Goal: Task Accomplishment & Management: Manage account settings

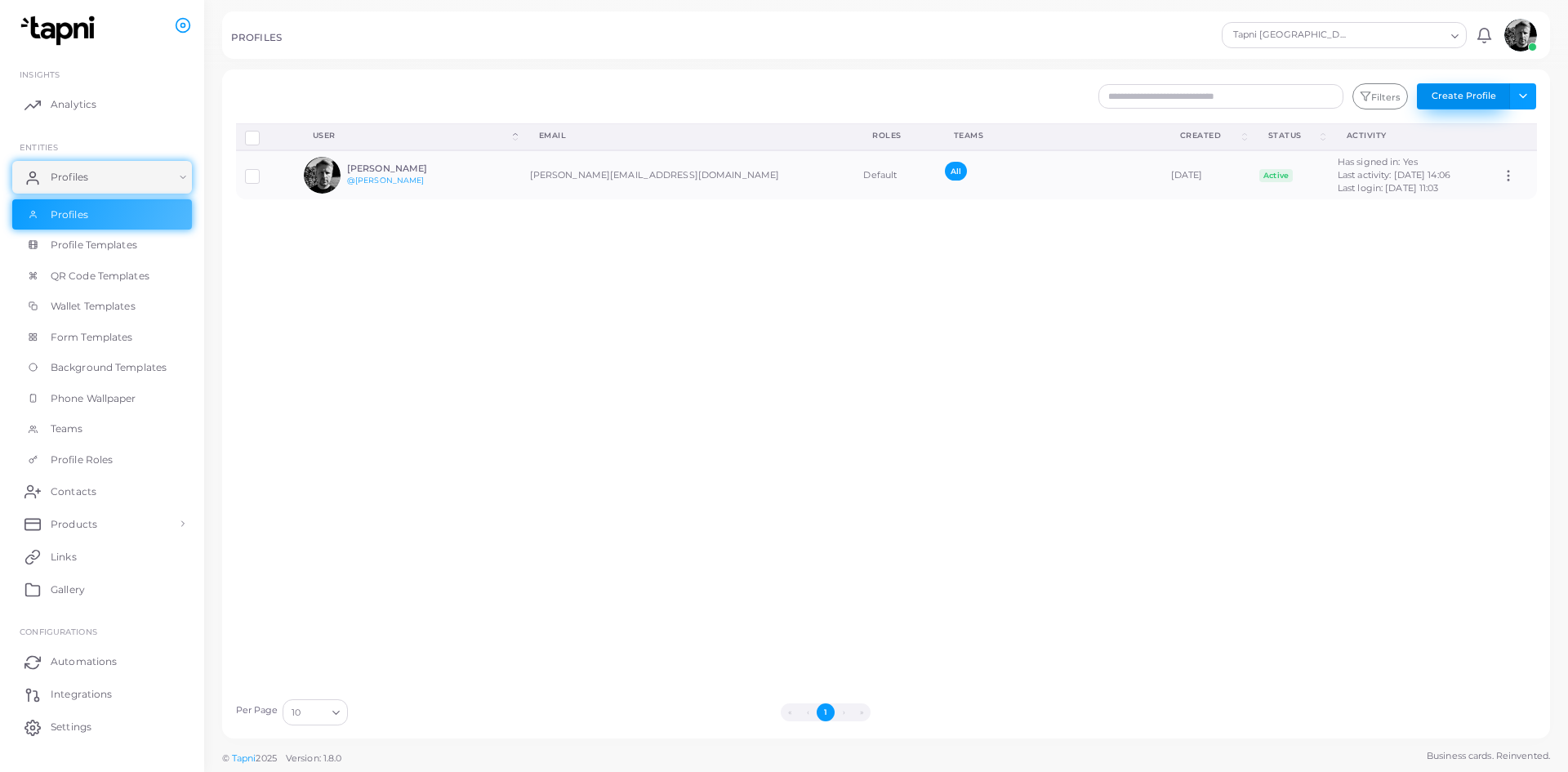
click at [1488, 100] on button "Create Profile" at bounding box center [1463, 96] width 93 height 27
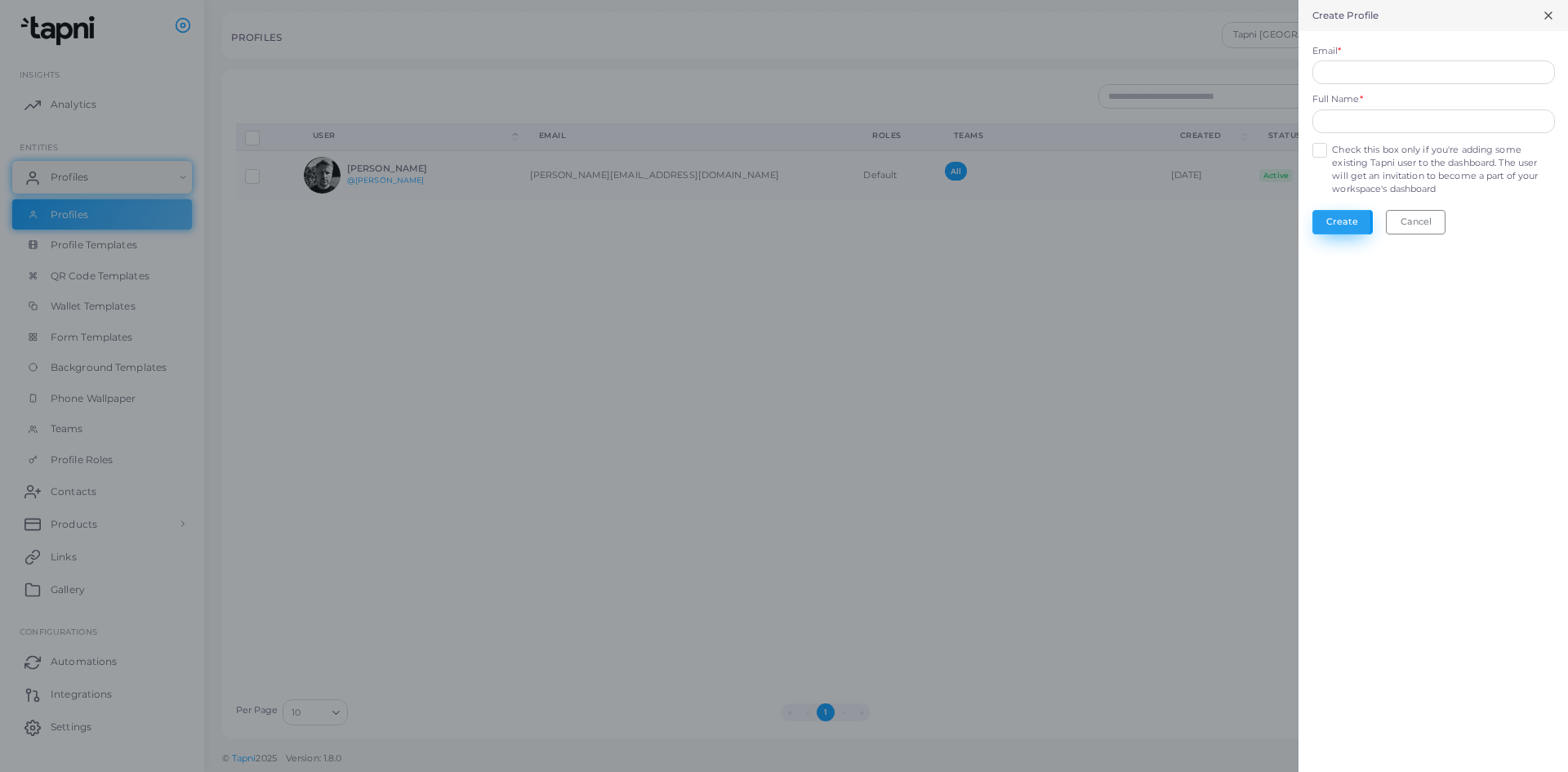
click at [1326, 226] on button "Create" at bounding box center [1342, 222] width 61 height 25
click at [1373, 70] on input "Email *" at bounding box center [1434, 73] width 243 height 25
type input "**********"
click at [1434, 127] on input "text" at bounding box center [1434, 121] width 243 height 25
type input "**********"
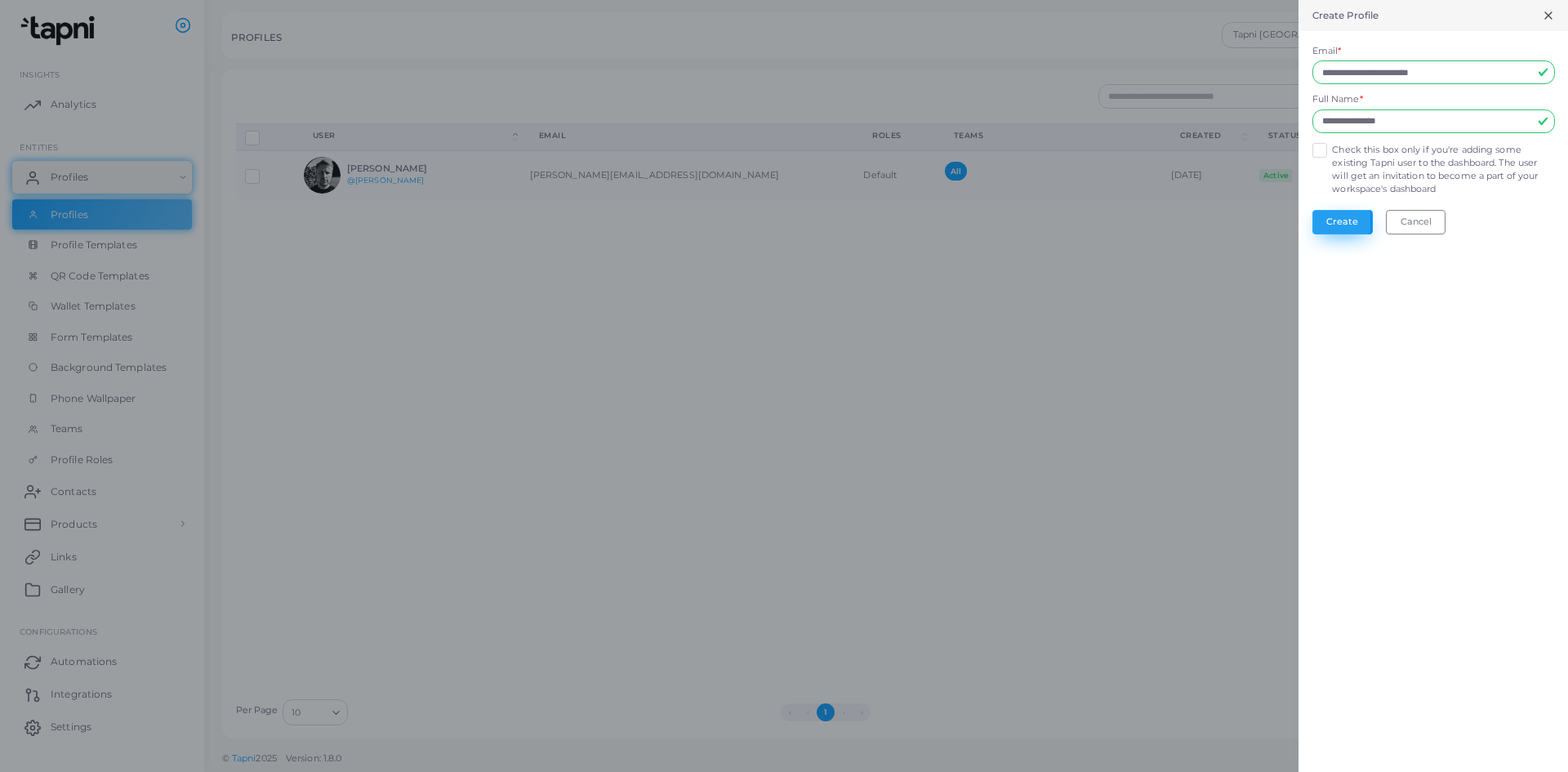
click at [1346, 224] on button "Create" at bounding box center [1342, 222] width 61 height 25
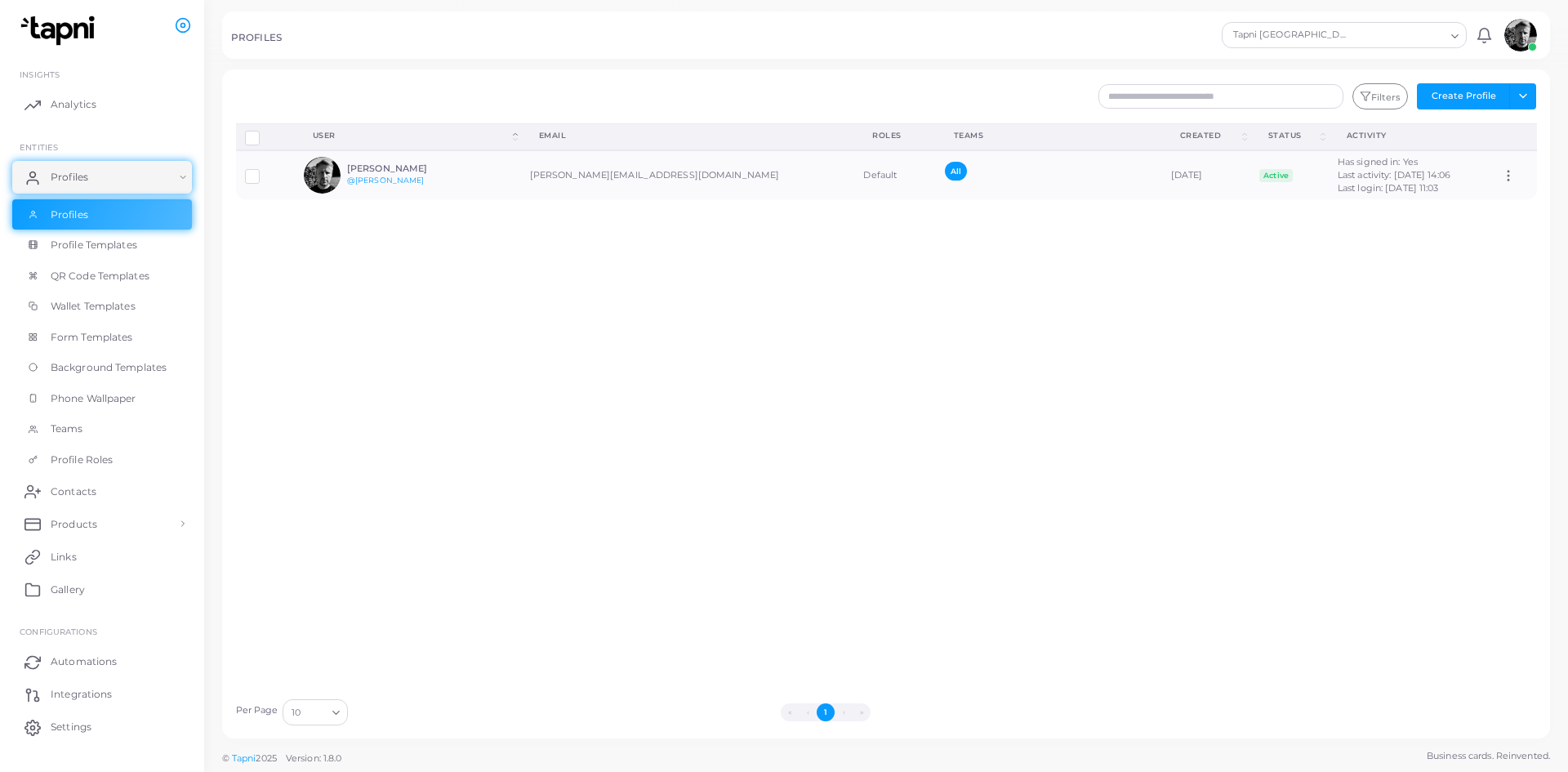
drag, startPoint x: 855, startPoint y: 714, endPoint x: 792, endPoint y: 718, distance: 63.1
click at [853, 714] on li "»" at bounding box center [861, 712] width 18 height 18
click at [790, 718] on li "«" at bounding box center [789, 712] width 18 height 18
click at [121, 280] on span "QR Code Templates" at bounding box center [104, 275] width 99 height 15
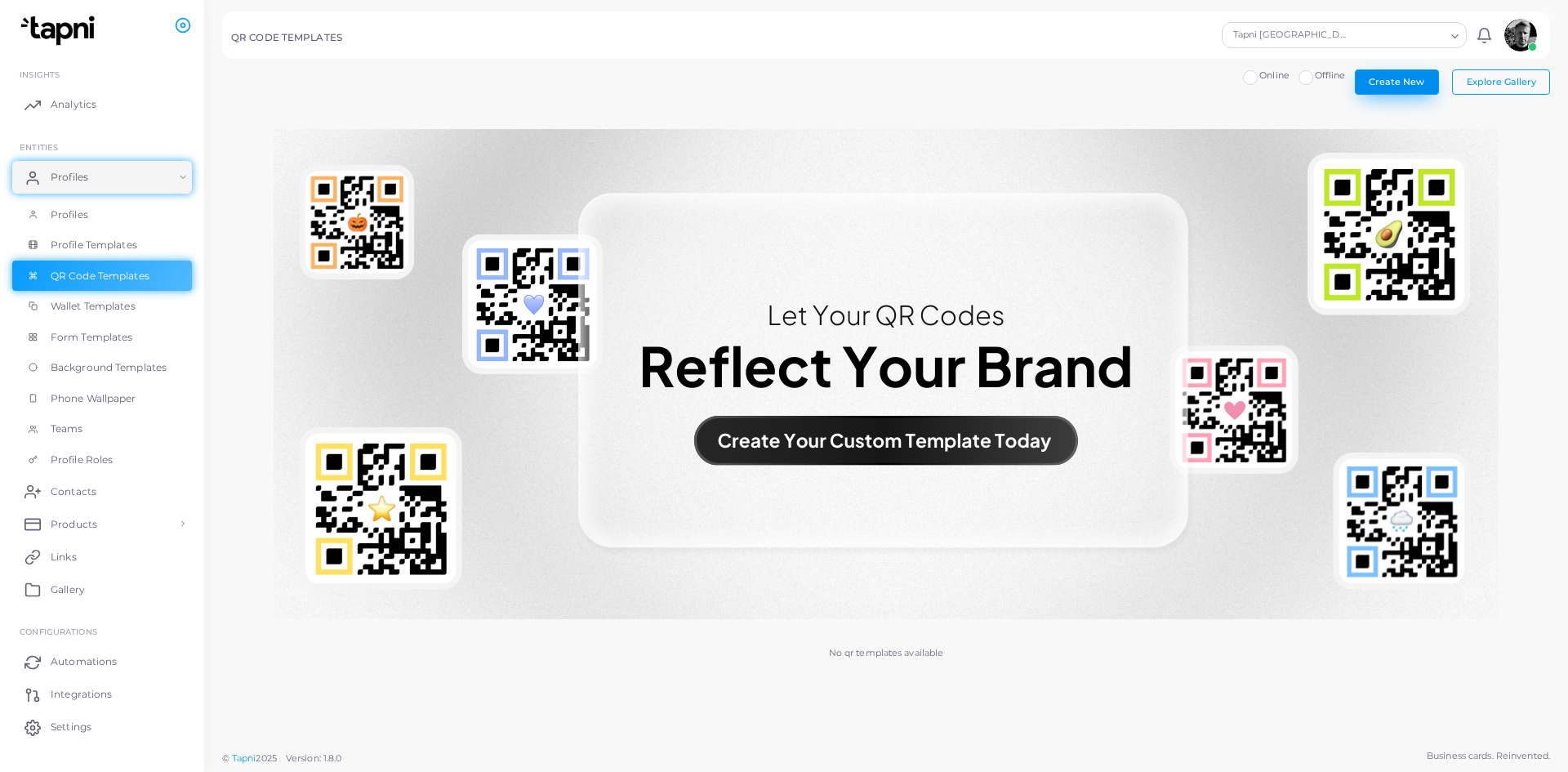
click at [1394, 81] on span "Create New" at bounding box center [1396, 81] width 56 height 11
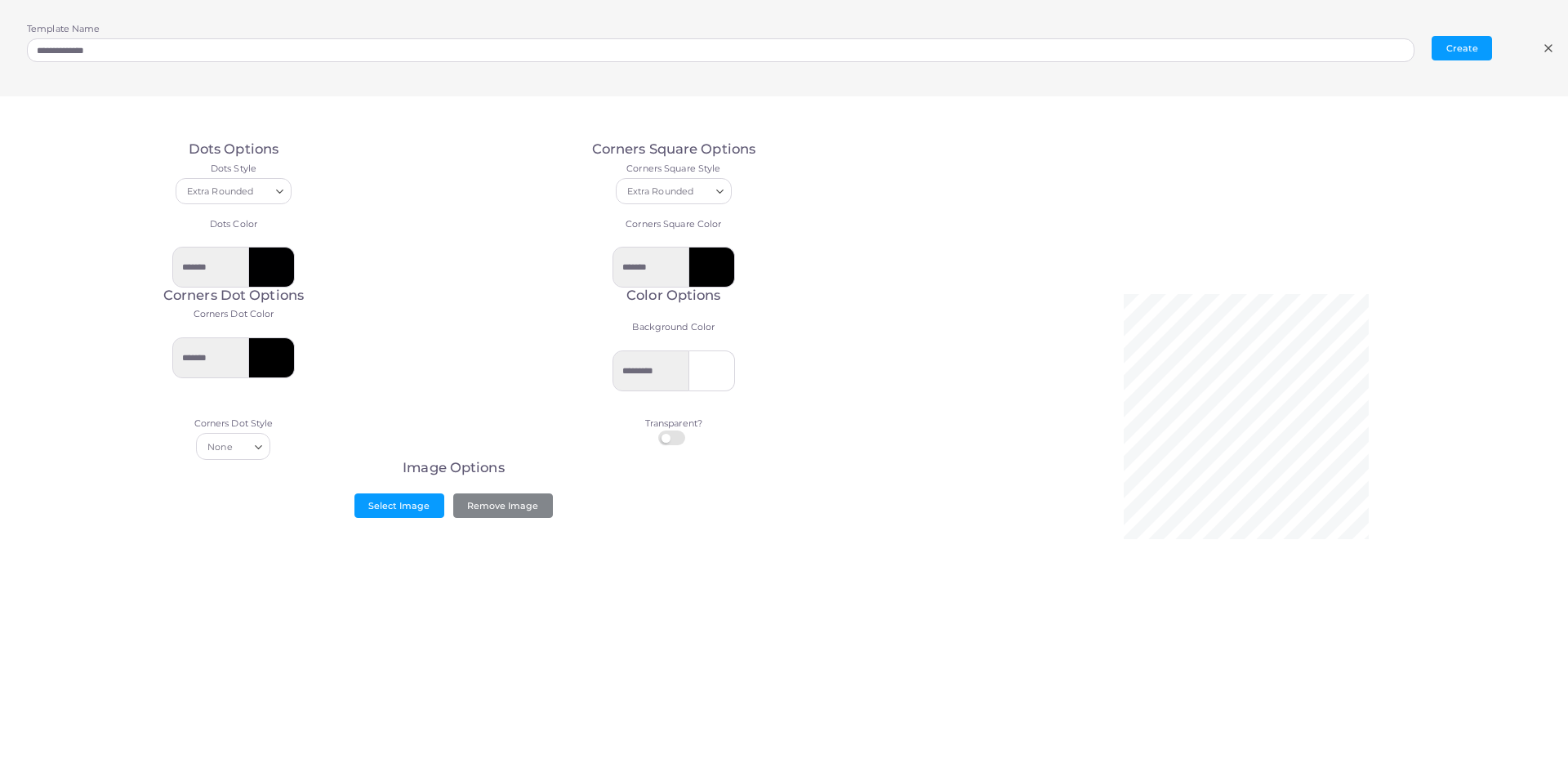
click at [1544, 45] on icon at bounding box center [1548, 48] width 13 height 13
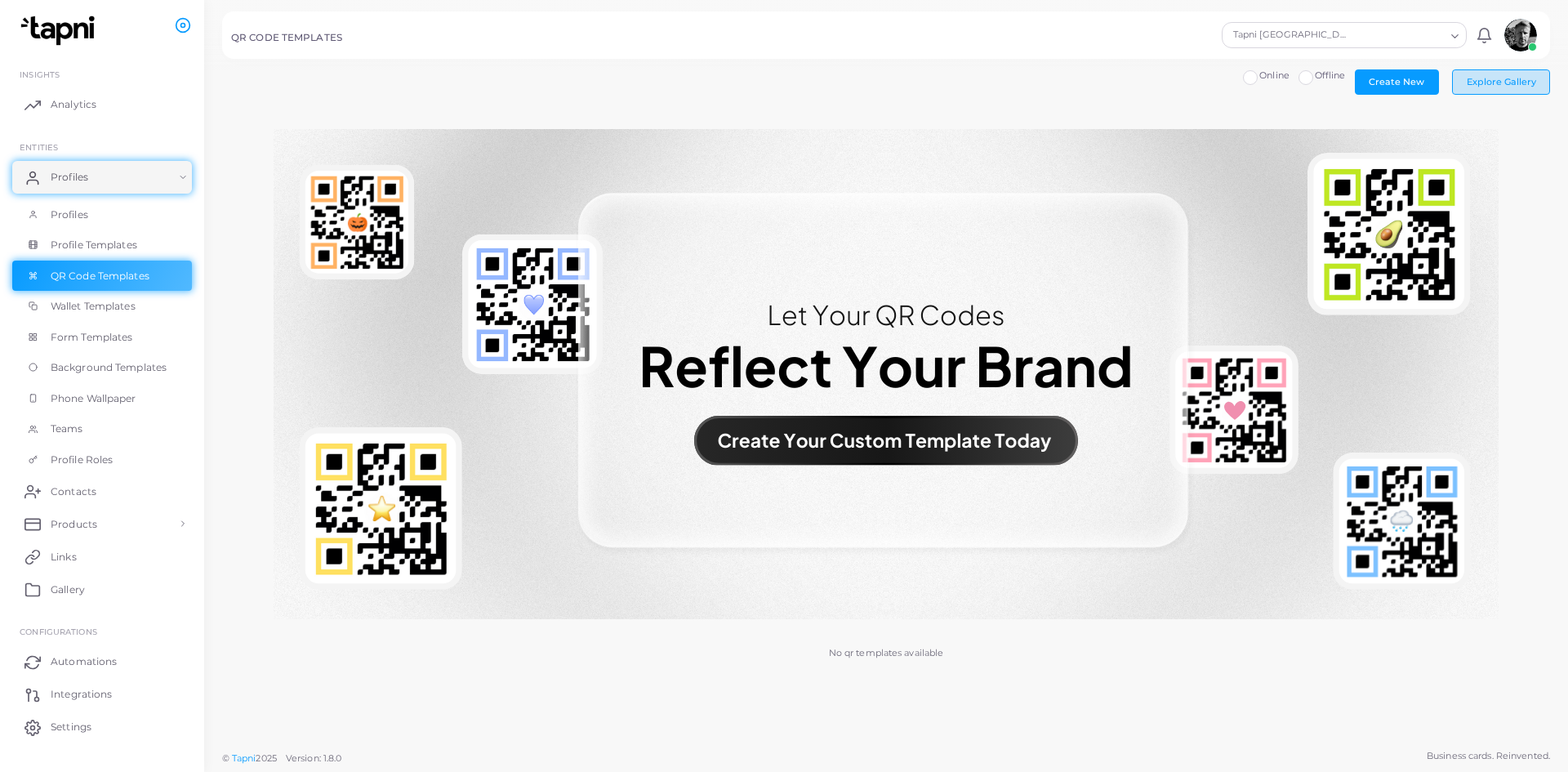
click at [1503, 70] on button "Explore Gallery" at bounding box center [1501, 81] width 98 height 25
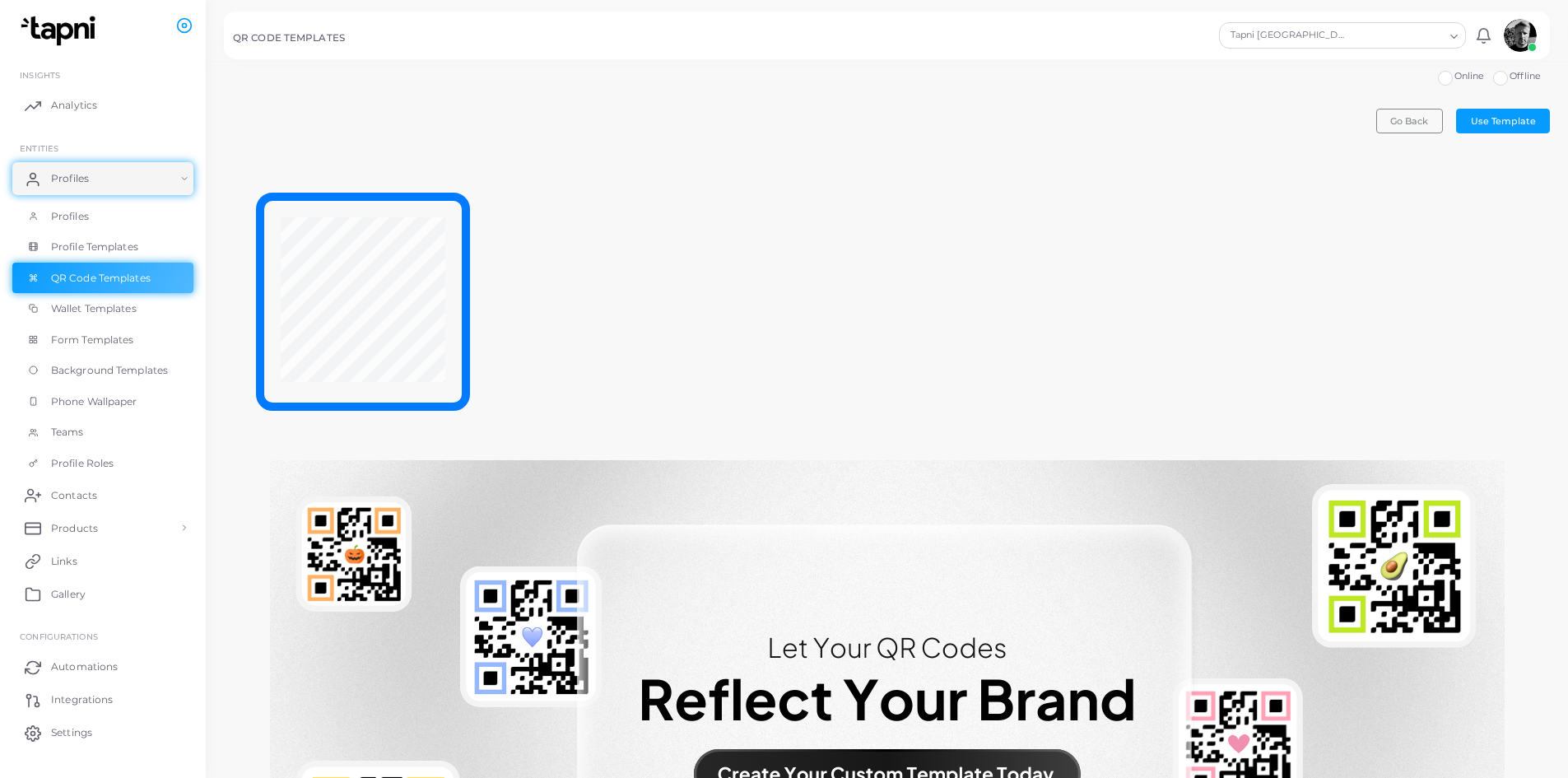
drag, startPoint x: 513, startPoint y: 202, endPoint x: 746, endPoint y: 291, distance: 249.4
click at [754, 291] on div at bounding box center [887, 301] width 1326 height 282
click at [72, 249] on span "Profile Templates" at bounding box center [98, 246] width 87 height 15
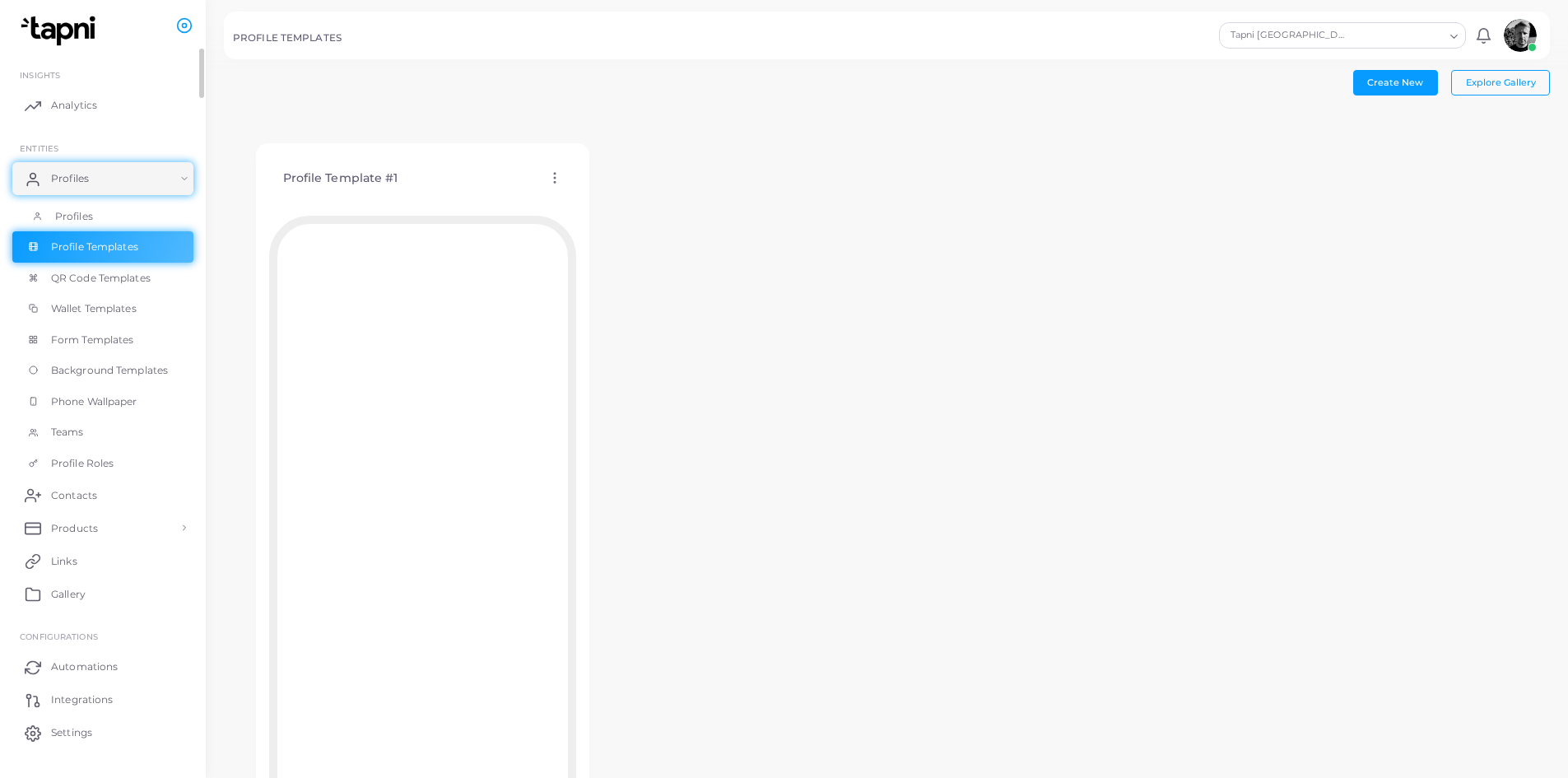
click at [59, 213] on span "Profiles" at bounding box center [74, 216] width 38 height 15
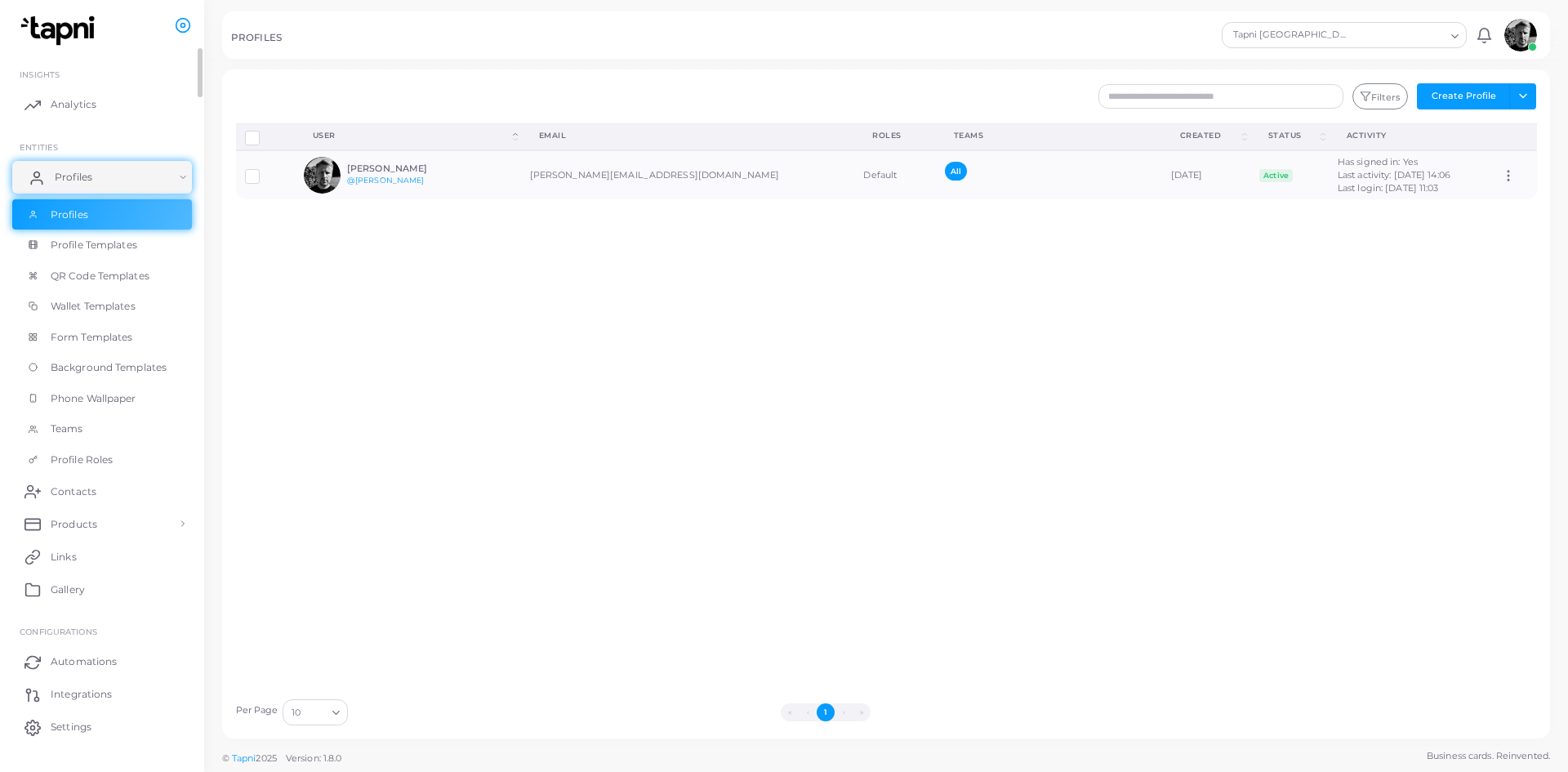
click at [103, 184] on link "Profiles" at bounding box center [102, 177] width 180 height 32
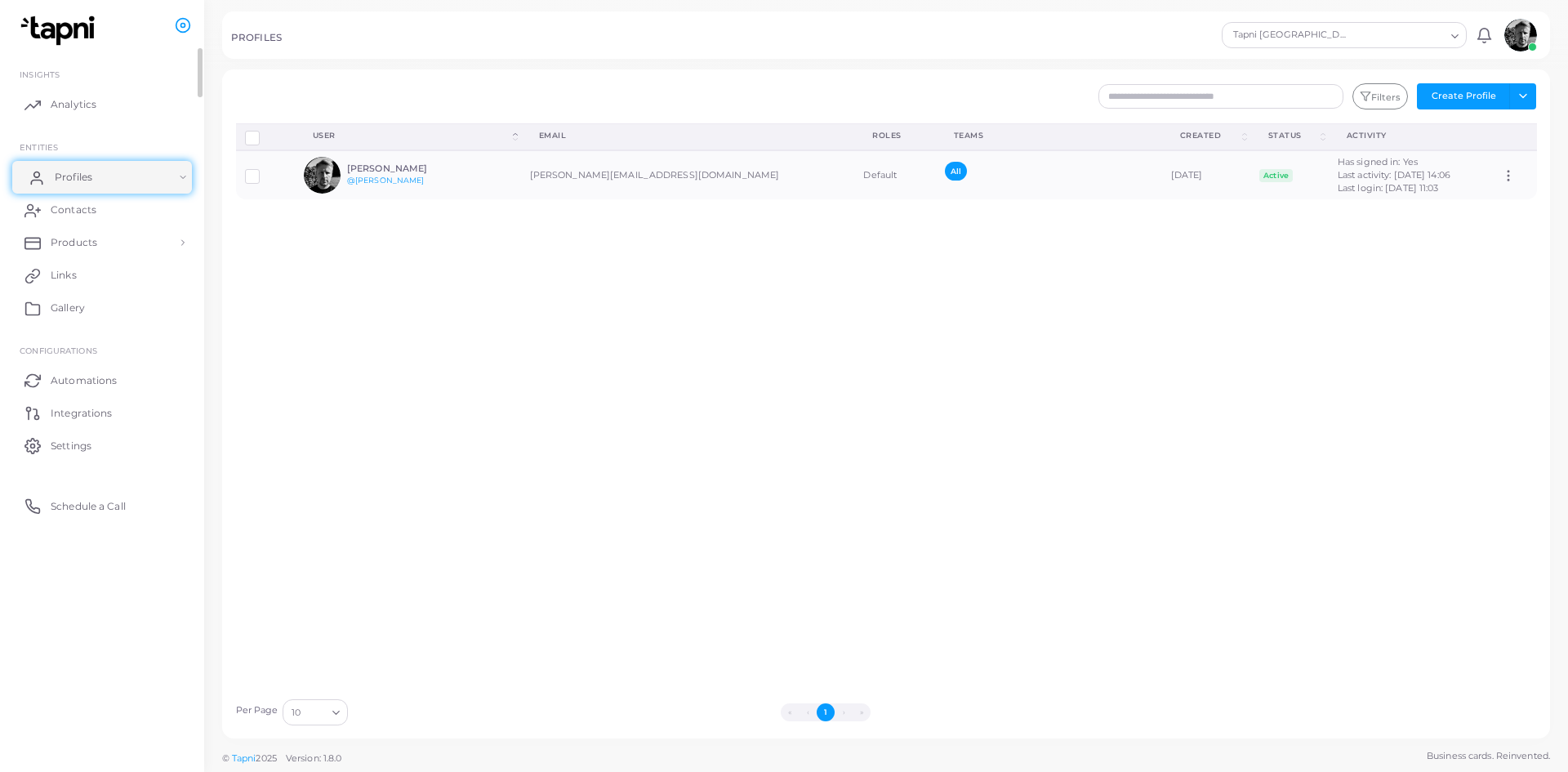
click at [103, 184] on link "Profiles" at bounding box center [102, 177] width 180 height 32
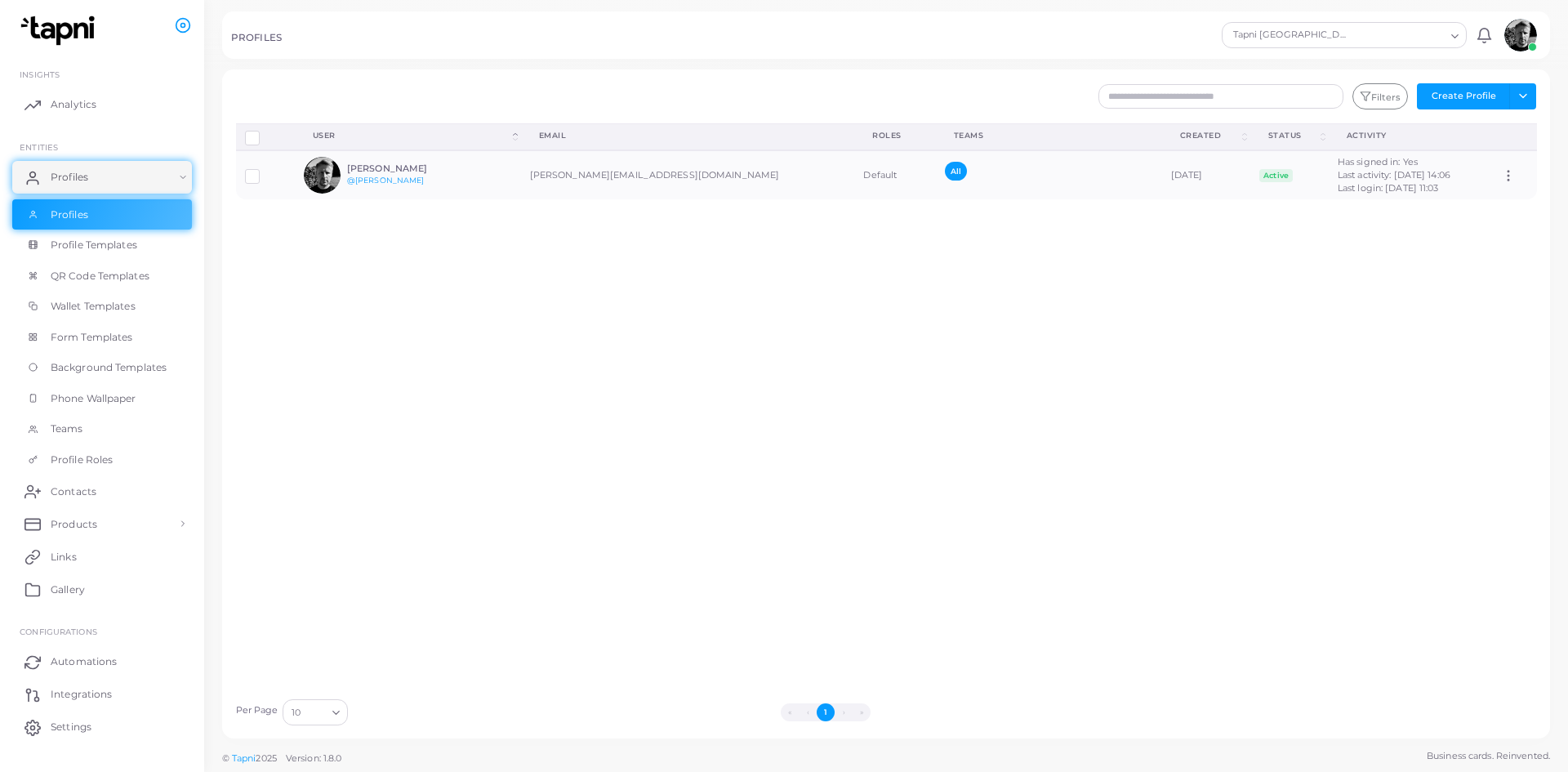
click at [406, 448] on div "Disconnect Profiles Delete Profile Show Selections Download QRs User (Click to …" at bounding box center [887, 406] width 1319 height 567
click at [317, 183] on img at bounding box center [321, 174] width 37 height 37
click at [563, 180] on td "[PERSON_NAME][EMAIL_ADDRESS][DOMAIN_NAME]" at bounding box center [687, 174] width 334 height 49
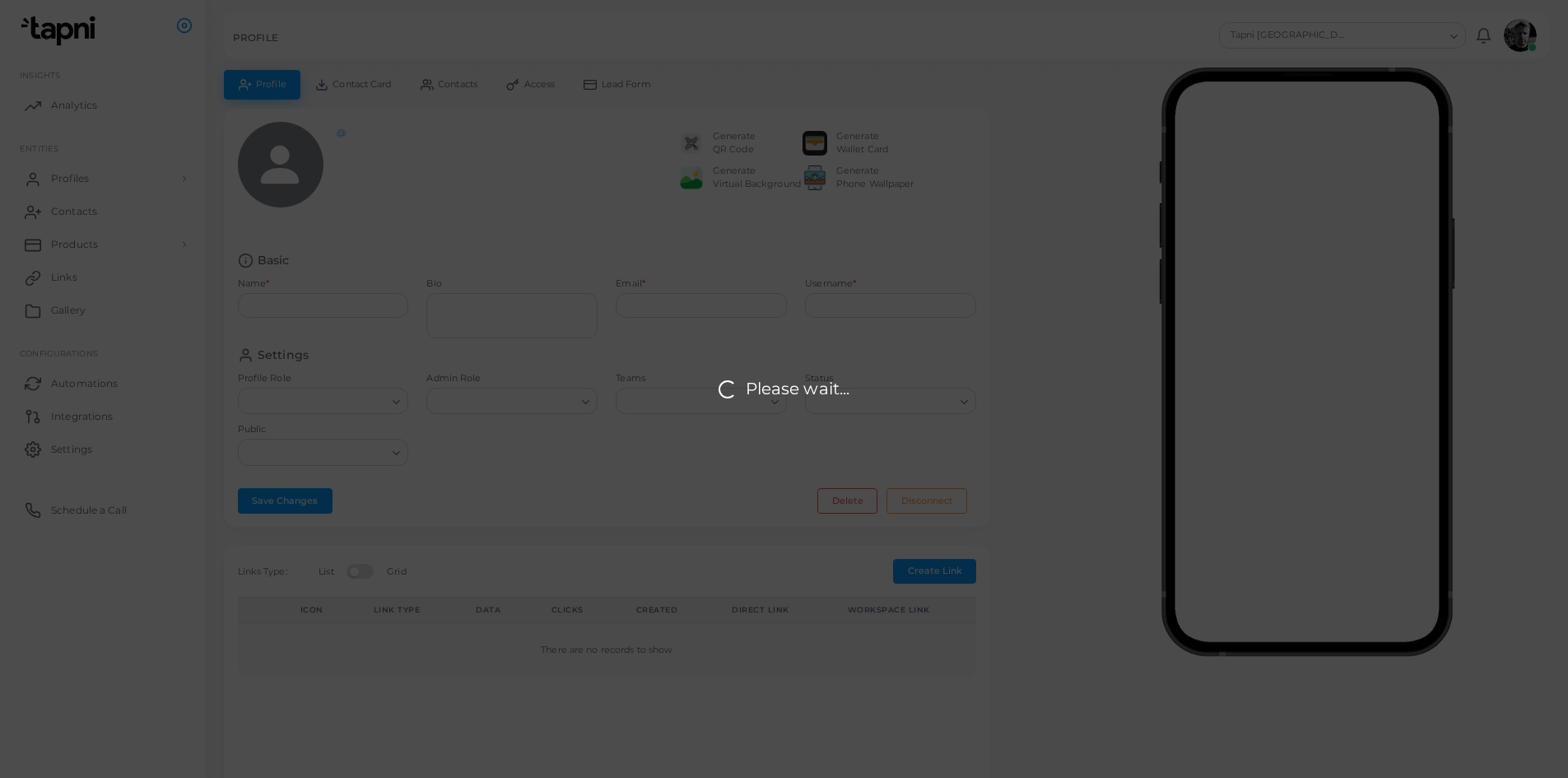
type input "**********"
type textarea "**********"
type input "**********"
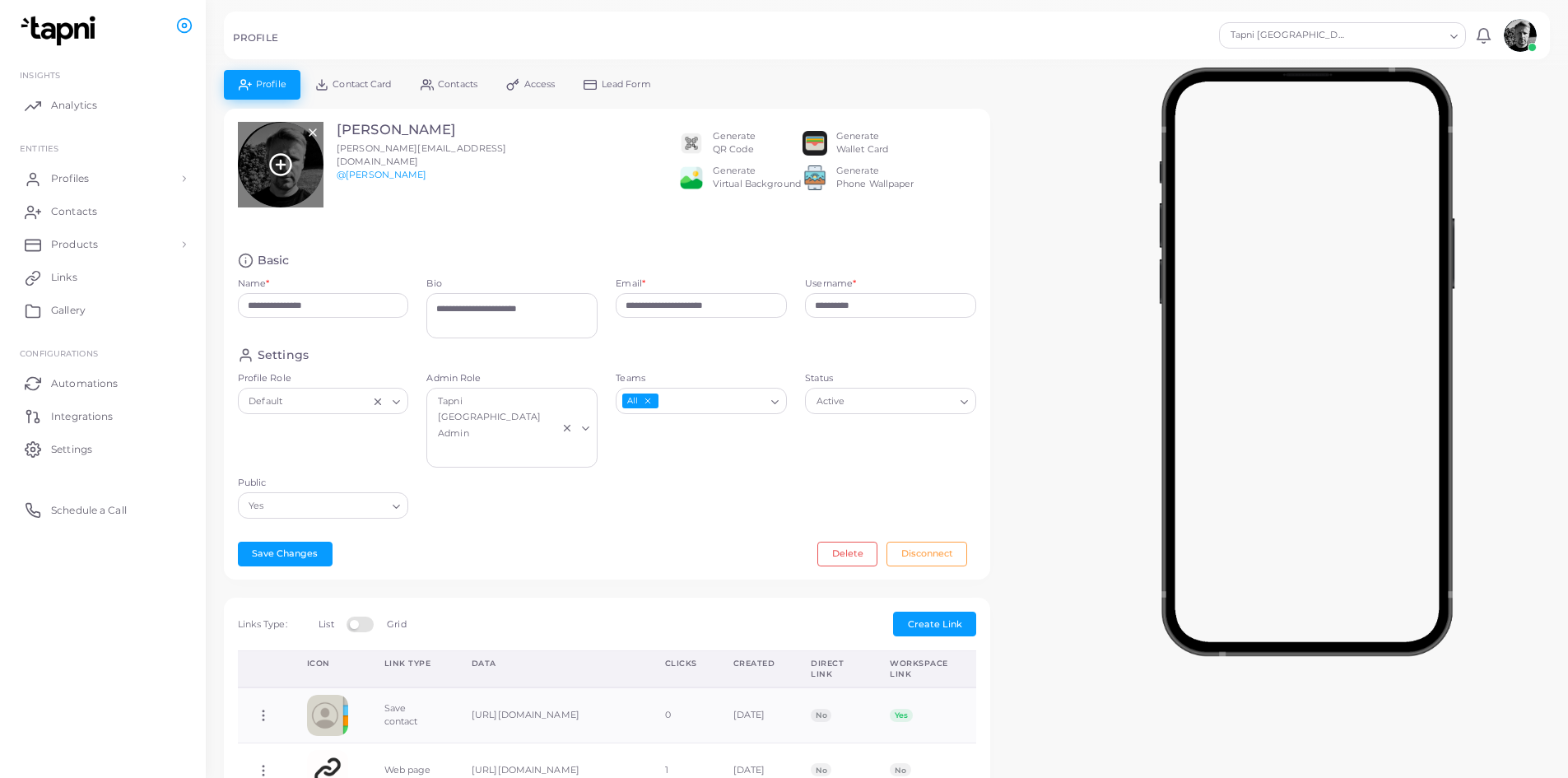
click at [307, 183] on div at bounding box center [280, 164] width 85 height 85
click at [283, 167] on icon at bounding box center [280, 165] width 25 height 25
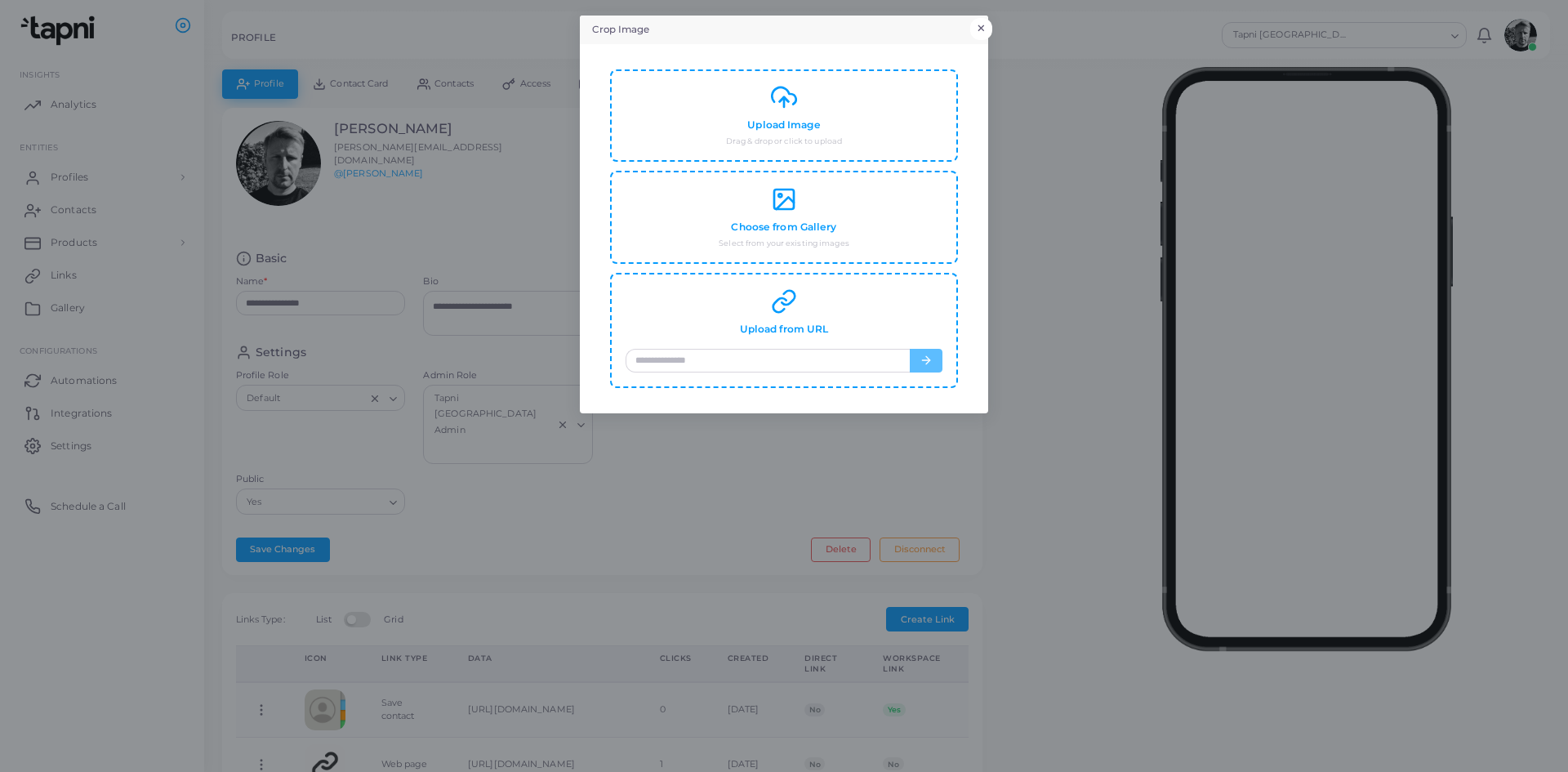
click at [984, 21] on button "×" at bounding box center [981, 28] width 22 height 21
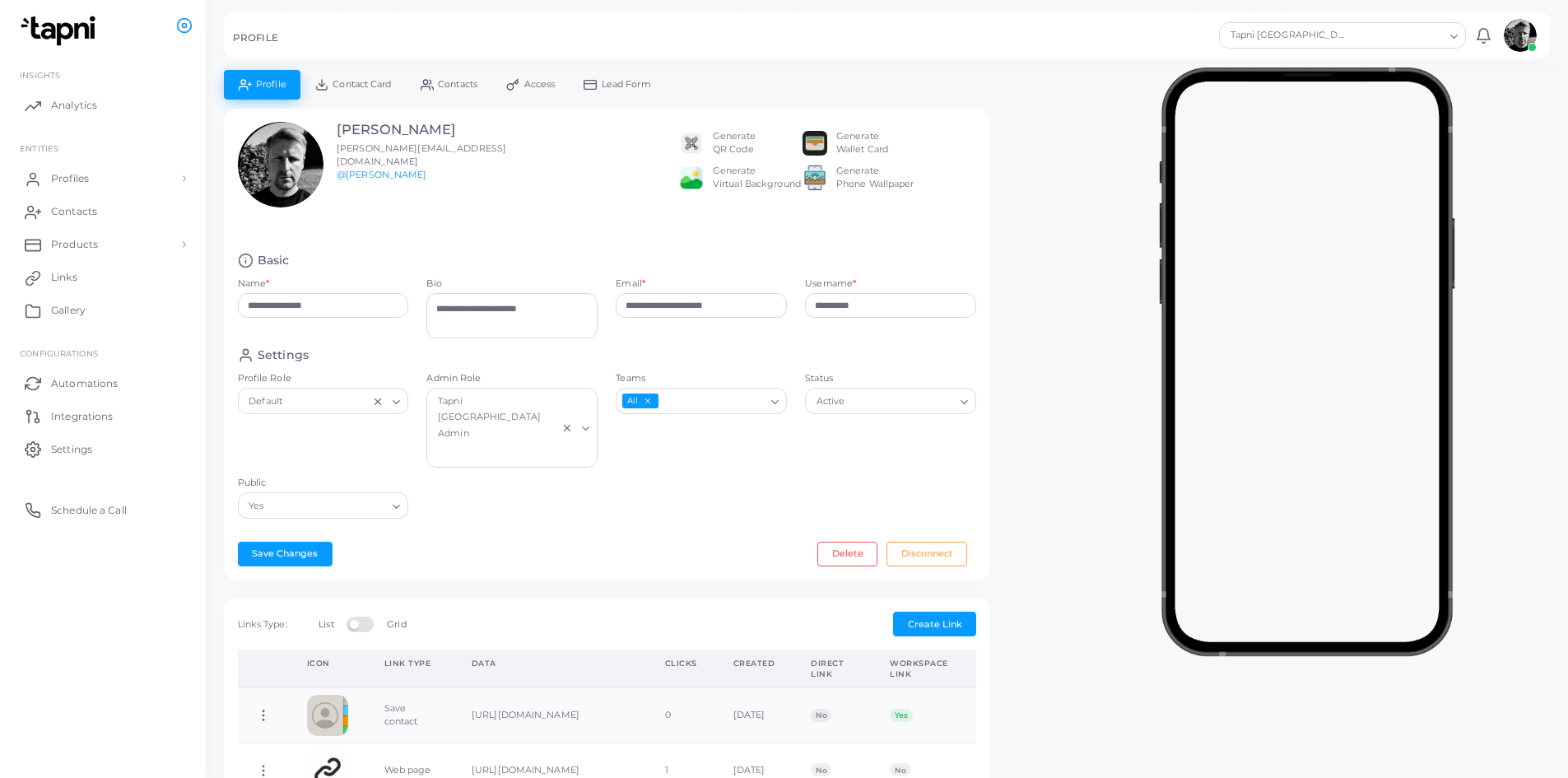
click at [999, 349] on div "**********" at bounding box center [607, 353] width 784 height 489
click at [1111, 124] on div at bounding box center [1306, 358] width 523 height 576
click at [1114, 386] on div at bounding box center [1306, 358] width 523 height 576
click at [1118, 411] on div at bounding box center [1306, 358] width 523 height 576
click at [1091, 227] on div at bounding box center [1306, 358] width 523 height 576
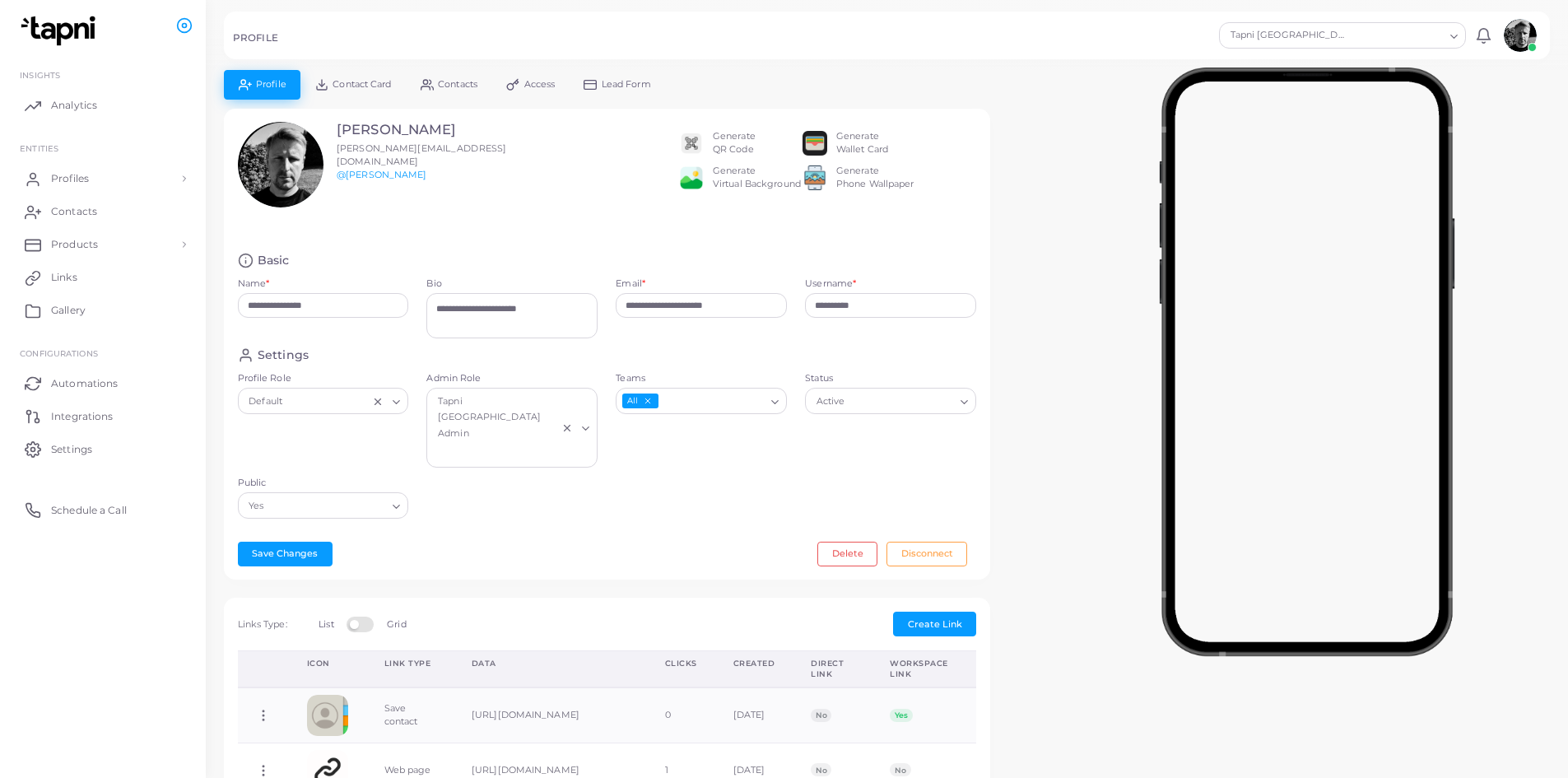
click at [1516, 36] on img at bounding box center [1520, 35] width 33 height 33
click at [1024, 383] on div "**********" at bounding box center [887, 664] width 1344 height 1190
click at [264, 88] on span "Profile" at bounding box center [271, 84] width 30 height 9
click at [256, 80] on span "Profile" at bounding box center [271, 84] width 30 height 9
click at [65, 173] on span "Profiles" at bounding box center [74, 178] width 38 height 15
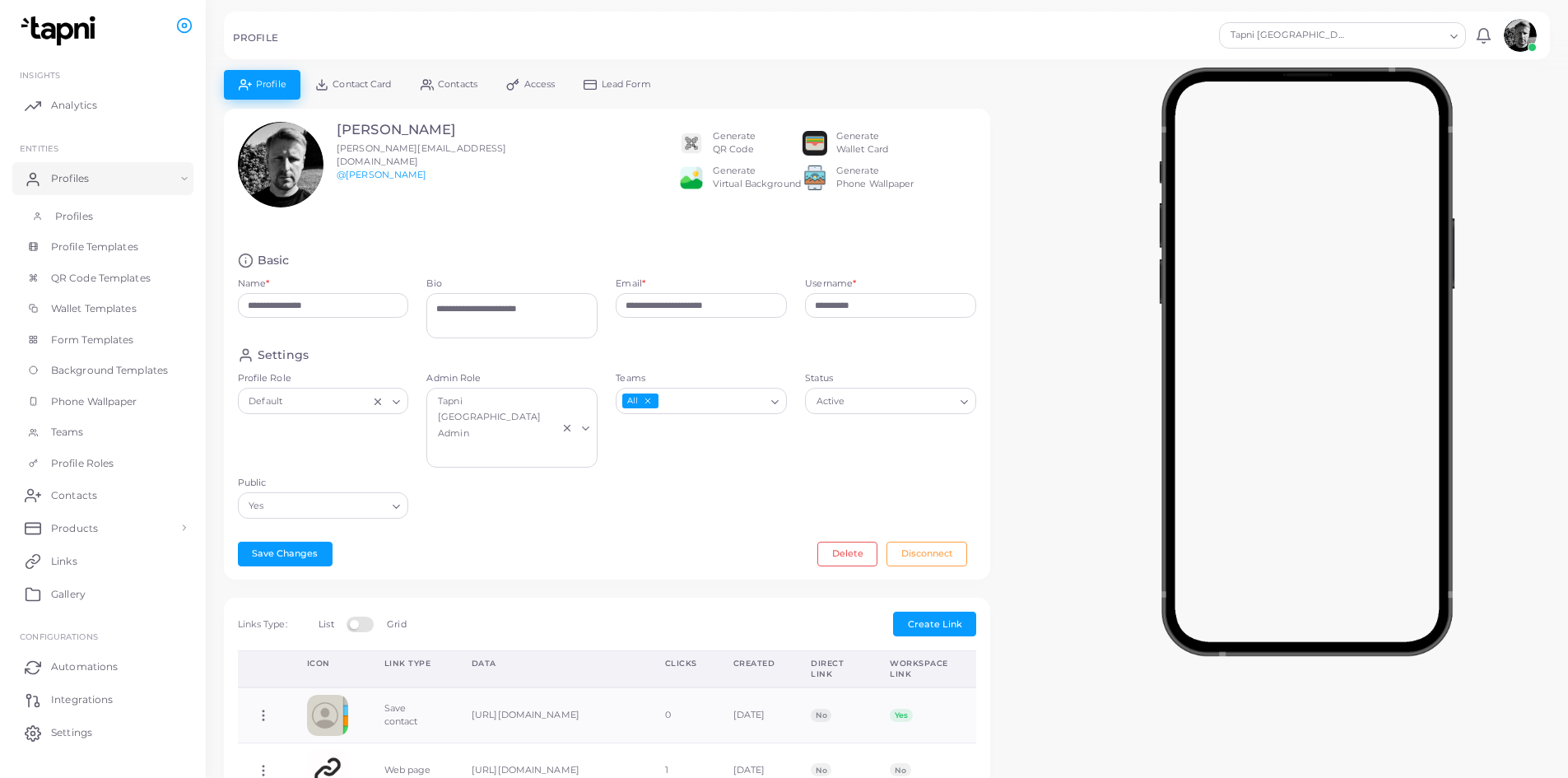
click at [68, 214] on span "Profiles" at bounding box center [74, 216] width 38 height 15
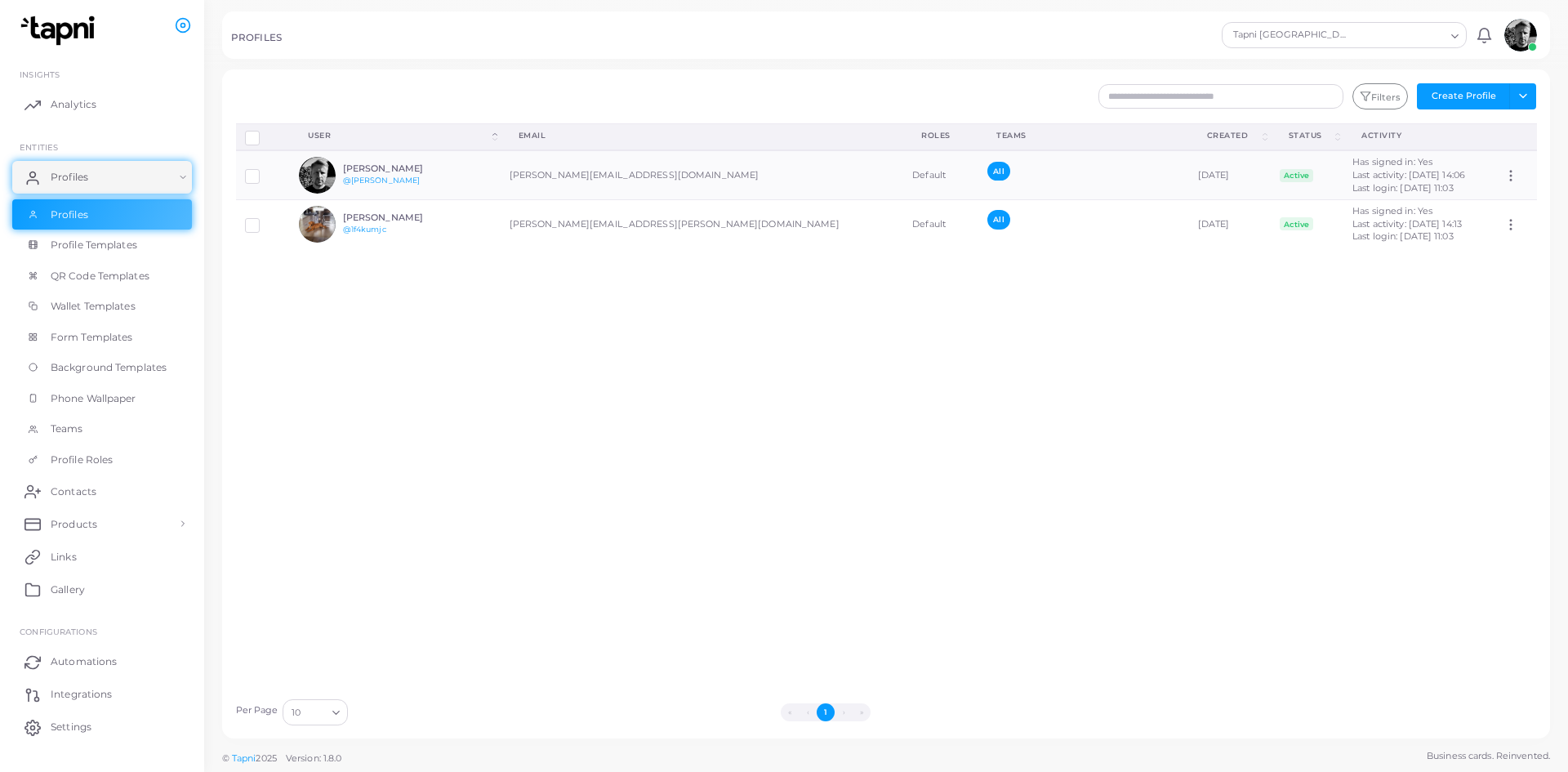
click at [662, 509] on div "Disconnect Profiles Delete Profile Show Selections Download QRs User (Click to …" at bounding box center [887, 406] width 1319 height 567
click at [585, 217] on td "[PERSON_NAME][EMAIL_ADDRESS][PERSON_NAME][DOMAIN_NAME]" at bounding box center [703, 224] width 404 height 48
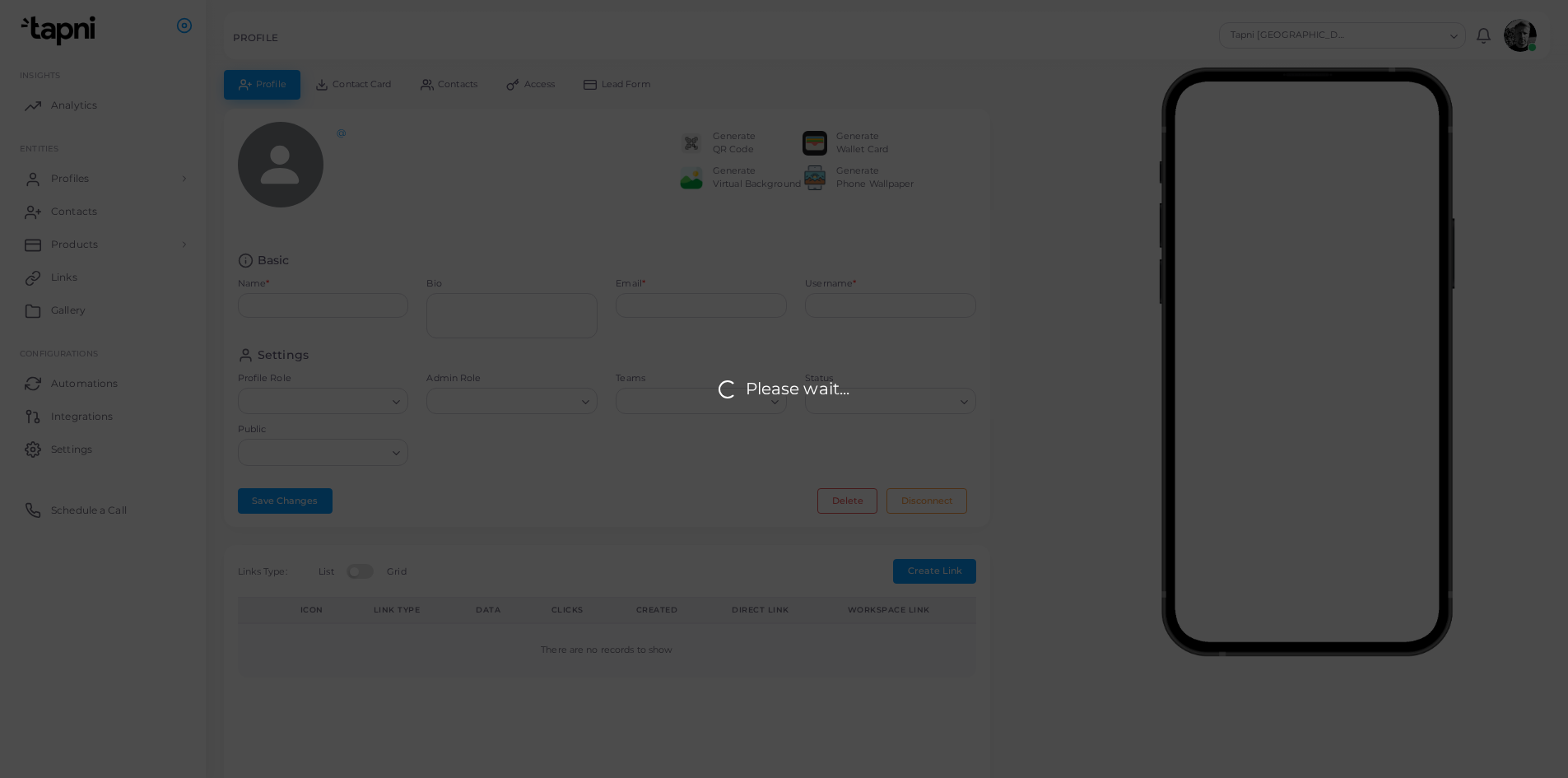
type input "**********"
type input "********"
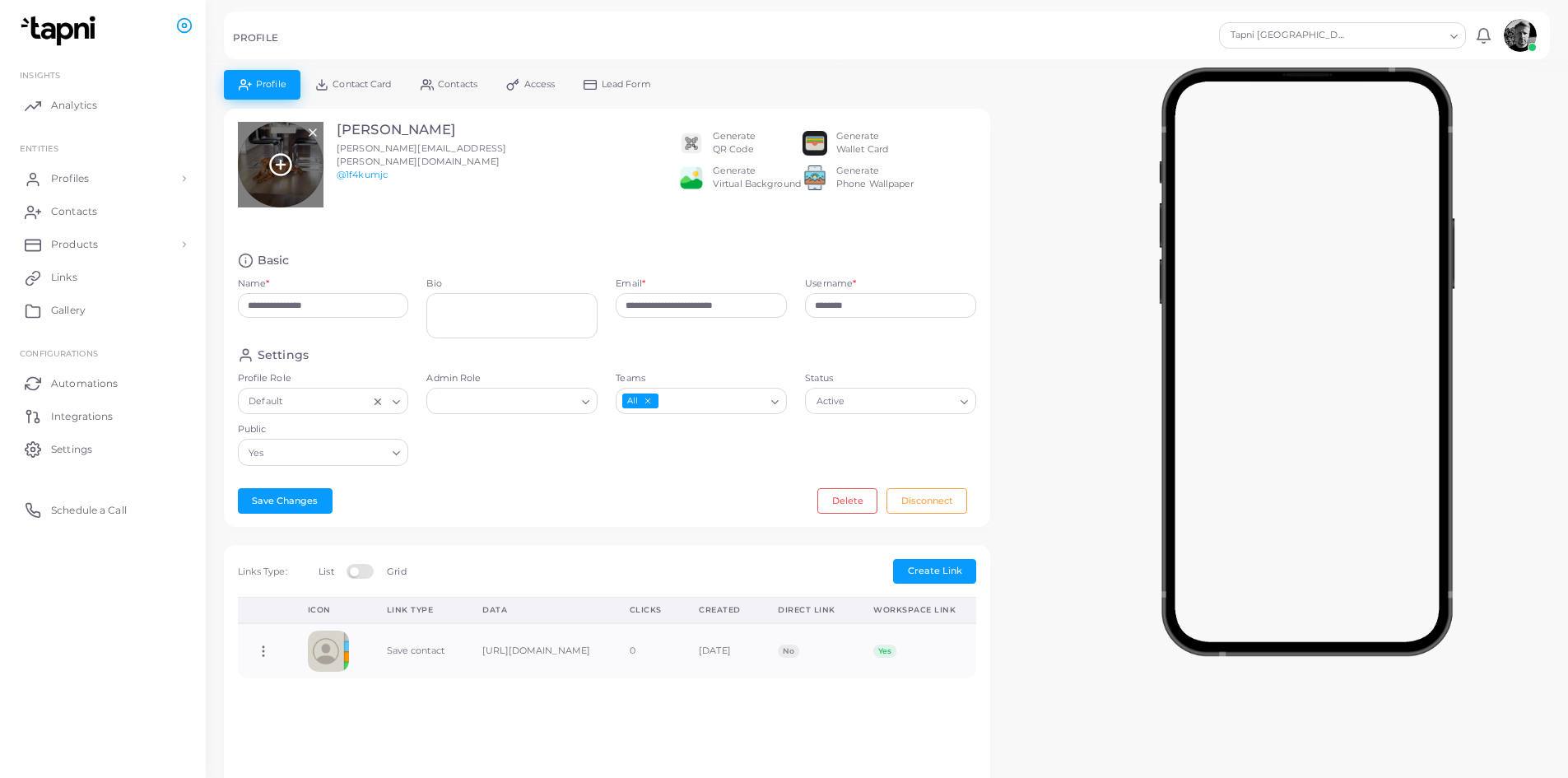
click at [285, 163] on icon at bounding box center [280, 165] width 25 height 25
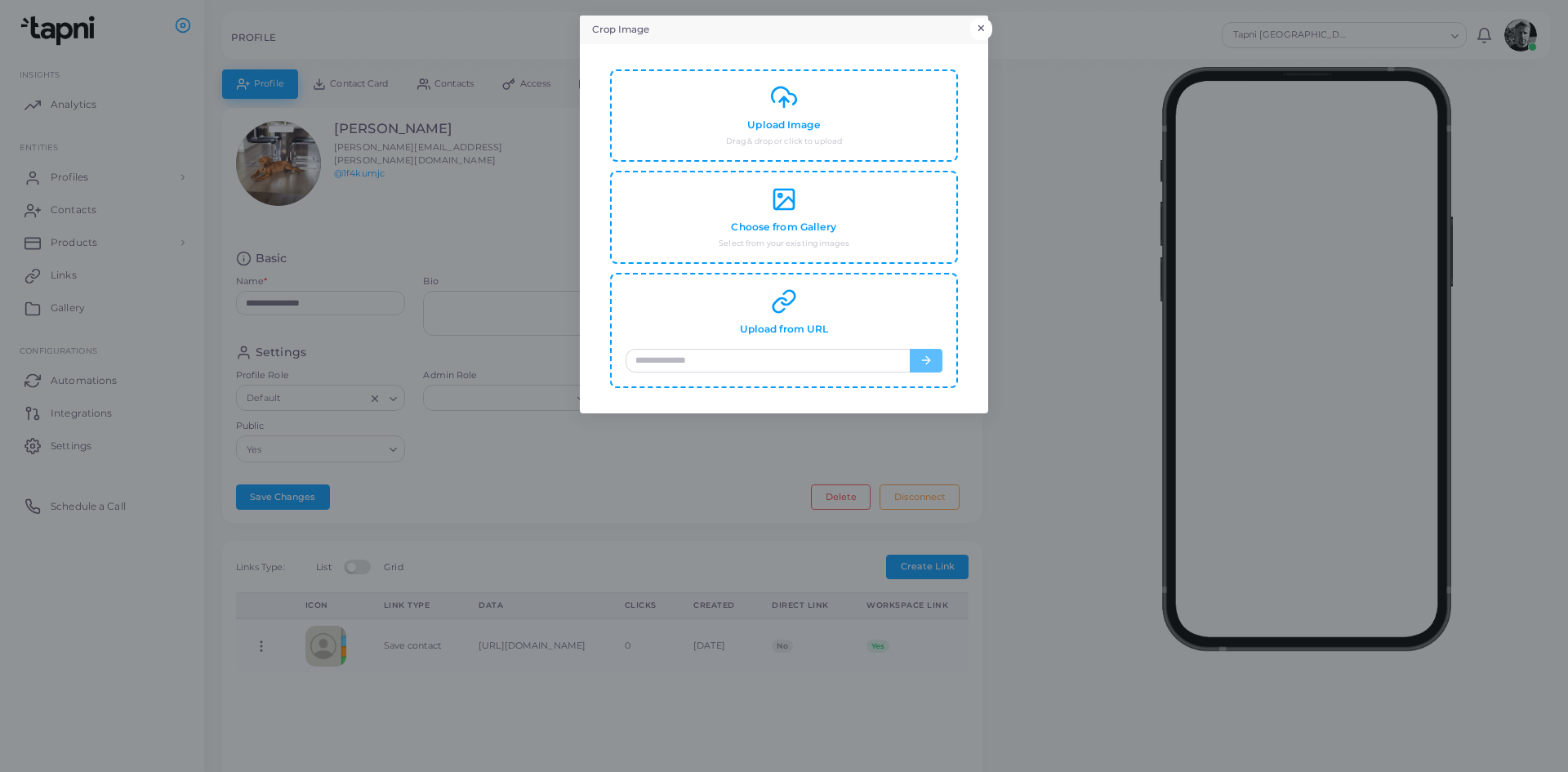
click at [981, 26] on button "×" at bounding box center [981, 28] width 22 height 21
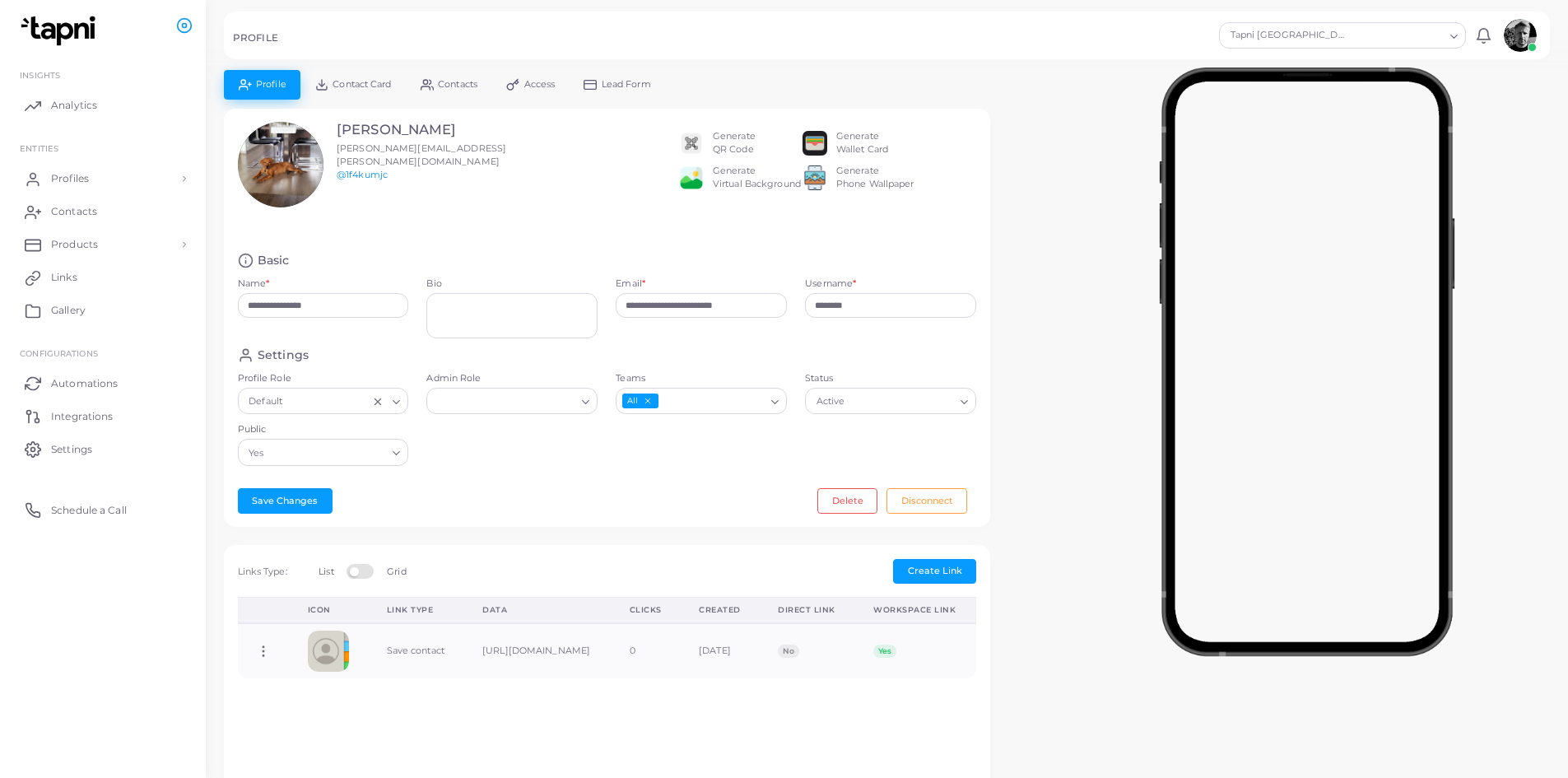
click at [374, 169] on link "@1f4kumjc" at bounding box center [362, 174] width 51 height 11
click at [299, 173] on div at bounding box center [280, 164] width 85 height 85
click at [278, 166] on icon at bounding box center [280, 165] width 25 height 25
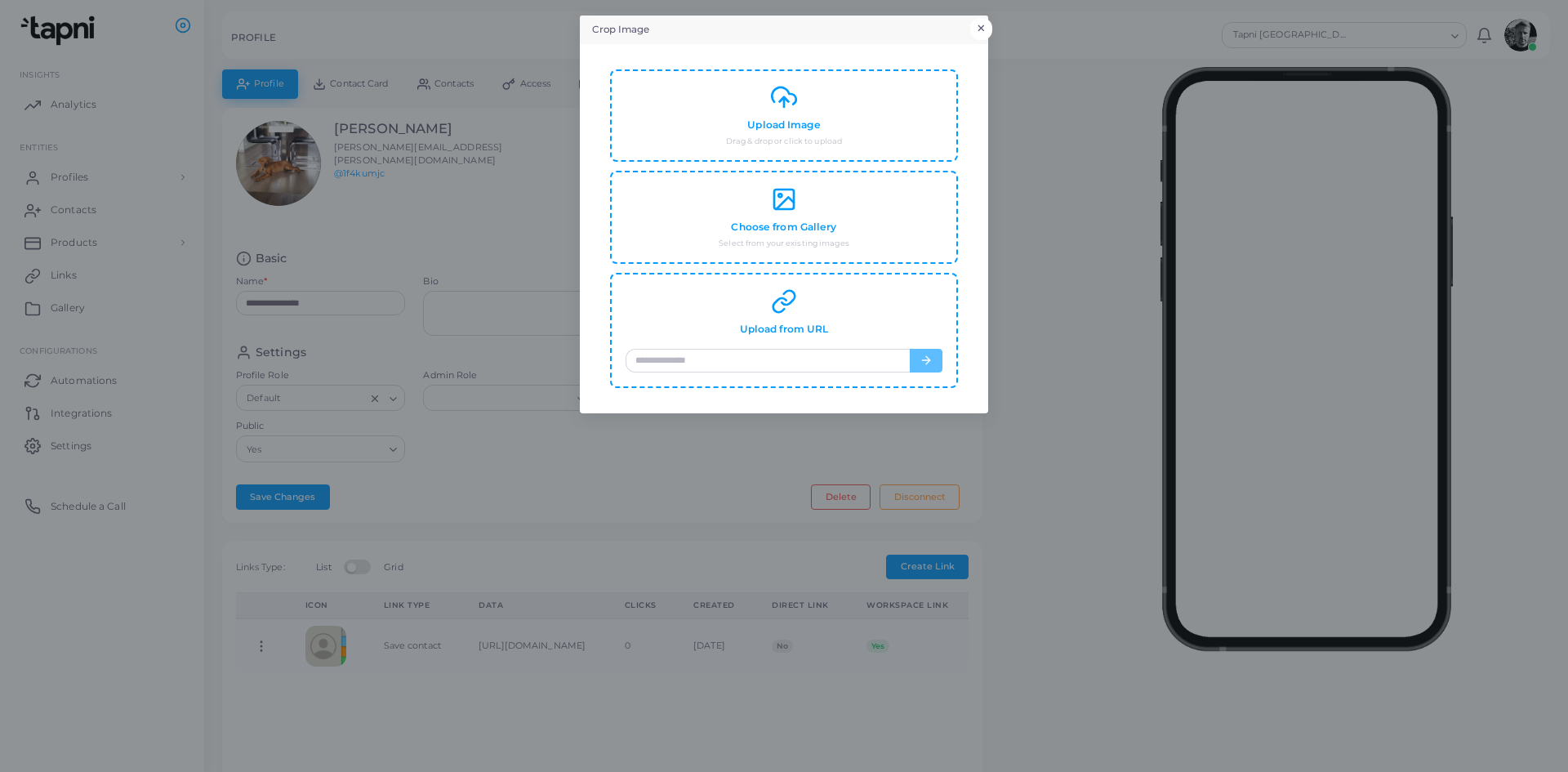
click at [983, 23] on button "×" at bounding box center [981, 28] width 22 height 21
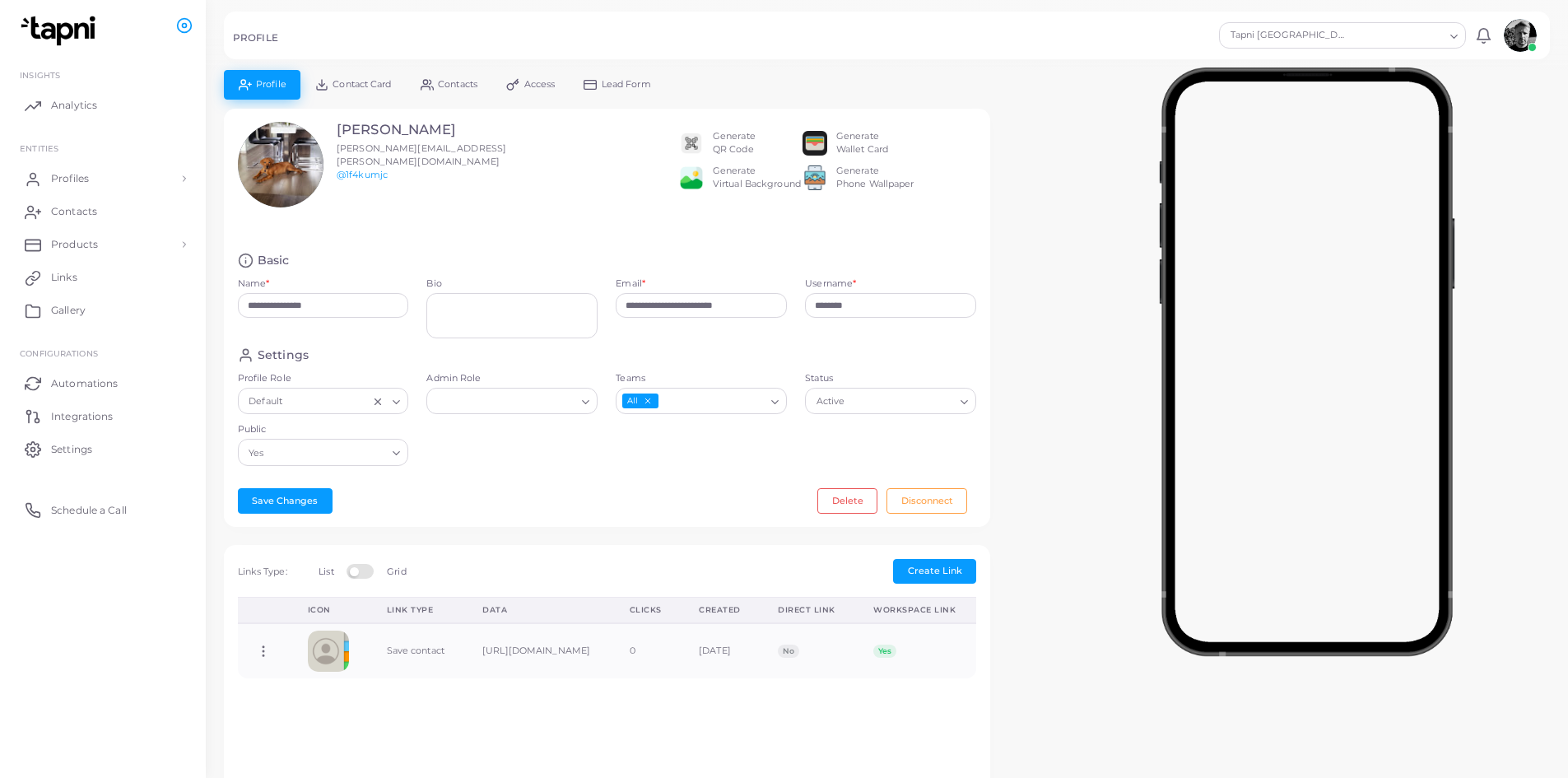
click at [722, 138] on div "Generate QR Code" at bounding box center [734, 143] width 43 height 27
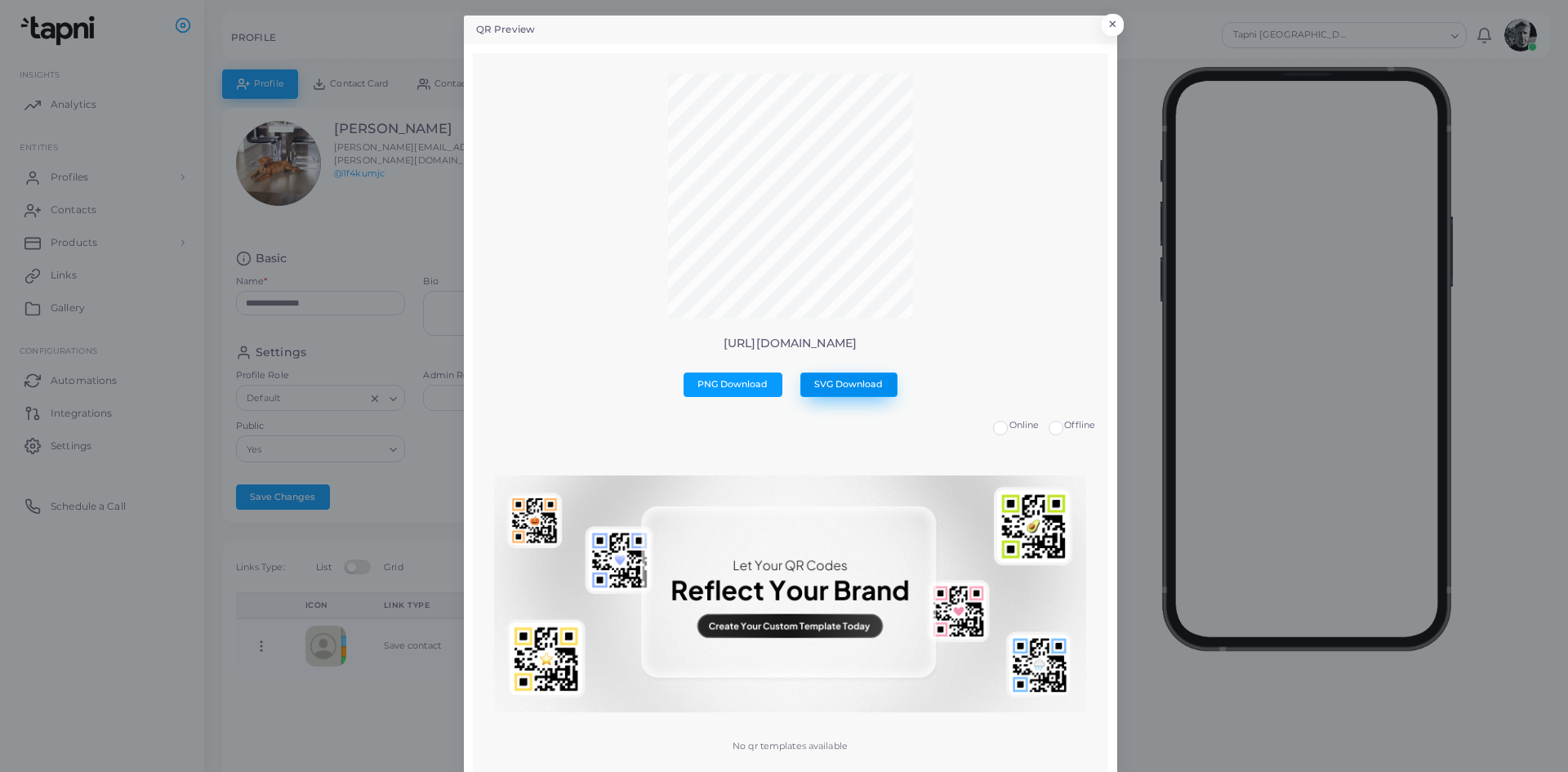
click at [834, 392] on button "SVG Download" at bounding box center [849, 385] width 97 height 25
click at [1105, 24] on button "×" at bounding box center [1111, 28] width 22 height 21
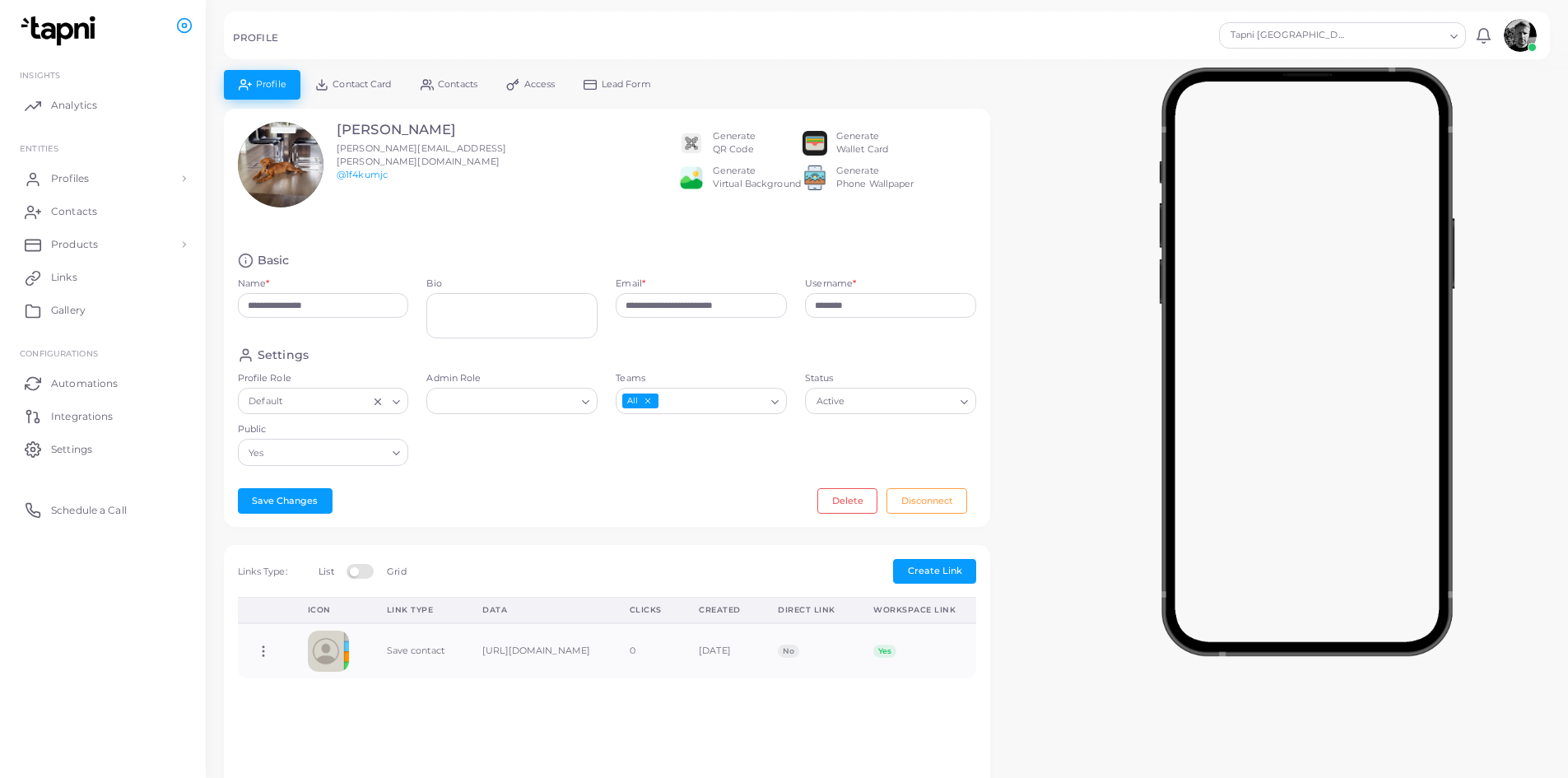
click at [730, 185] on div "Generate Virtual Background" at bounding box center [756, 177] width 88 height 27
click at [724, 171] on div "Generate Virtual Background" at bounding box center [756, 177] width 88 height 27
click at [684, 180] on img at bounding box center [691, 177] width 25 height 25
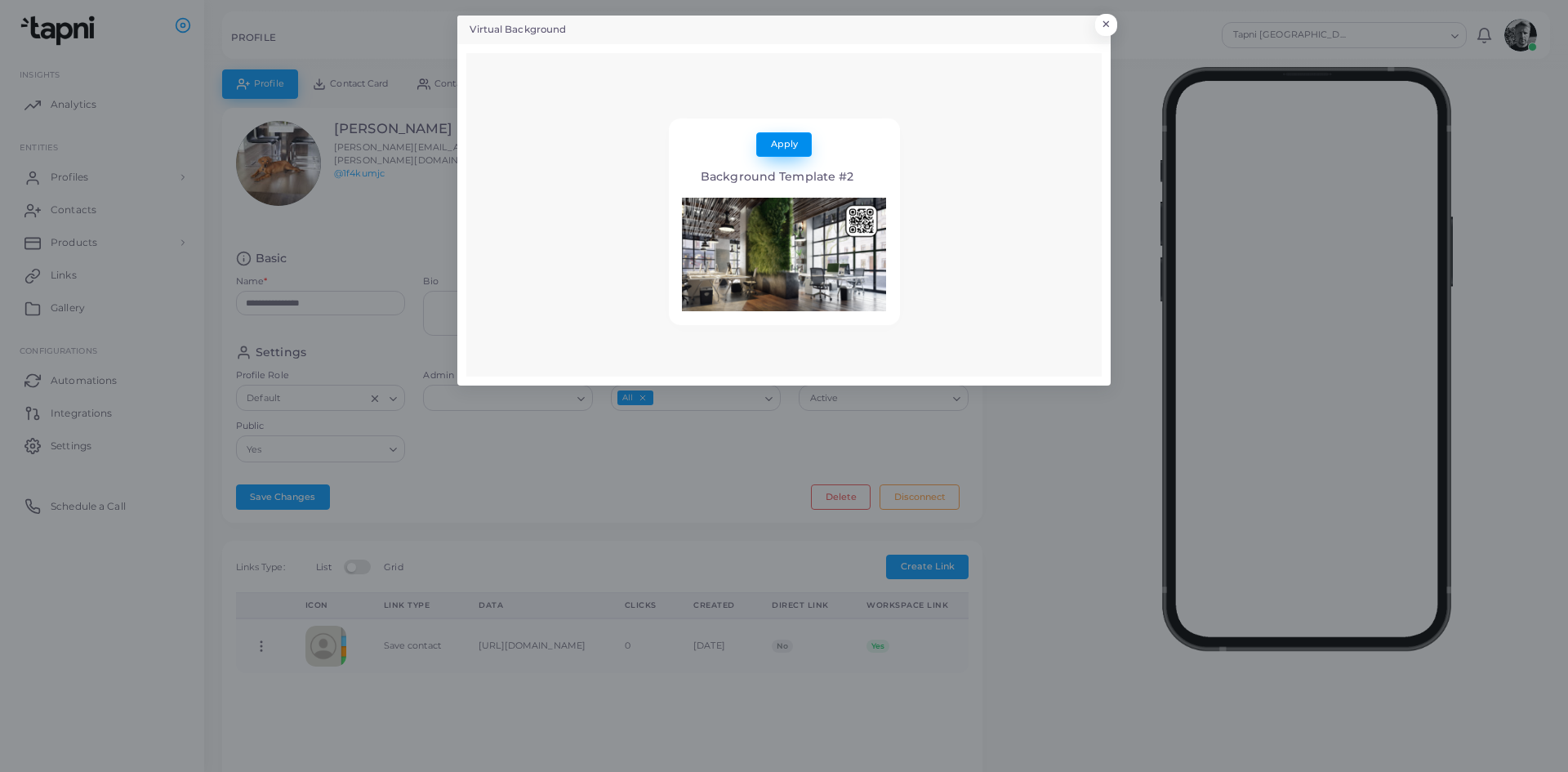
click at [793, 152] on button "Apply" at bounding box center [784, 144] width 56 height 25
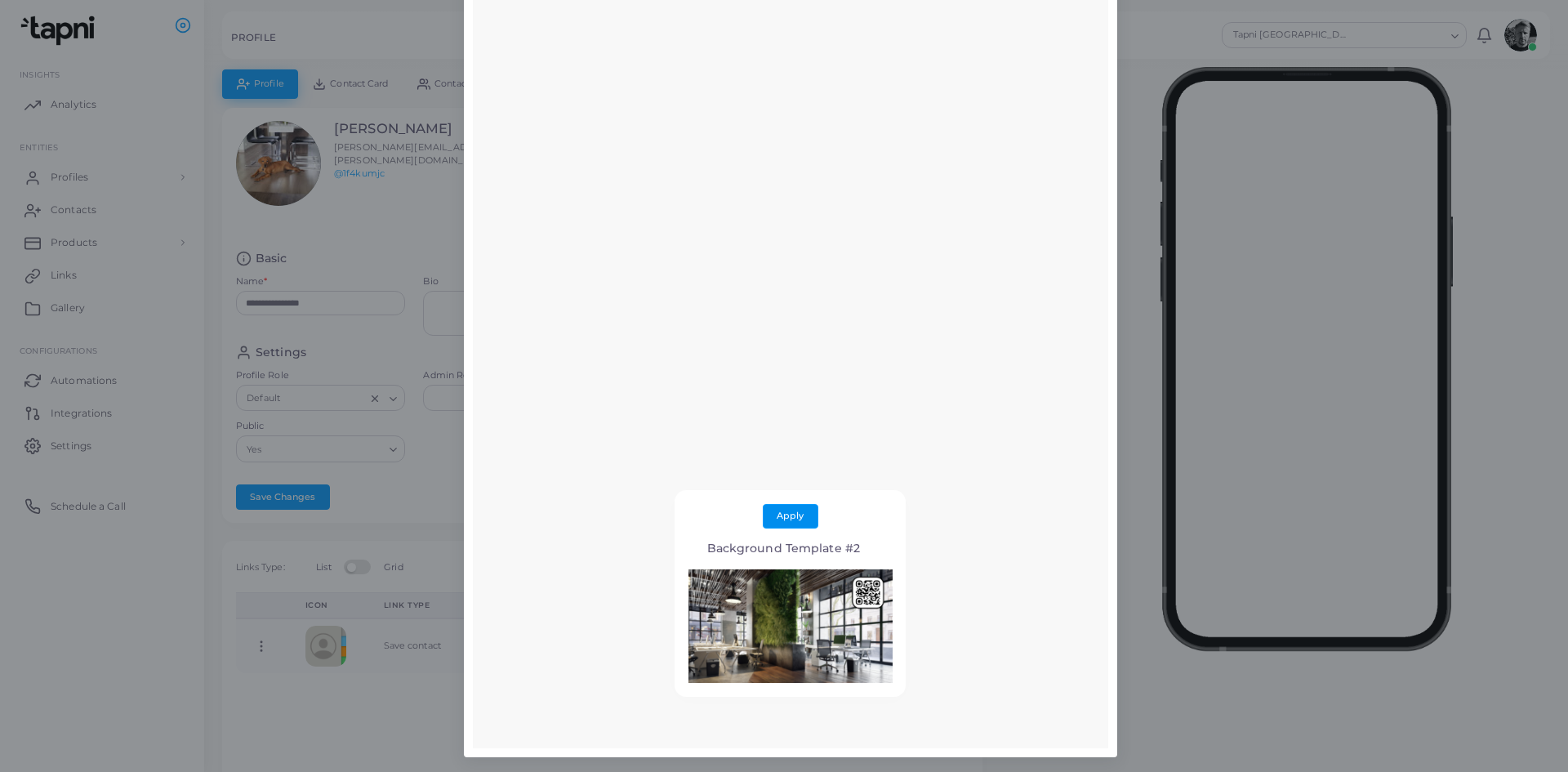
scroll to position [120, 0]
click at [789, 516] on span "Apply" at bounding box center [790, 513] width 27 height 11
click at [790, 616] on img at bounding box center [790, 624] width 204 height 114
click at [796, 517] on span "Apply" at bounding box center [790, 513] width 27 height 11
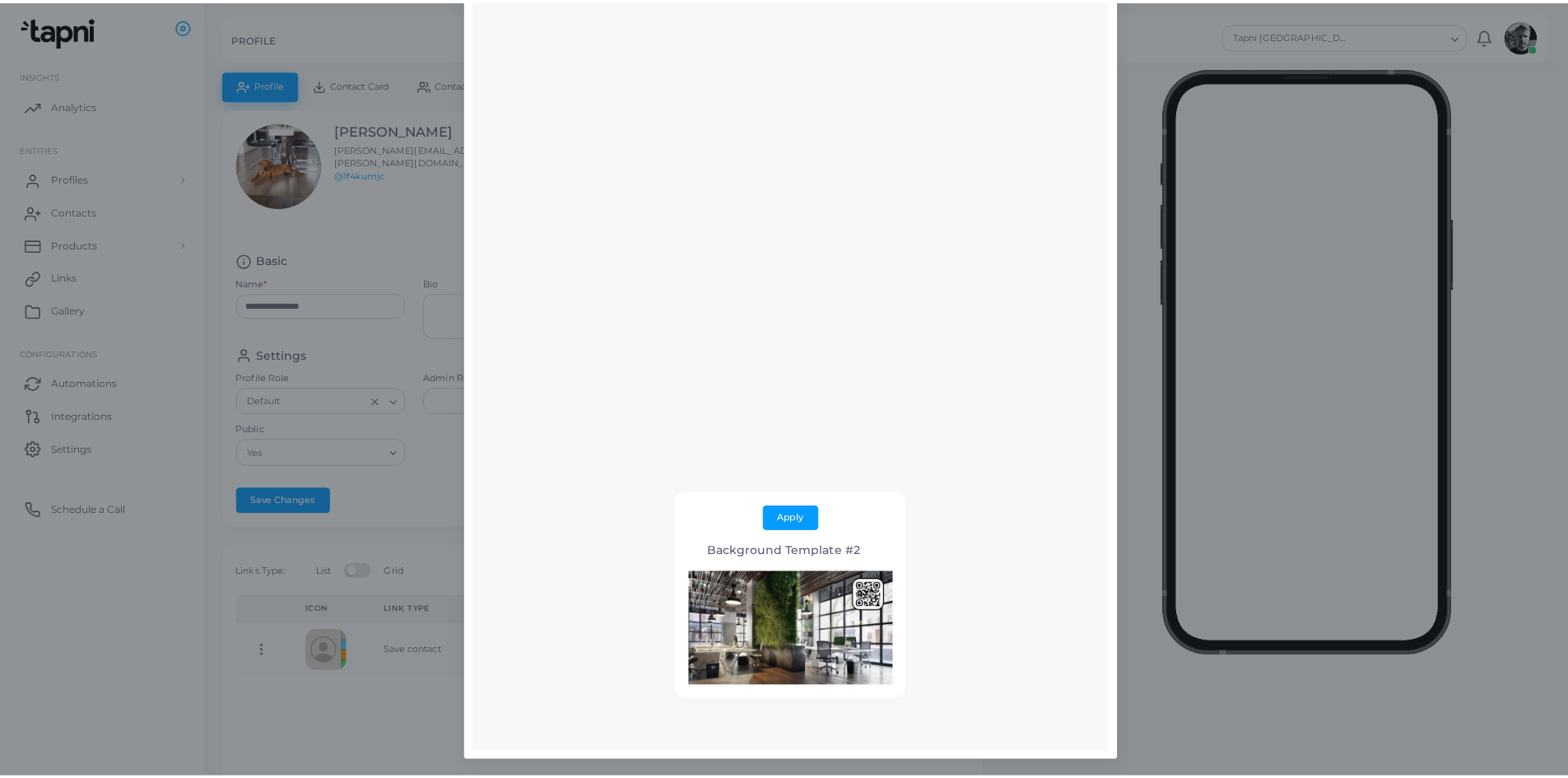
scroll to position [0, 0]
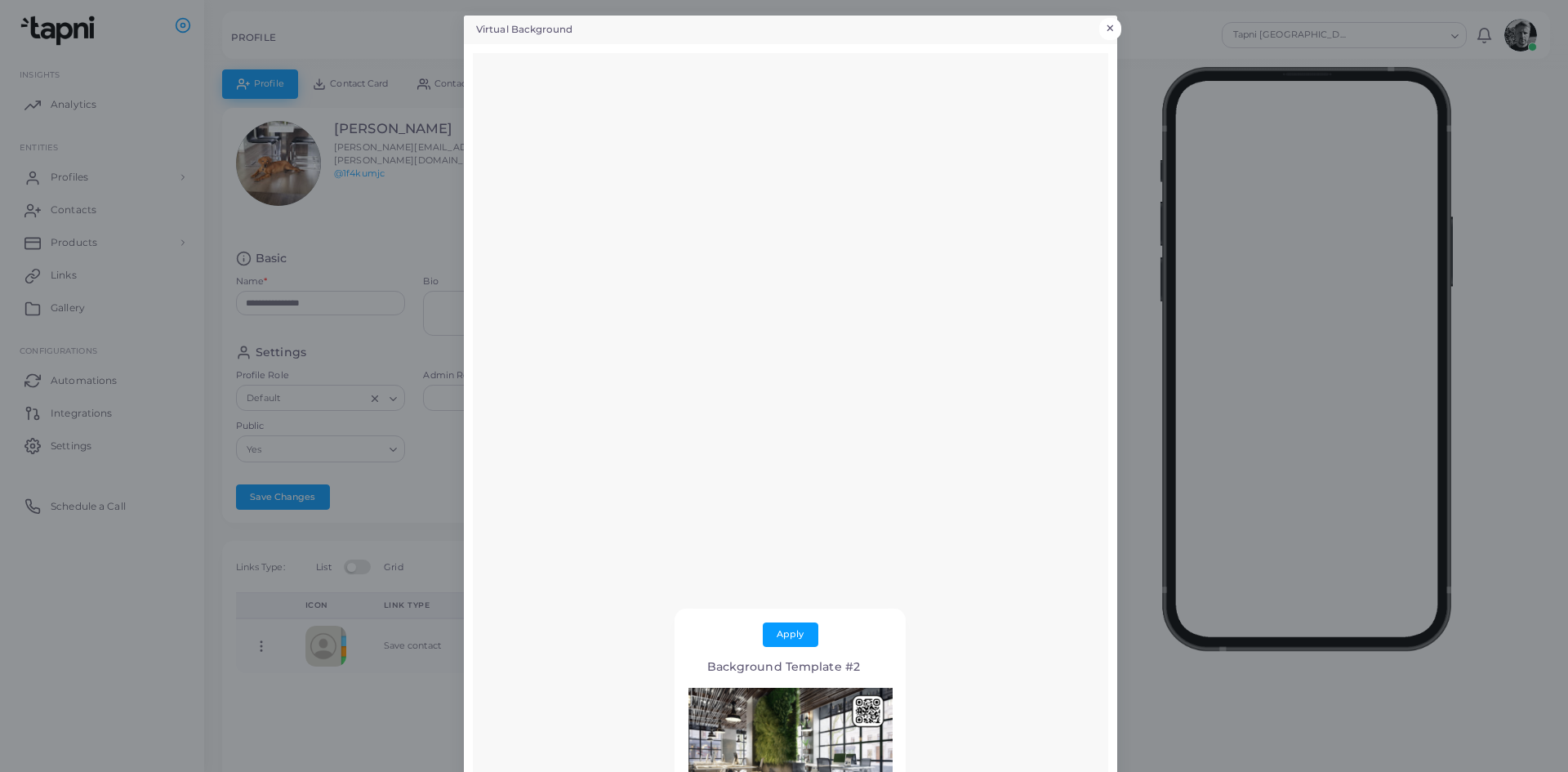
click at [1105, 24] on button "×" at bounding box center [1111, 28] width 22 height 21
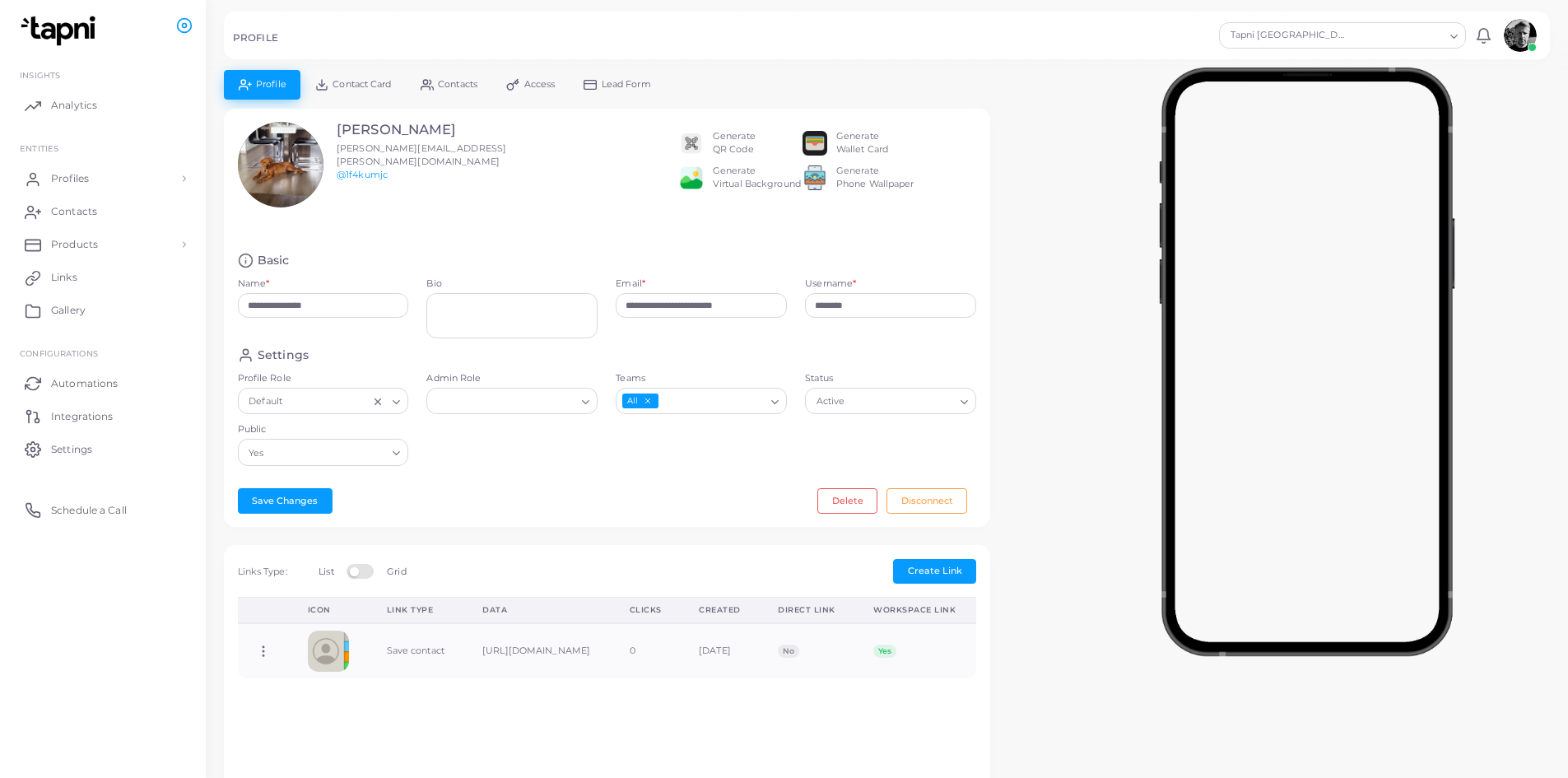
click at [858, 178] on div "Generate Phone Wallpaper" at bounding box center [875, 177] width 78 height 27
click at [811, 175] on img at bounding box center [814, 177] width 25 height 25
click at [856, 176] on div "Generate Phone Wallpaper" at bounding box center [875, 177] width 78 height 27
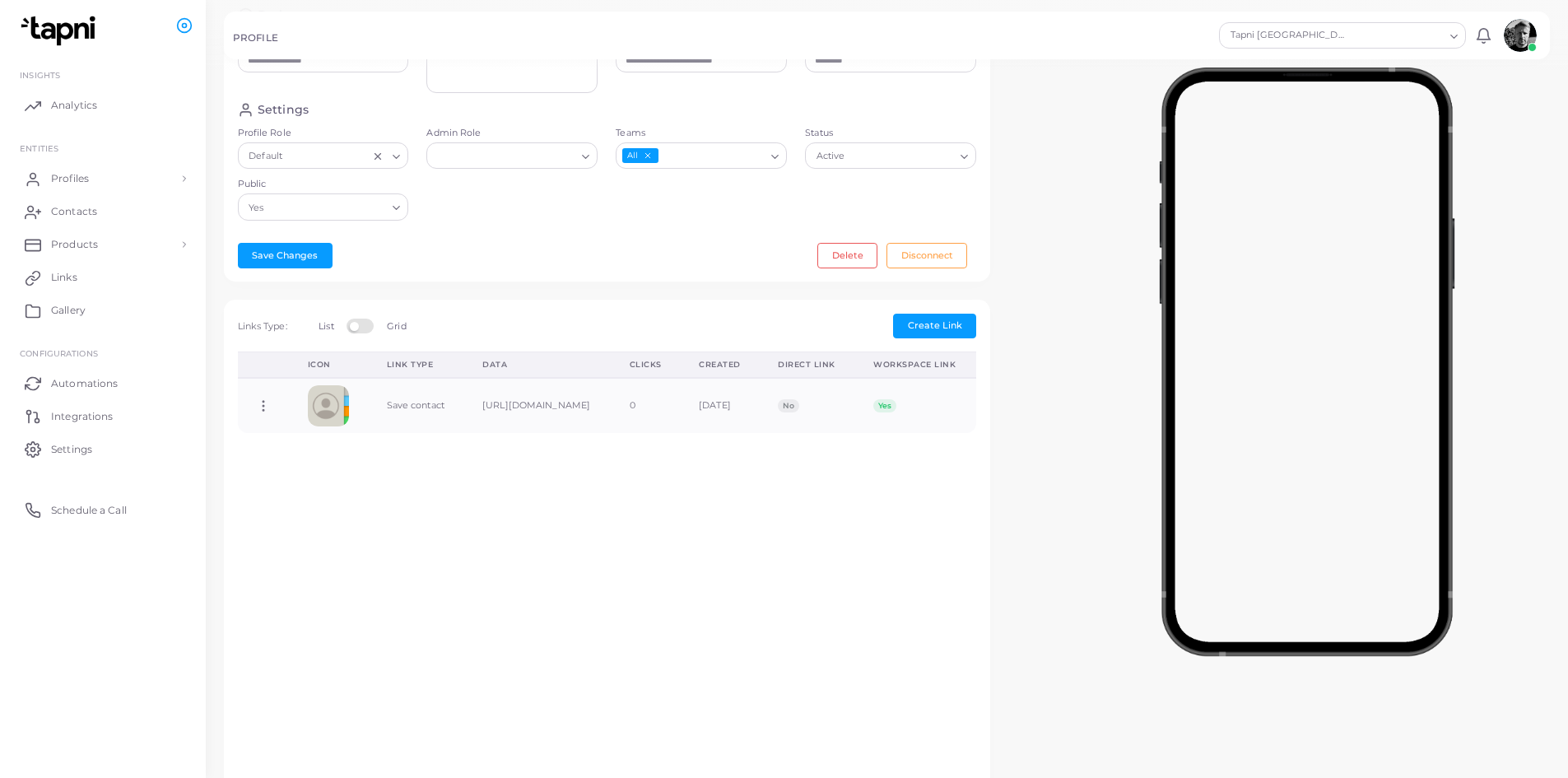
scroll to position [247, 0]
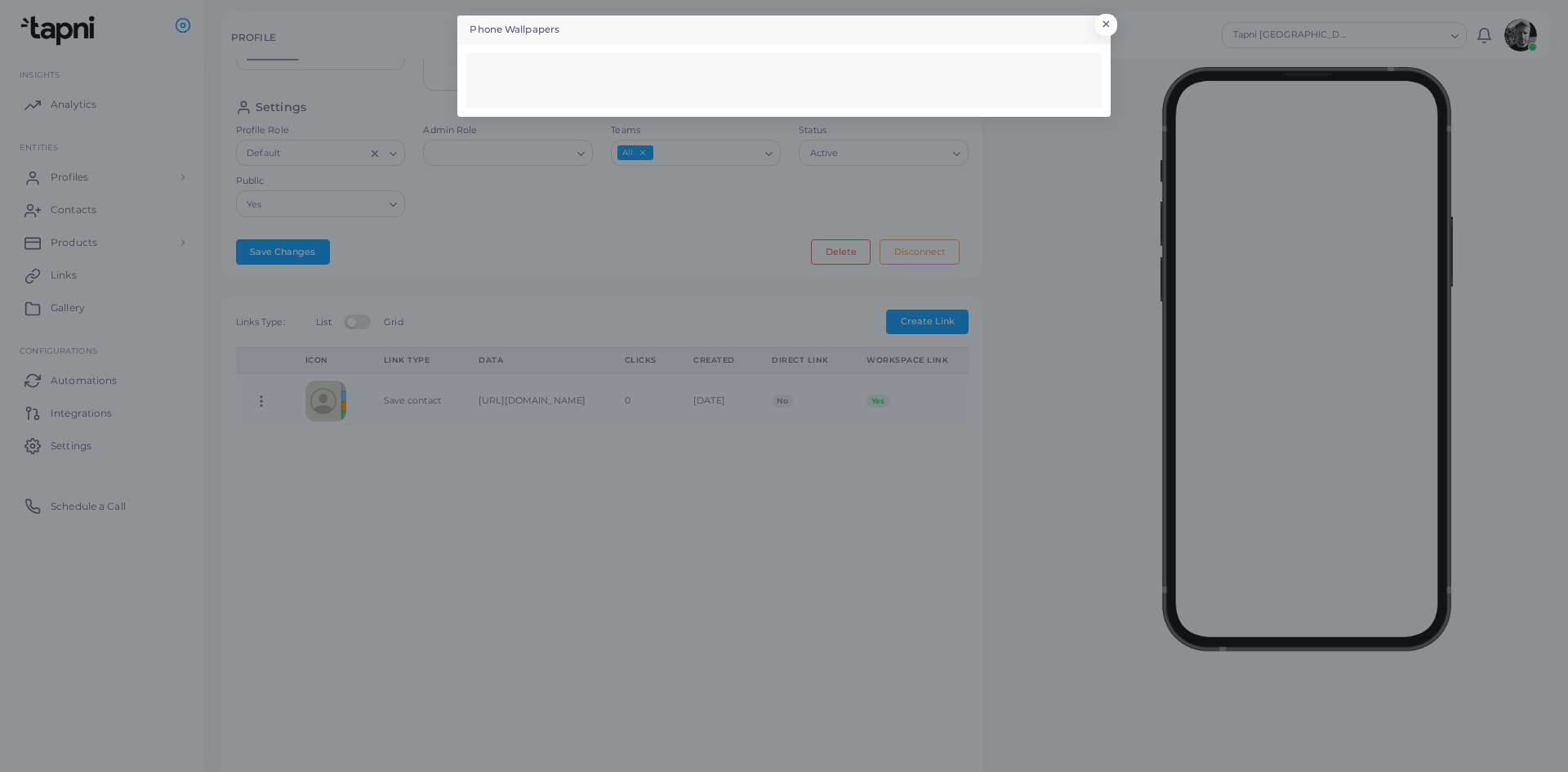
click at [740, 144] on div "Phone Wallpapers ×" at bounding box center [784, 386] width 1568 height 772
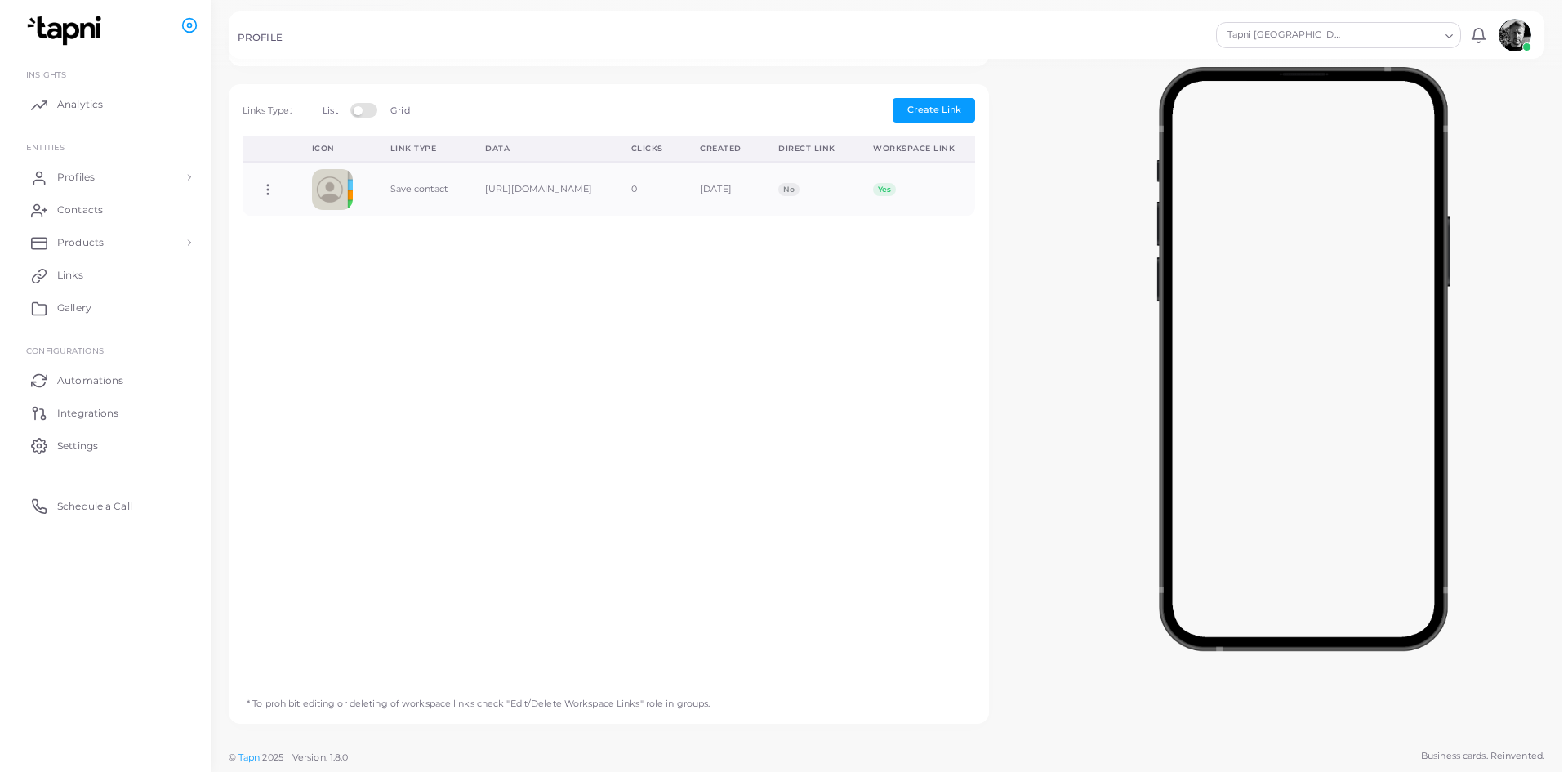
scroll to position [0, 0]
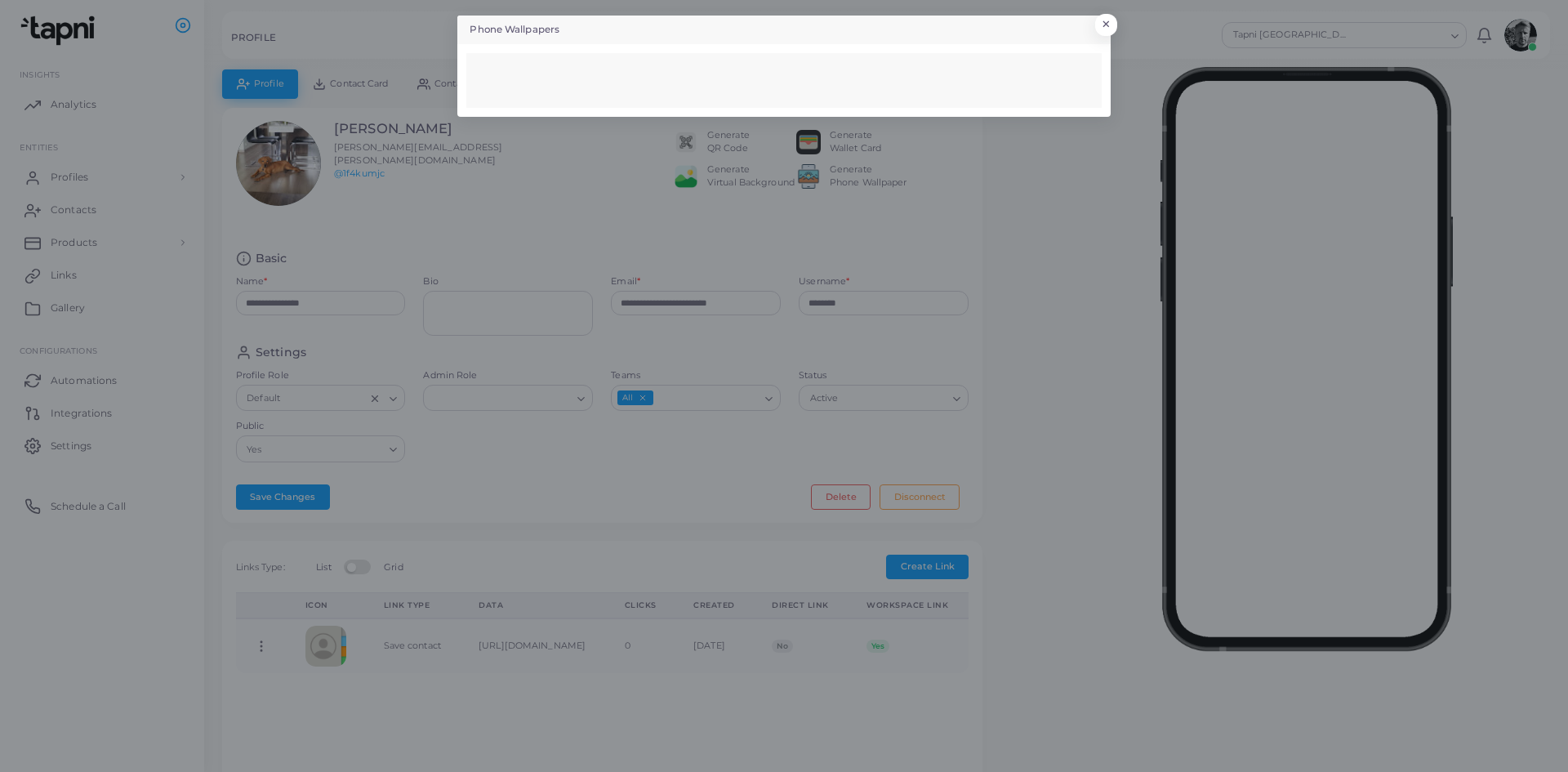
click at [847, 82] on div at bounding box center [784, 80] width 610 height 14
click at [613, 32] on header "Phone Wallpapers ×" at bounding box center [784, 29] width 653 height 28
click at [643, 133] on div "Phone Wallpapers ×" at bounding box center [784, 386] width 1568 height 772
click at [1107, 21] on button "×" at bounding box center [1104, 28] width 22 height 21
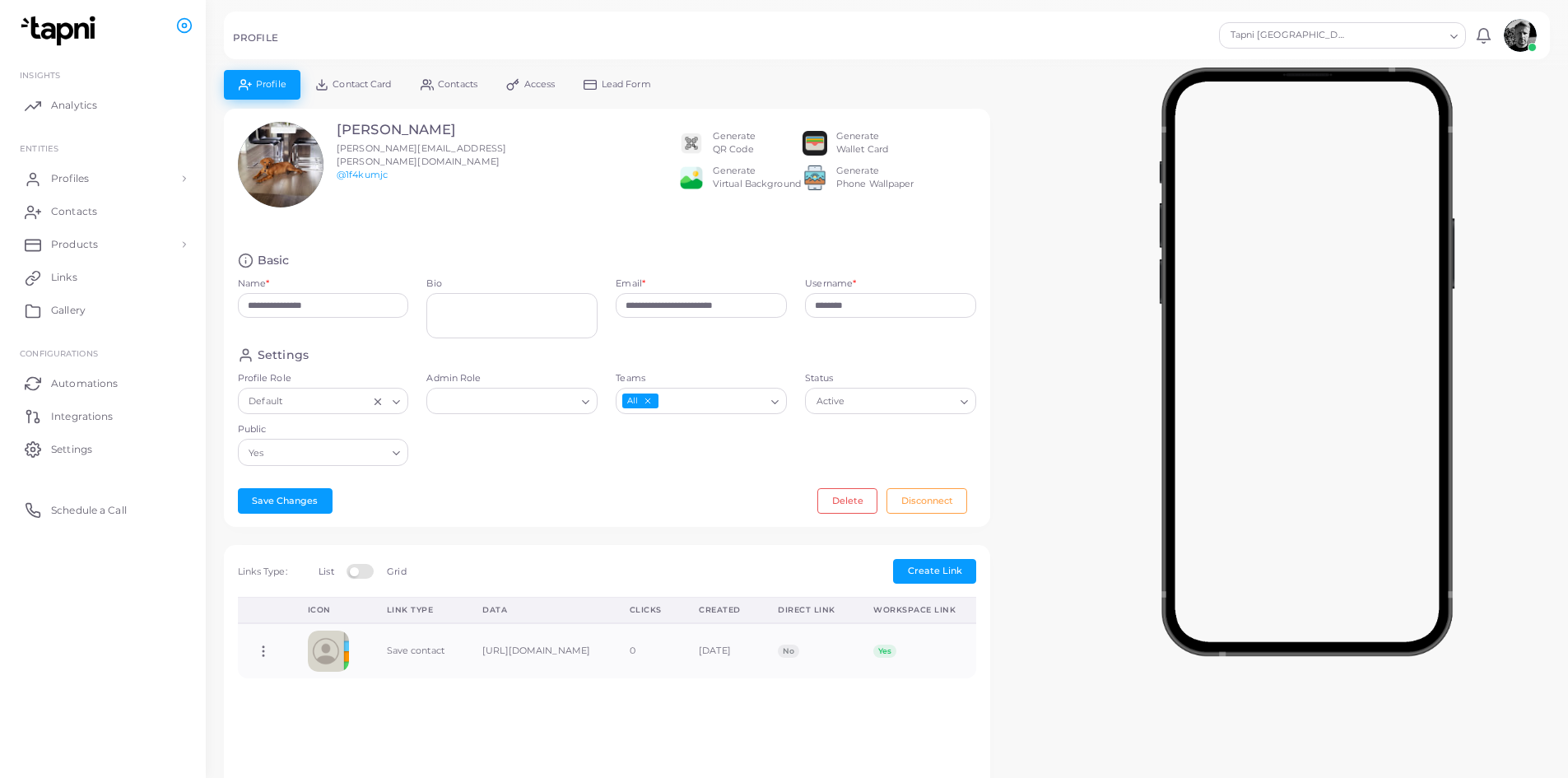
click at [738, 152] on div "Generate QR Code" at bounding box center [734, 143] width 43 height 27
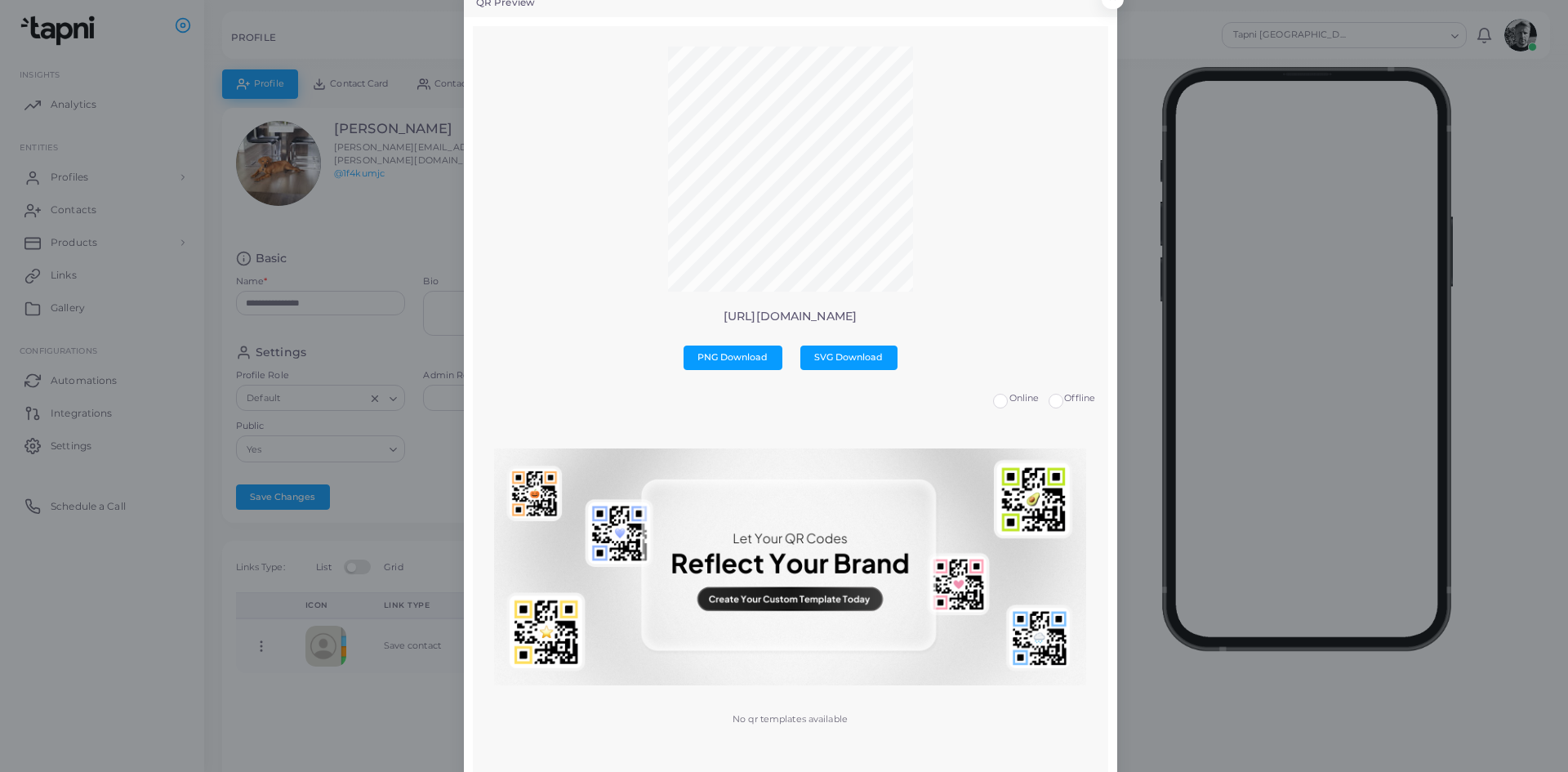
scroll to position [53, 0]
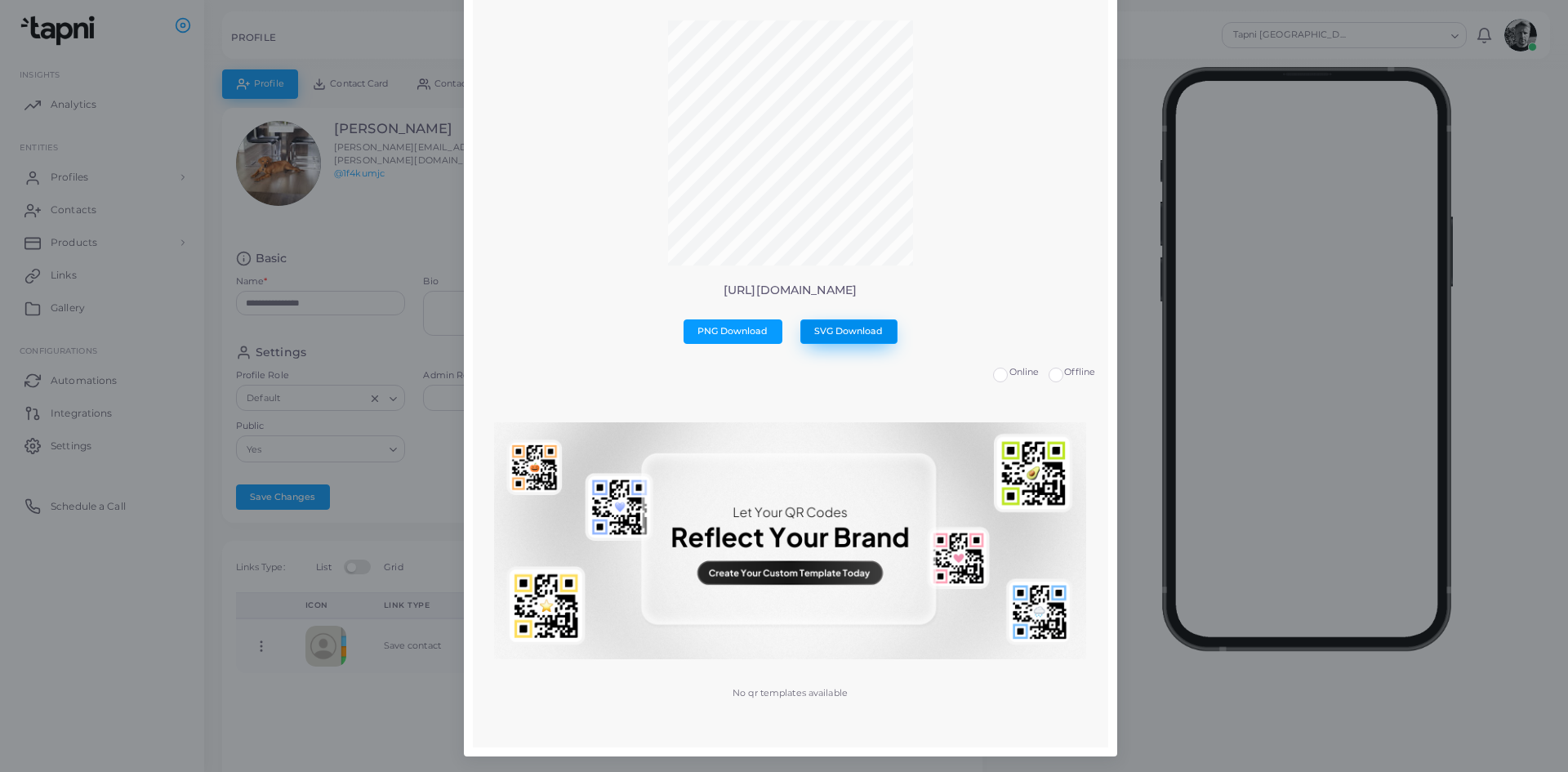
click at [840, 330] on span "SVG Download" at bounding box center [848, 330] width 68 height 11
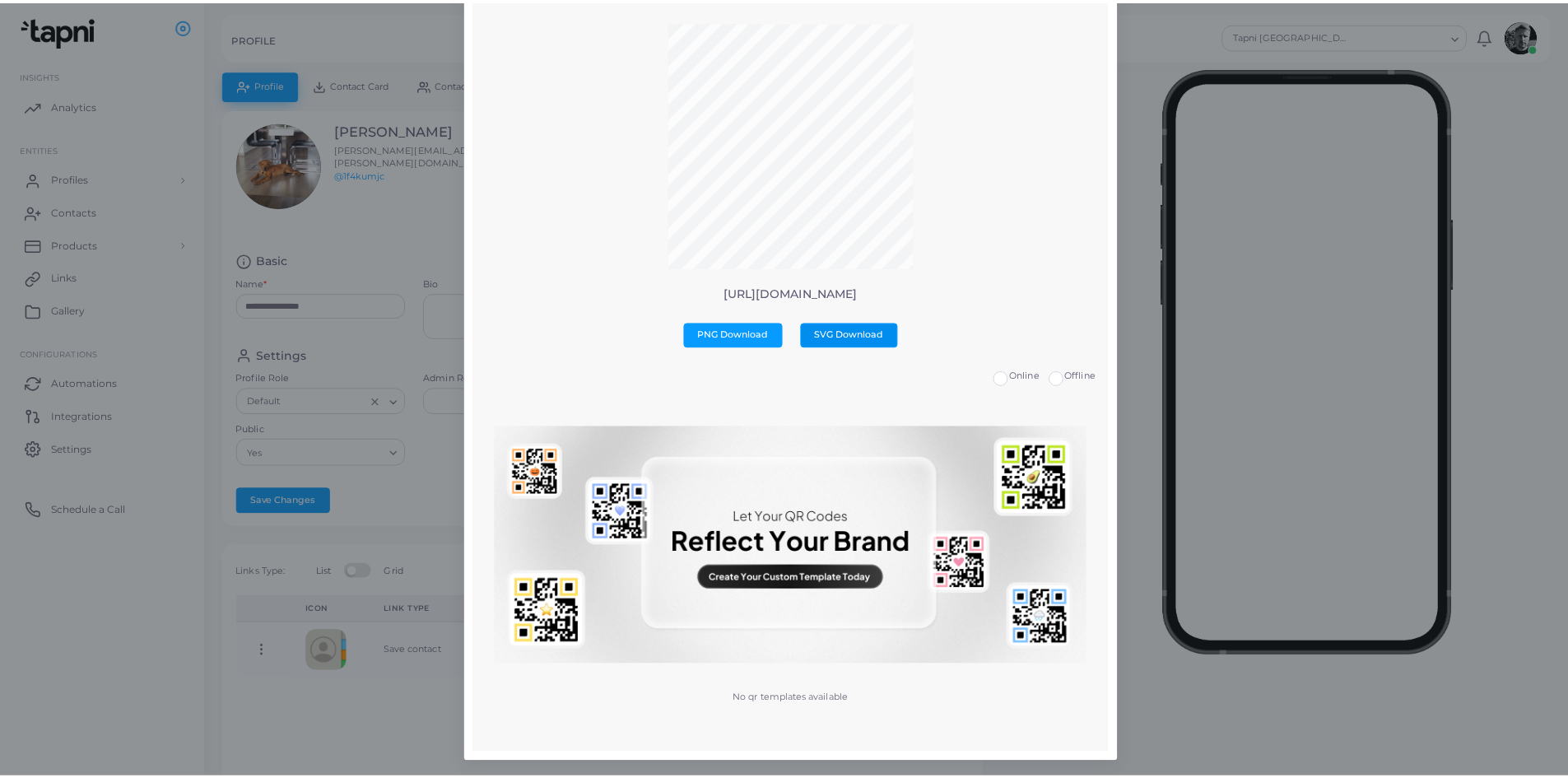
scroll to position [0, 0]
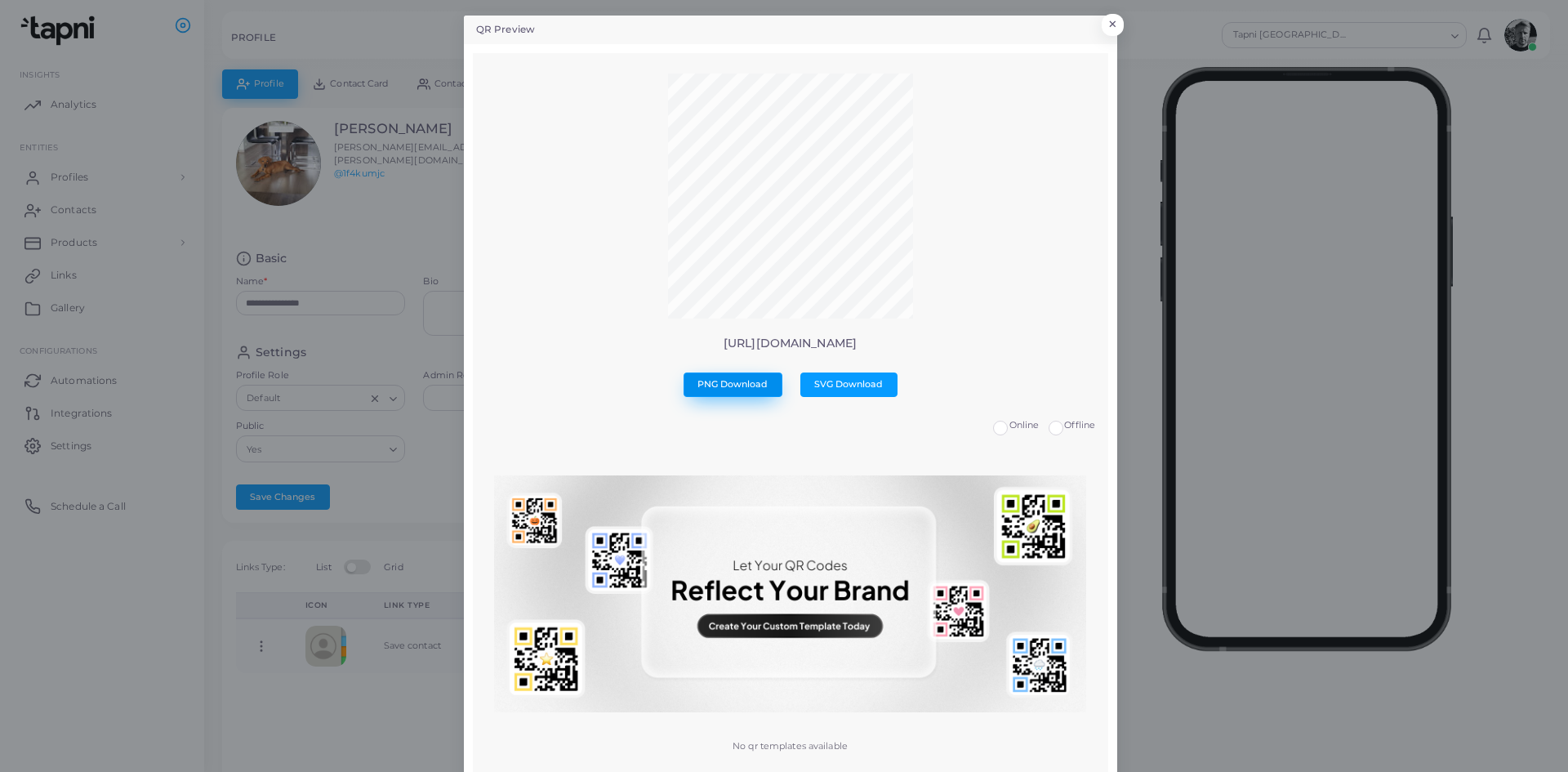
click at [722, 384] on span "PNG Download" at bounding box center [733, 383] width 70 height 11
click at [1110, 18] on header "QR Preview ×" at bounding box center [791, 29] width 653 height 28
click at [1105, 26] on button "×" at bounding box center [1111, 28] width 22 height 21
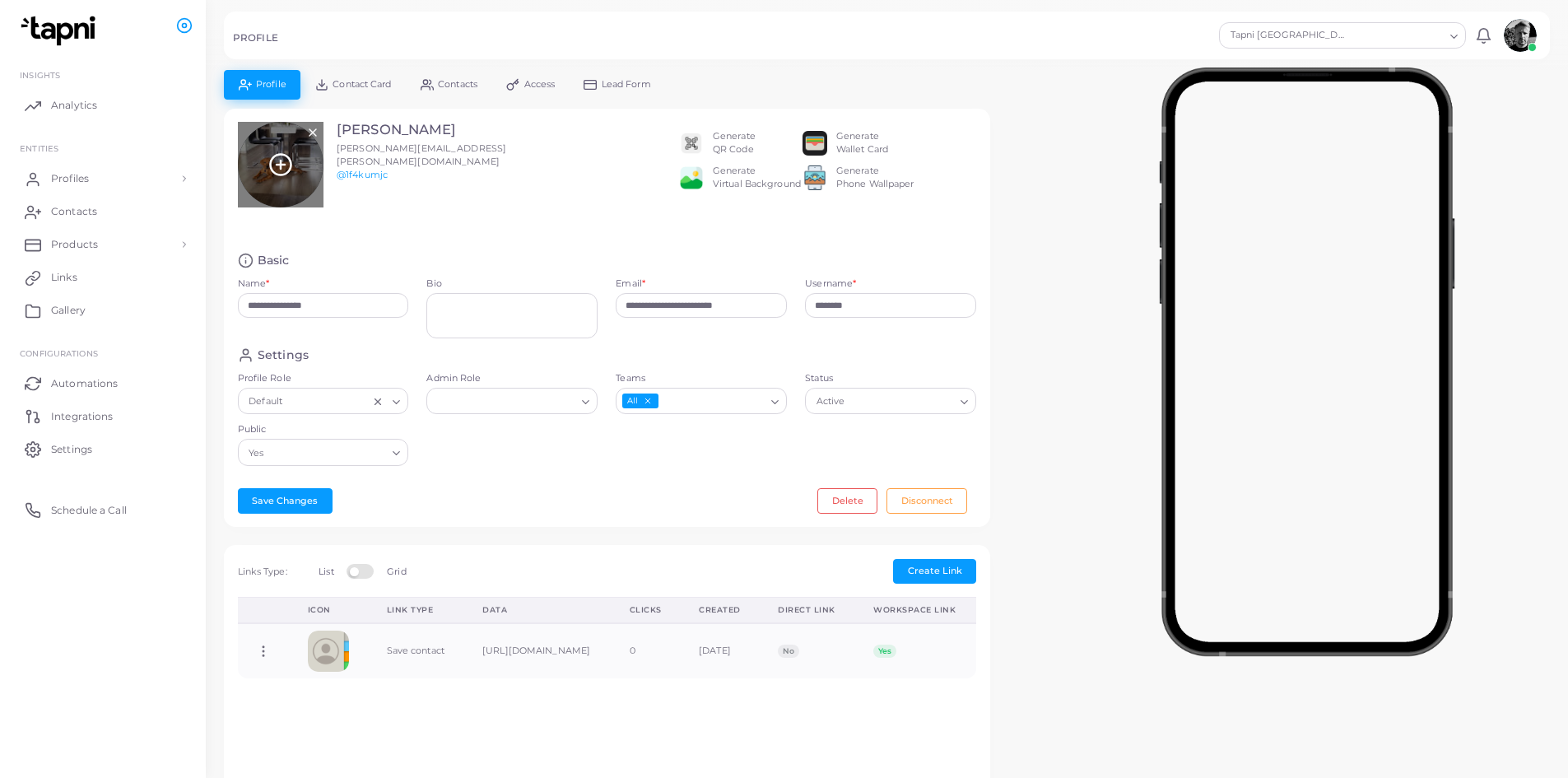
click at [299, 159] on div at bounding box center [280, 164] width 85 height 85
click at [276, 159] on icon at bounding box center [280, 165] width 25 height 25
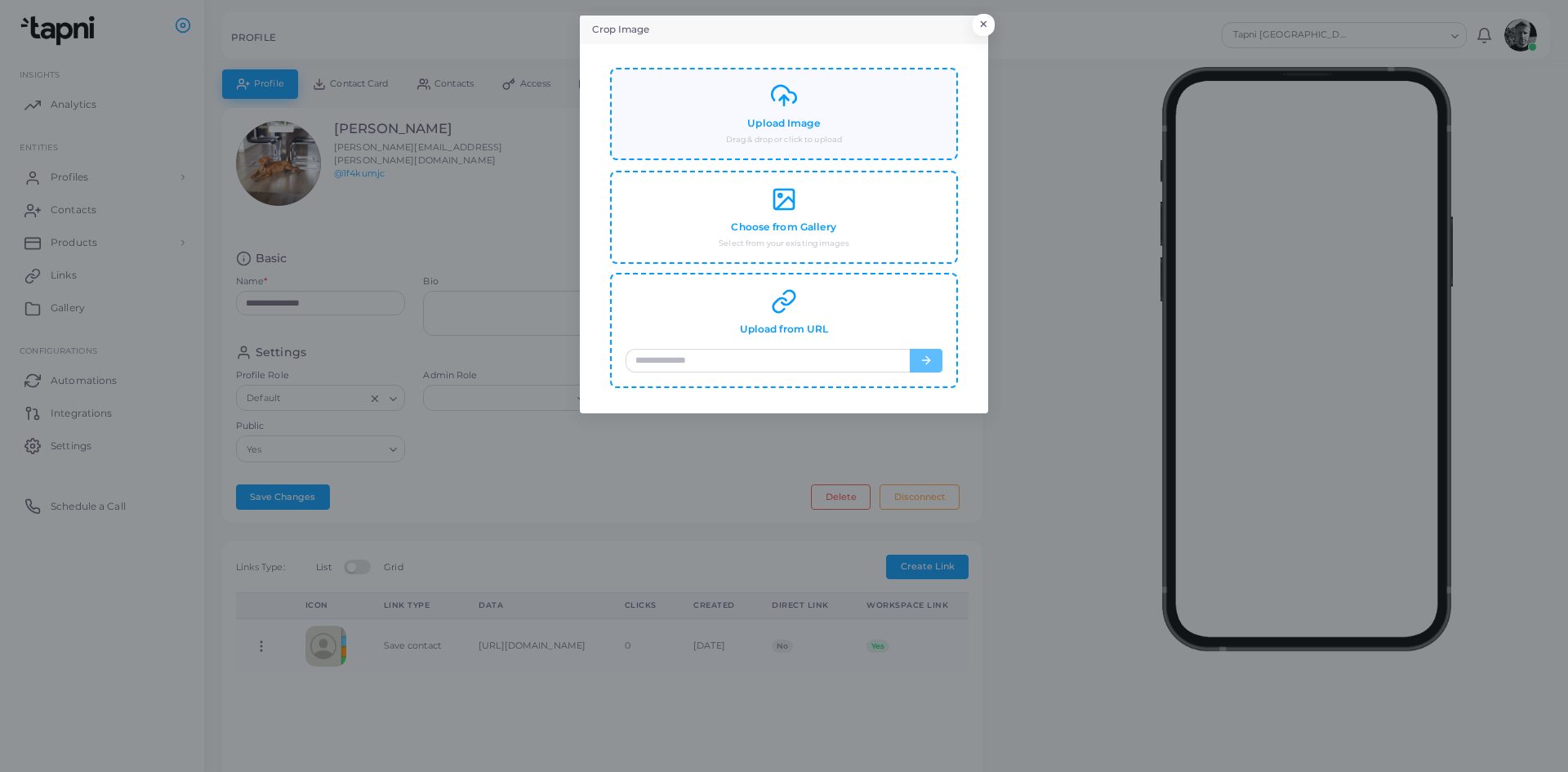
click at [797, 118] on h4 "Upload Image" at bounding box center [783, 124] width 73 height 12
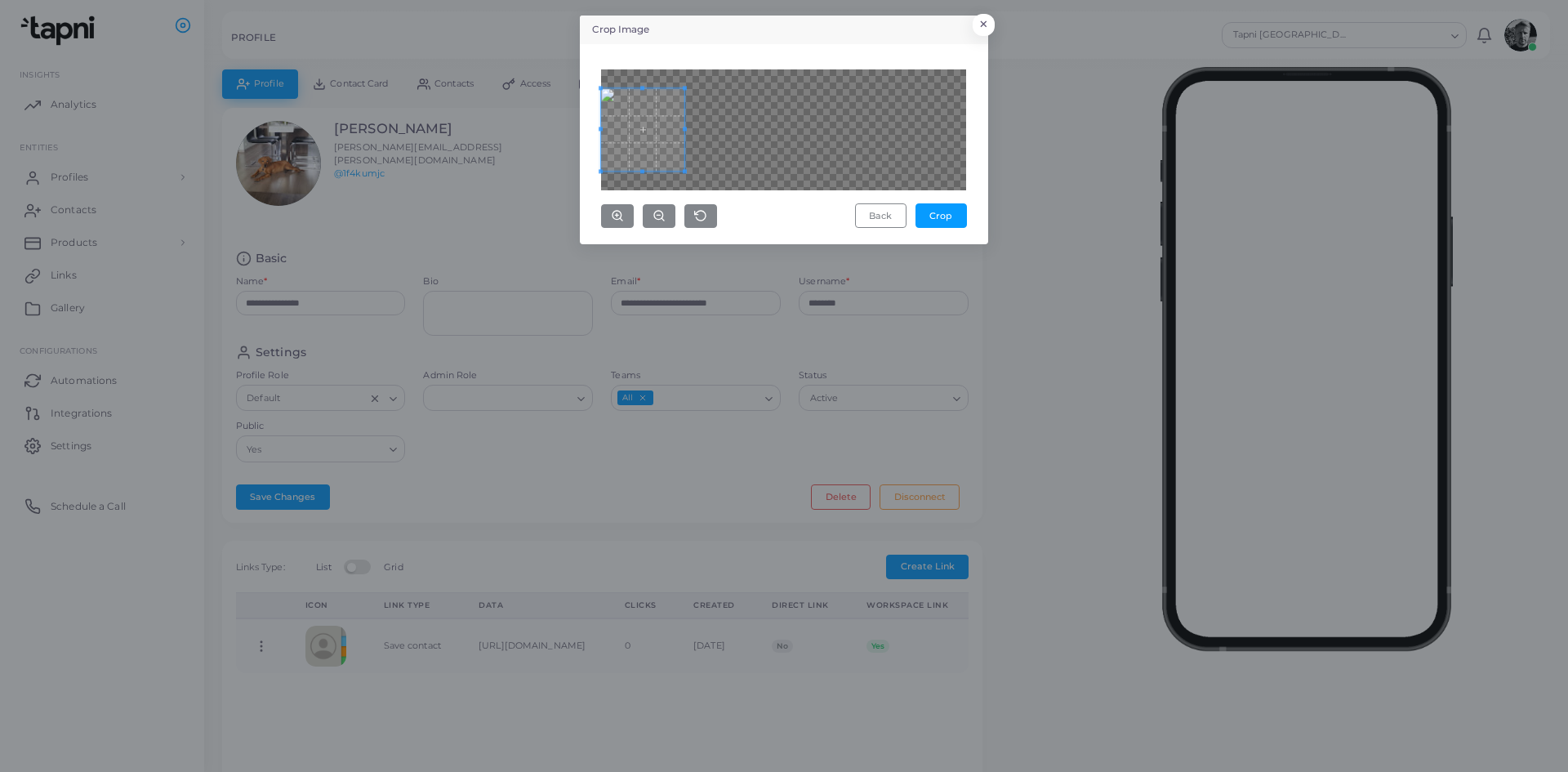
click at [605, 168] on span at bounding box center [642, 129] width 82 height 82
click at [643, 198] on div "Back Crop" at bounding box center [783, 149] width 365 height 159
click at [635, 192] on div "Back Crop" at bounding box center [783, 149] width 365 height 159
click at [664, 168] on div at bounding box center [642, 129] width 82 height 82
click at [680, 167] on span at bounding box center [642, 129] width 82 height 82
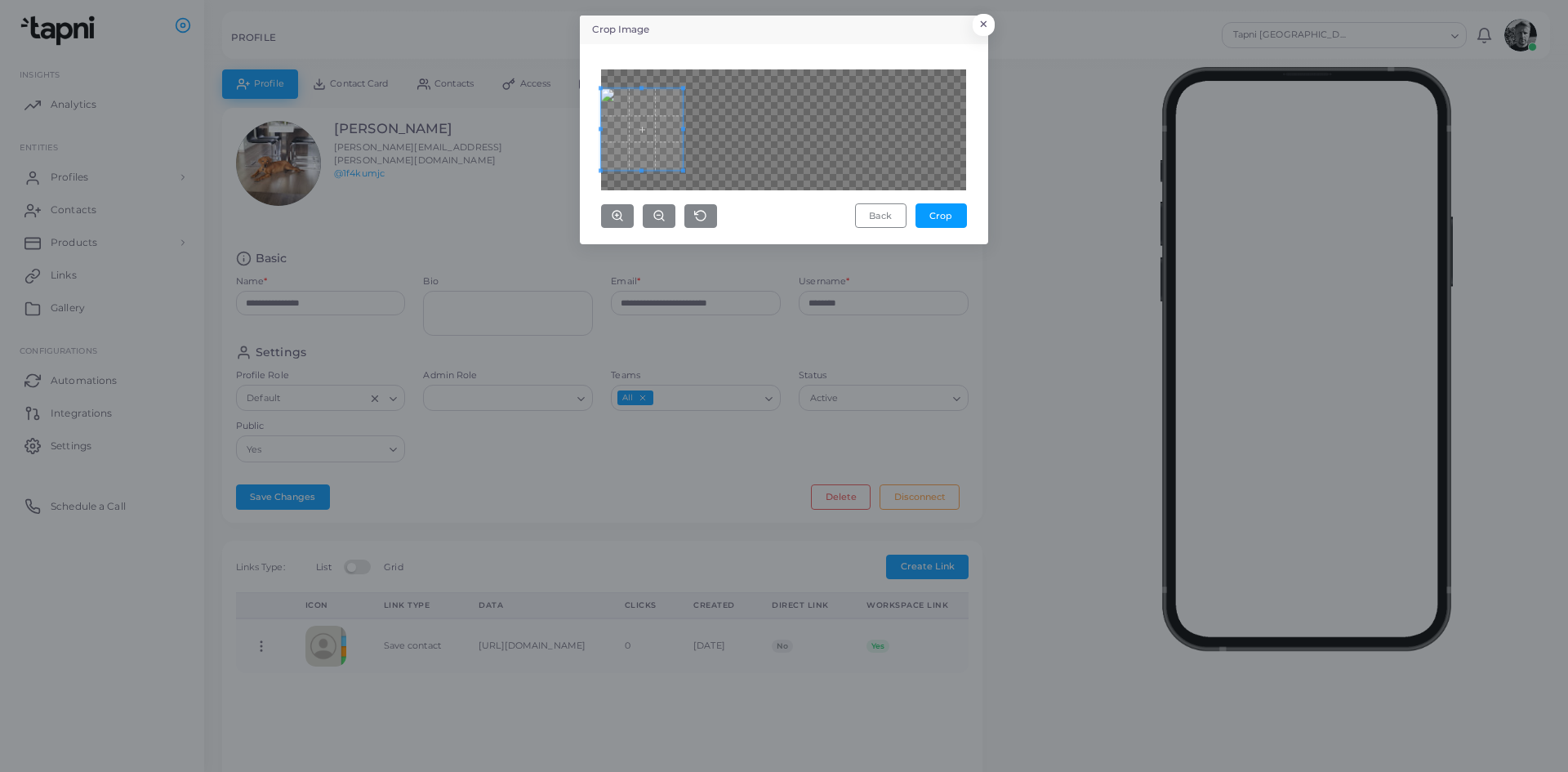
click at [661, 149] on div at bounding box center [642, 129] width 82 height 82
click at [663, 94] on div at bounding box center [642, 129] width 82 height 82
click at [945, 220] on button "Crop" at bounding box center [941, 215] width 51 height 25
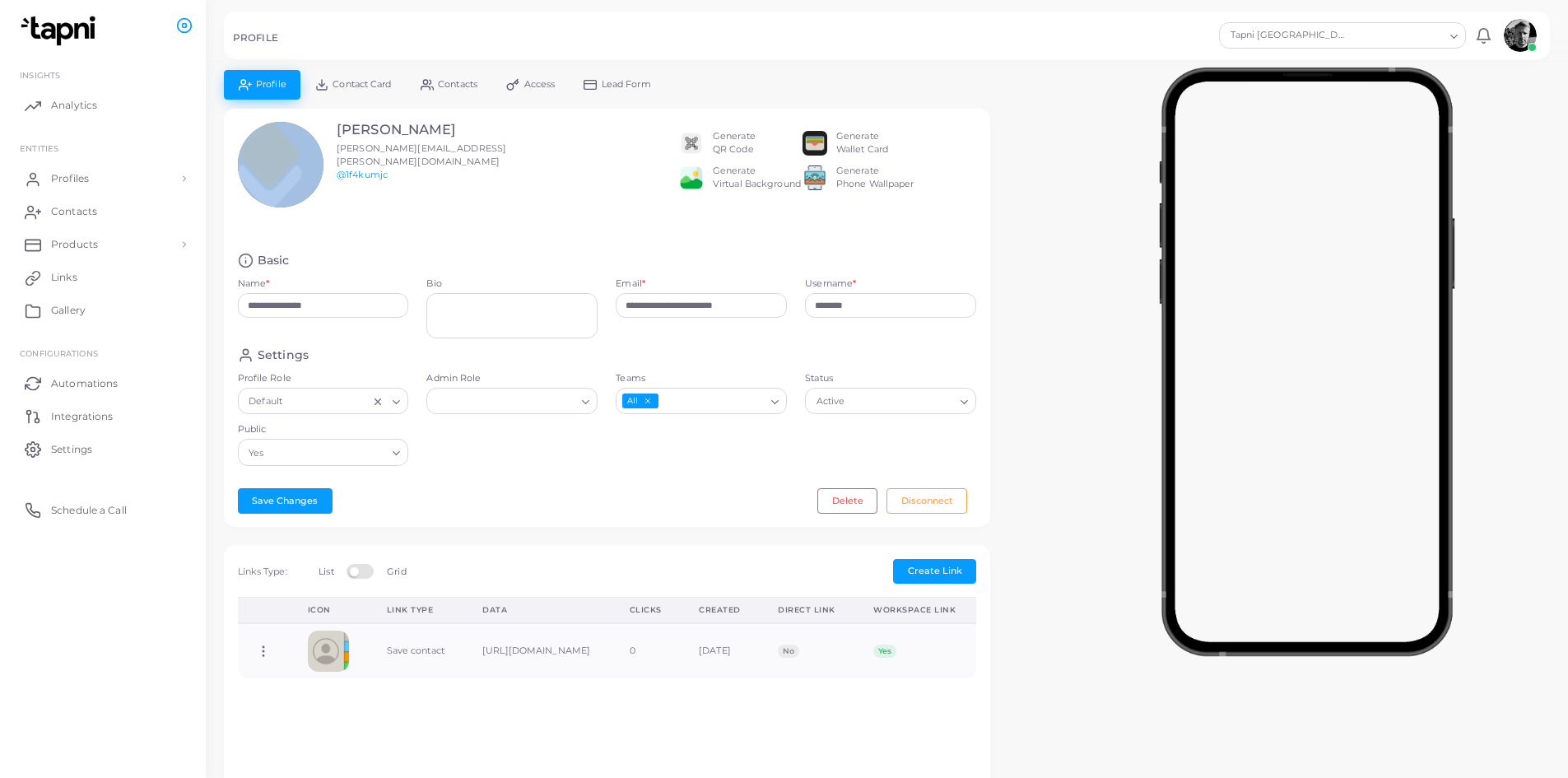
drag, startPoint x: 282, startPoint y: 174, endPoint x: 279, endPoint y: 202, distance: 28.2
click at [296, 221] on div "Peter Zakutansky [EMAIL_ADDRESS][PERSON_NAME][DOMAIN_NAME] @1f4kumjc" at bounding box center [387, 180] width 315 height 118
click at [271, 184] on div at bounding box center [280, 164] width 85 height 85
click at [364, 169] on link "@1f4kumjc" at bounding box center [362, 174] width 51 height 11
click at [304, 169] on div at bounding box center [280, 164] width 85 height 85
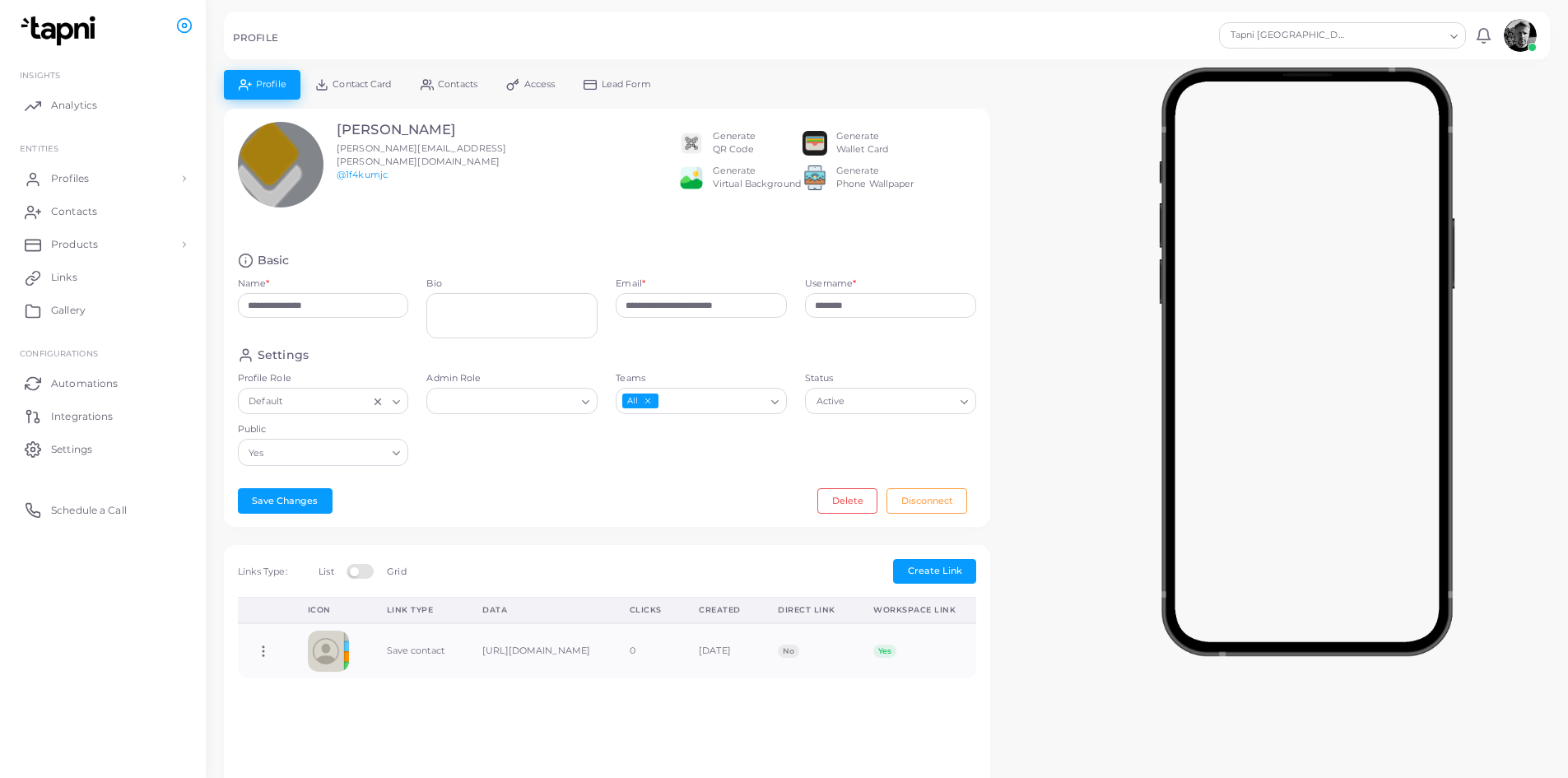
click at [558, 216] on div "Peter Zakutansky [EMAIL_ADDRESS][PERSON_NAME][DOMAIN_NAME] @1f4kumjc Generate Q…" at bounding box center [607, 180] width 757 height 118
click at [288, 198] on div at bounding box center [280, 164] width 85 height 85
click at [285, 165] on line at bounding box center [281, 165] width 9 height 0
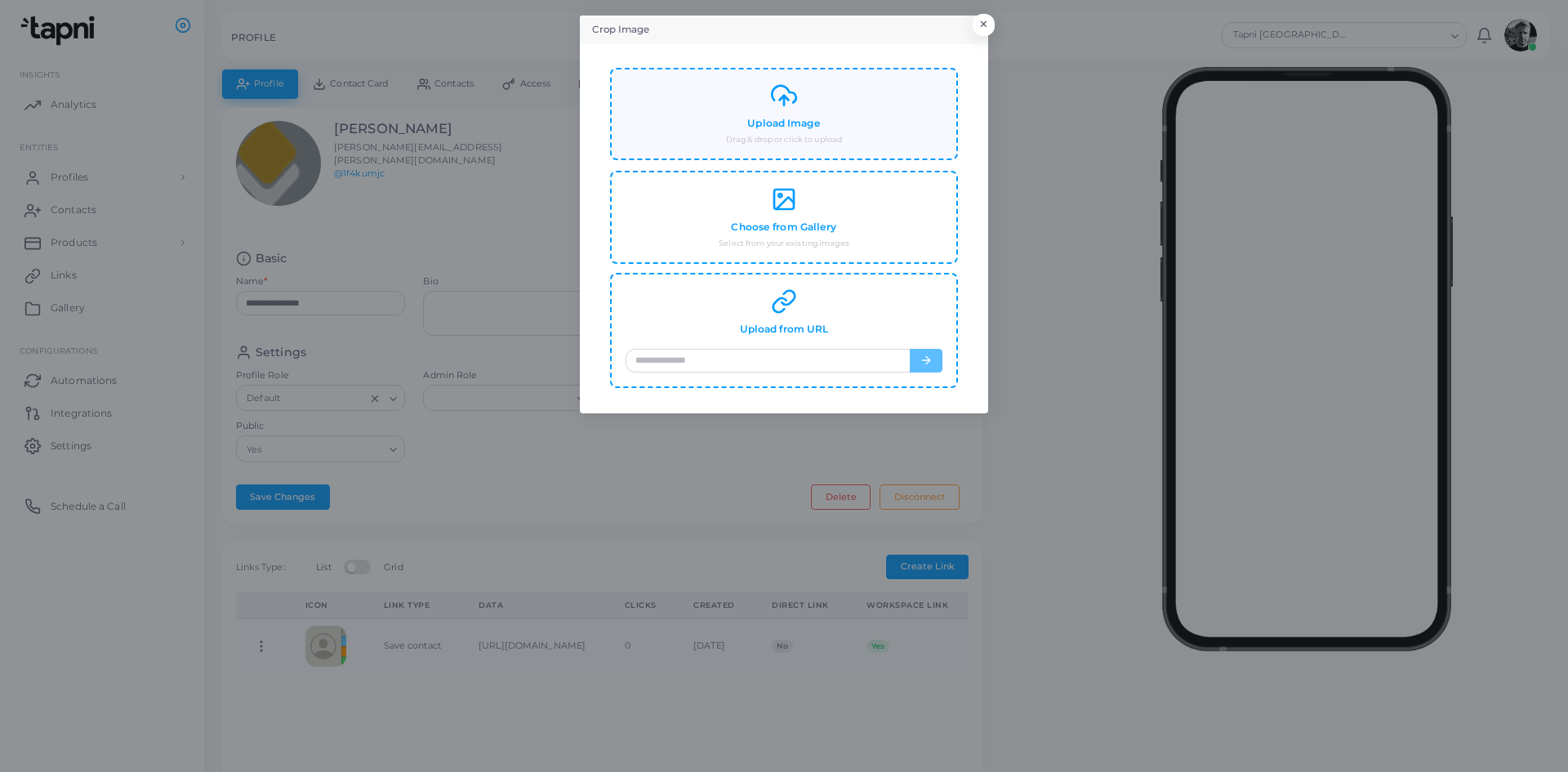
click at [791, 101] on icon at bounding box center [784, 95] width 27 height 27
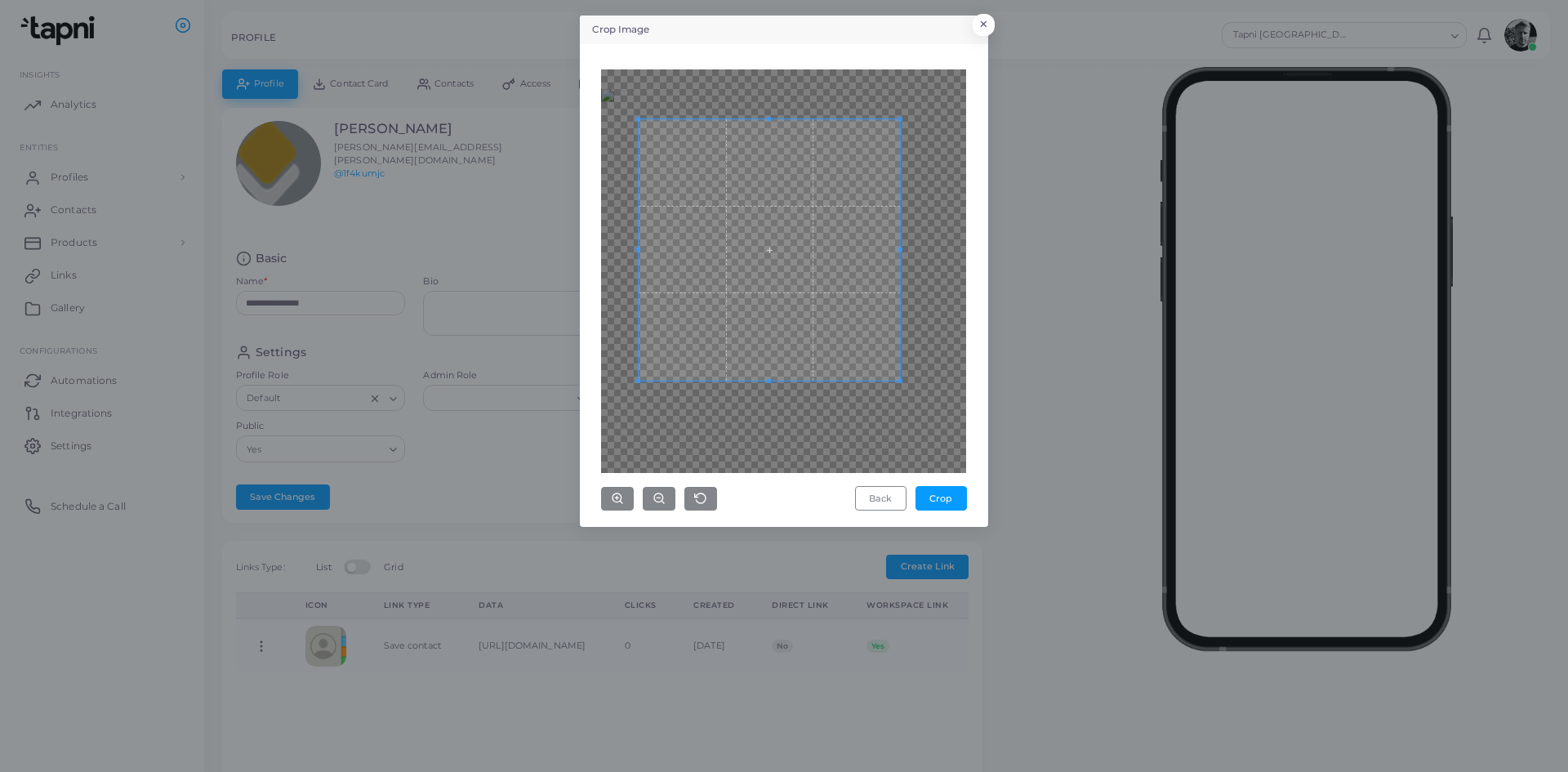
click at [756, 352] on span at bounding box center [769, 250] width 262 height 262
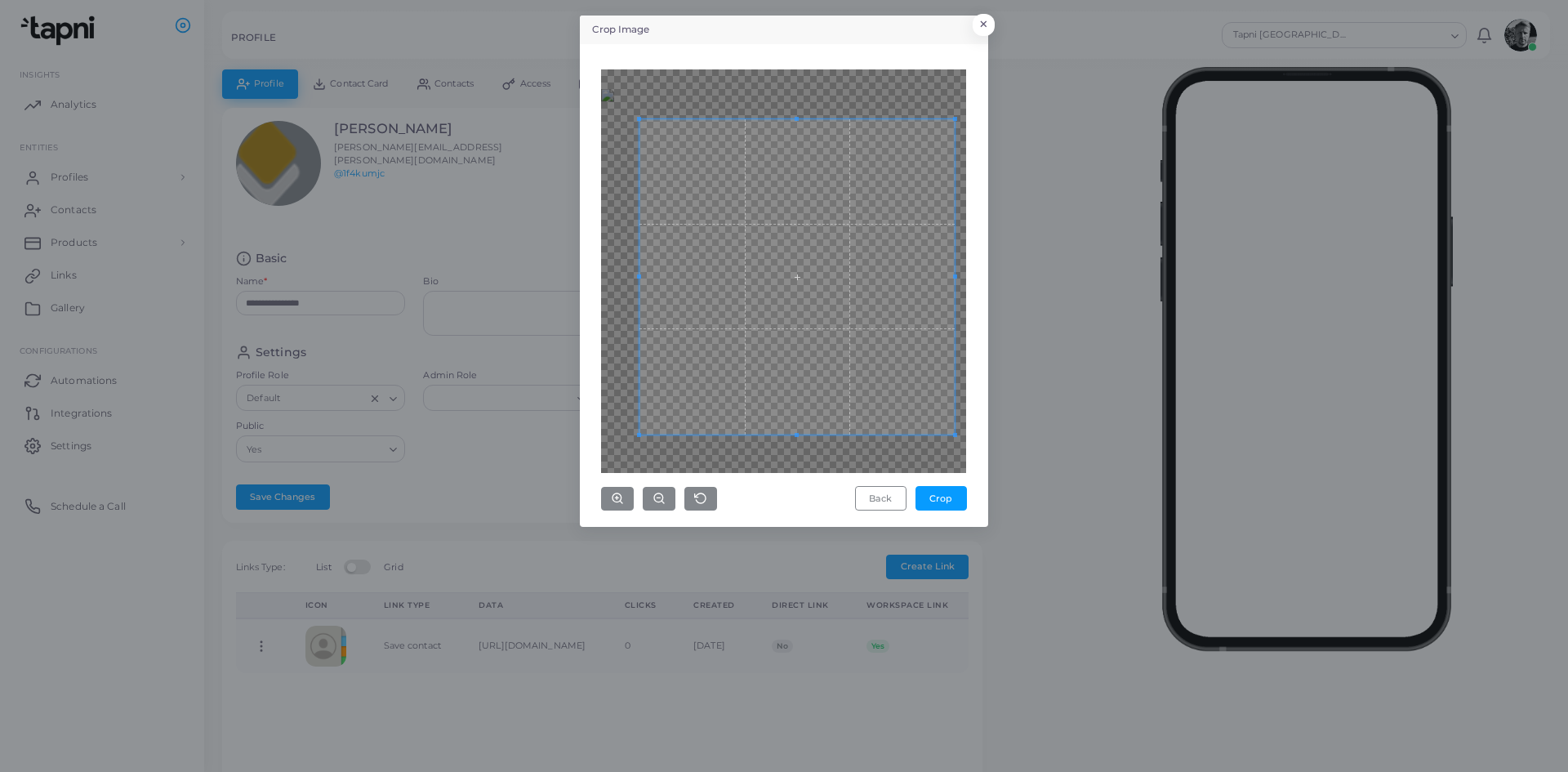
click at [955, 481] on div "Back Crop" at bounding box center [783, 290] width 365 height 442
click at [868, 480] on div "Back Crop" at bounding box center [783, 290] width 365 height 442
click at [814, 373] on span at bounding box center [793, 274] width 333 height 333
click at [947, 503] on button "Crop" at bounding box center [941, 498] width 51 height 25
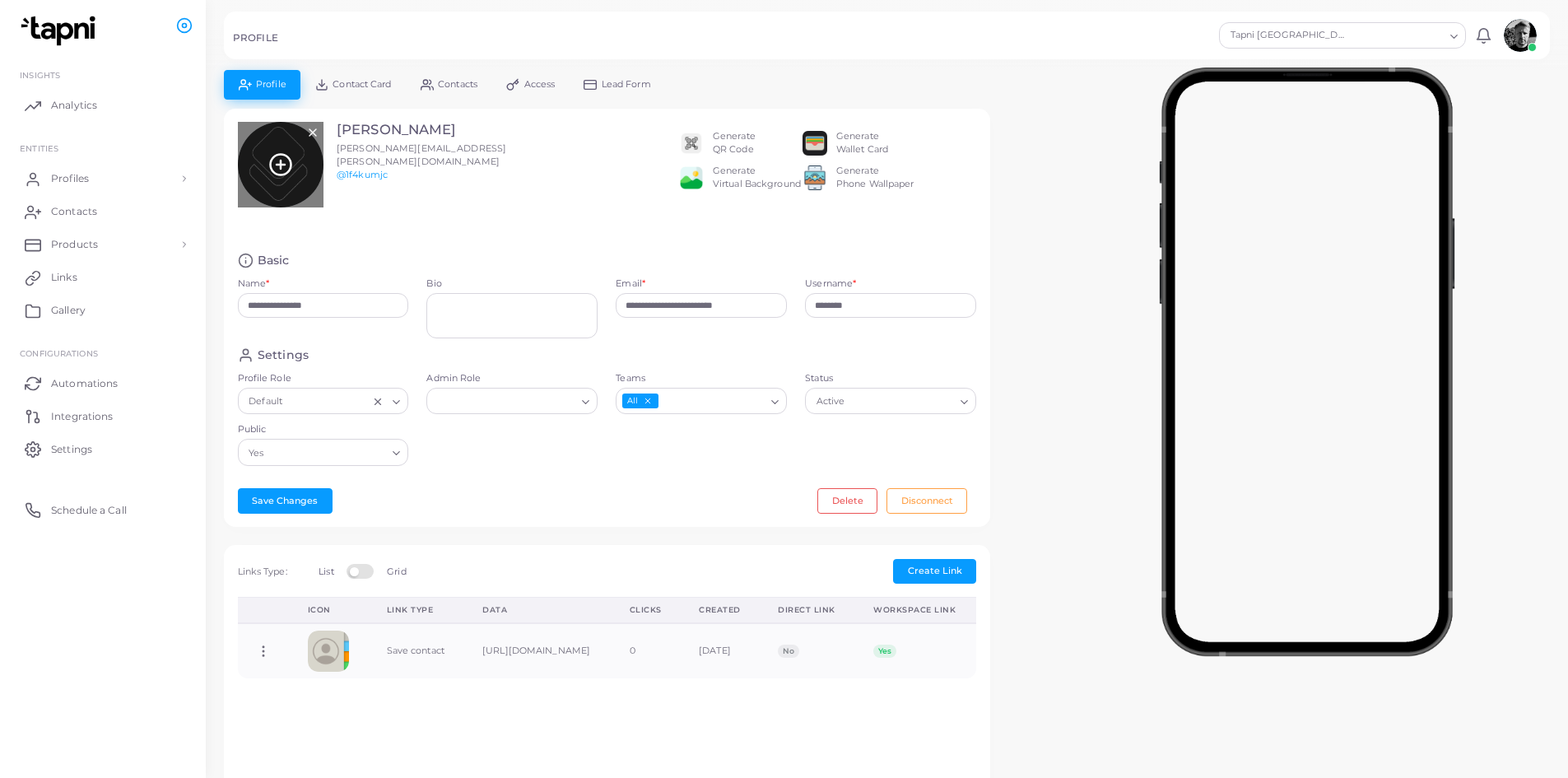
click at [304, 184] on div at bounding box center [280, 164] width 85 height 85
click at [318, 172] on img at bounding box center [280, 164] width 85 height 85
click at [275, 164] on icon at bounding box center [280, 165] width 25 height 25
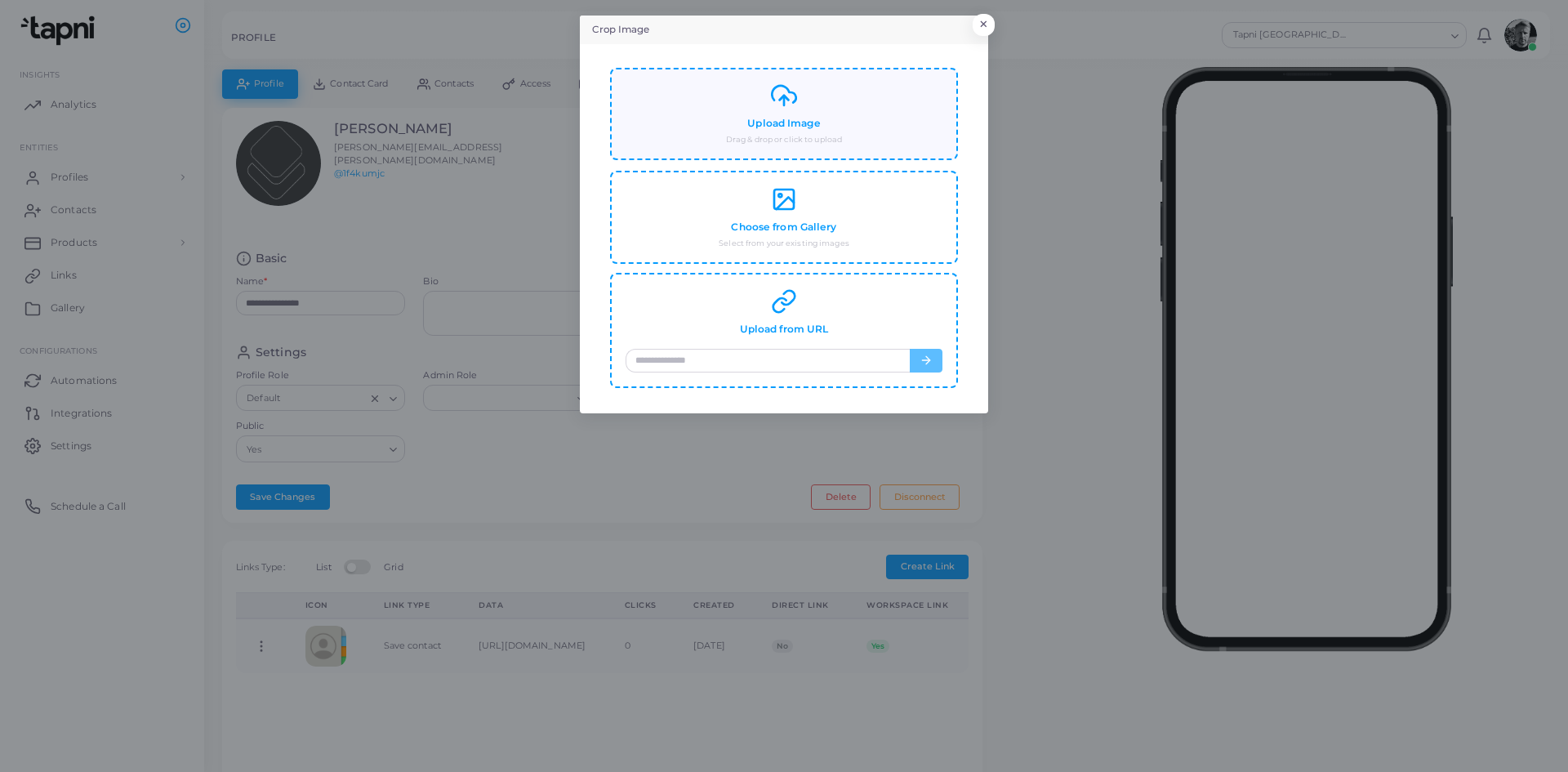
click at [797, 95] on div "Upload Image Drag & drop or click to upload" at bounding box center [784, 114] width 317 height 63
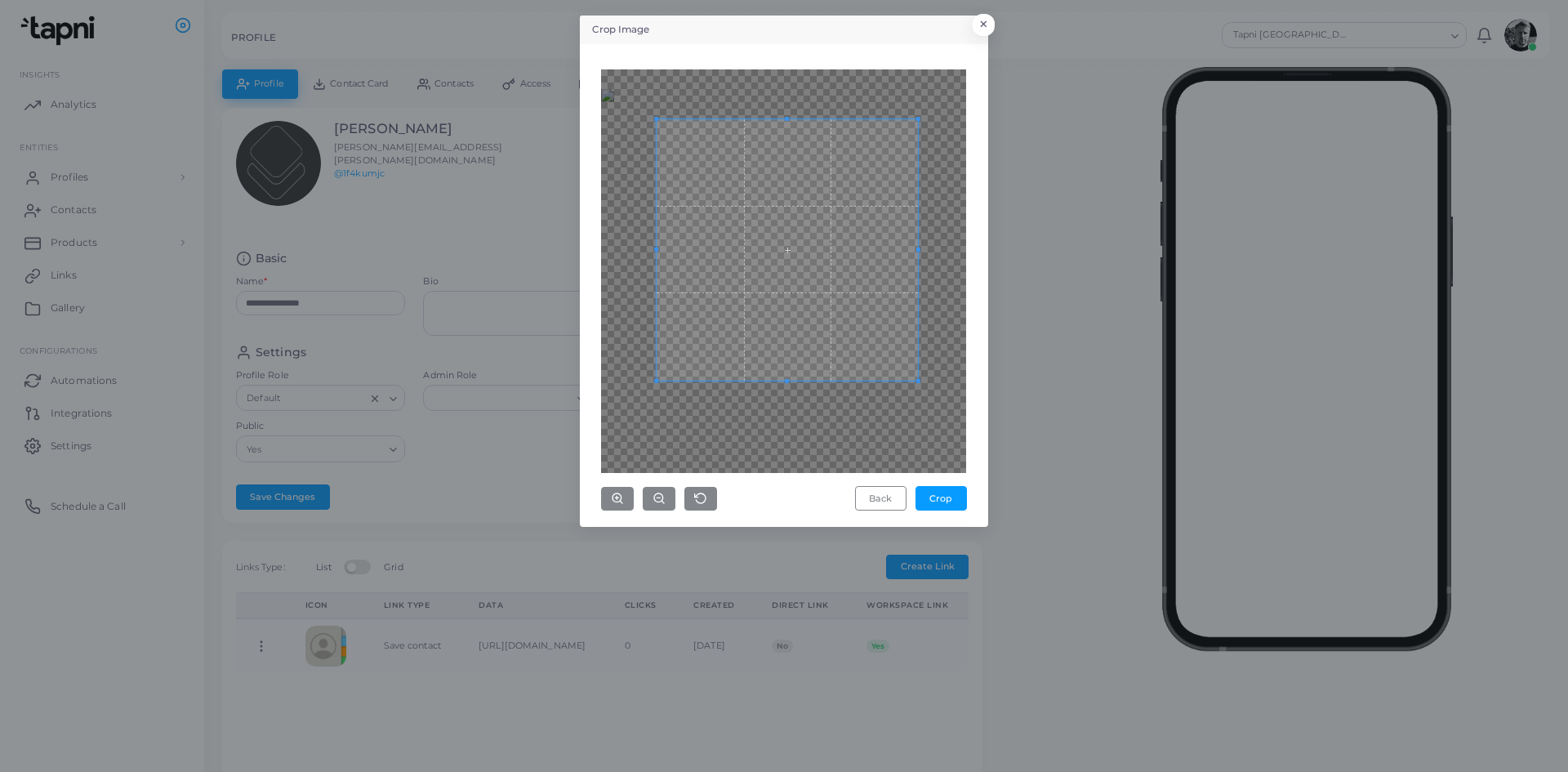
click at [790, 364] on span at bounding box center [787, 250] width 262 height 262
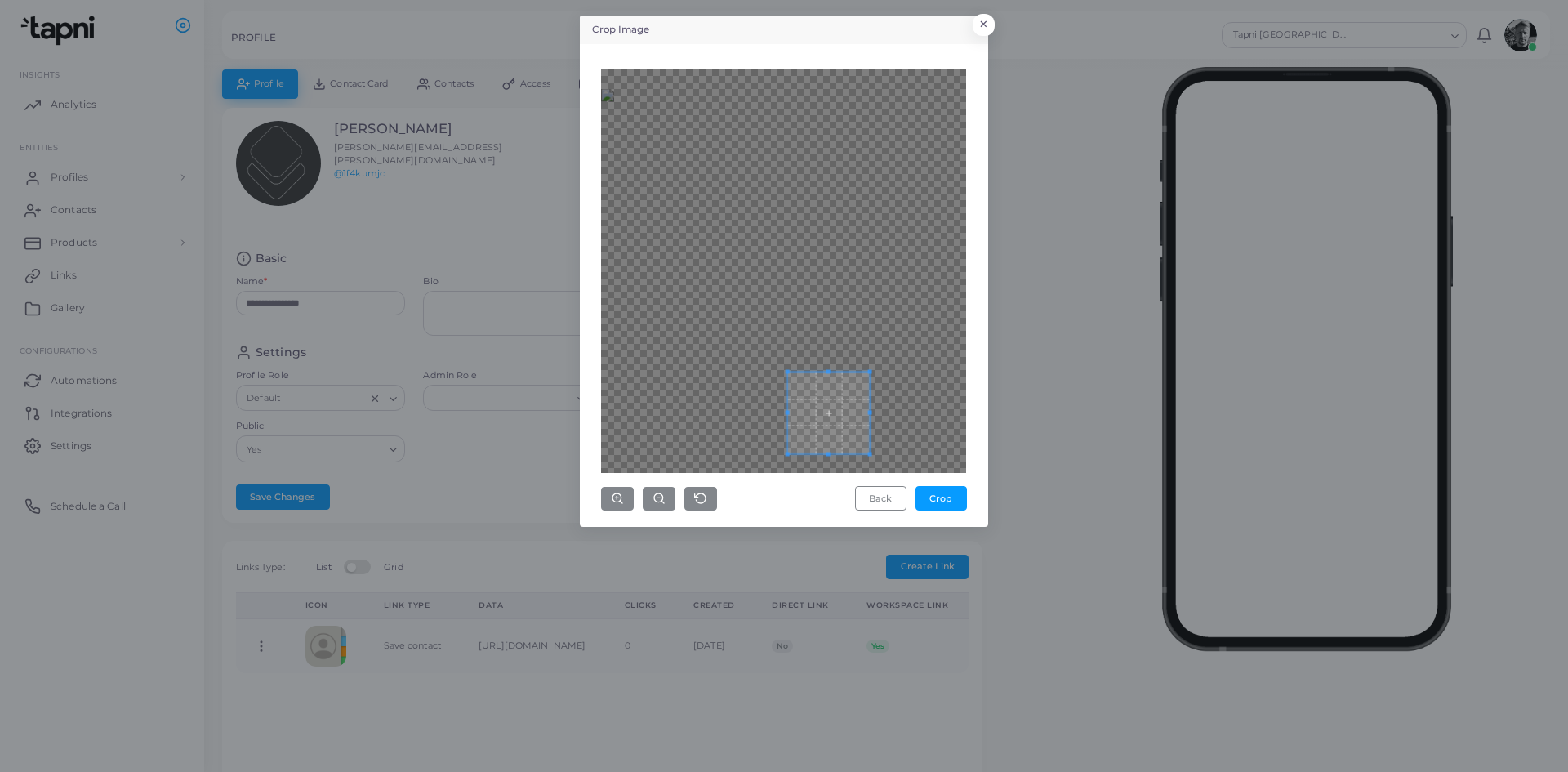
click at [789, 409] on div at bounding box center [783, 271] width 365 height 404
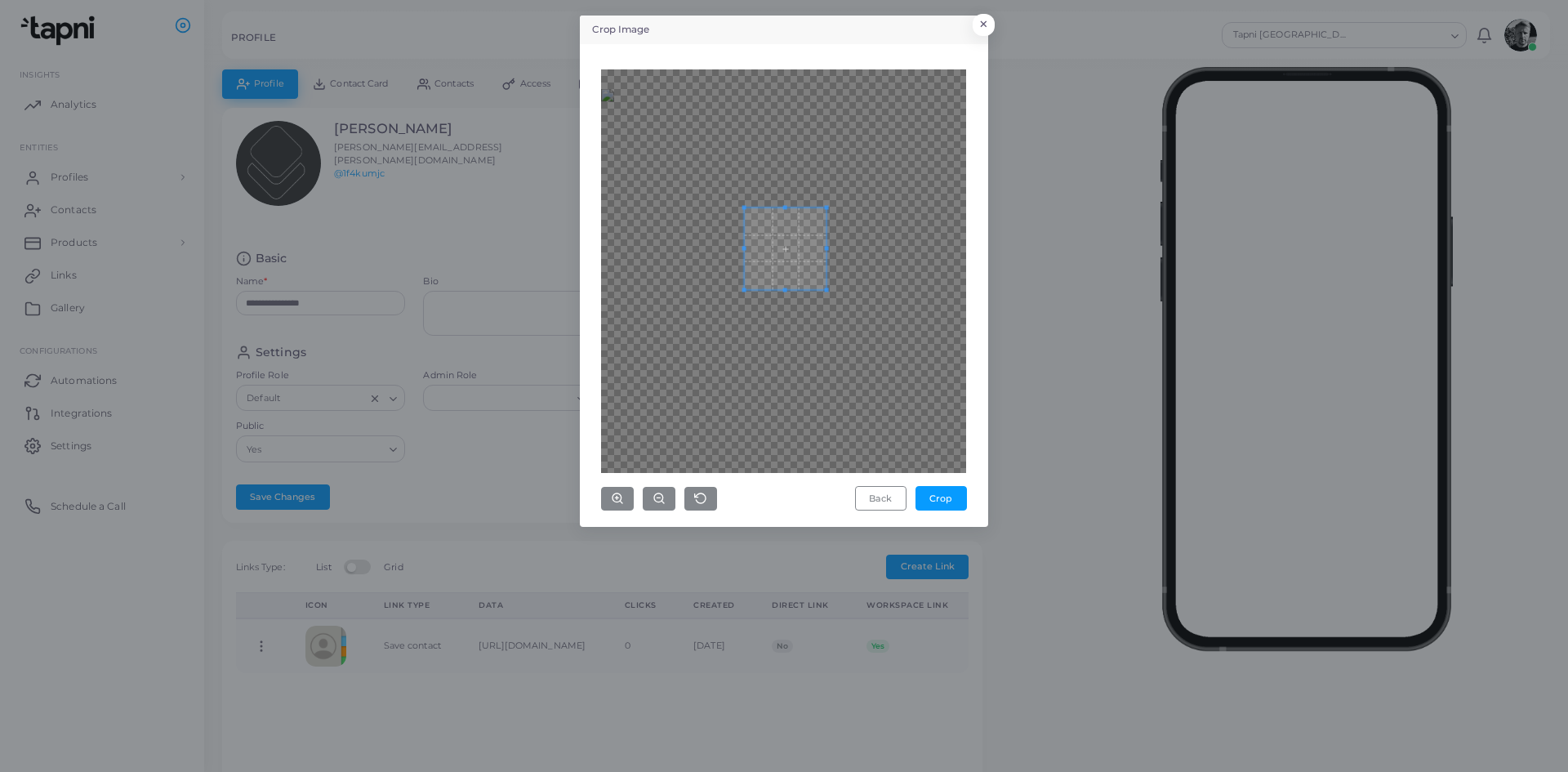
click at [782, 240] on span at bounding box center [786, 249] width 82 height 82
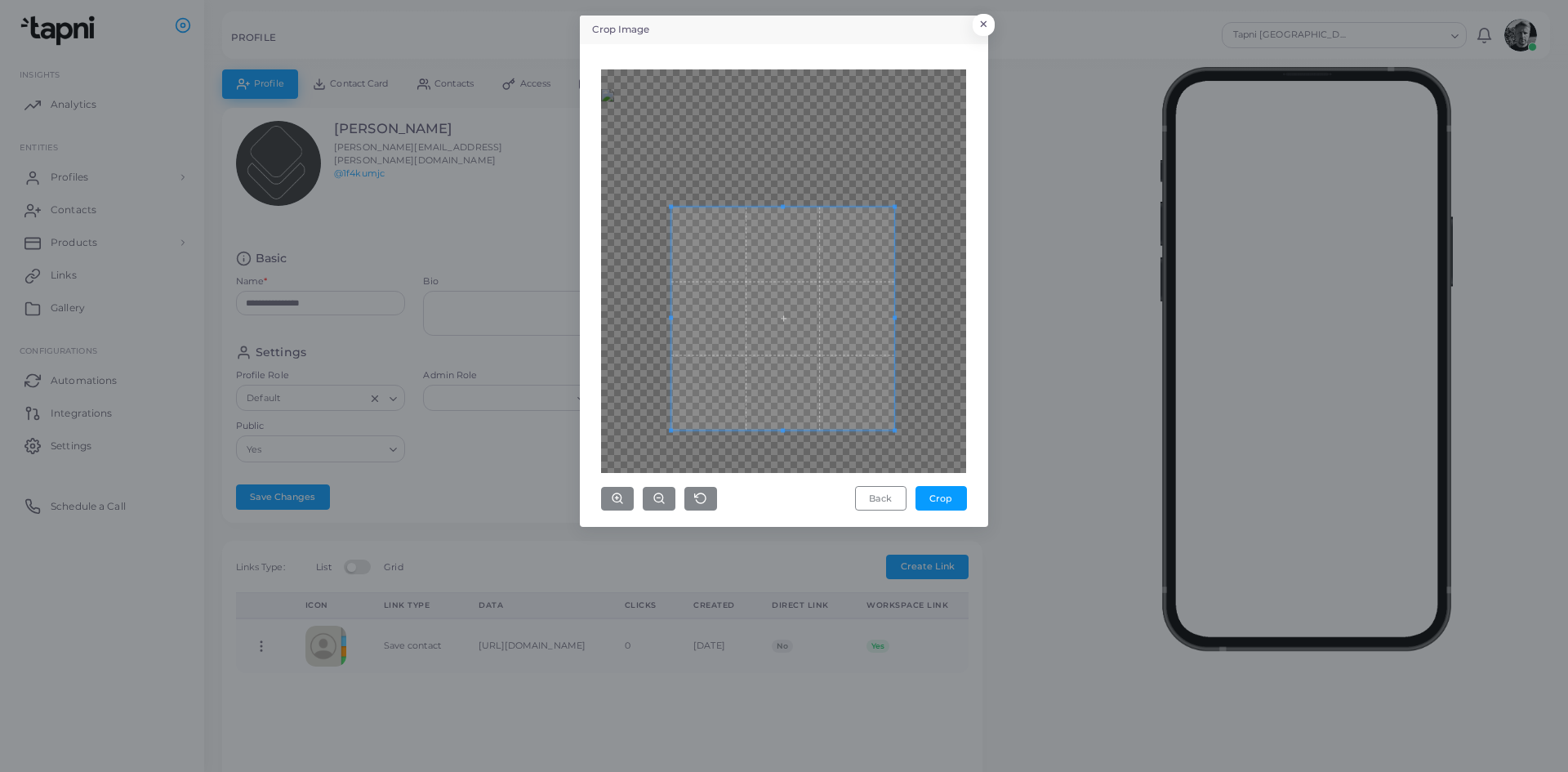
click at [790, 429] on div at bounding box center [783, 318] width 223 height 223
click at [906, 320] on div at bounding box center [783, 271] width 365 height 404
click at [896, 316] on span at bounding box center [895, 318] width 4 height 4
click at [905, 315] on div at bounding box center [788, 318] width 233 height 233
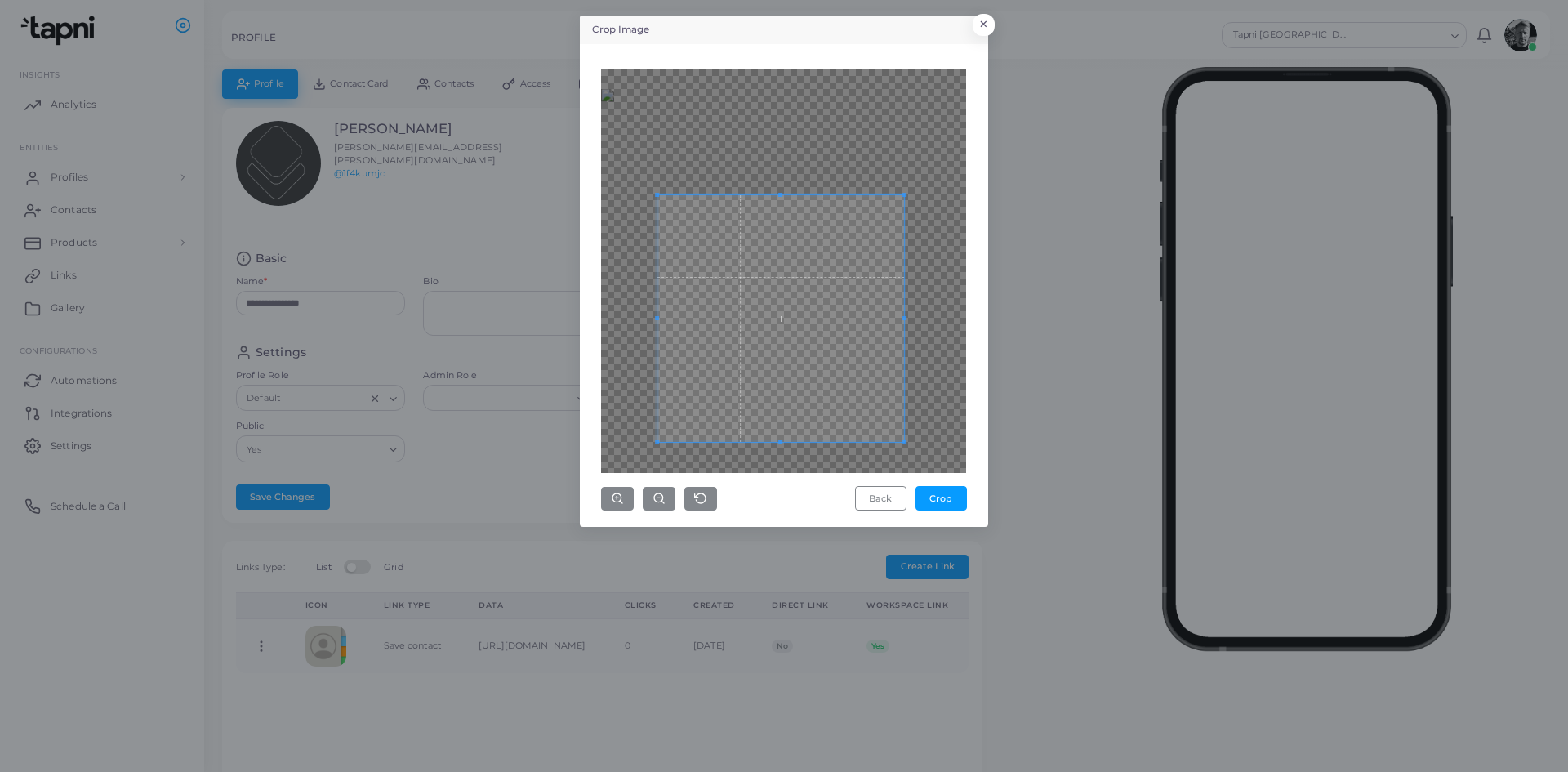
click at [658, 315] on div at bounding box center [781, 318] width 246 height 246
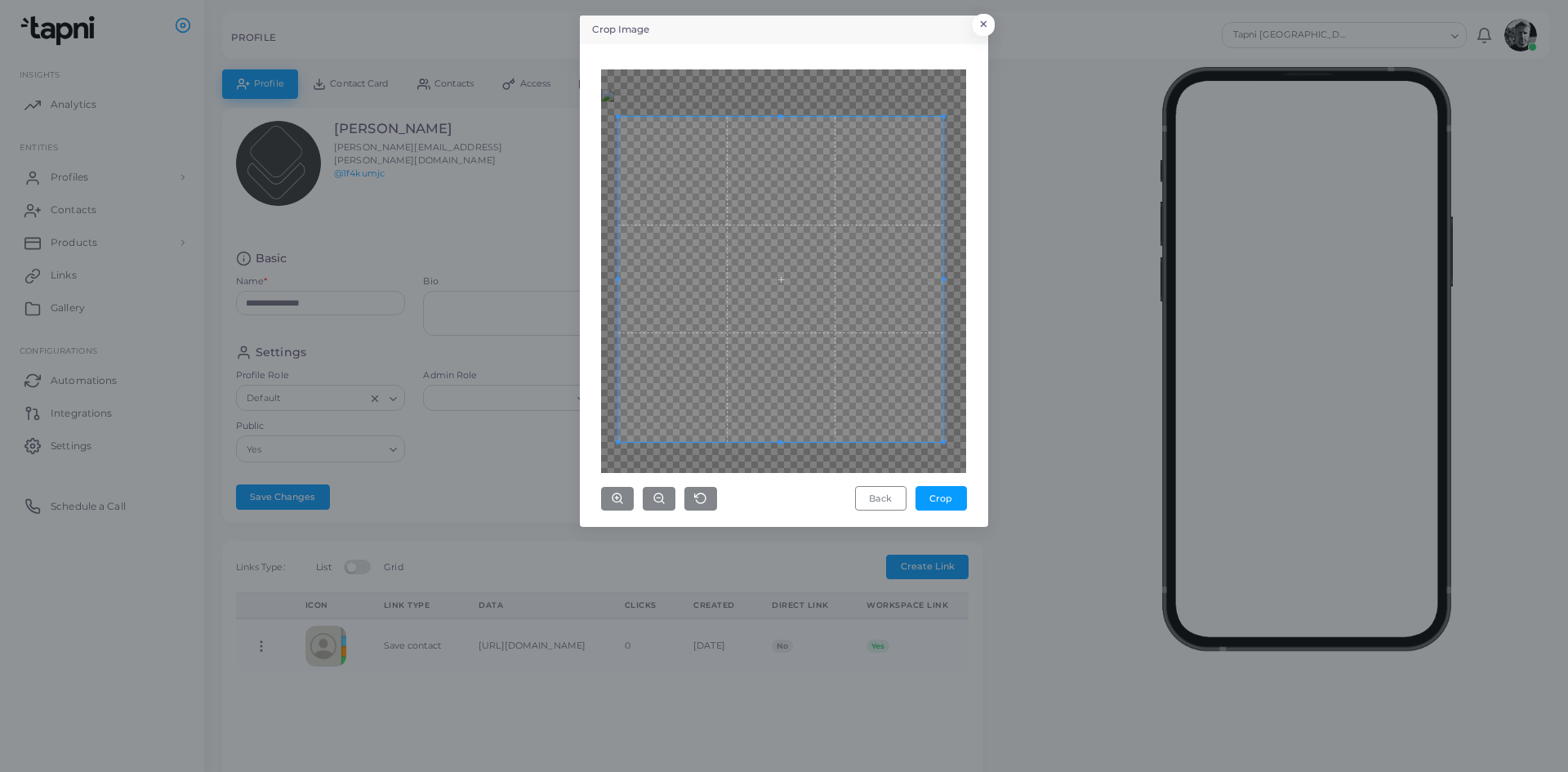
click at [794, 117] on div at bounding box center [781, 280] width 325 height 325
click at [929, 280] on span at bounding box center [928, 279] width 4 height 4
click at [594, 301] on div "Back Crop" at bounding box center [784, 286] width 391 height 465
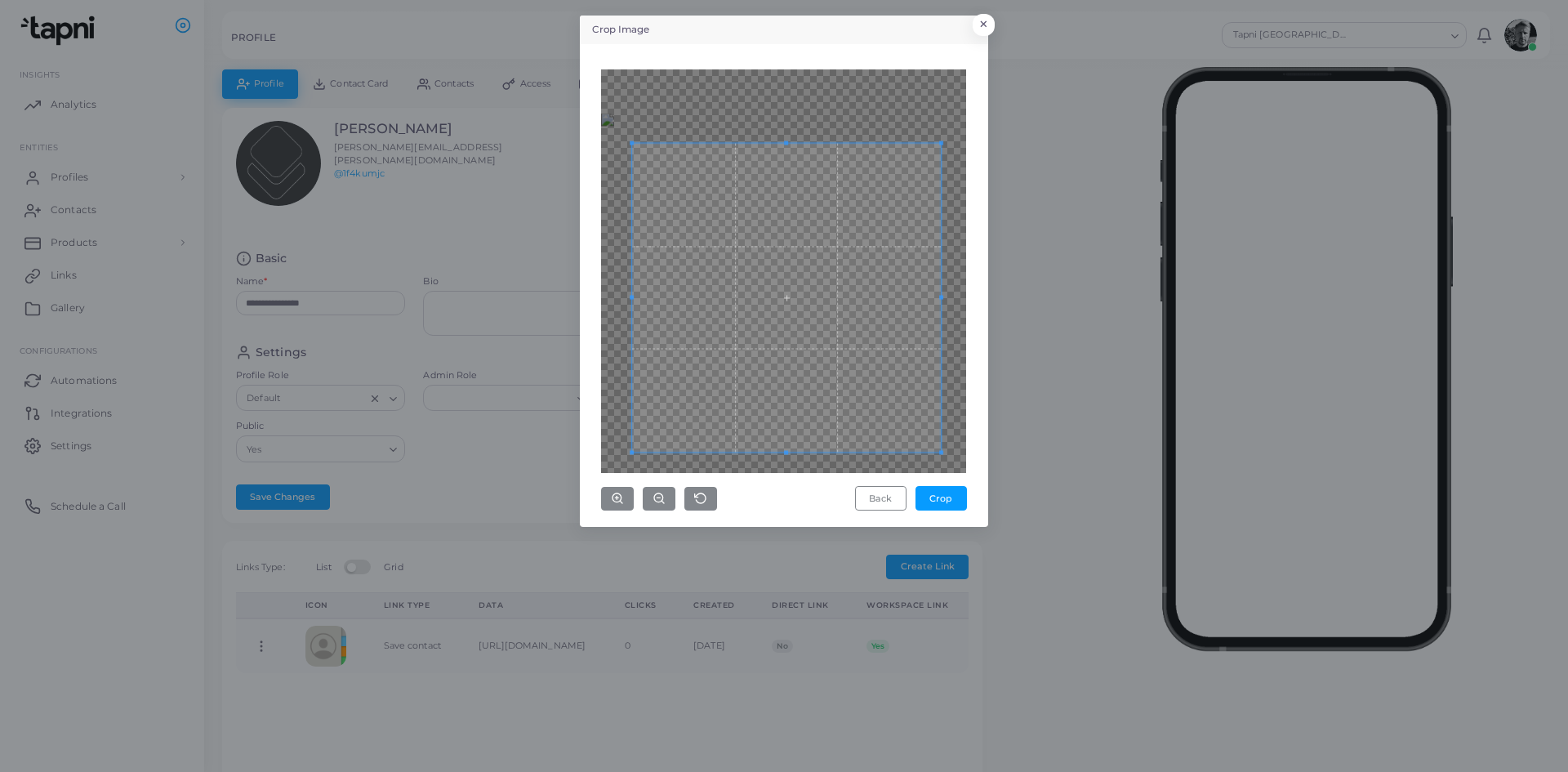
click at [705, 322] on span at bounding box center [787, 297] width 309 height 309
click at [941, 496] on button "Crop" at bounding box center [941, 498] width 51 height 25
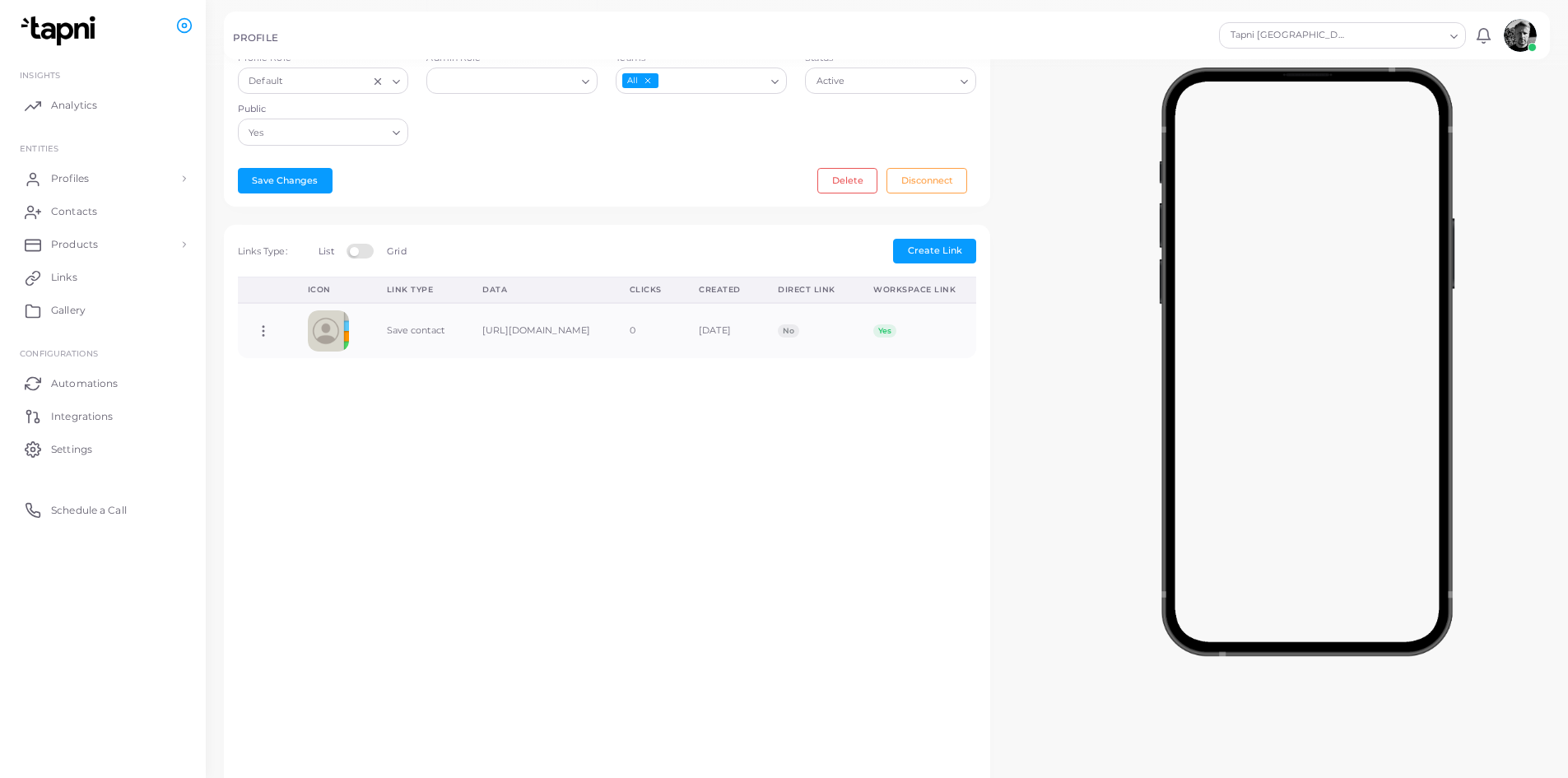
scroll to position [329, 0]
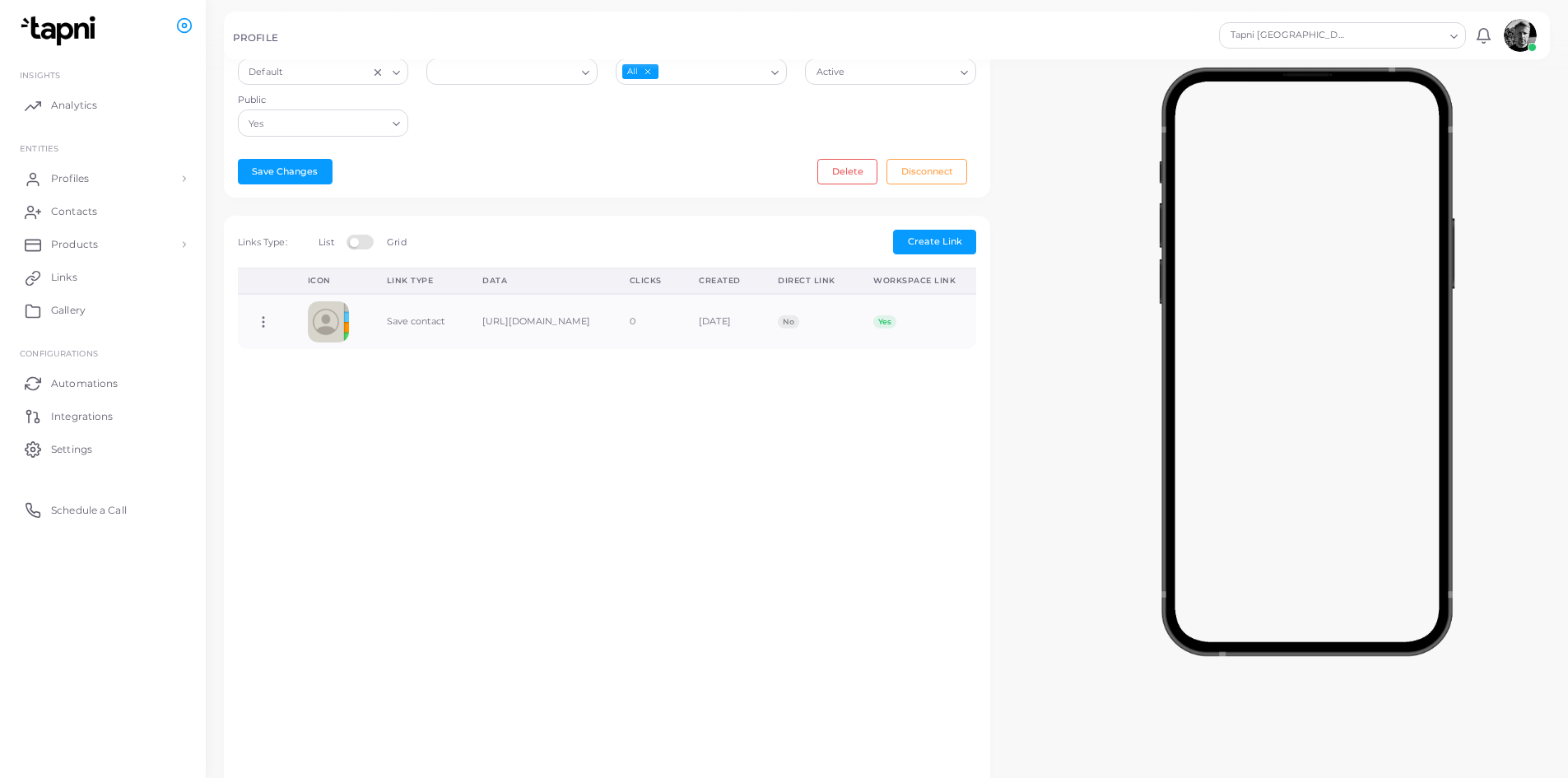
click at [370, 245] on label at bounding box center [362, 240] width 32 height 13
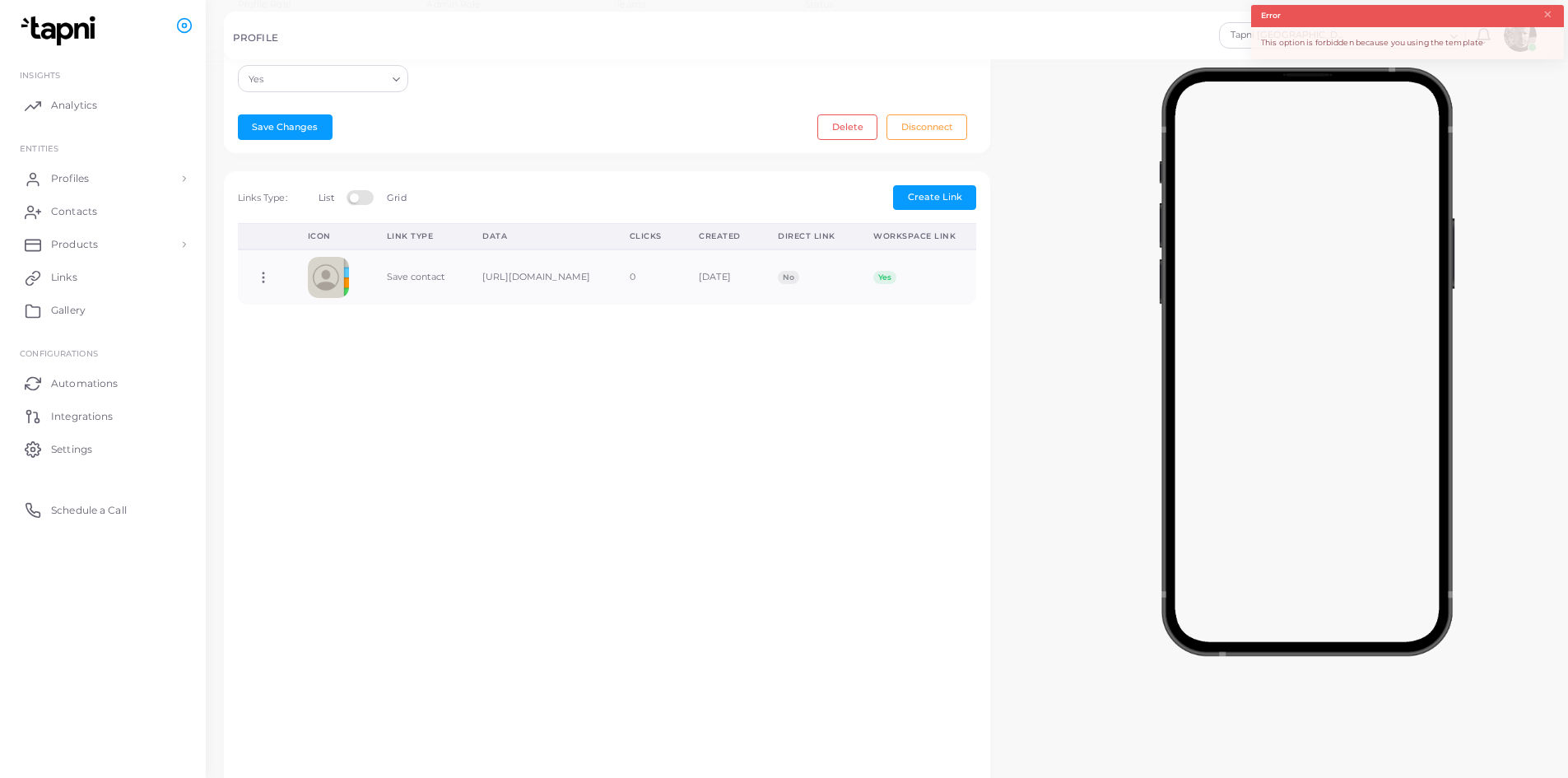
scroll to position [296, 0]
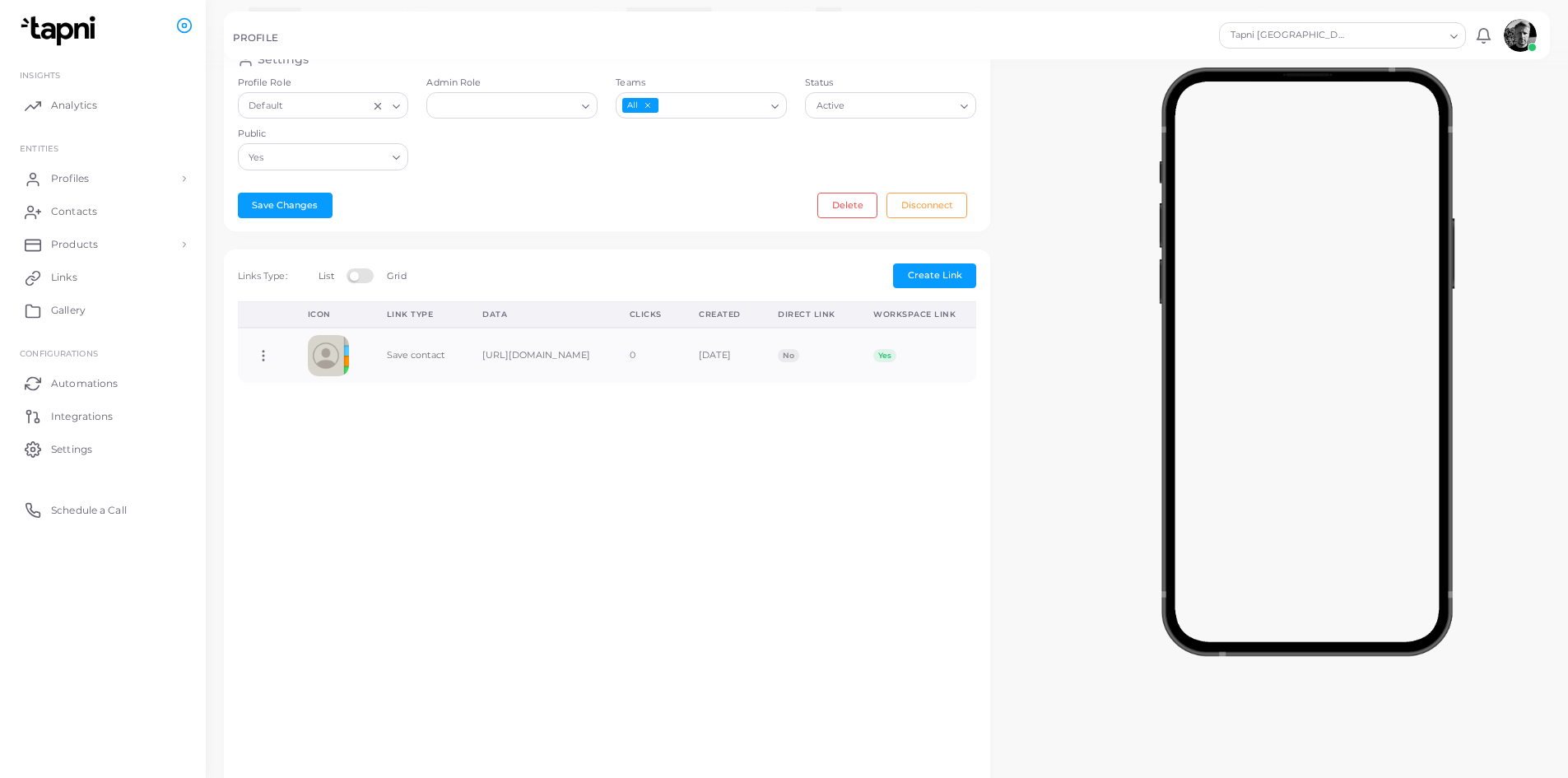
click at [359, 277] on label at bounding box center [362, 274] width 32 height 13
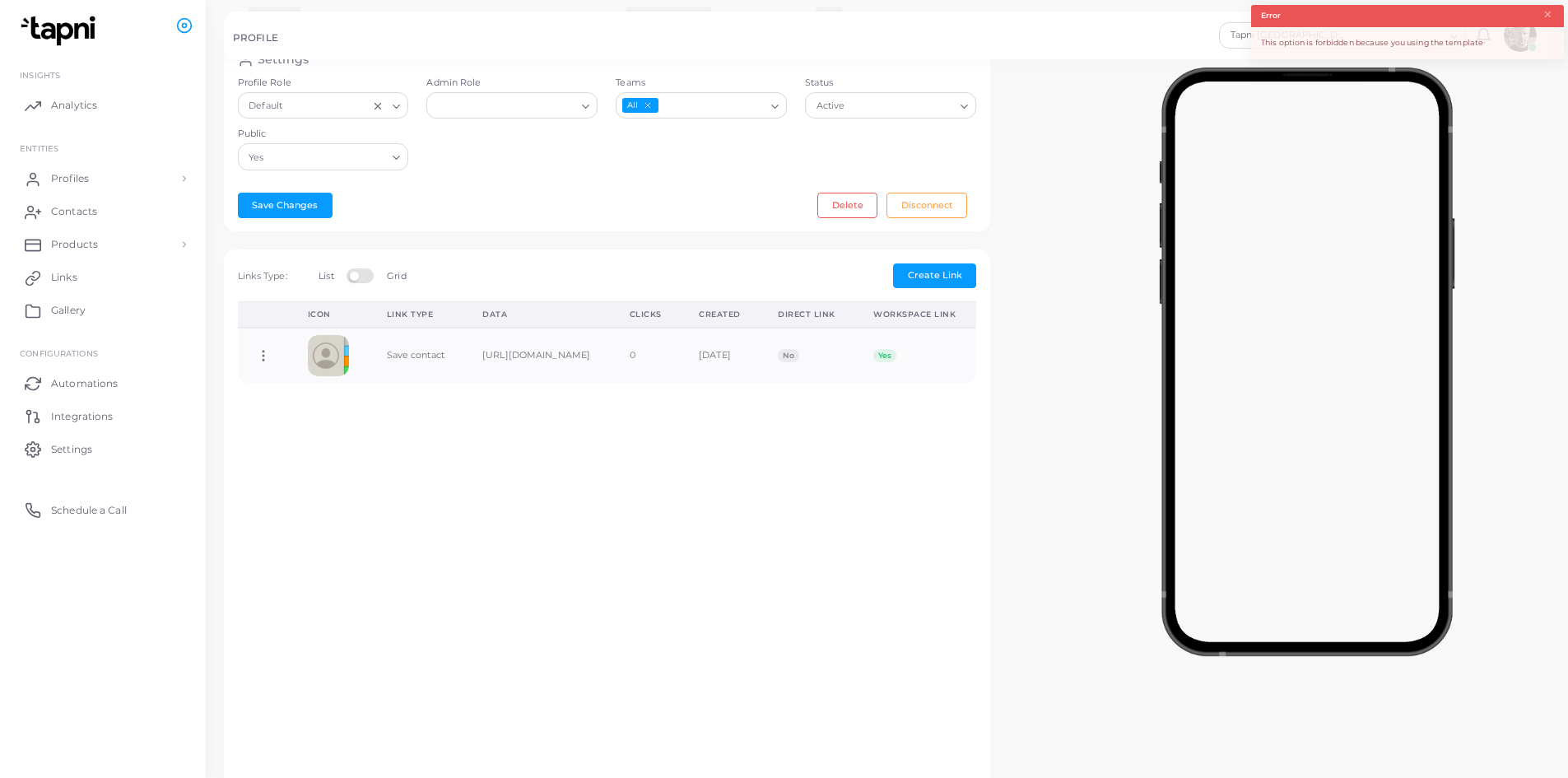
click at [358, 277] on label at bounding box center [362, 274] width 32 height 13
click at [359, 281] on label at bounding box center [362, 274] width 32 height 13
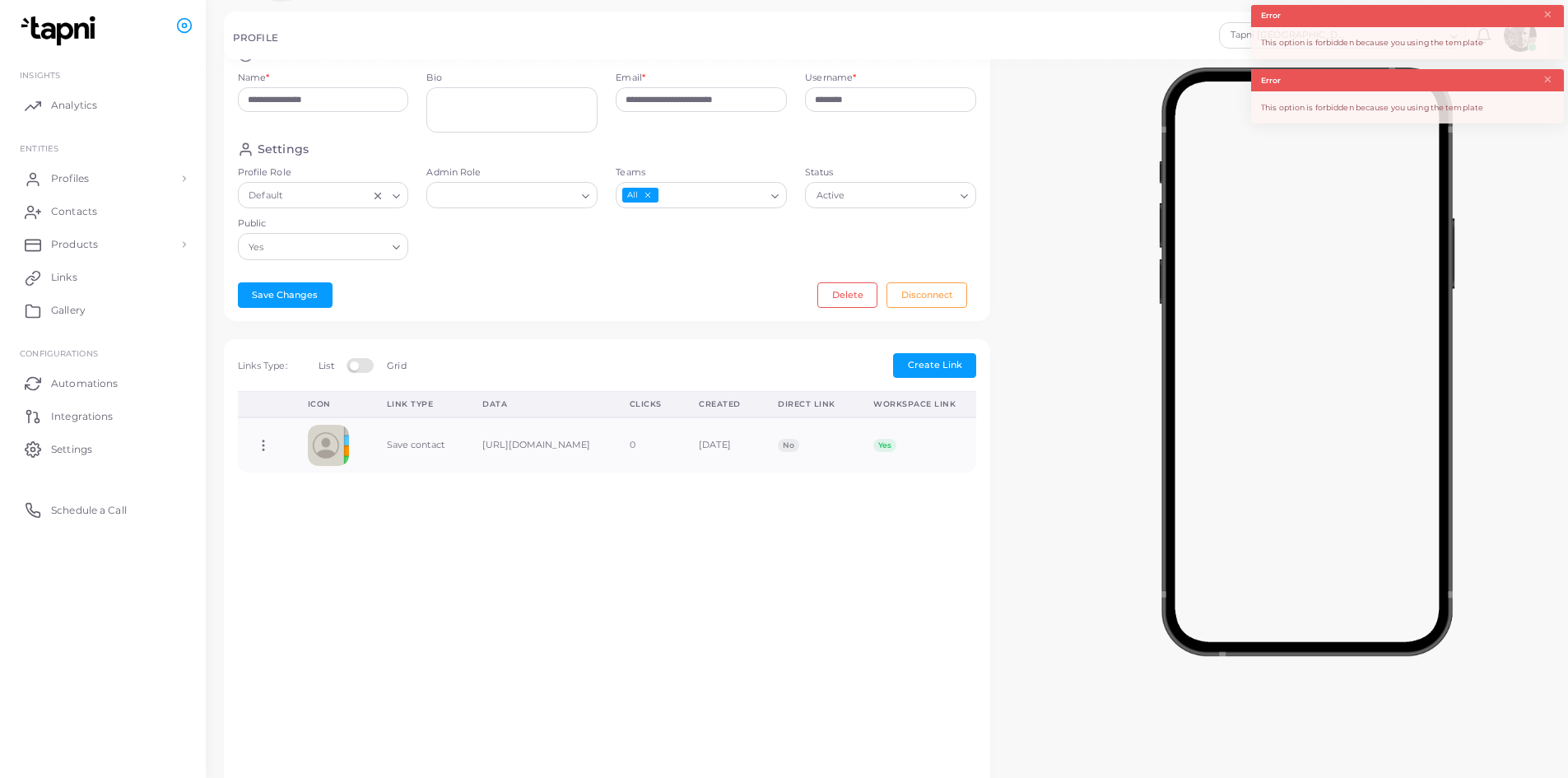
scroll to position [48, 0]
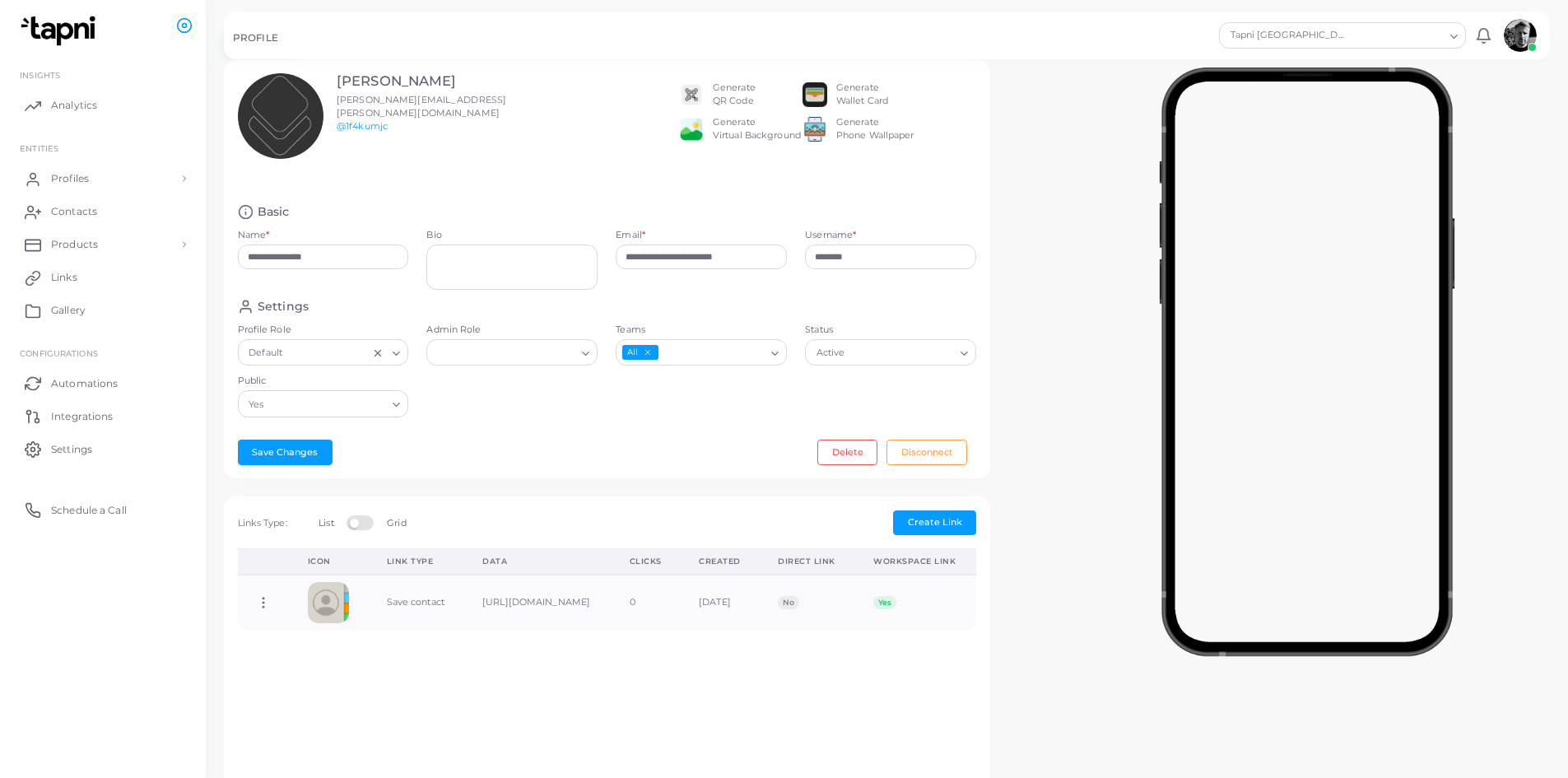
click at [360, 524] on label at bounding box center [362, 521] width 32 height 13
click at [364, 522] on label at bounding box center [362, 521] width 32 height 13
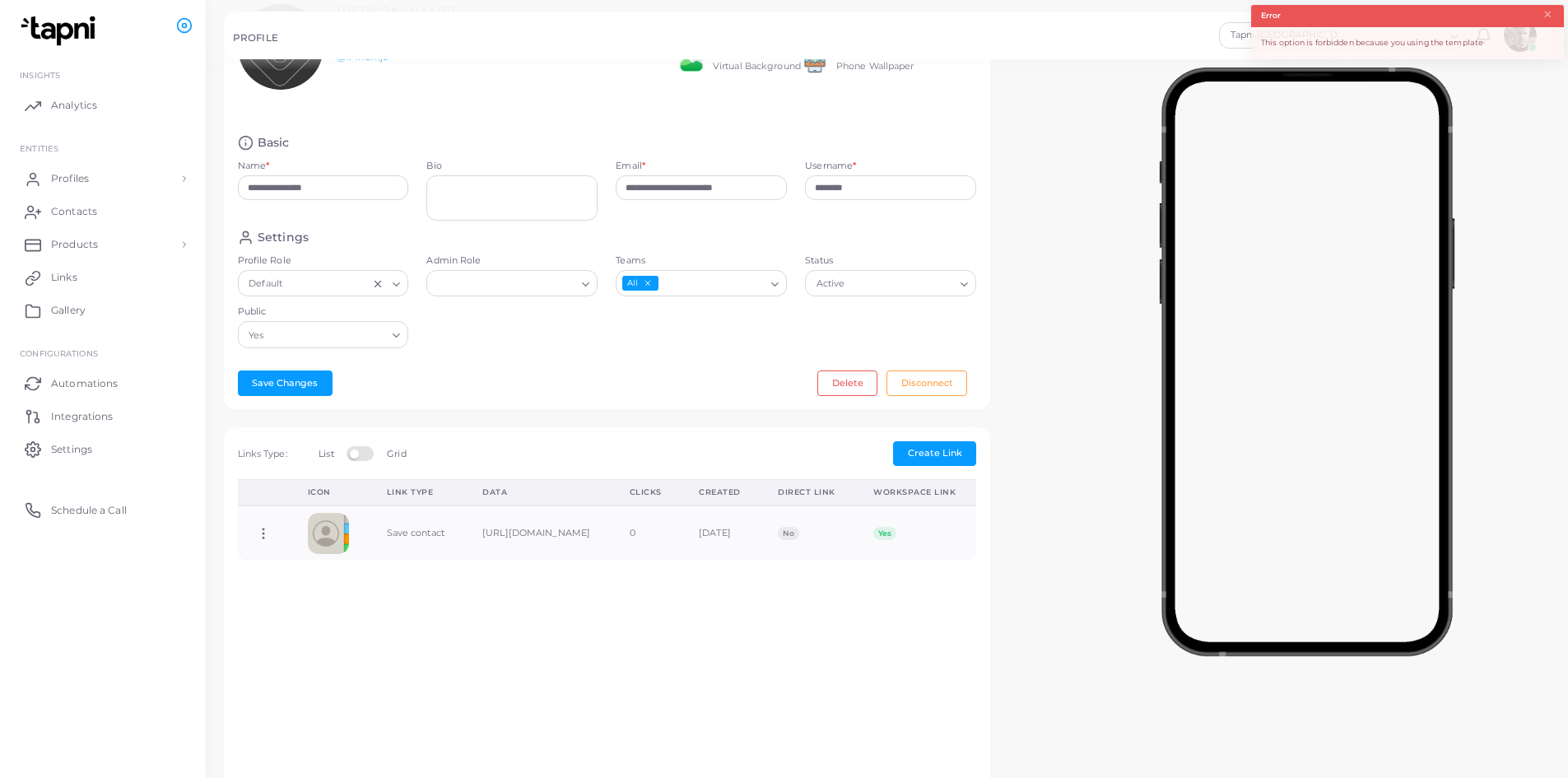
scroll to position [213, 0]
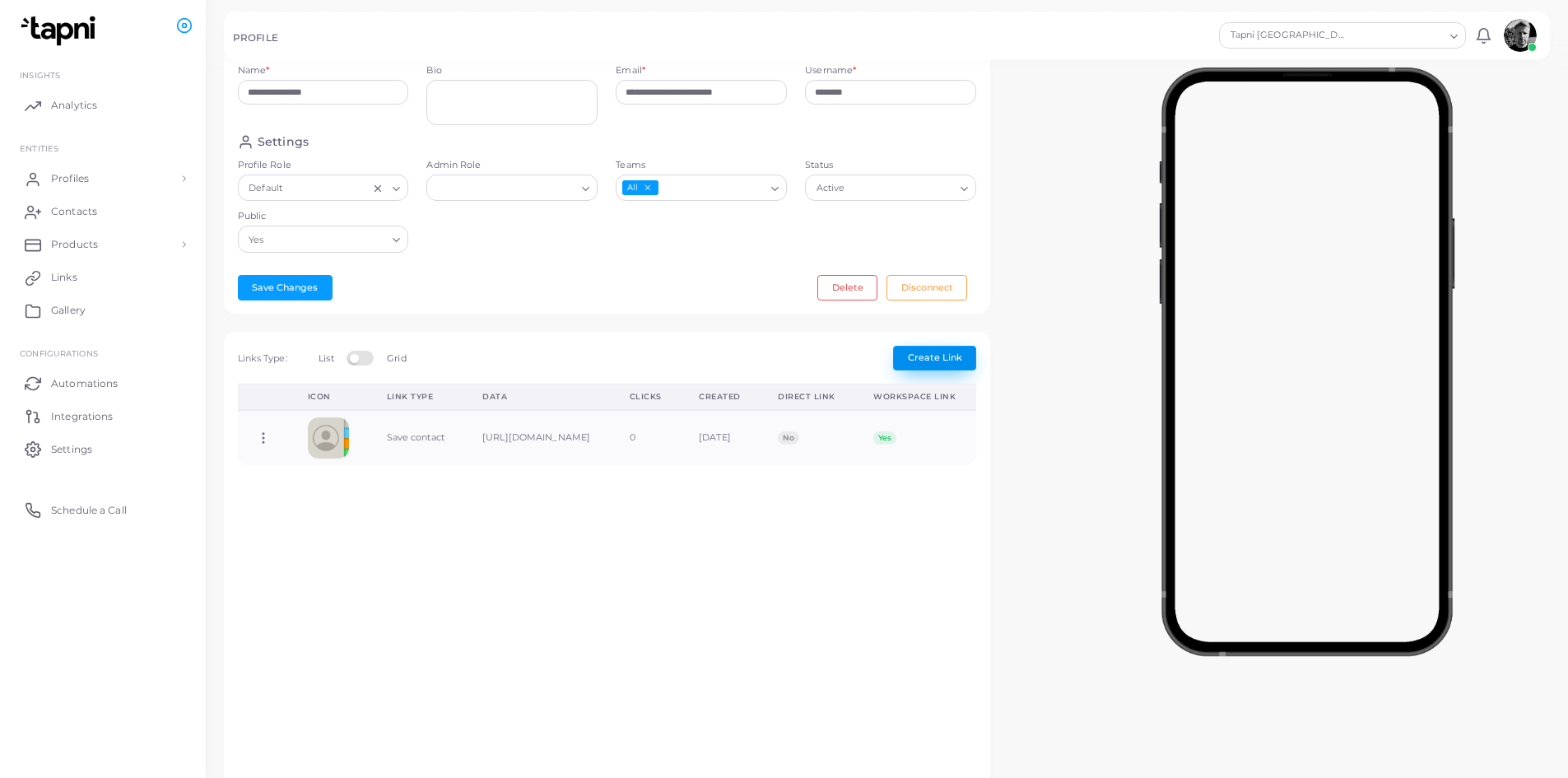
click at [917, 361] on span "Create Link" at bounding box center [935, 357] width 54 height 11
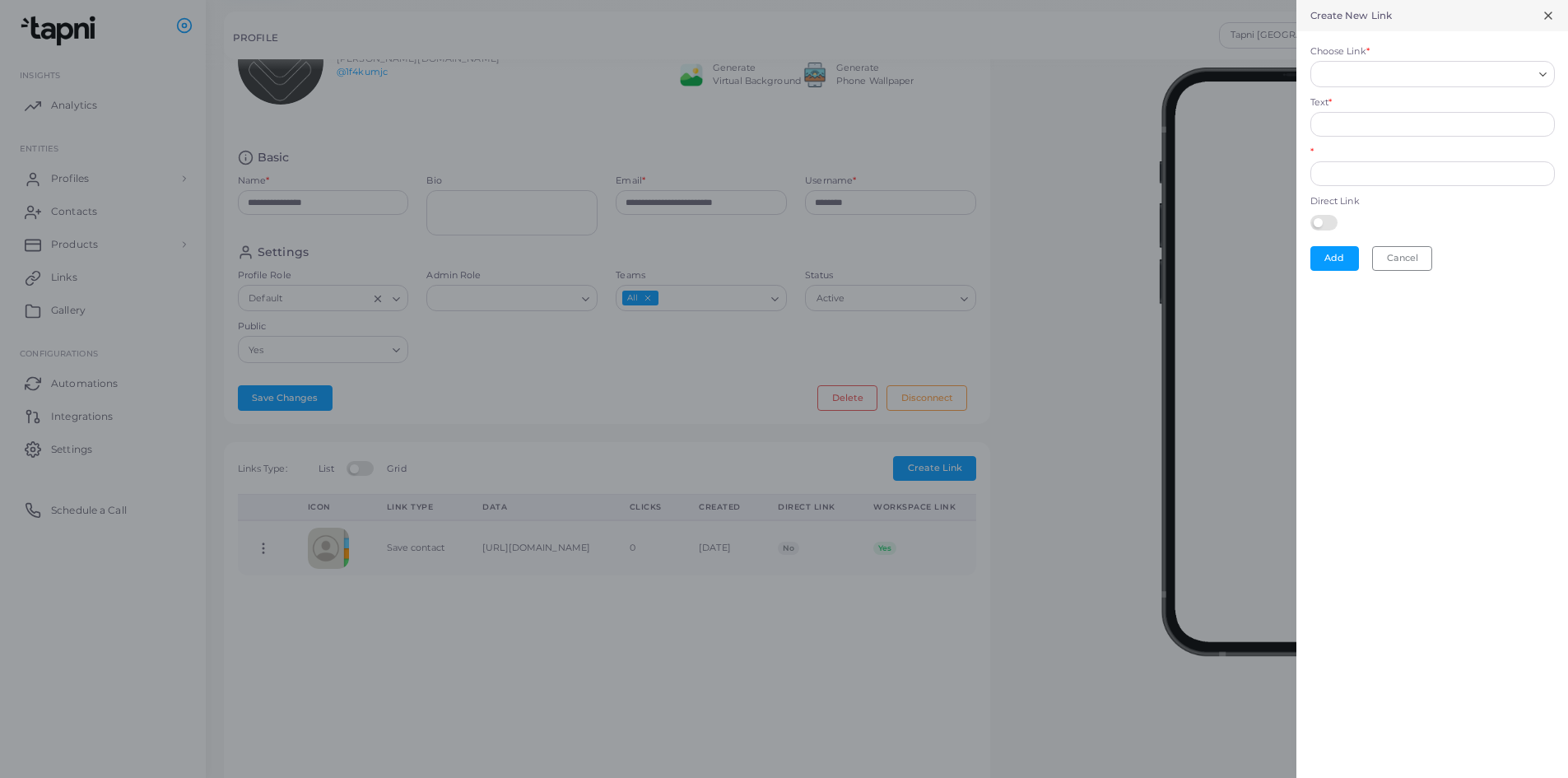
scroll to position [0, 0]
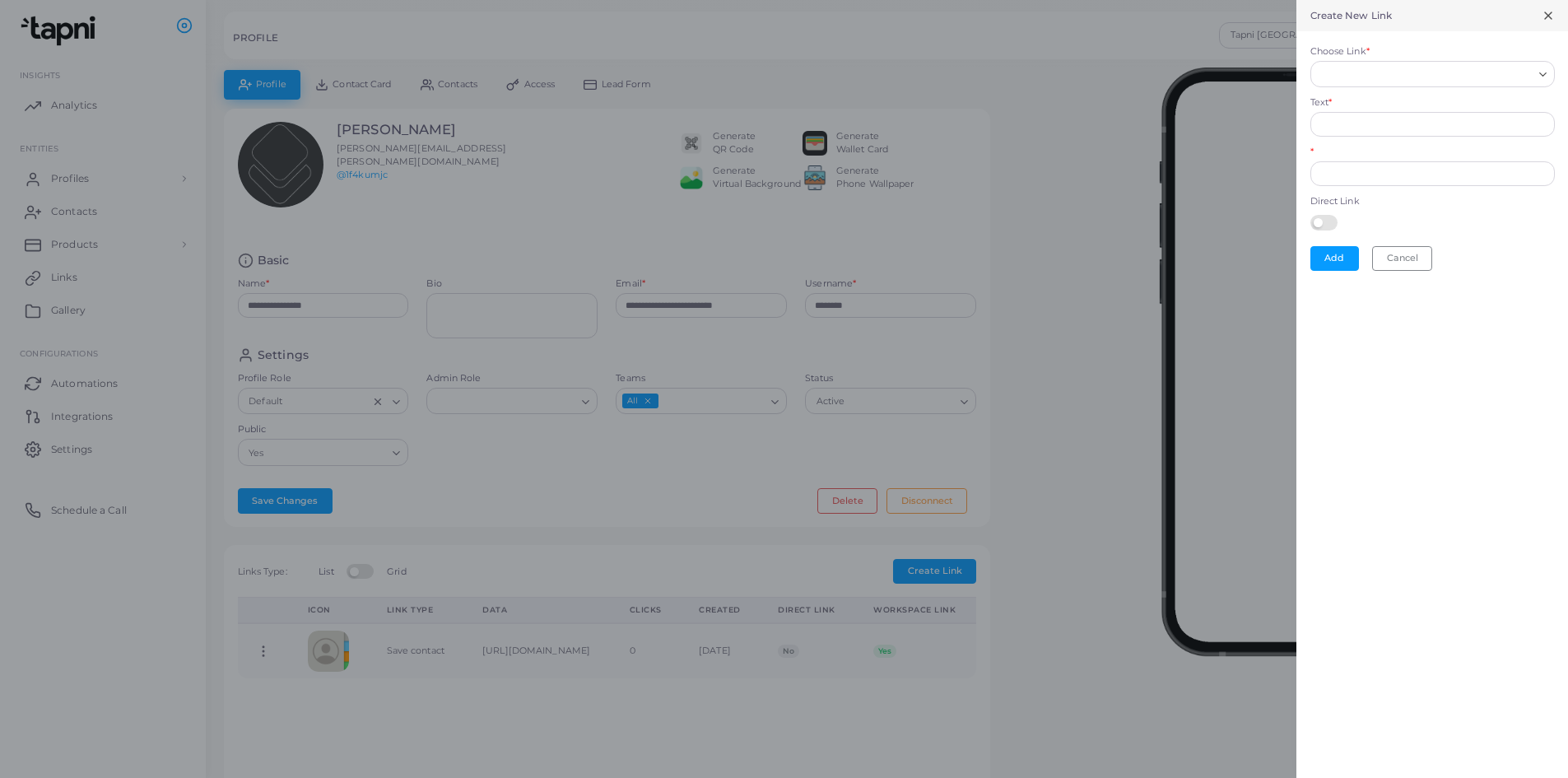
click at [1484, 92] on form "Choose Link * Loading... Text * * Direct Link Add Cancel" at bounding box center [1432, 158] width 271 height 253
click at [1484, 82] on input "Choose Link *" at bounding box center [1424, 73] width 215 height 18
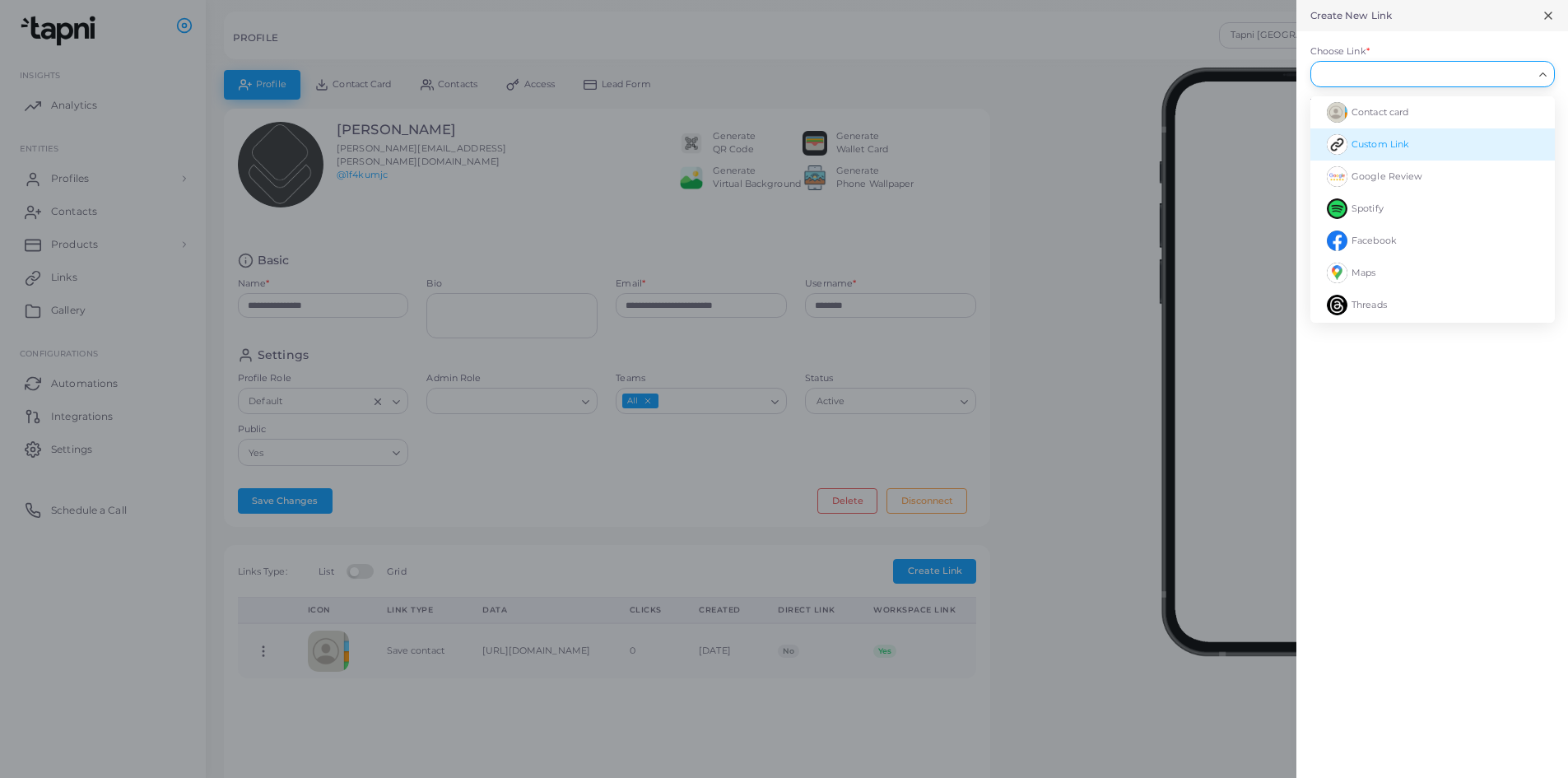
click at [1422, 146] on li "Custom Link" at bounding box center [1433, 144] width 245 height 32
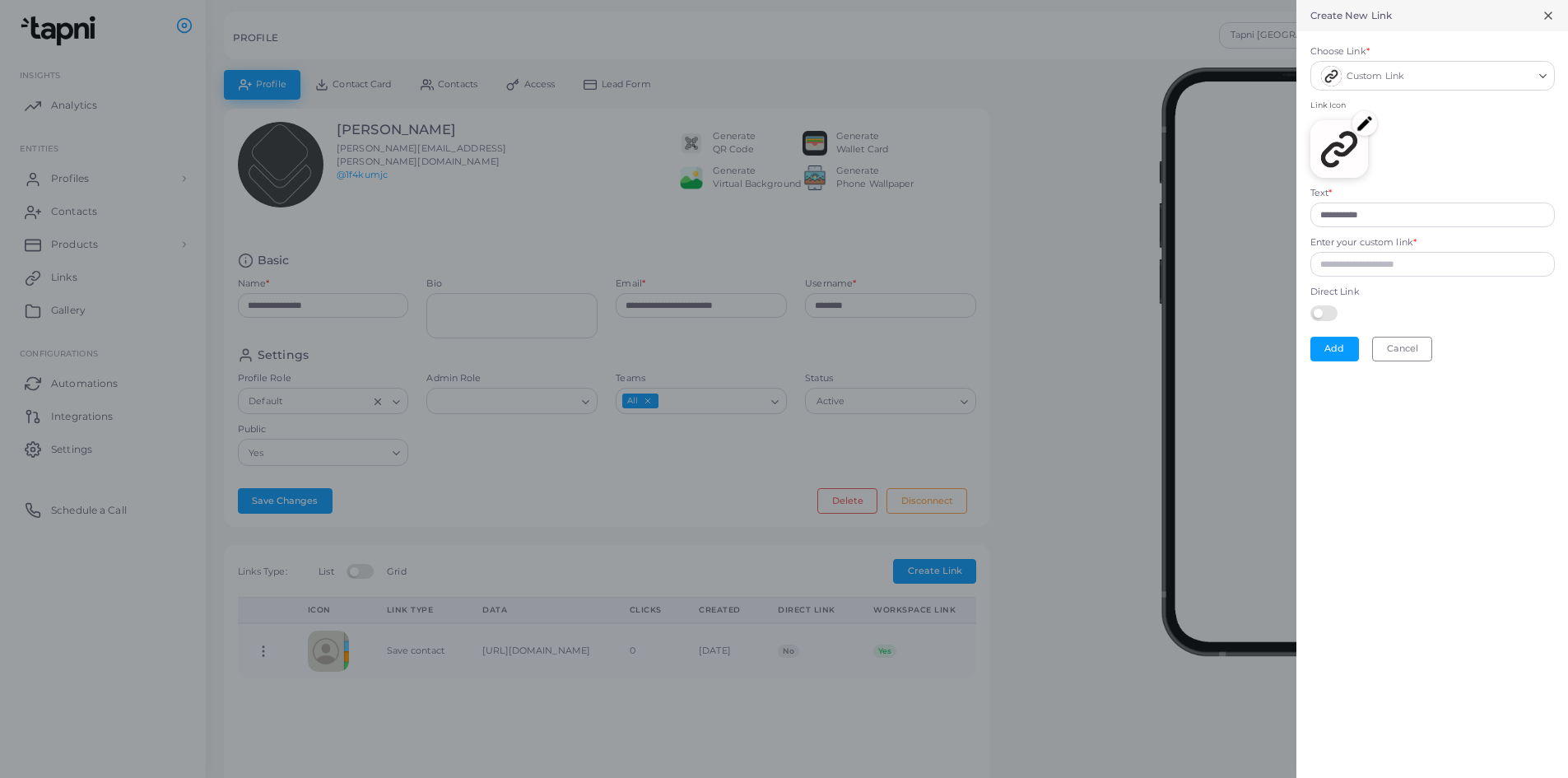
click at [1370, 127] on img at bounding box center [1365, 123] width 25 height 25
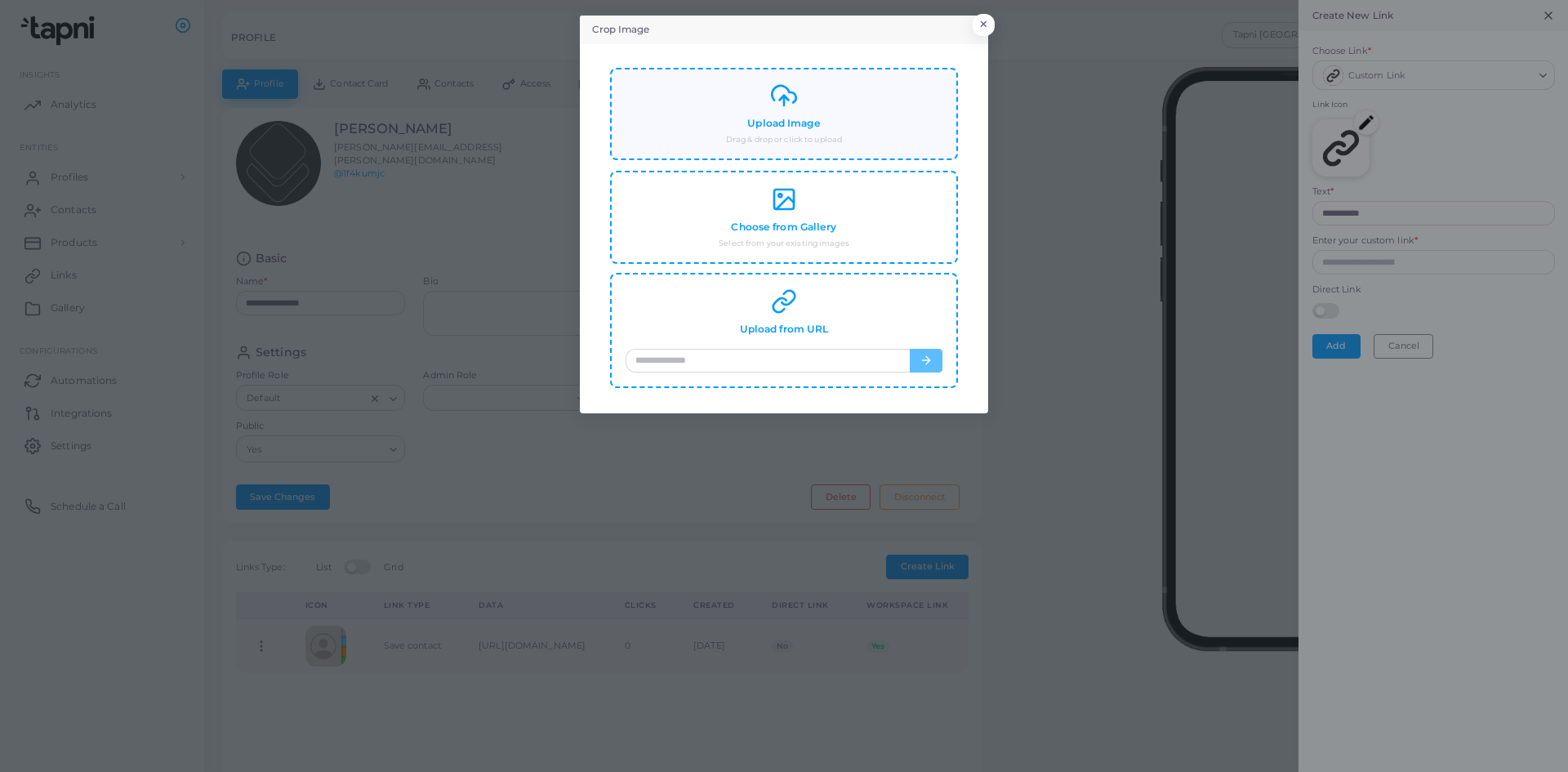
click at [781, 132] on div "Upload Image Drag & drop or click to upload" at bounding box center [784, 114] width 317 height 63
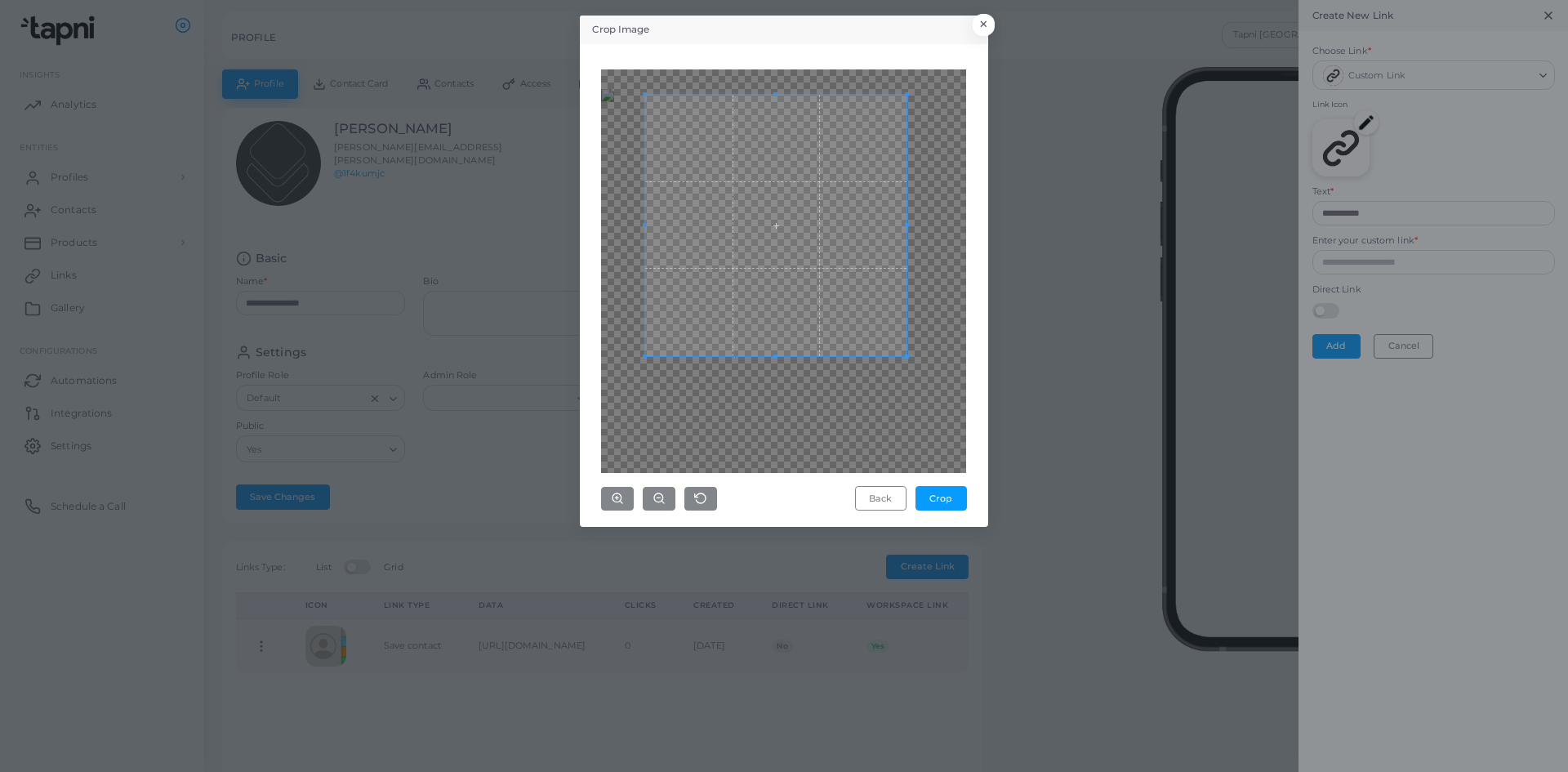
click at [816, 348] on span at bounding box center [776, 226] width 262 height 262
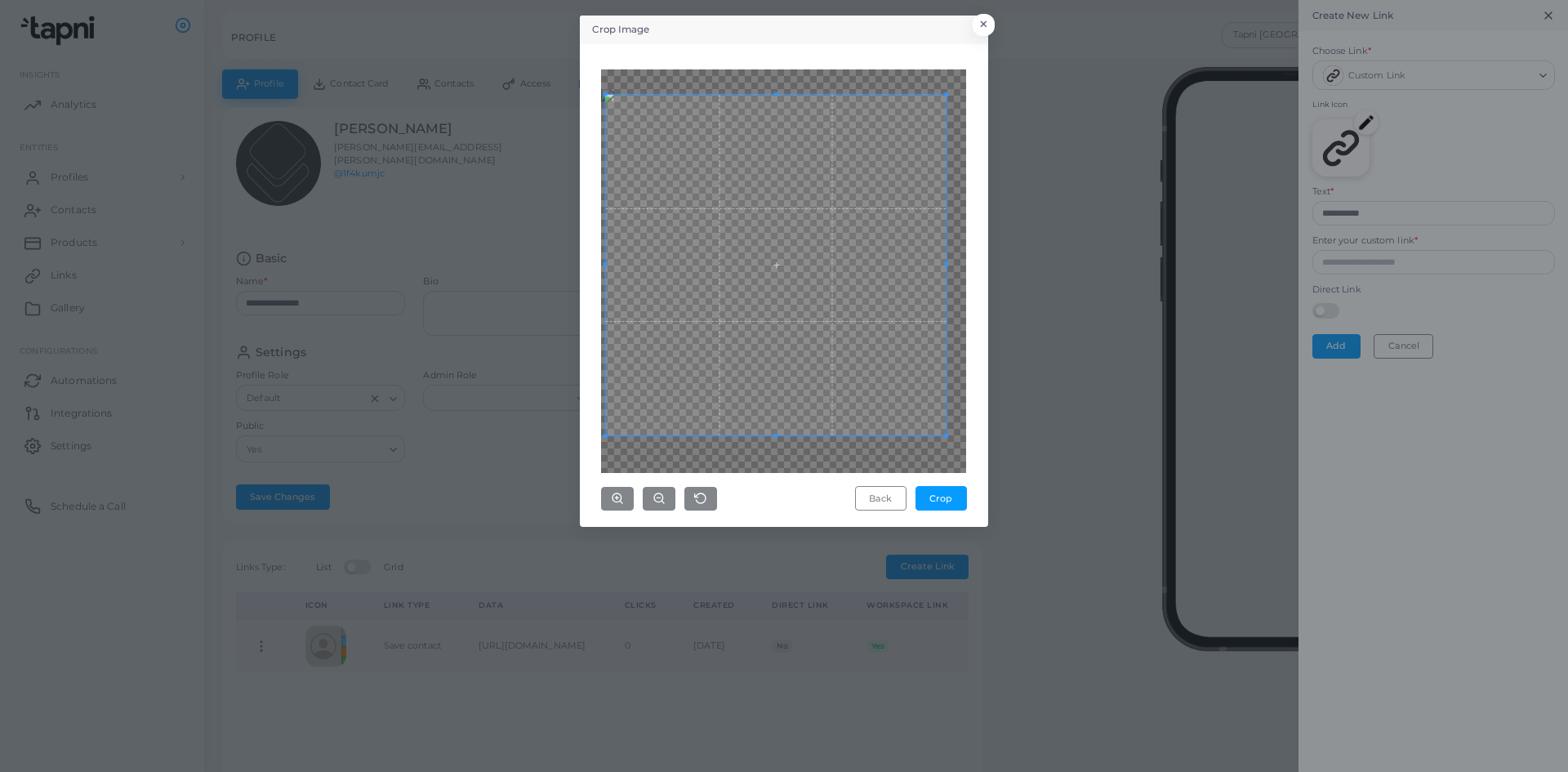
click at [792, 436] on span at bounding box center [776, 435] width 340 height 4
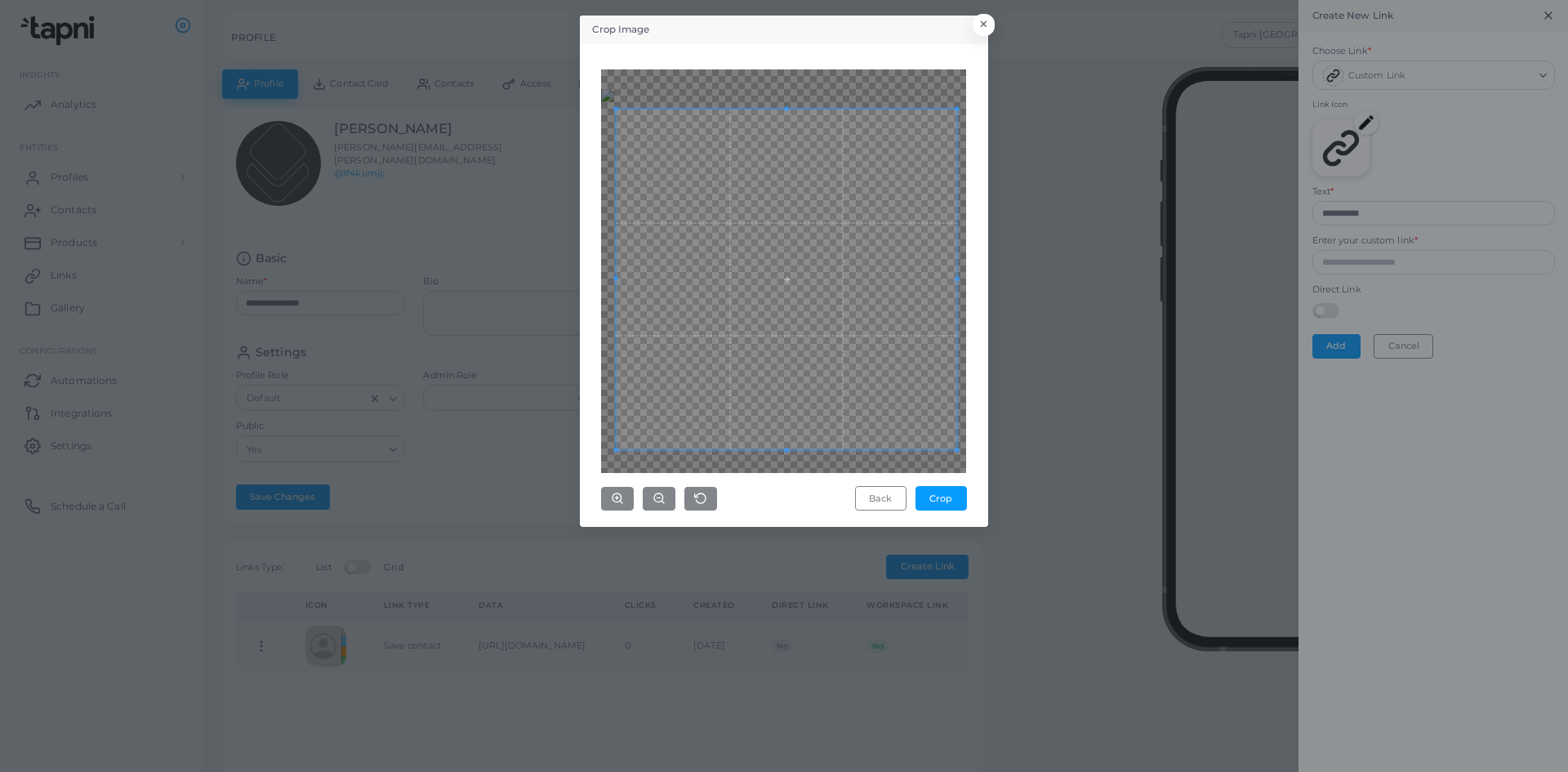
click at [815, 367] on span at bounding box center [787, 279] width 340 height 340
click at [939, 504] on button "Crop" at bounding box center [941, 498] width 51 height 25
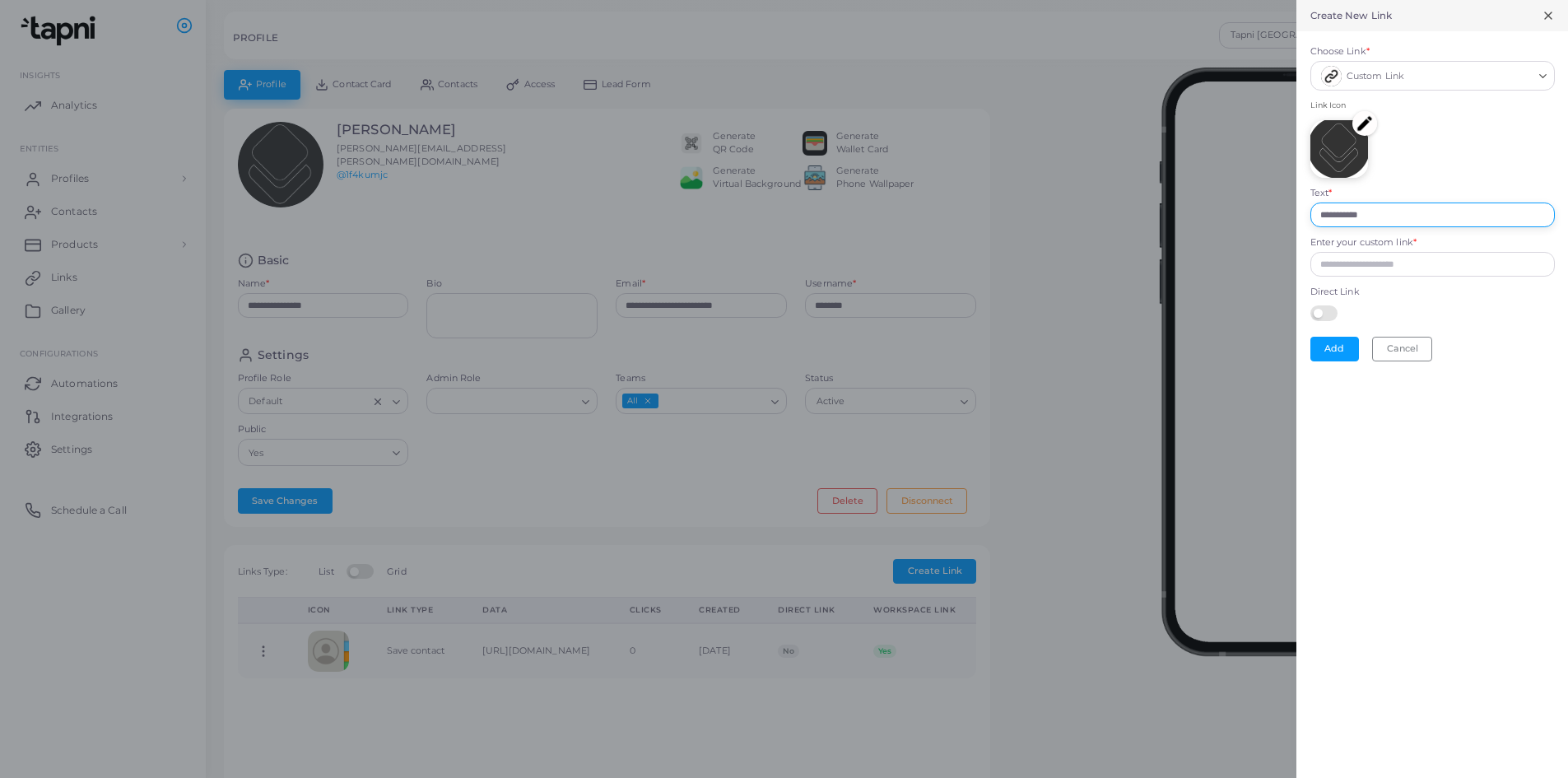
click at [1391, 220] on input "**********" at bounding box center [1433, 215] width 245 height 25
drag, startPoint x: 1391, startPoint y: 220, endPoint x: 1285, endPoint y: 217, distance: 106.0
click at [1285, 0] on div "**********" at bounding box center [784, 0] width 1568 height 0
type input "*******"
click at [1452, 268] on input "Enter your custom link *" at bounding box center [1433, 264] width 245 height 25
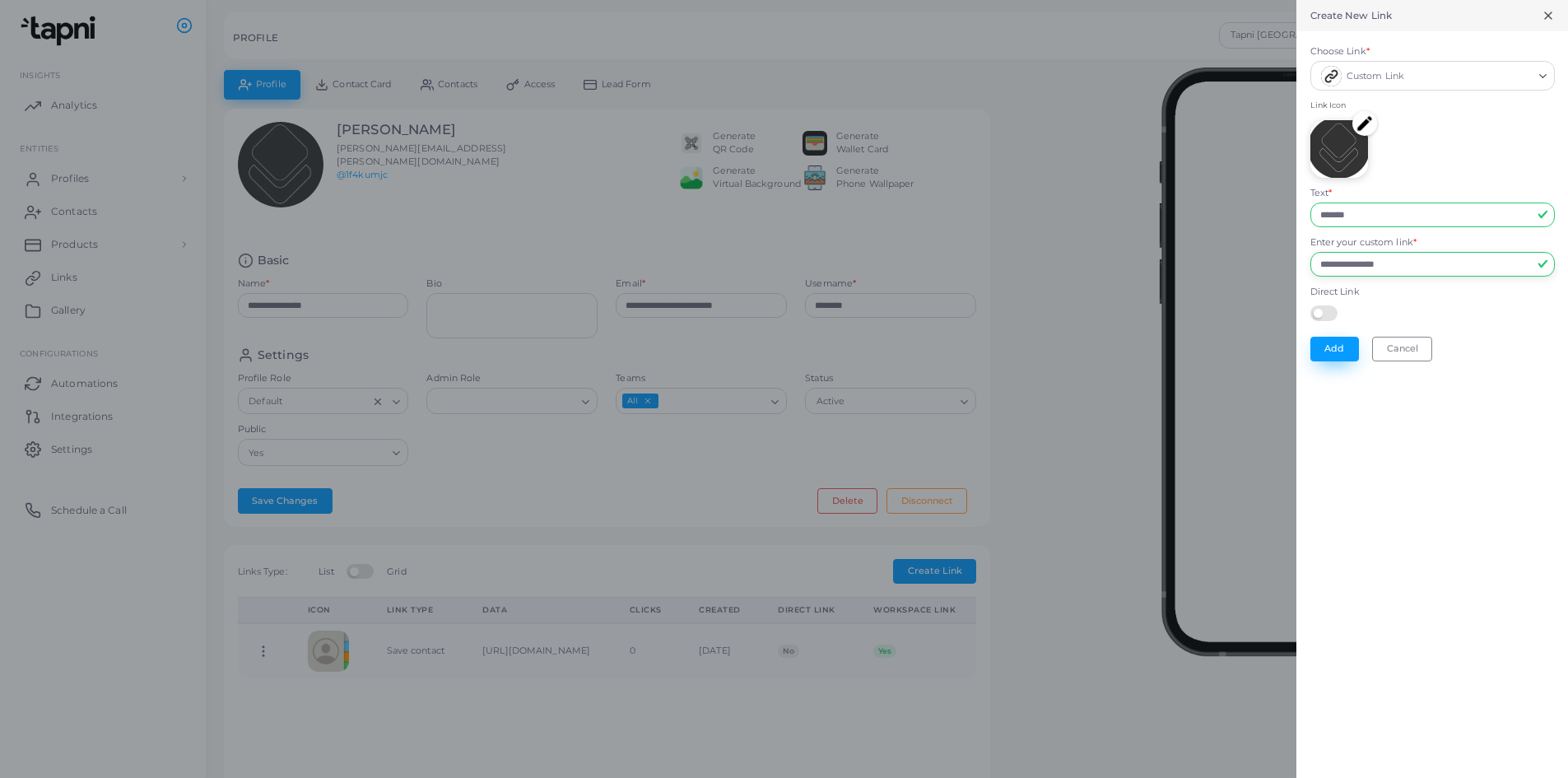
type input "**********"
click at [1331, 345] on button "Add" at bounding box center [1335, 349] width 48 height 25
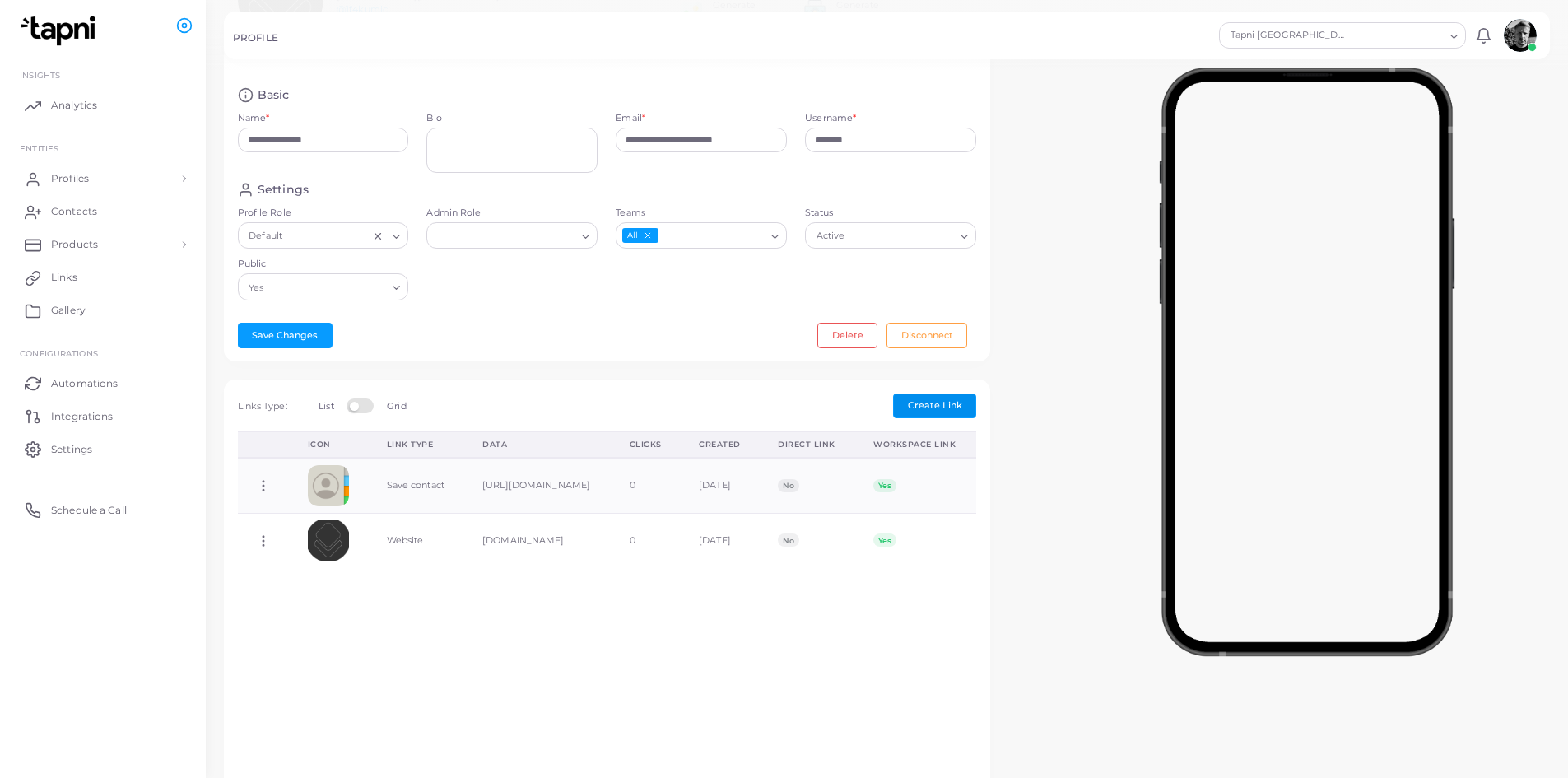
scroll to position [329, 0]
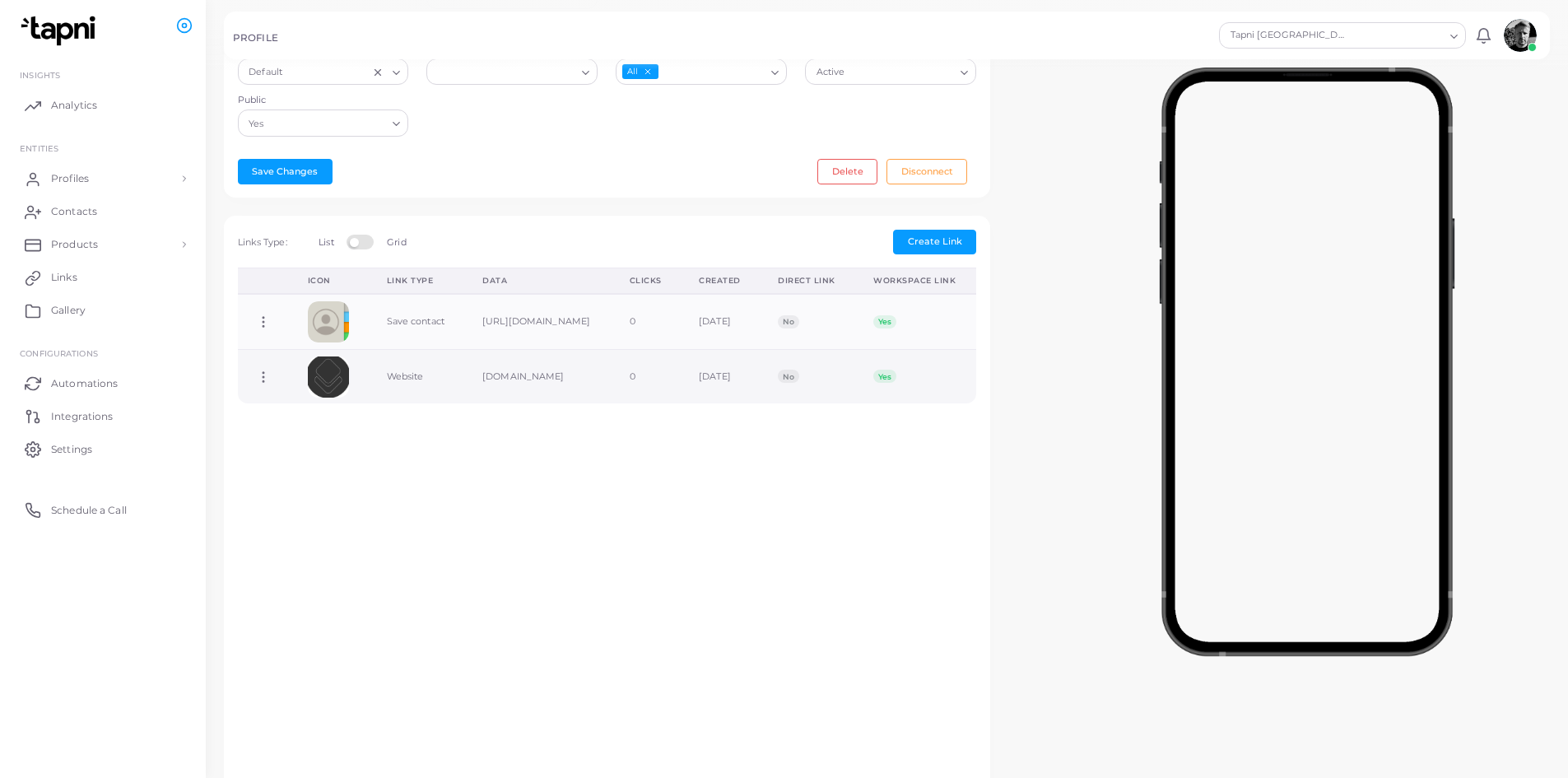
click at [333, 392] on img at bounding box center [328, 377] width 41 height 41
click at [760, 389] on td "[DATE]" at bounding box center [720, 376] width 79 height 54
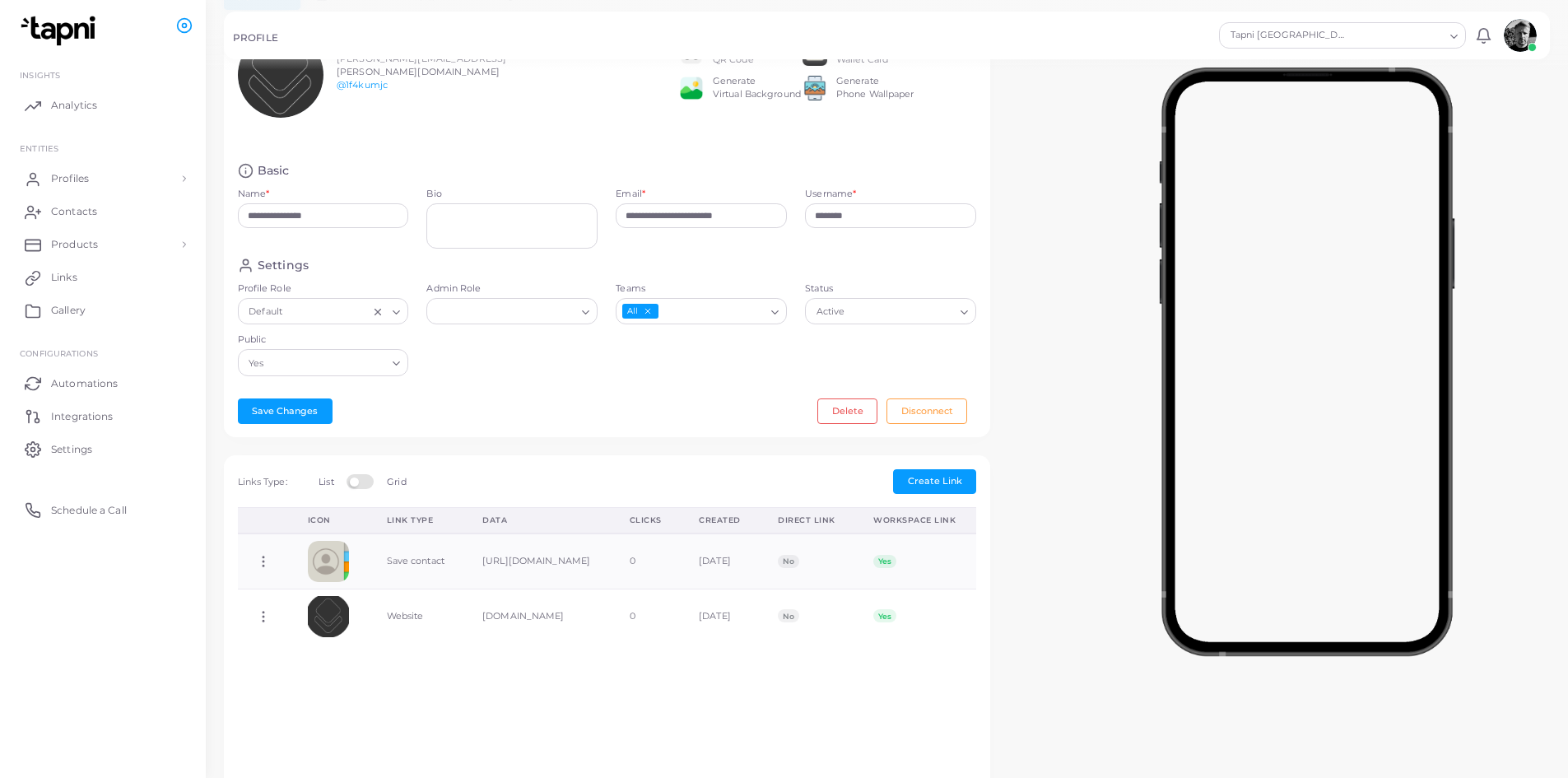
scroll to position [247, 0]
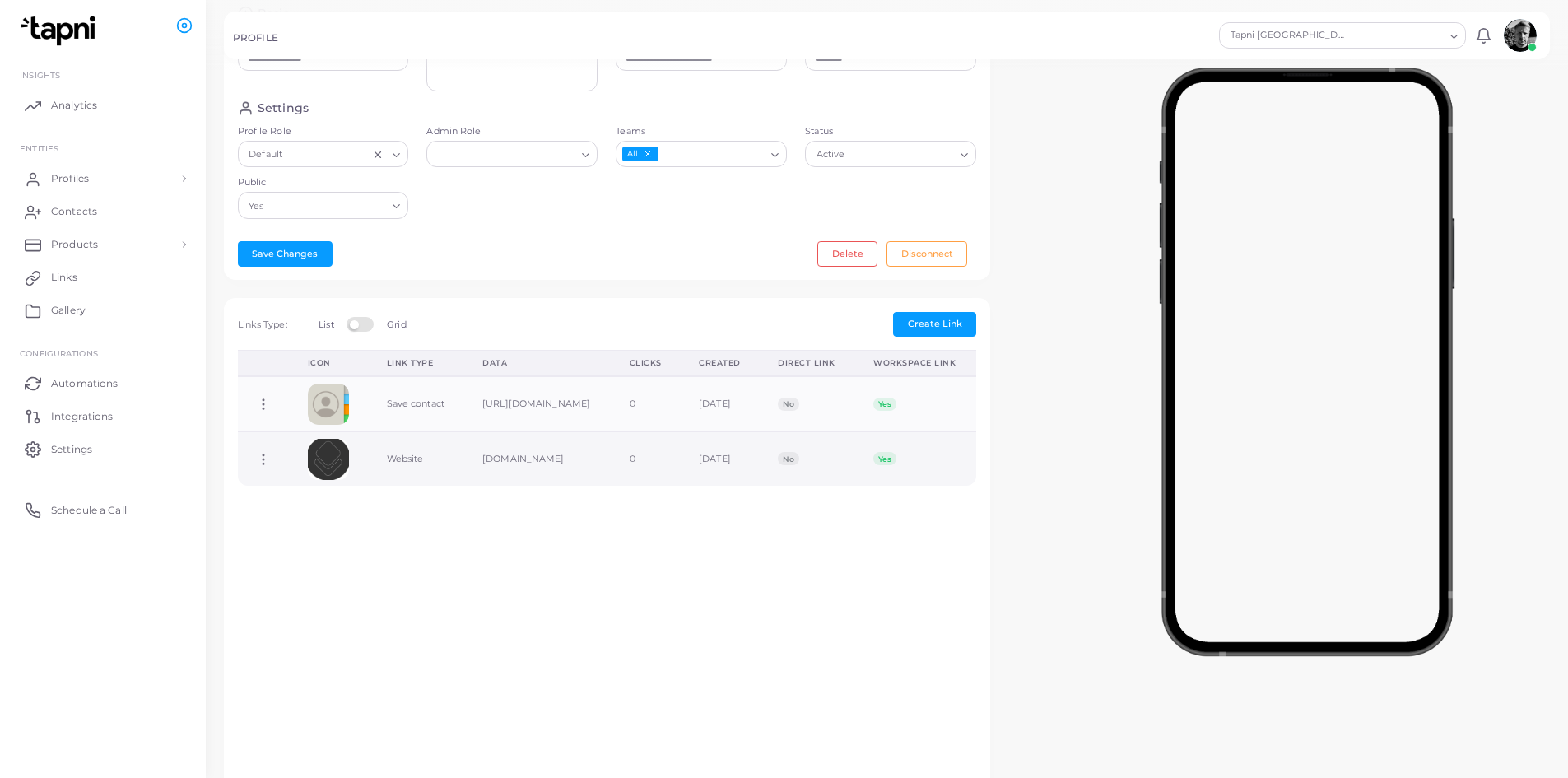
click at [464, 472] on td "[DOMAIN_NAME]" at bounding box center [538, 458] width 146 height 54
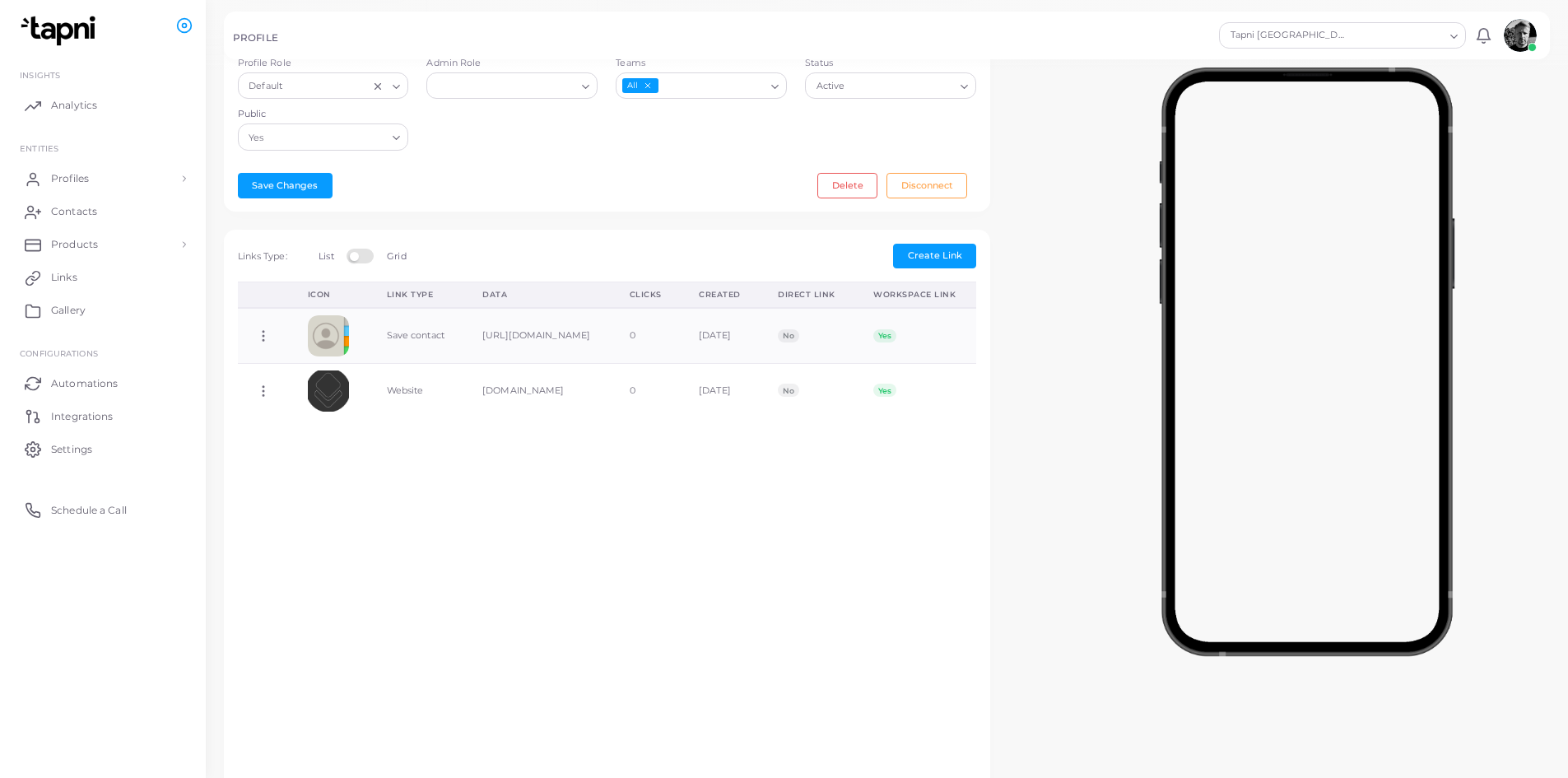
scroll to position [329, 0]
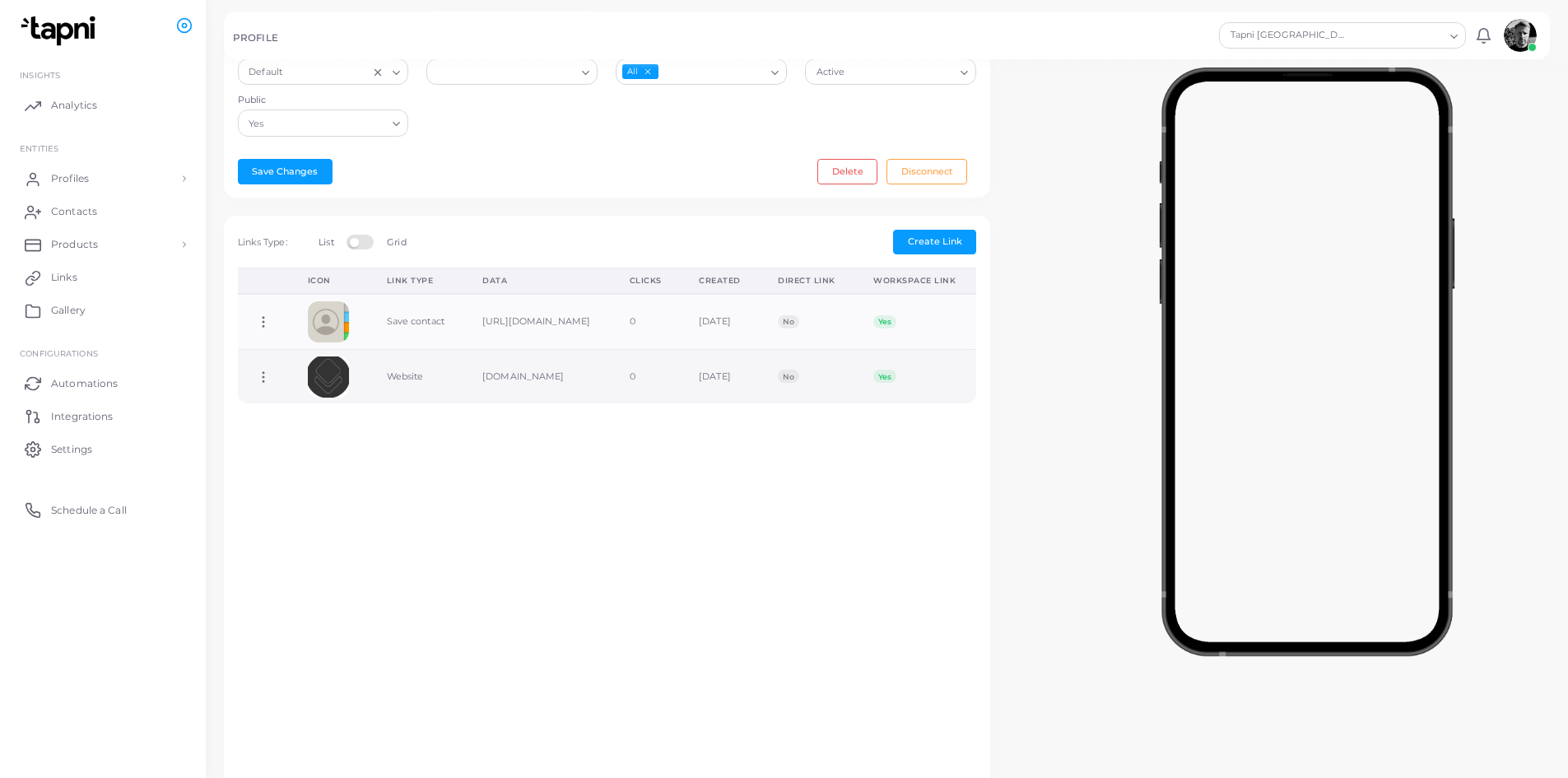
click at [895, 383] on span "Yes" at bounding box center [885, 376] width 22 height 13
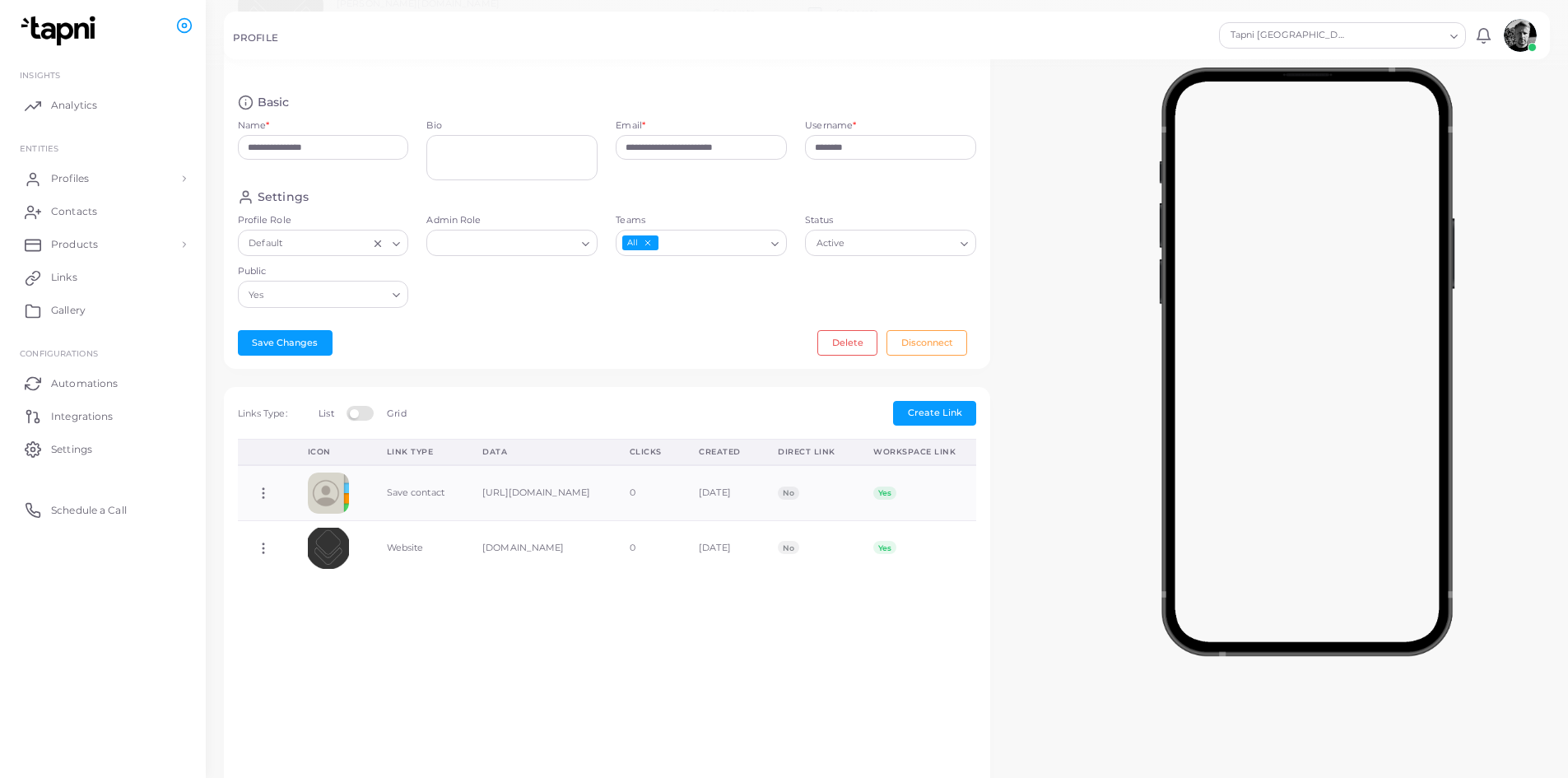
scroll to position [165, 0]
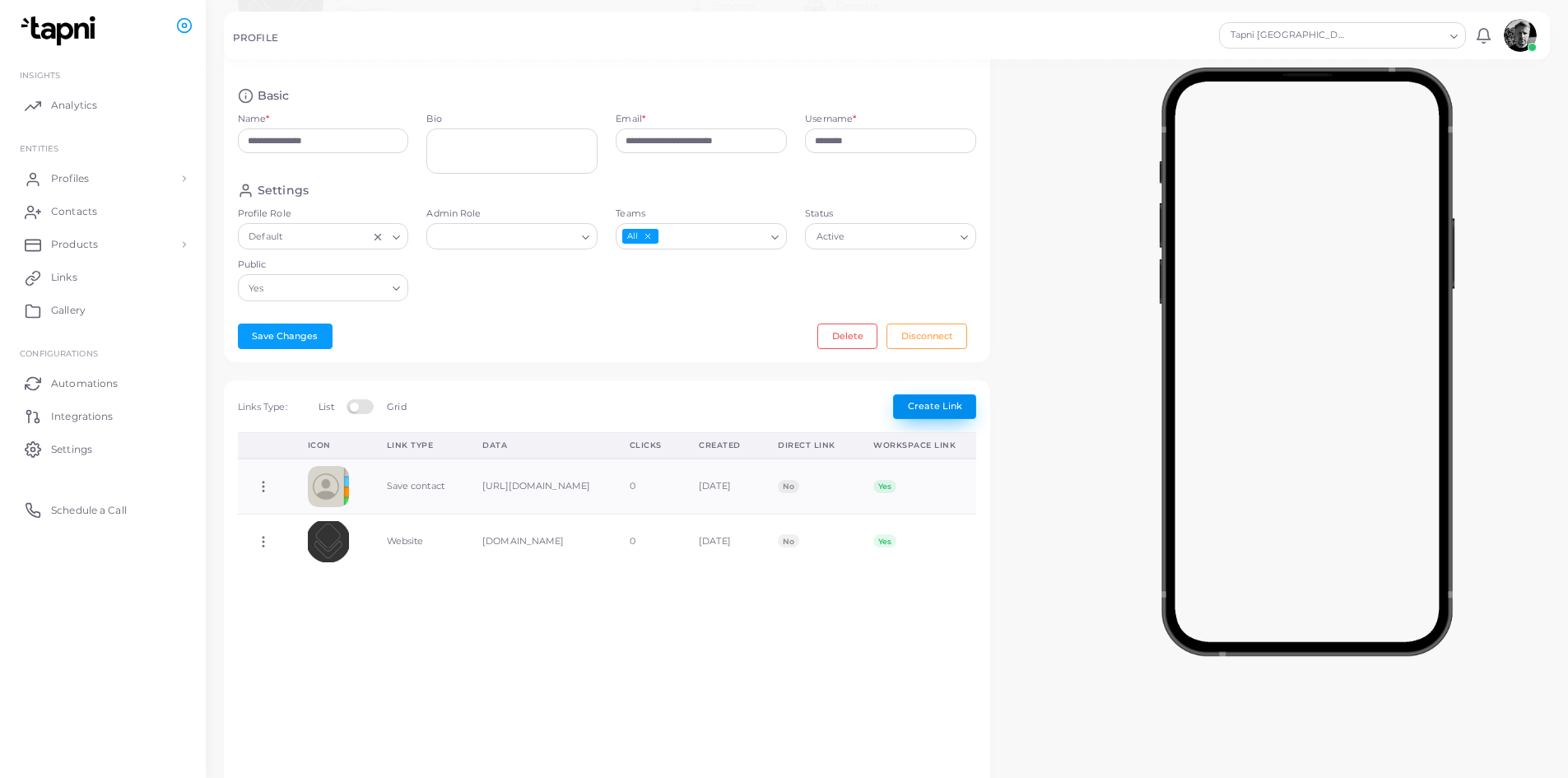
click at [952, 403] on span "Create Link" at bounding box center [935, 405] width 54 height 11
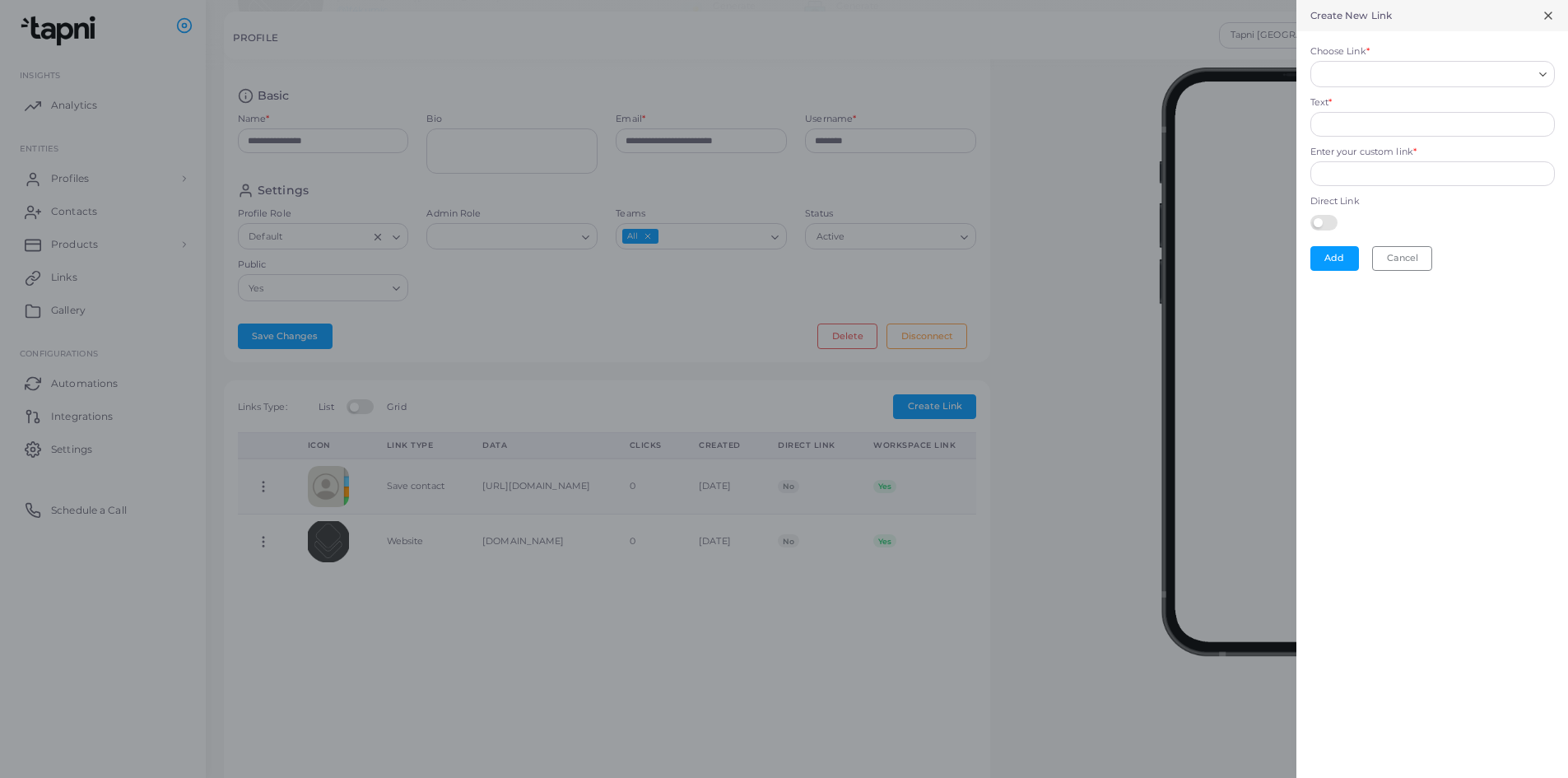
click at [994, 613] on div at bounding box center [784, 389] width 1568 height 778
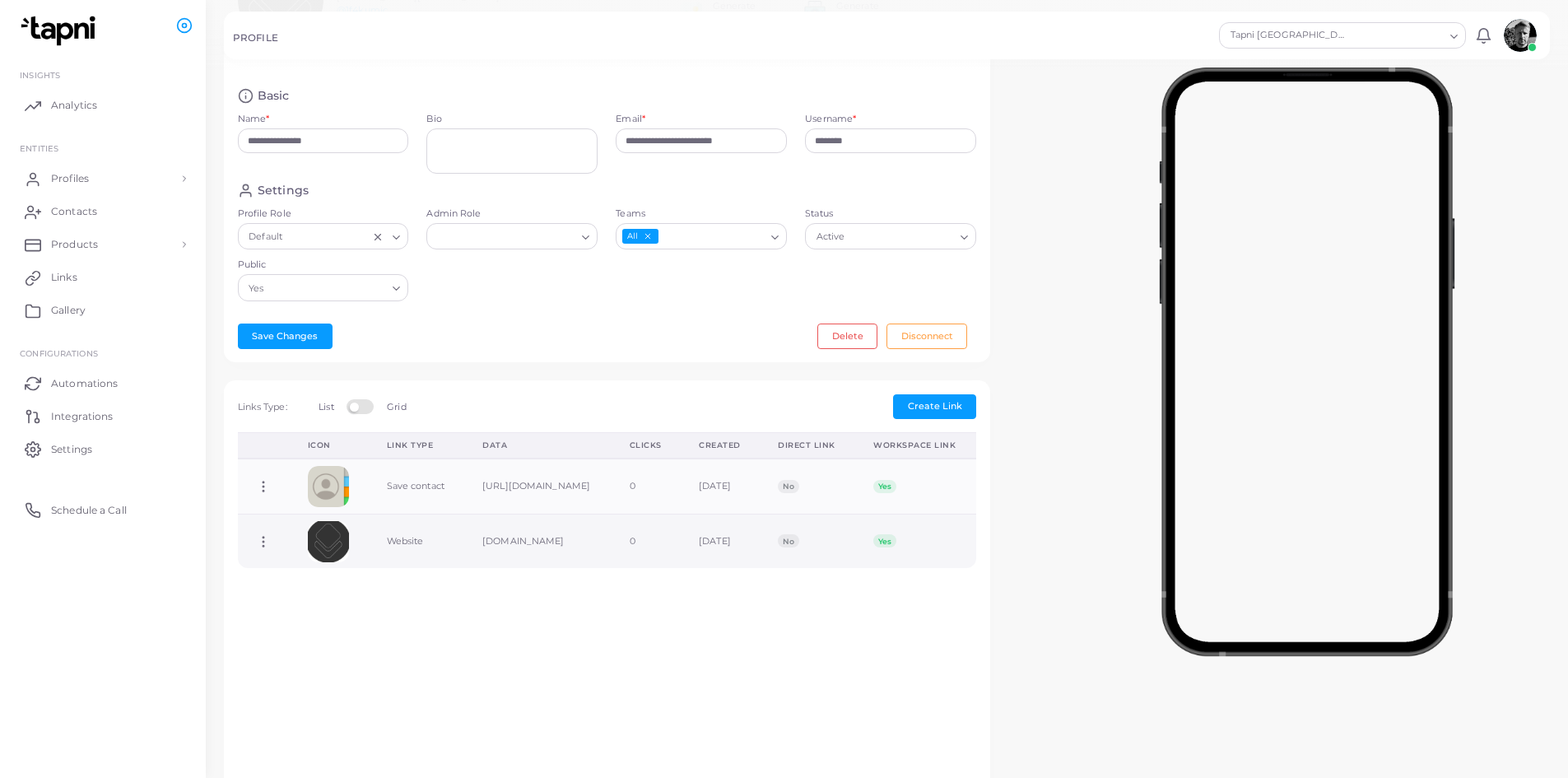
click at [256, 549] on icon at bounding box center [263, 541] width 15 height 15
click at [310, 598] on span "Edit Link" at bounding box center [309, 600] width 40 height 13
type input "*******"
type input "**********"
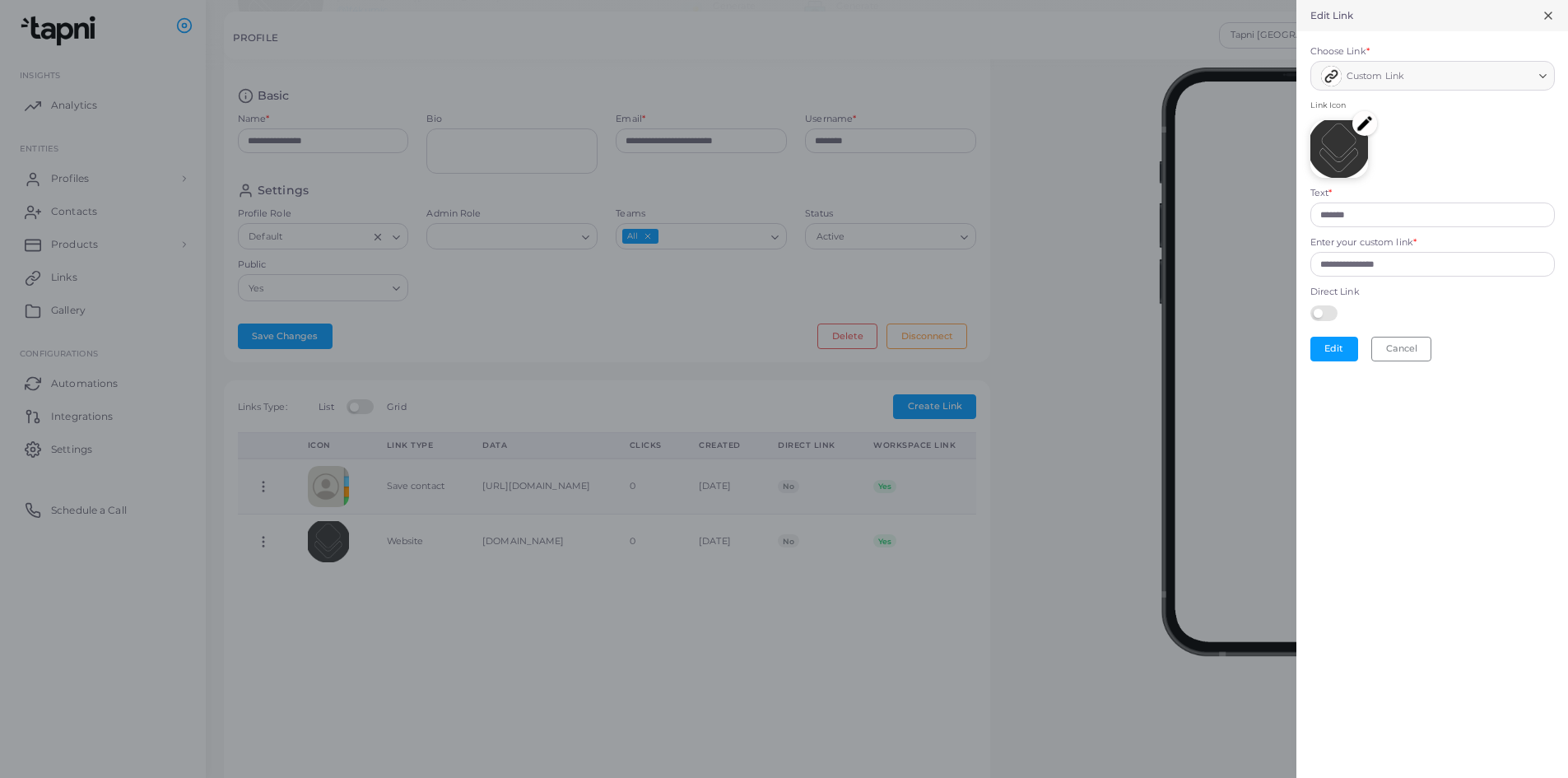
click at [1358, 120] on img at bounding box center [1365, 123] width 25 height 25
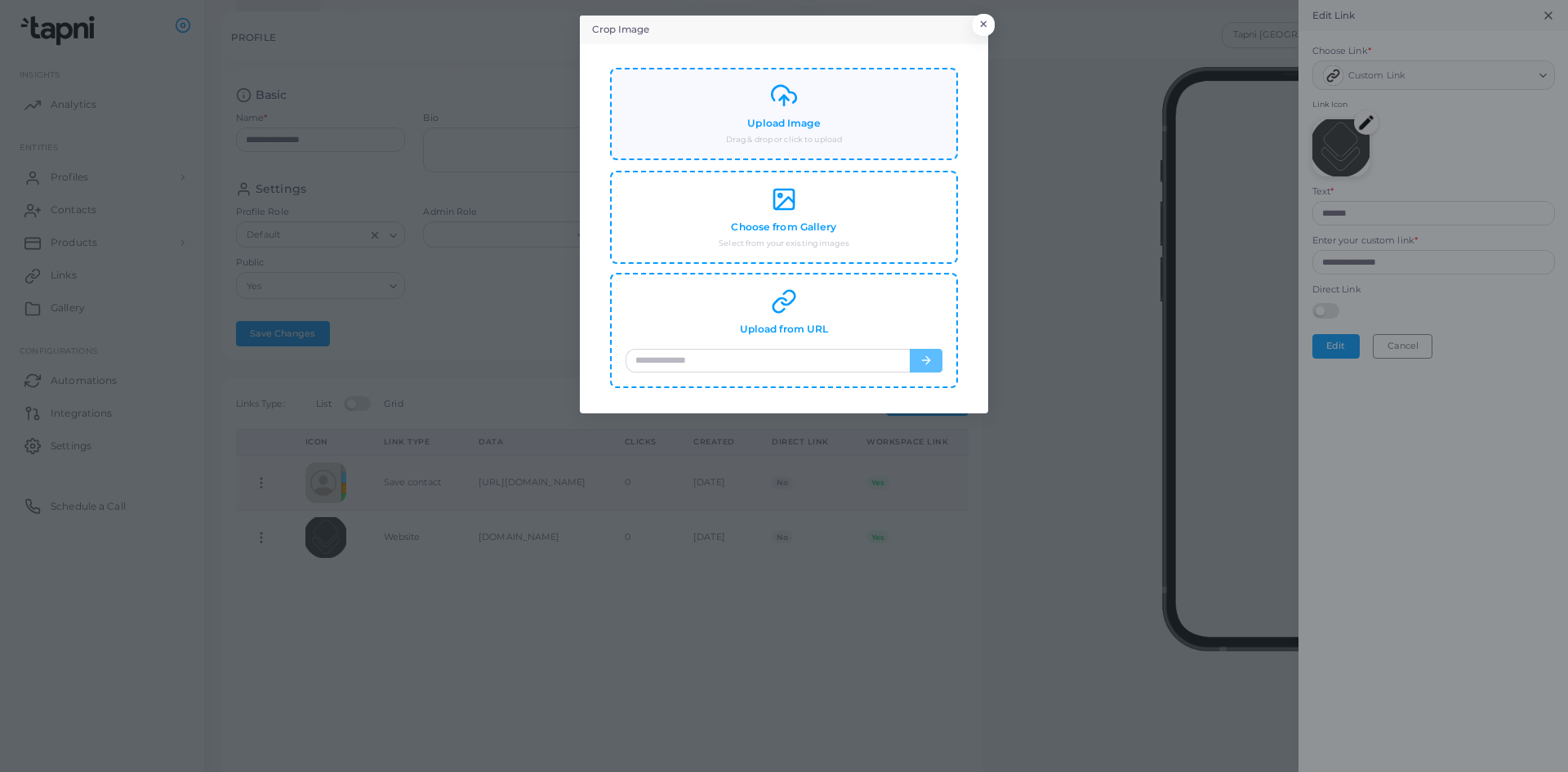
click at [776, 97] on icon at bounding box center [784, 95] width 27 height 27
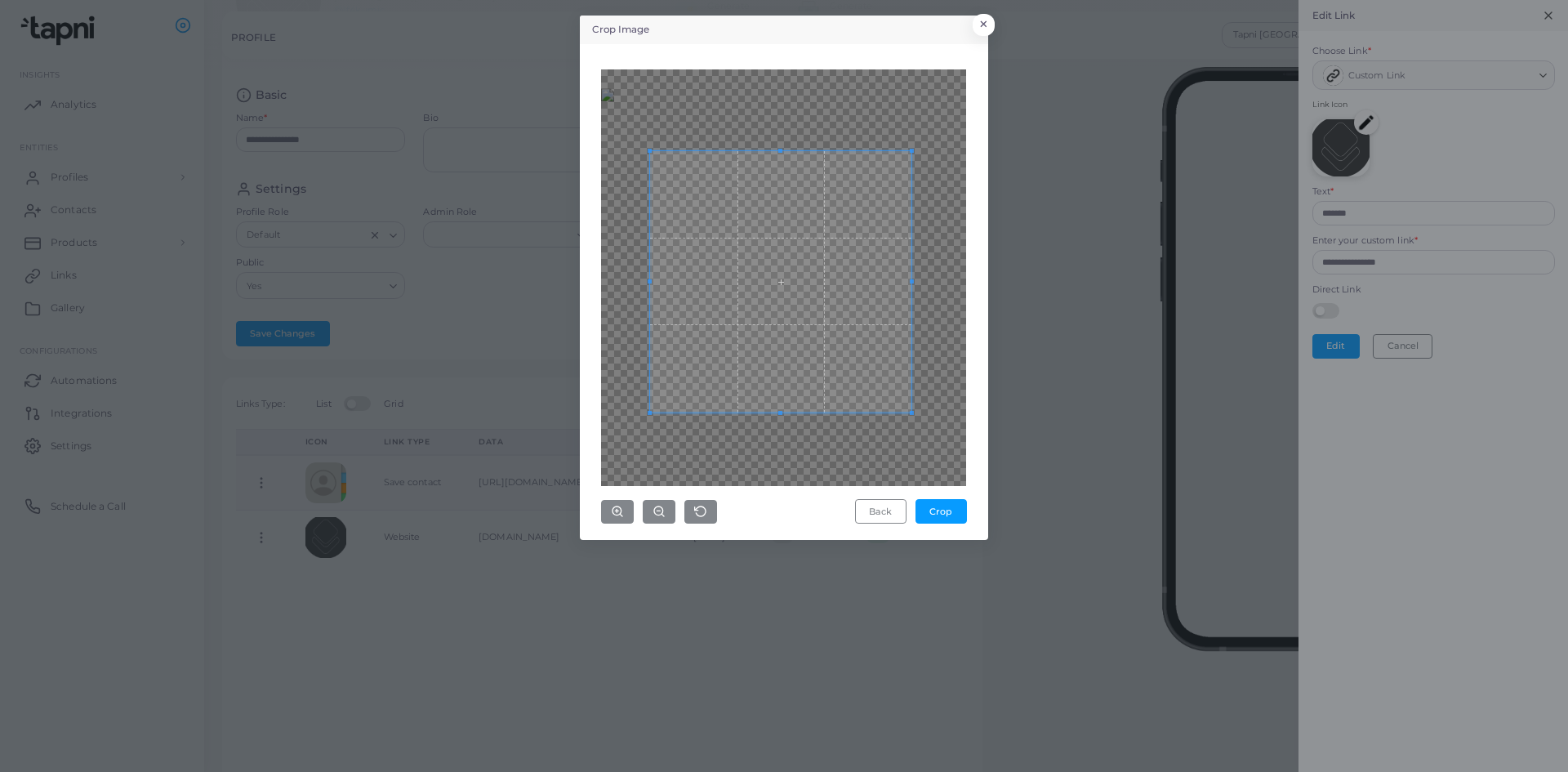
click at [788, 386] on span at bounding box center [781, 282] width 262 height 262
click at [945, 506] on button "Crop" at bounding box center [941, 511] width 51 height 25
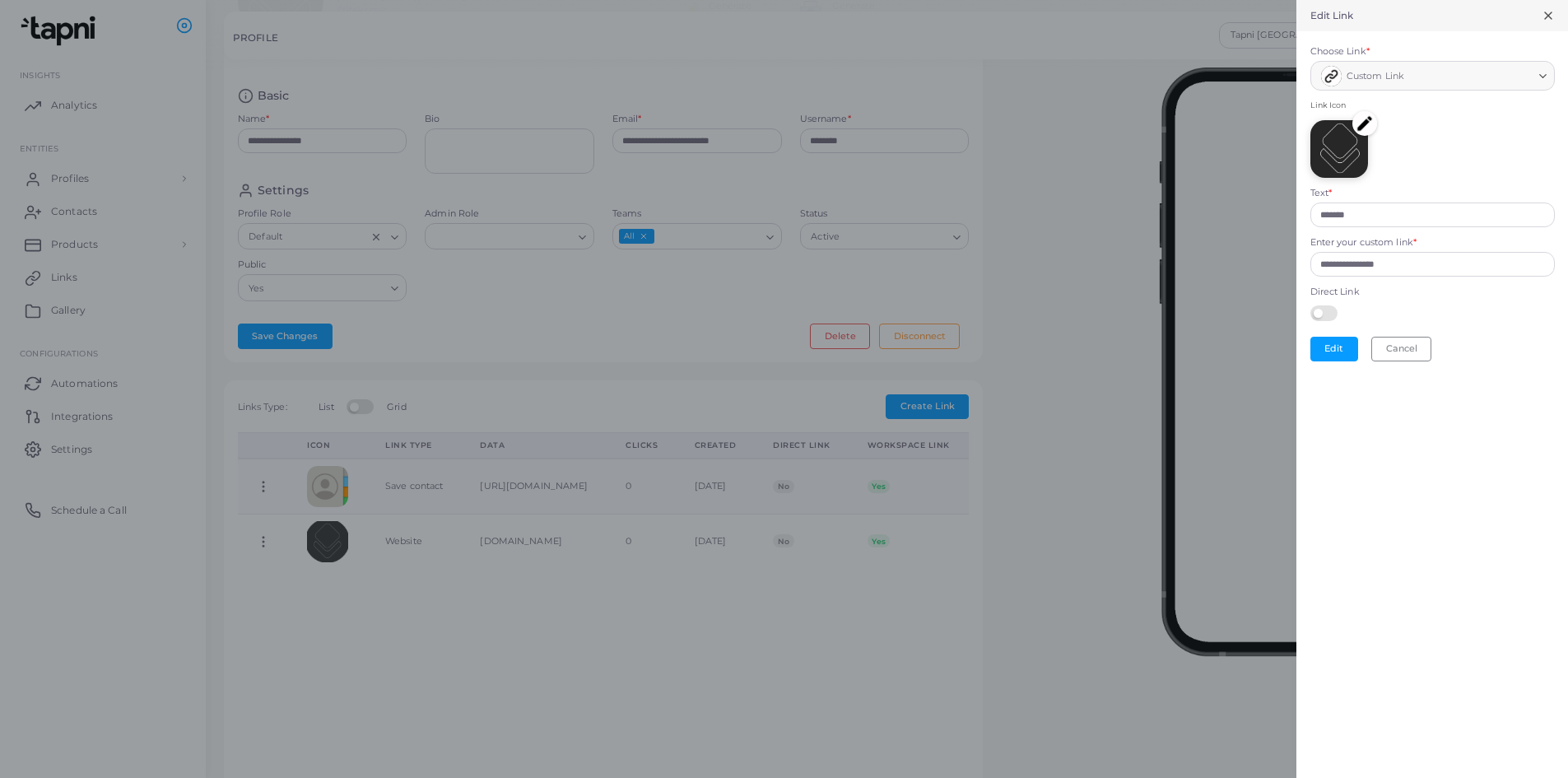
scroll to position [0, 0]
click at [1333, 345] on button "Edit" at bounding box center [1334, 349] width 47 height 25
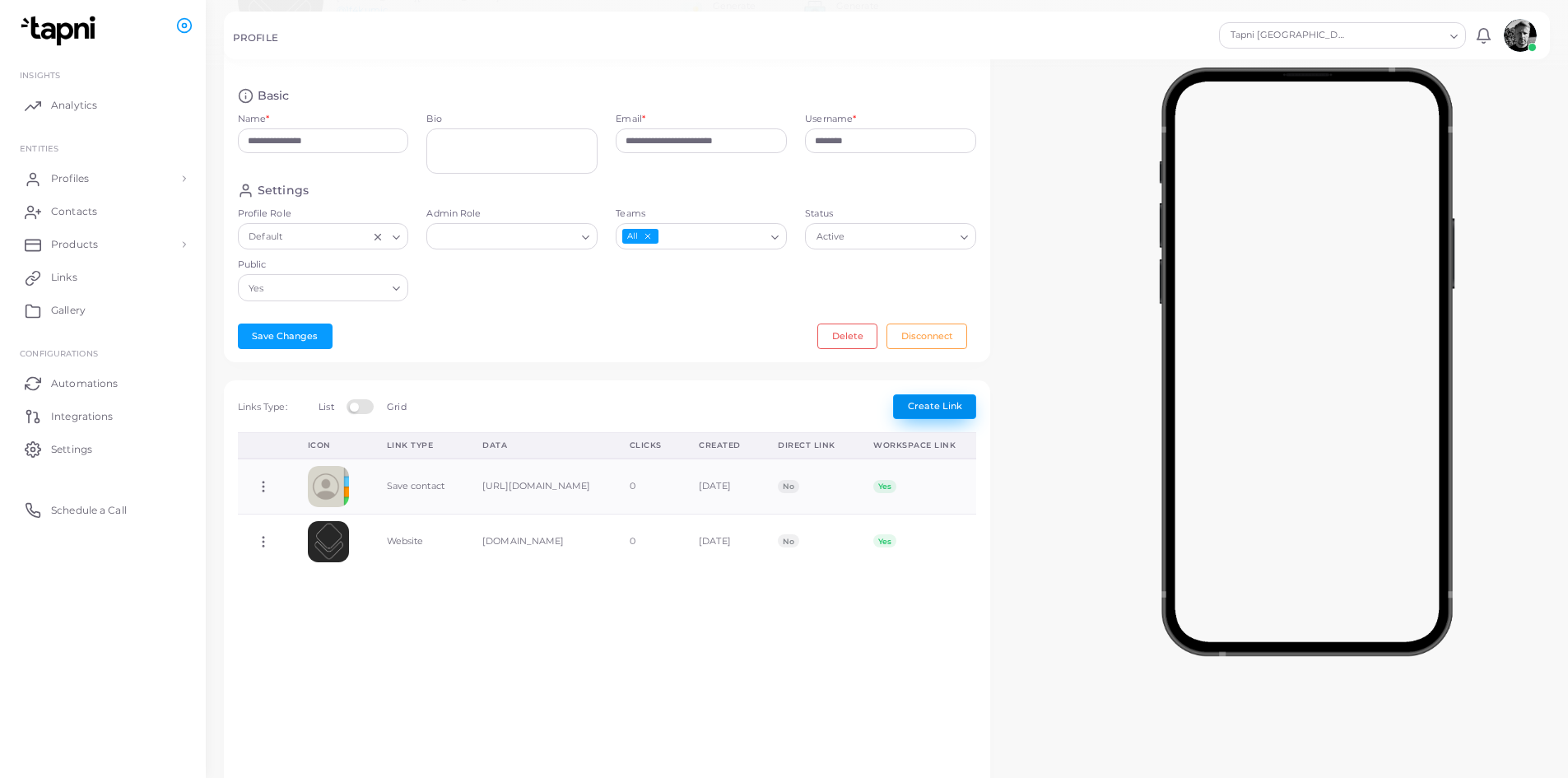
click at [948, 409] on span "Create Link" at bounding box center [935, 405] width 54 height 11
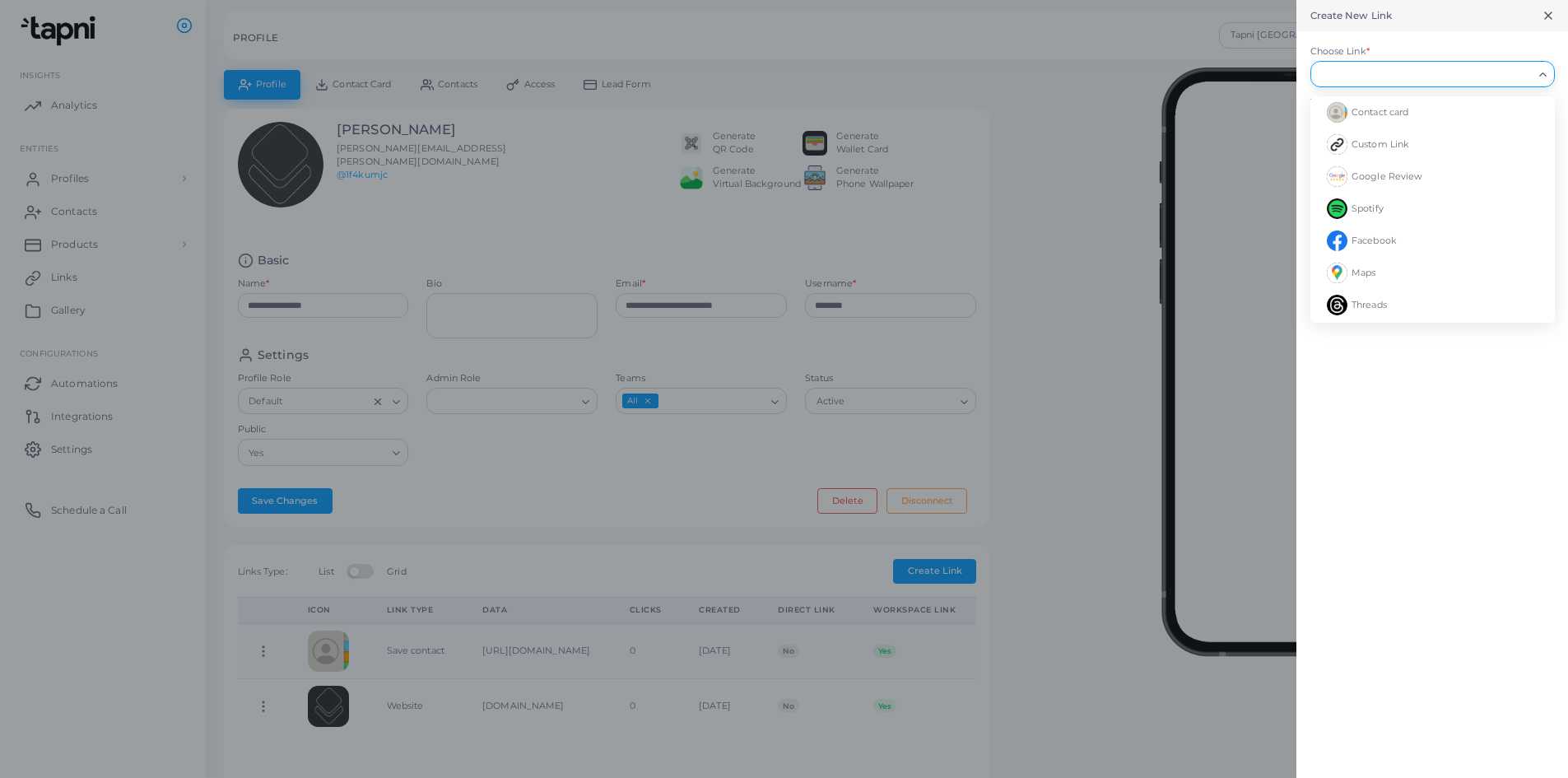
click at [1471, 78] on input "Choose Link *" at bounding box center [1424, 73] width 215 height 18
click at [1372, 114] on span "Maps" at bounding box center [1364, 111] width 24 height 11
type input "****"
click at [1349, 158] on img at bounding box center [1339, 148] width 58 height 58
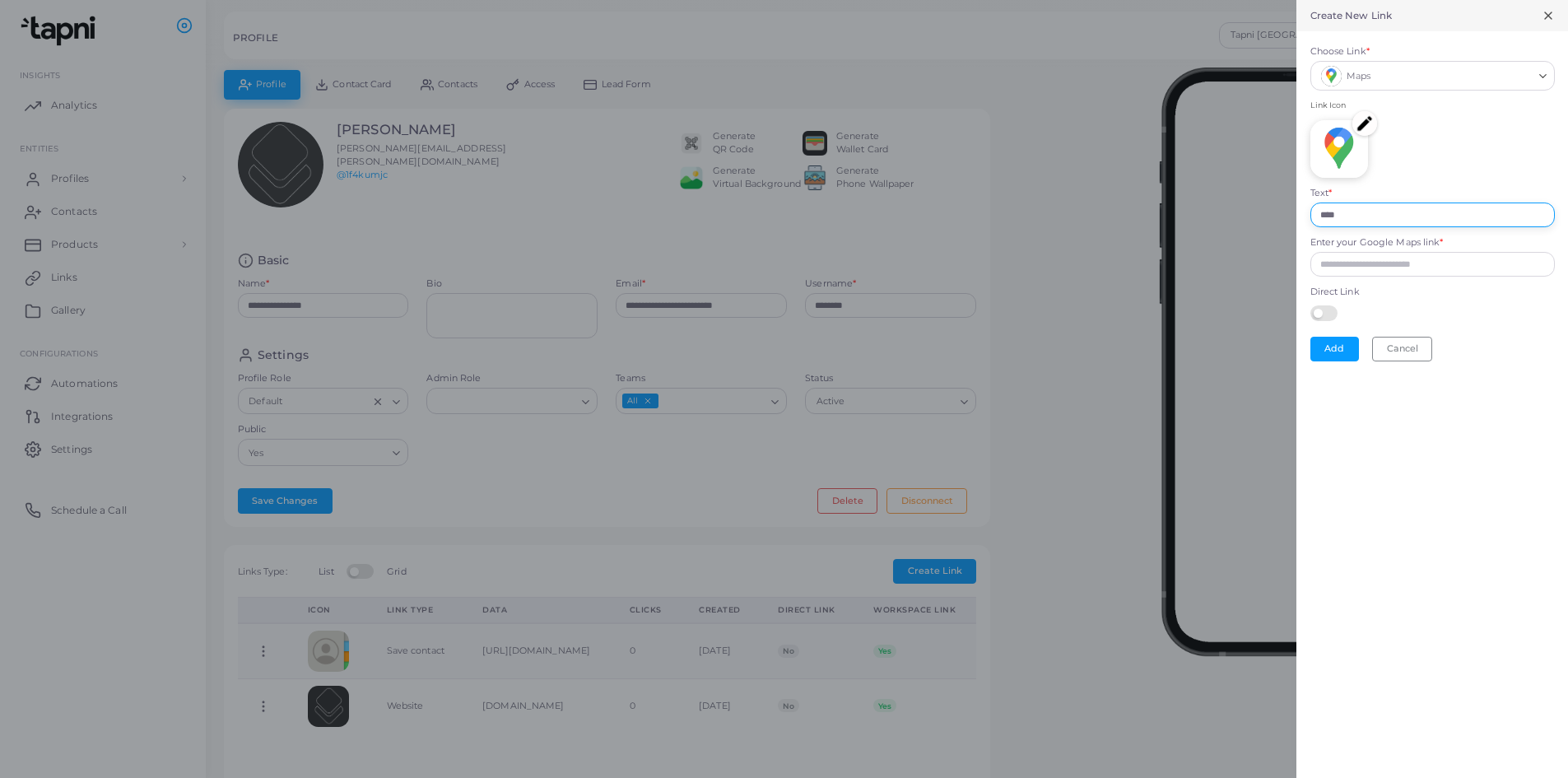
click at [1359, 215] on input "****" at bounding box center [1433, 215] width 245 height 25
click at [1347, 260] on input "Enter your Google Maps link *" at bounding box center [1433, 264] width 245 height 25
paste input "**********"
type input "**********"
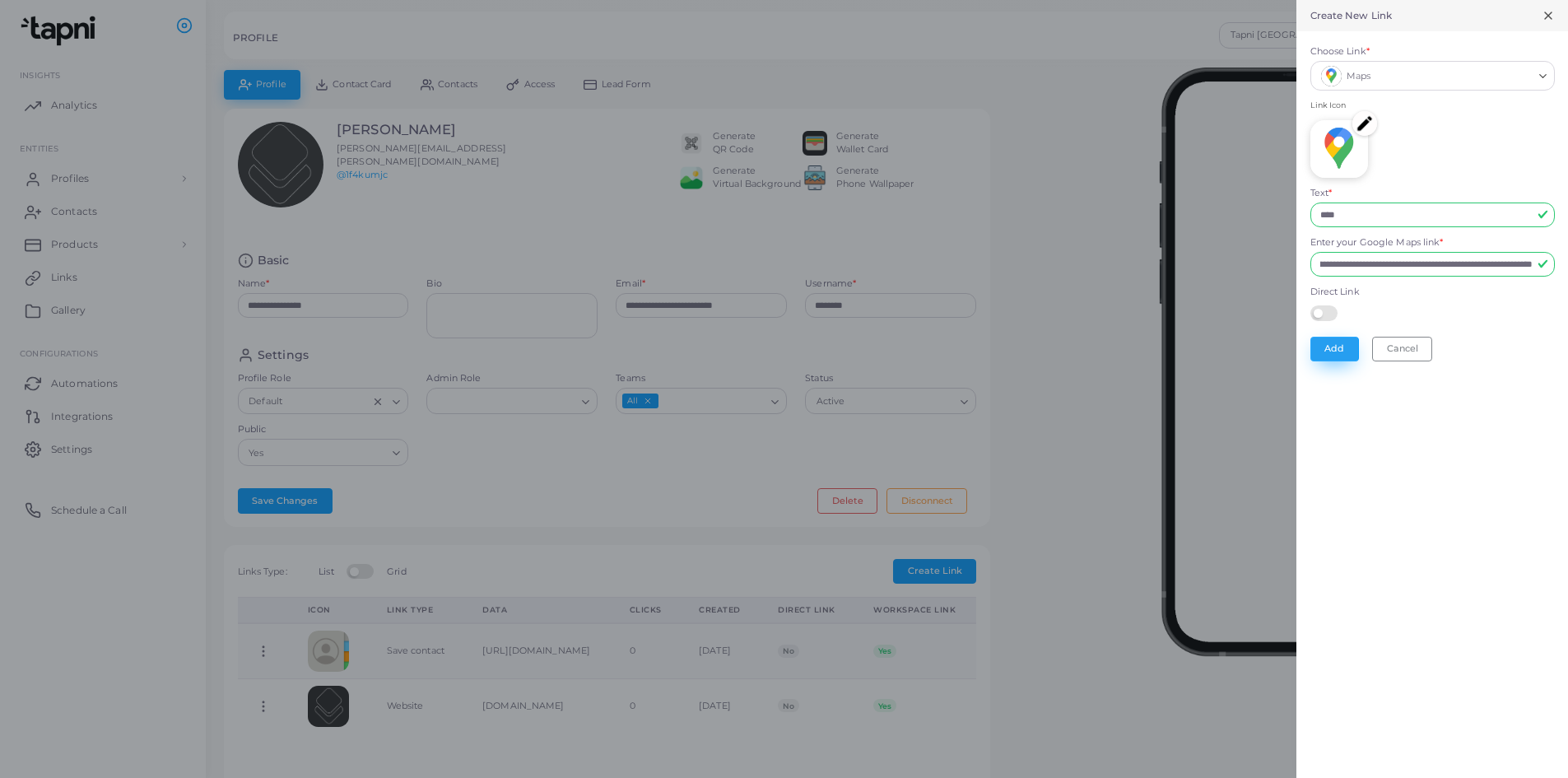
scroll to position [0, 0]
click at [1328, 348] on button "Add" at bounding box center [1335, 349] width 48 height 25
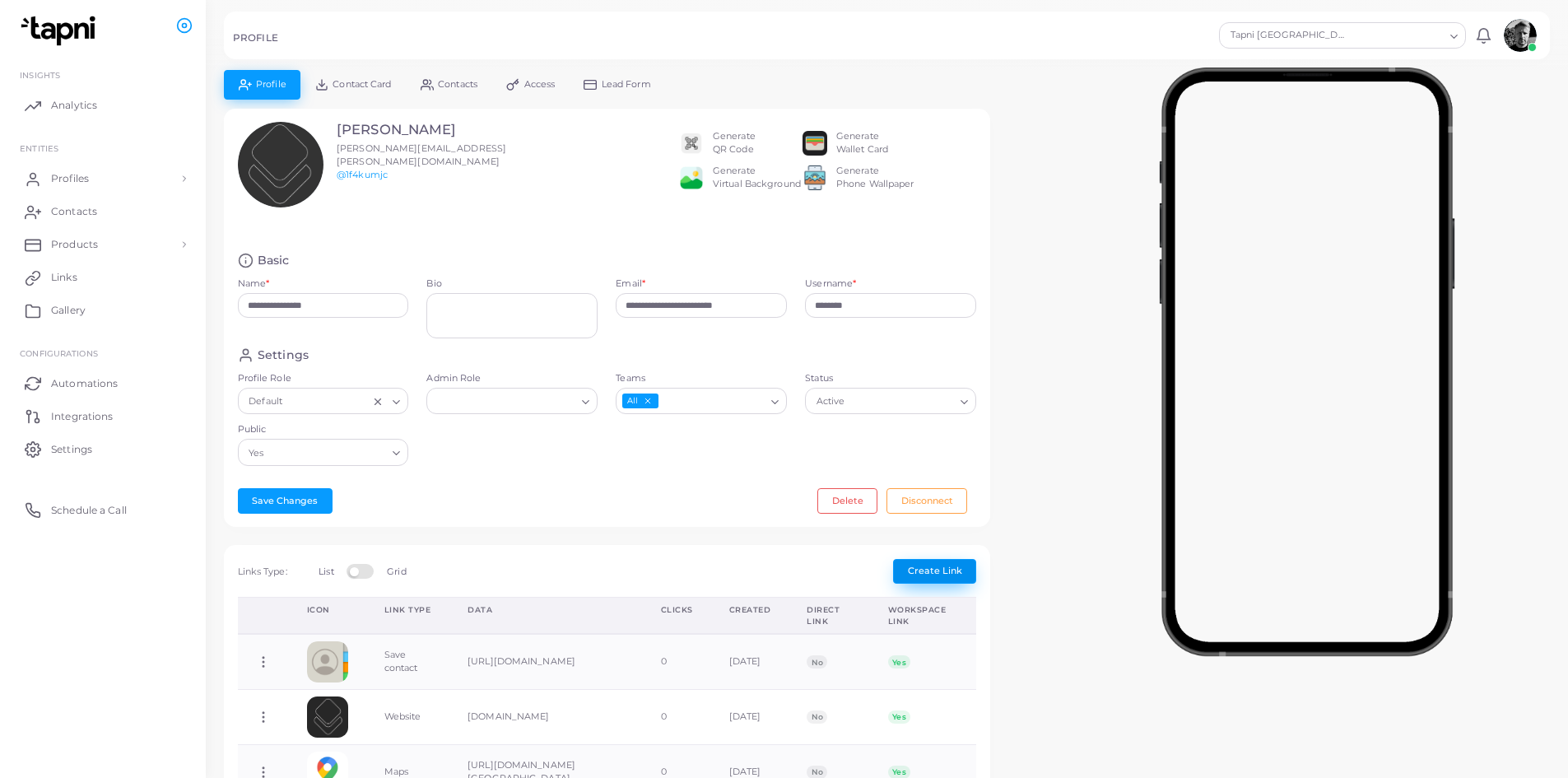
click at [922, 573] on span "Create Link" at bounding box center [935, 569] width 54 height 11
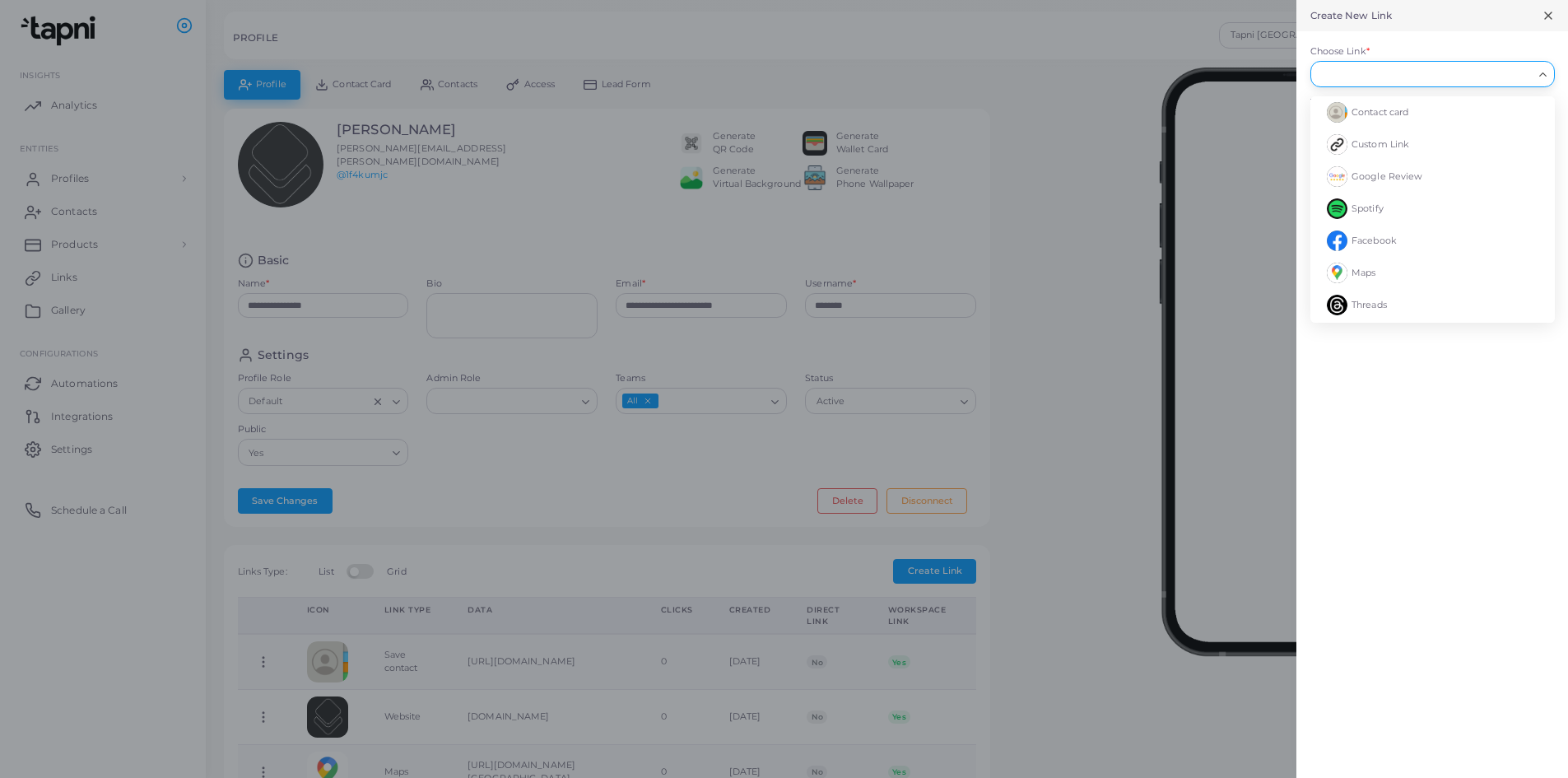
click at [1513, 76] on input "Choose Link *" at bounding box center [1424, 73] width 215 height 18
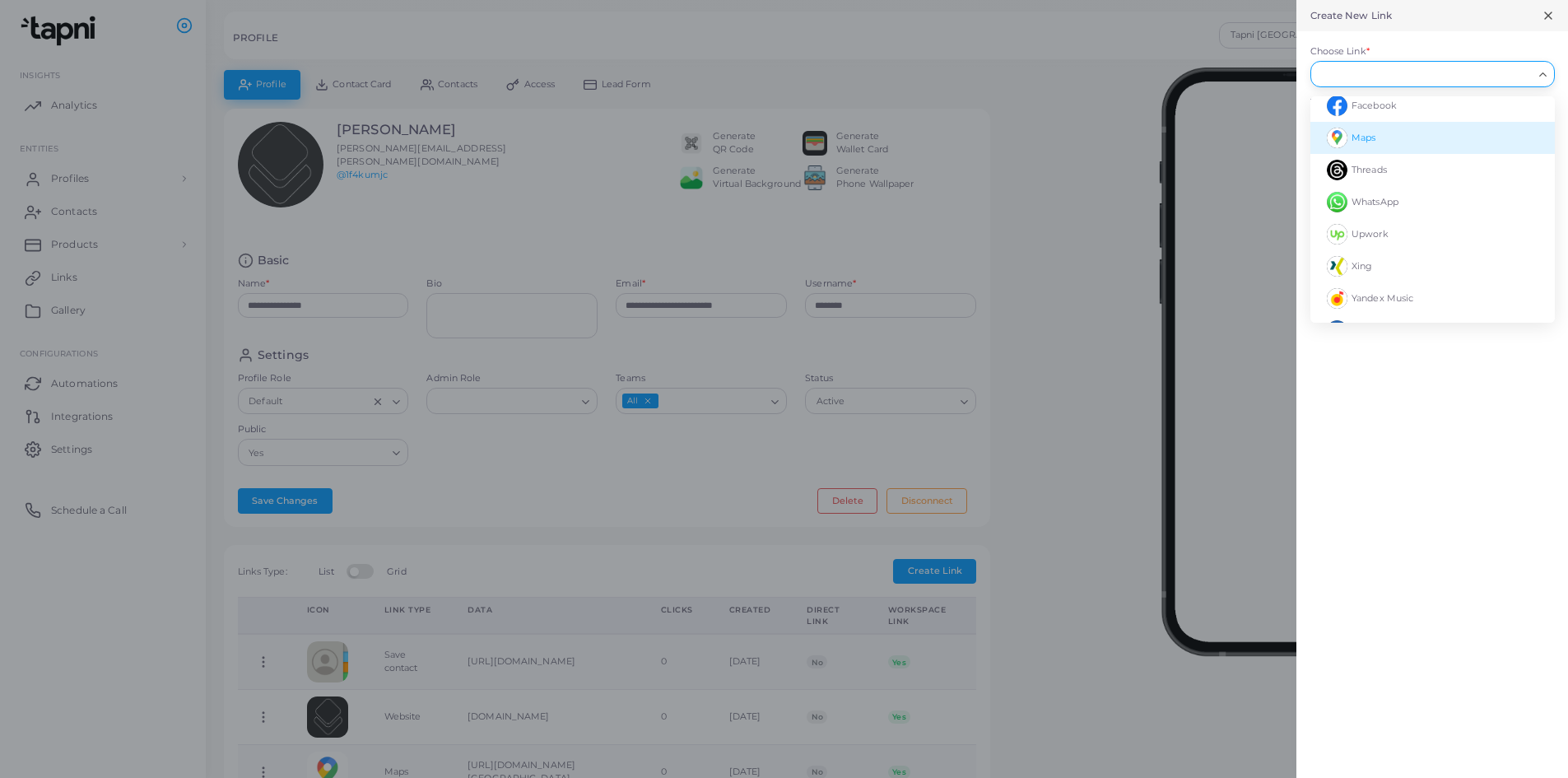
scroll to position [165, 0]
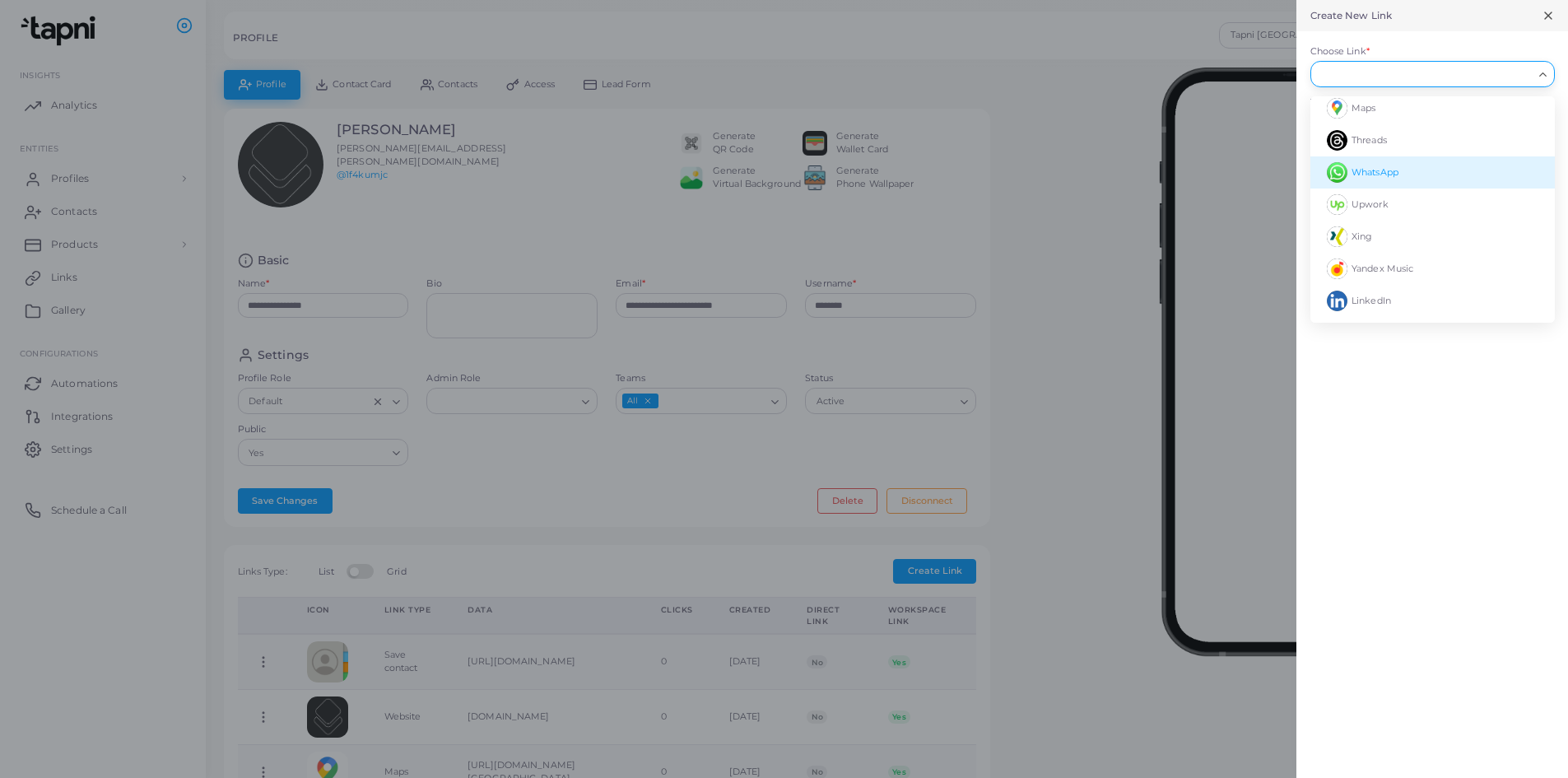
click at [1358, 176] on span "WhatsApp" at bounding box center [1375, 171] width 47 height 11
type input "********"
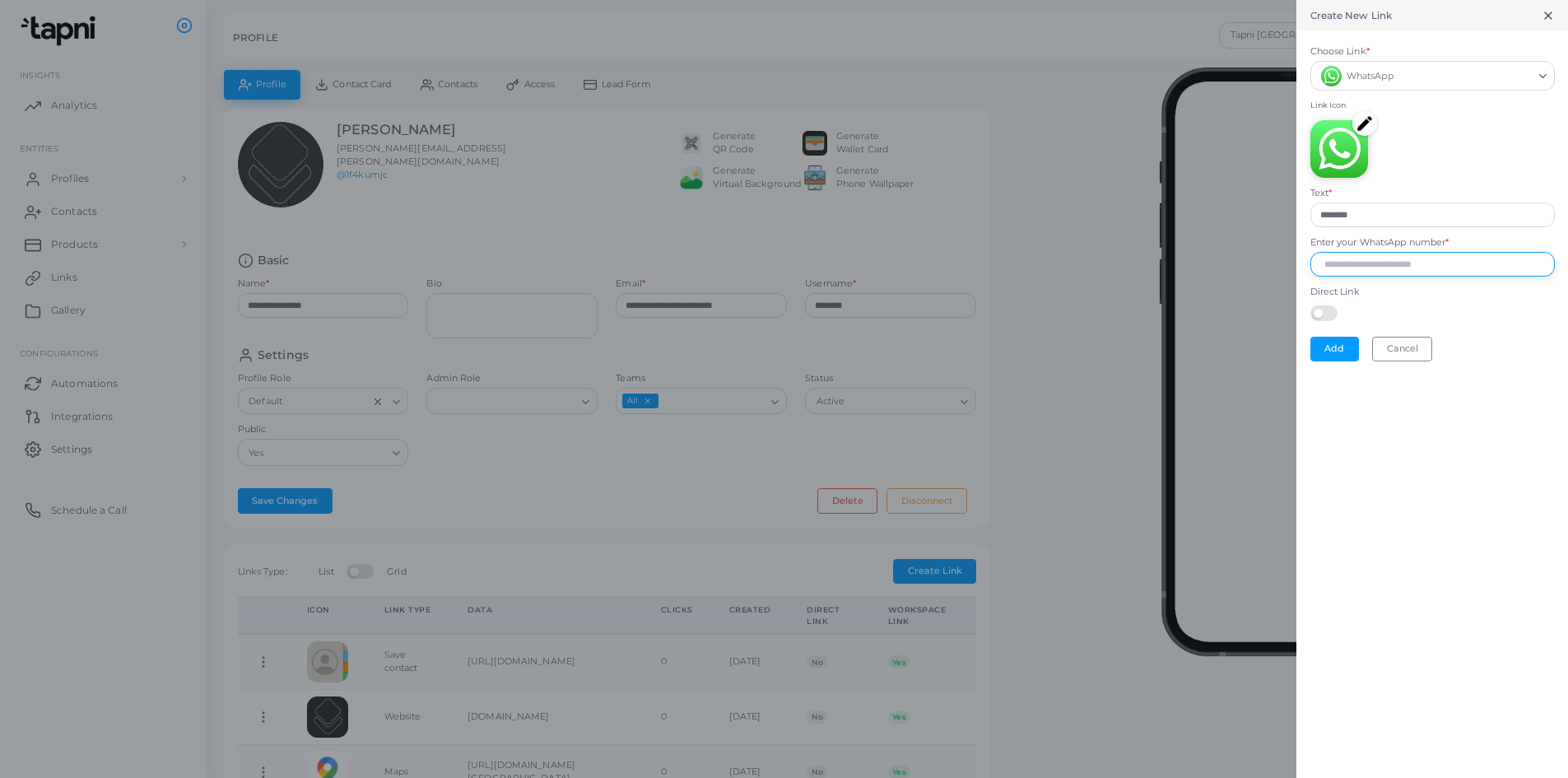
click at [1343, 261] on input "Enter your WhatsApp number *" at bounding box center [1433, 264] width 245 height 25
type input "**********"
click at [1337, 358] on button "Add" at bounding box center [1335, 349] width 48 height 25
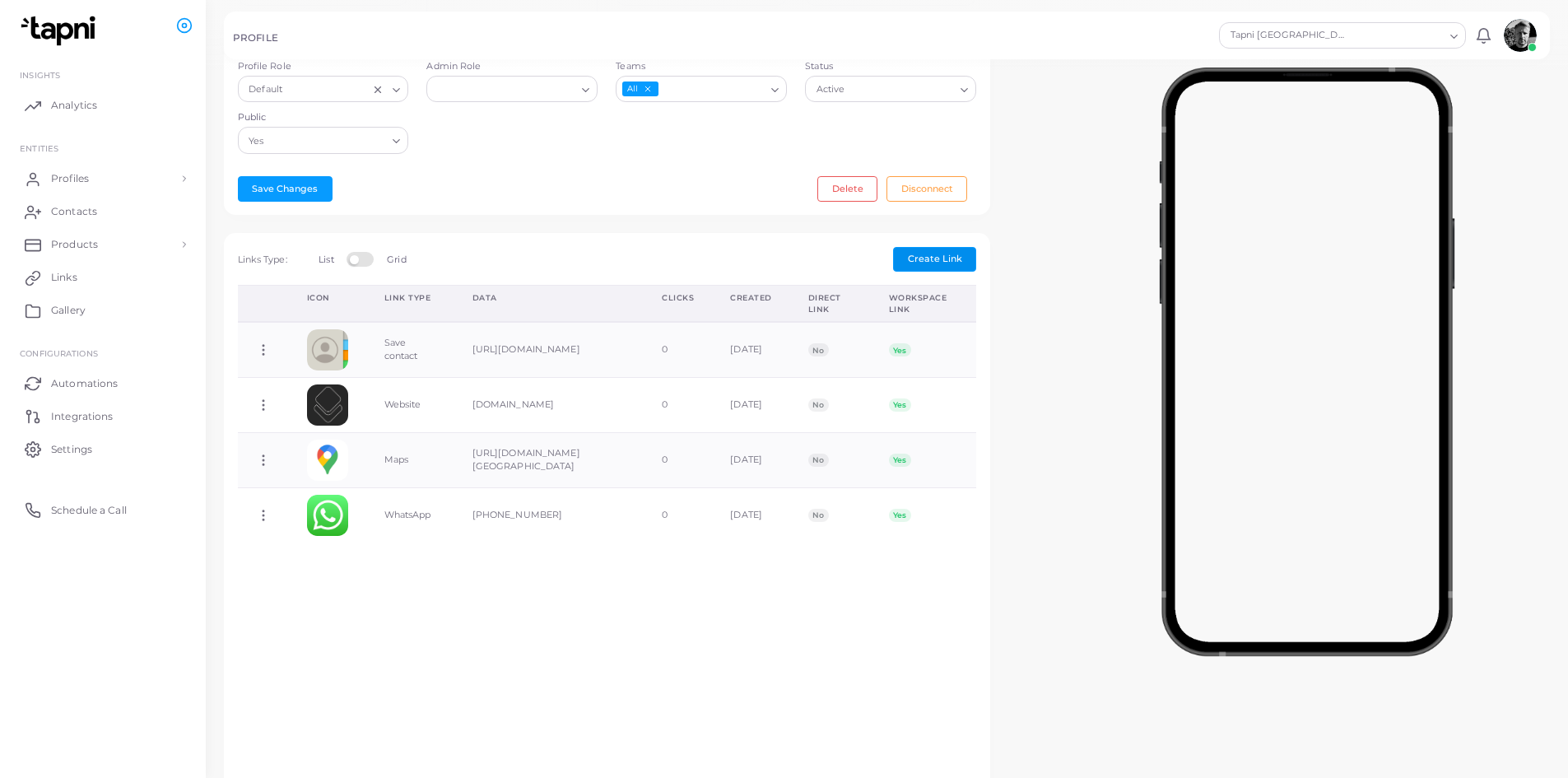
scroll to position [329, 0]
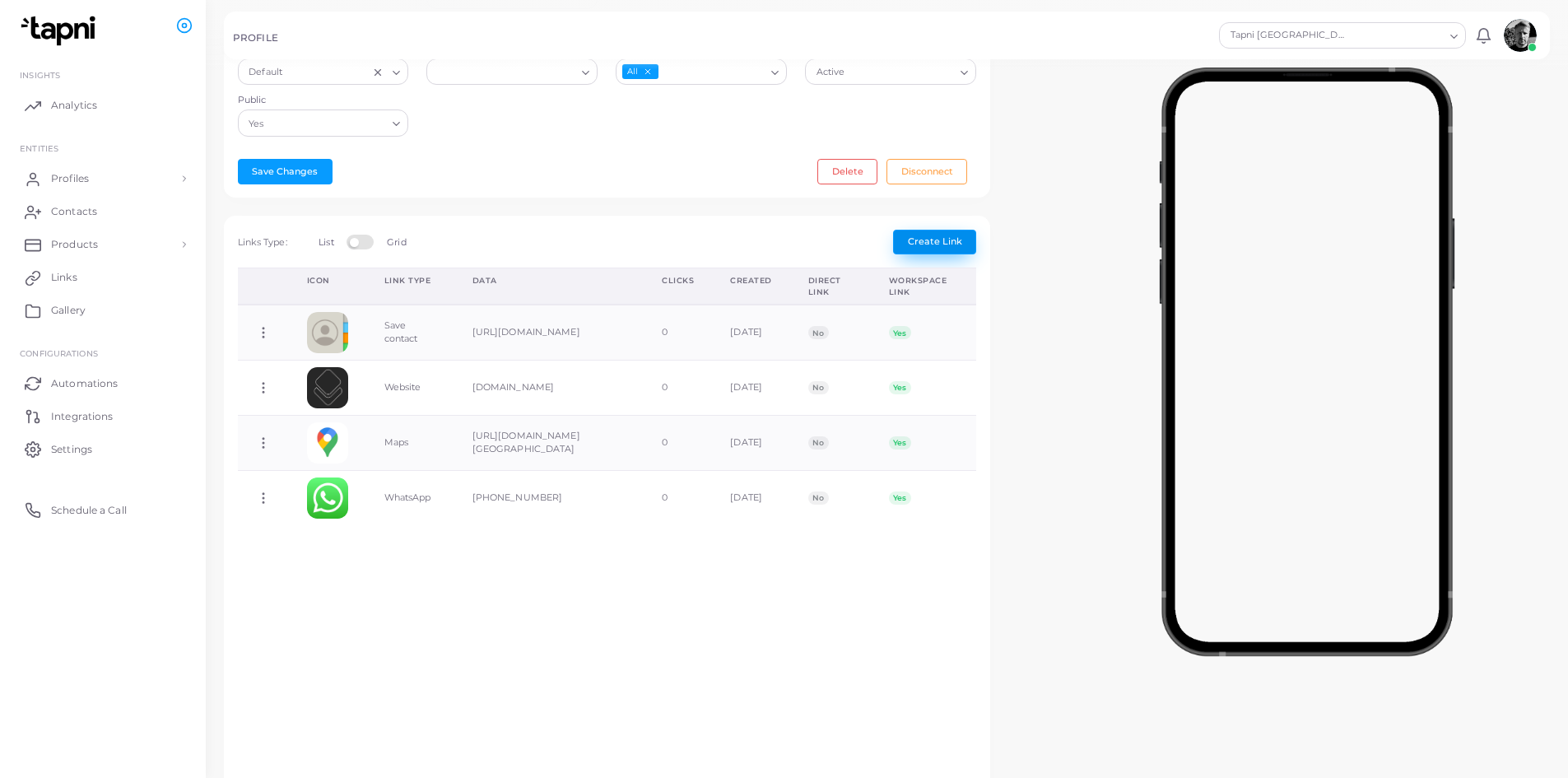
click at [929, 249] on button "Create Link" at bounding box center [934, 242] width 83 height 25
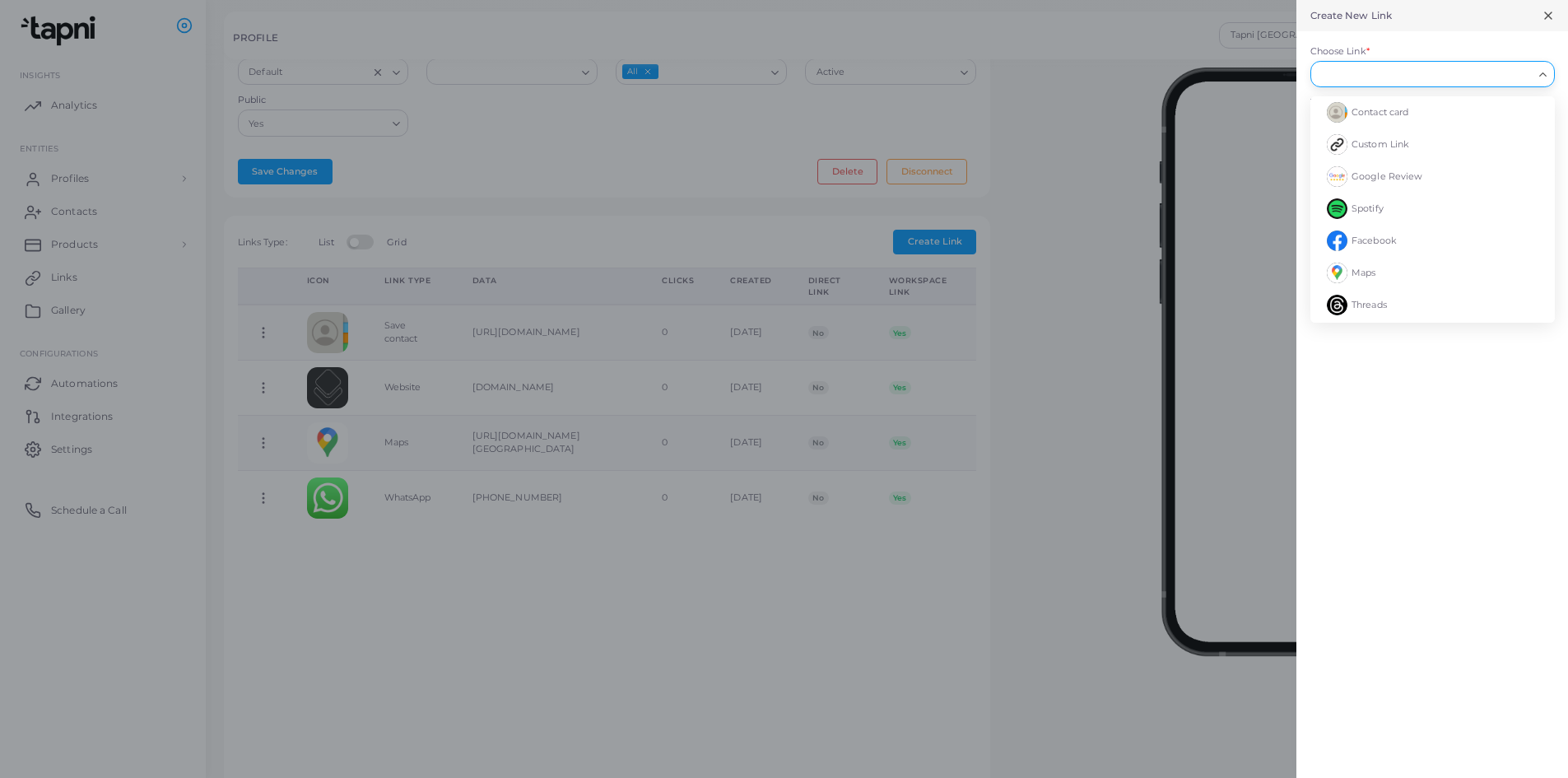
click at [1397, 83] on div "Loading..." at bounding box center [1433, 74] width 245 height 27
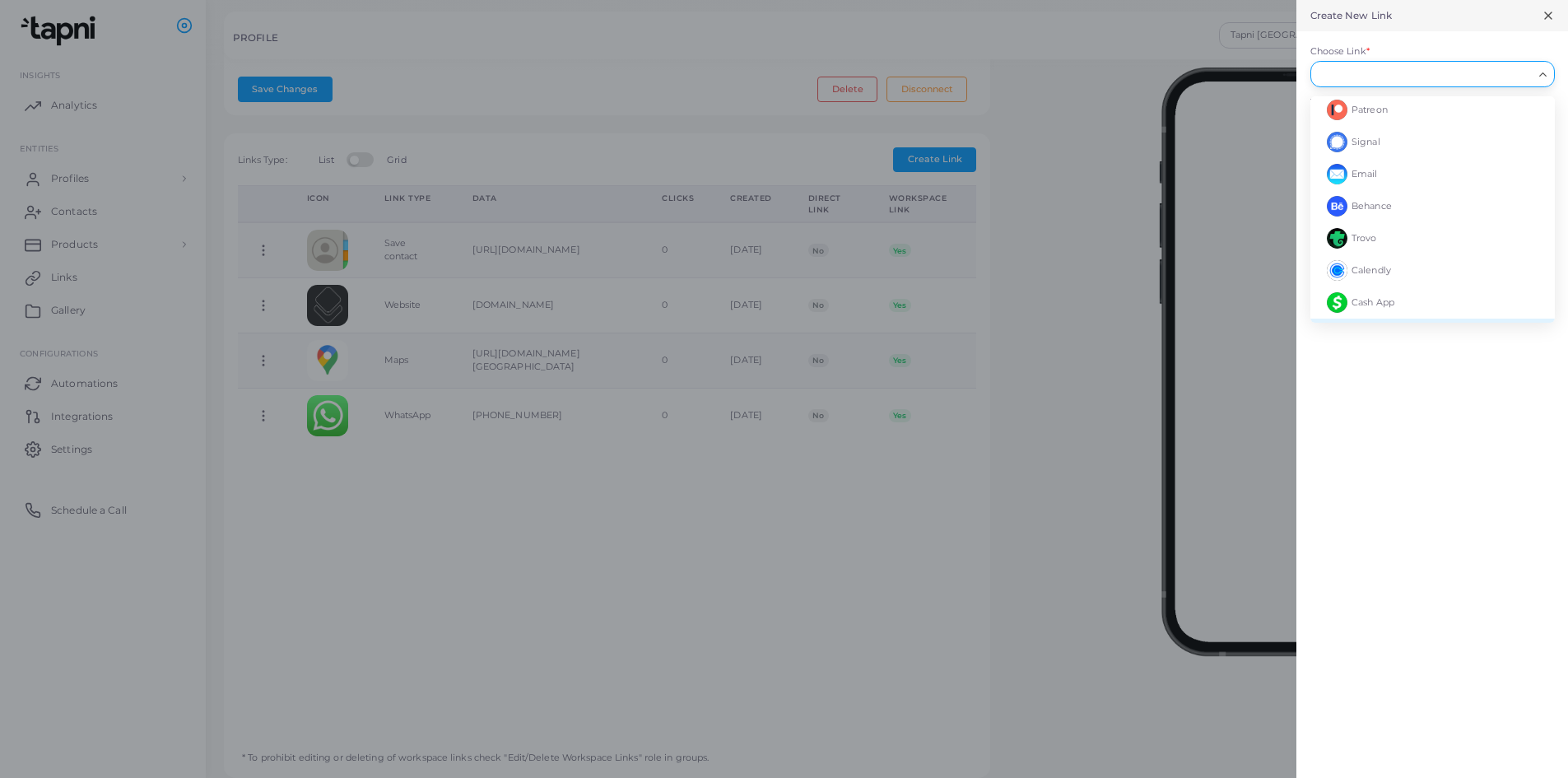
scroll to position [865, 0]
click at [1437, 150] on li "Email" at bounding box center [1433, 146] width 245 height 32
type input "*****"
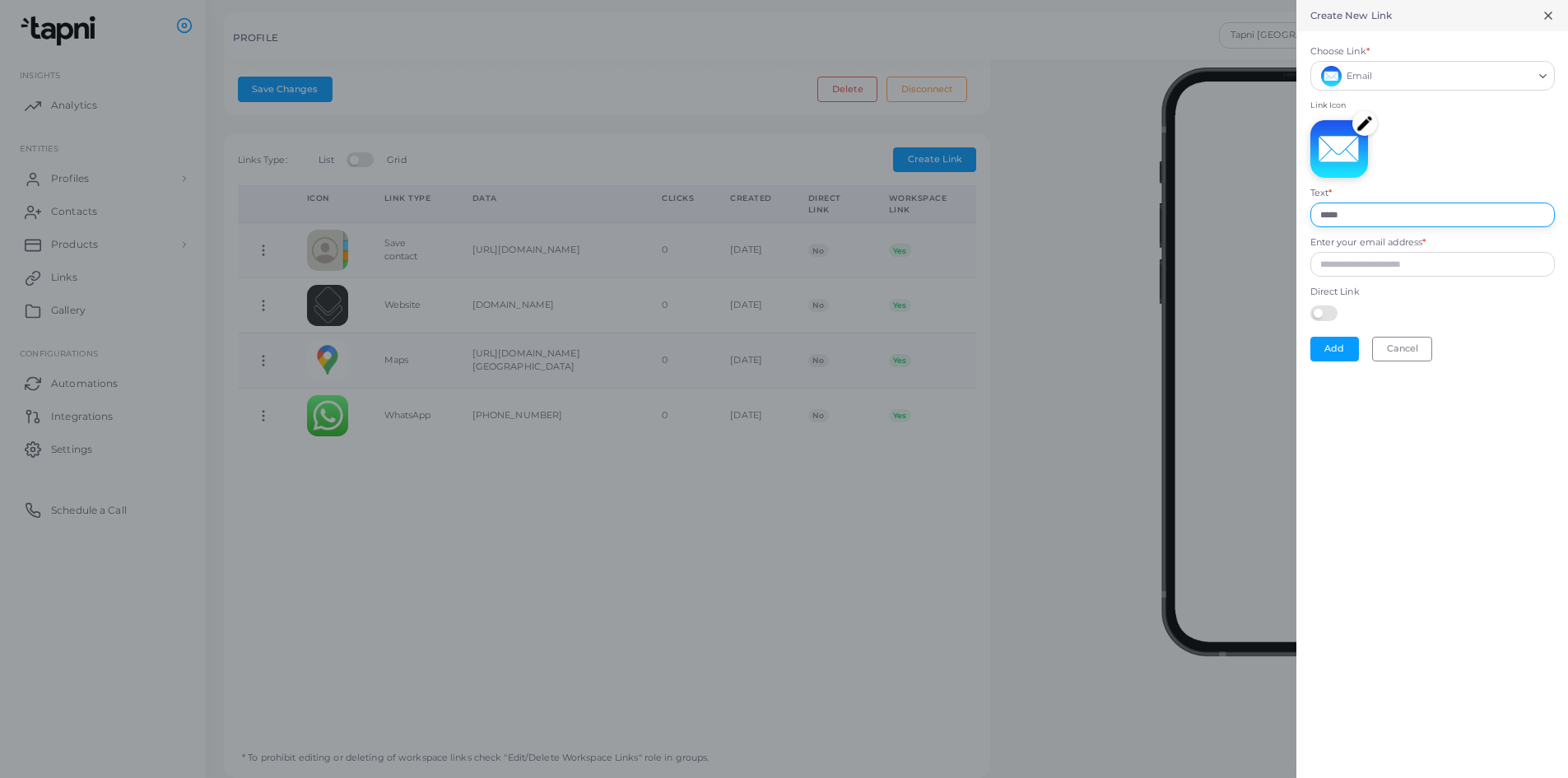
click at [1367, 221] on input "*****" at bounding box center [1433, 215] width 245 height 25
click at [1359, 274] on input "Enter your email address *" at bounding box center [1433, 264] width 245 height 25
type input "**********"
click at [1334, 350] on button "Add" at bounding box center [1335, 349] width 48 height 25
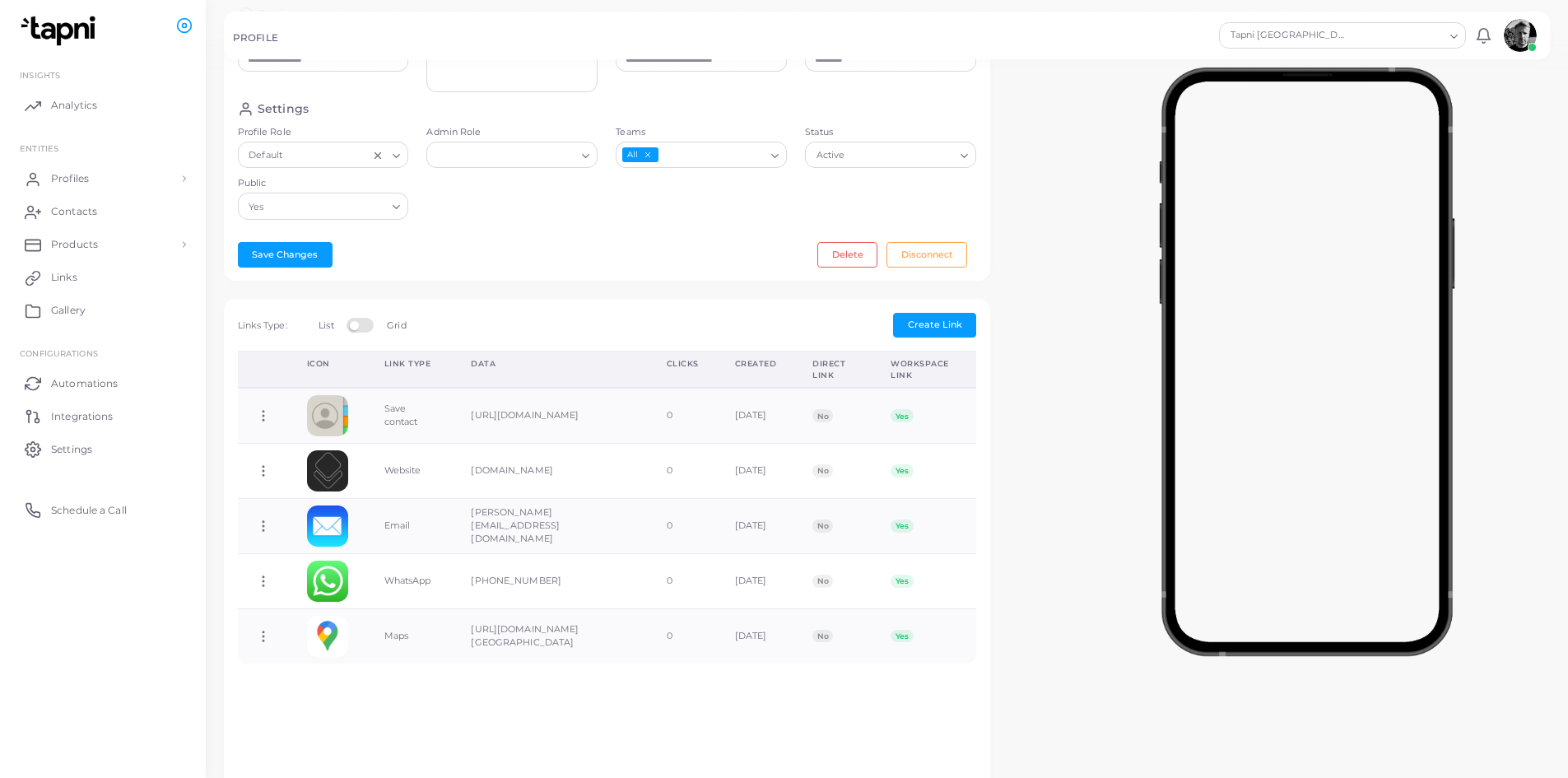
scroll to position [247, 0]
click at [930, 316] on button "Create Link" at bounding box center [934, 324] width 83 height 25
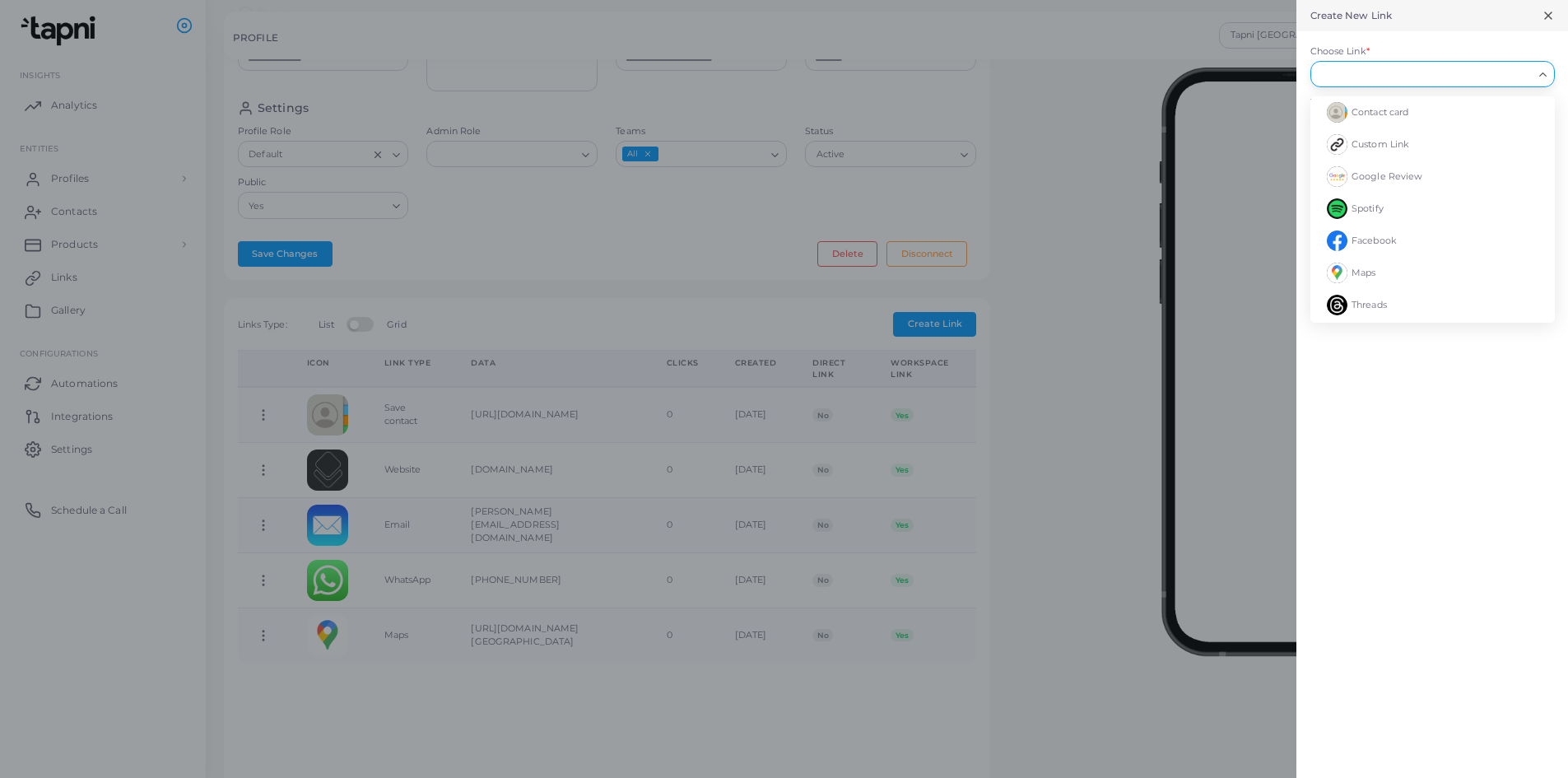
click at [1509, 83] on div "Loading..." at bounding box center [1433, 74] width 245 height 27
click at [1386, 149] on li "Phone" at bounding box center [1433, 146] width 245 height 32
type input "*****"
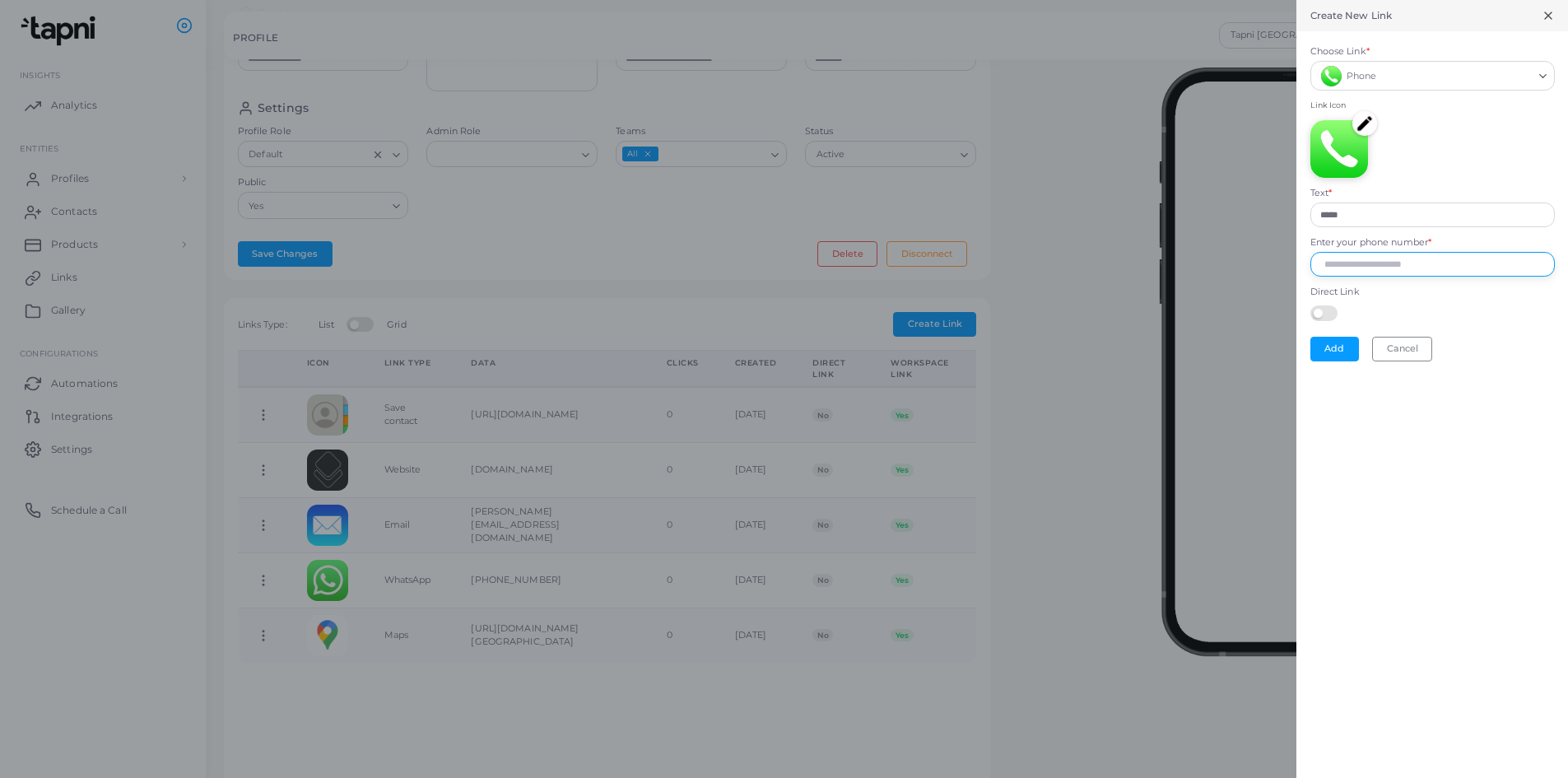
click at [1381, 269] on input "Enter your phone number *" at bounding box center [1433, 264] width 245 height 25
type input "**********"
click at [1331, 352] on button "Add" at bounding box center [1335, 349] width 48 height 25
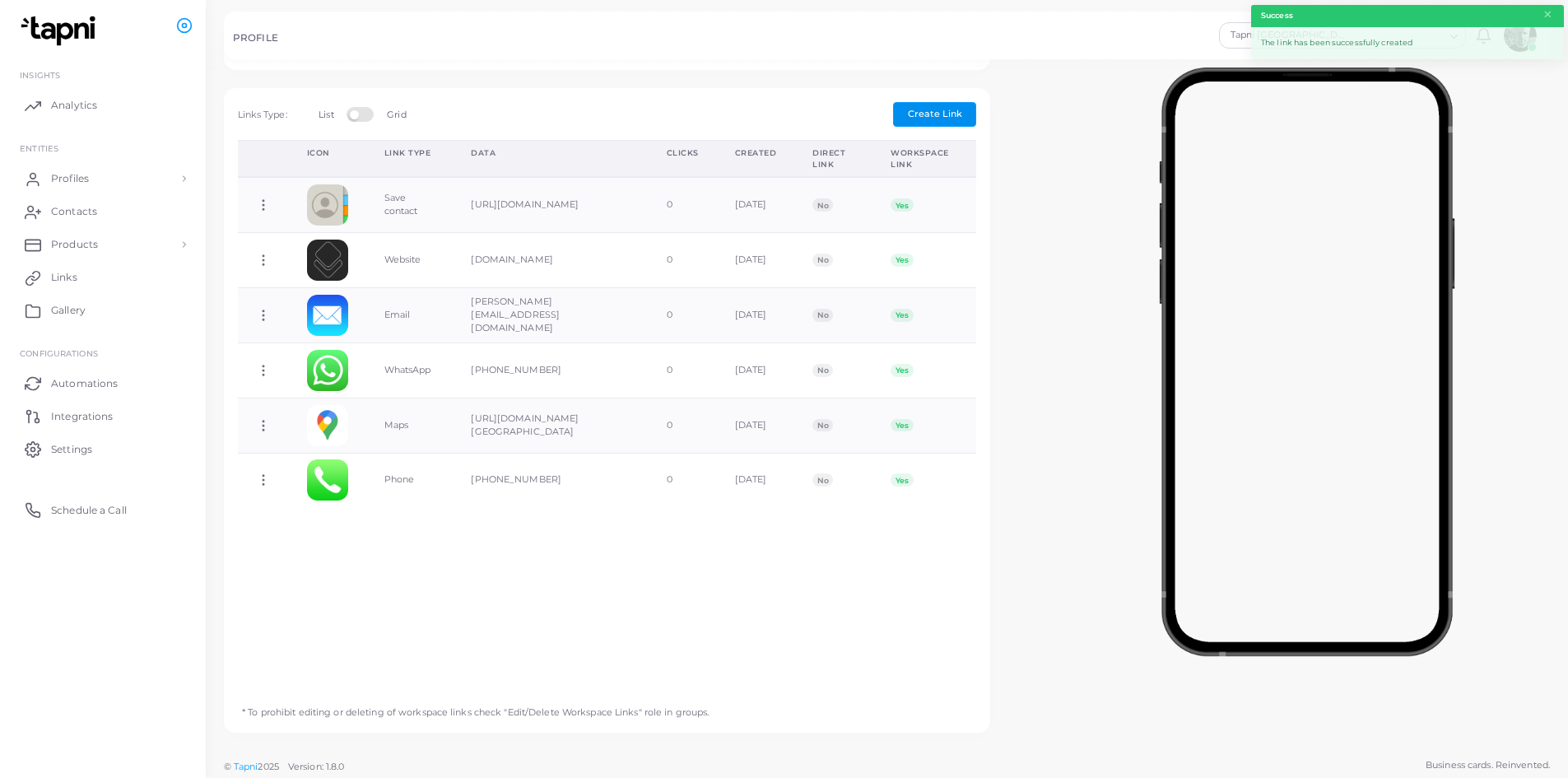
scroll to position [460, 0]
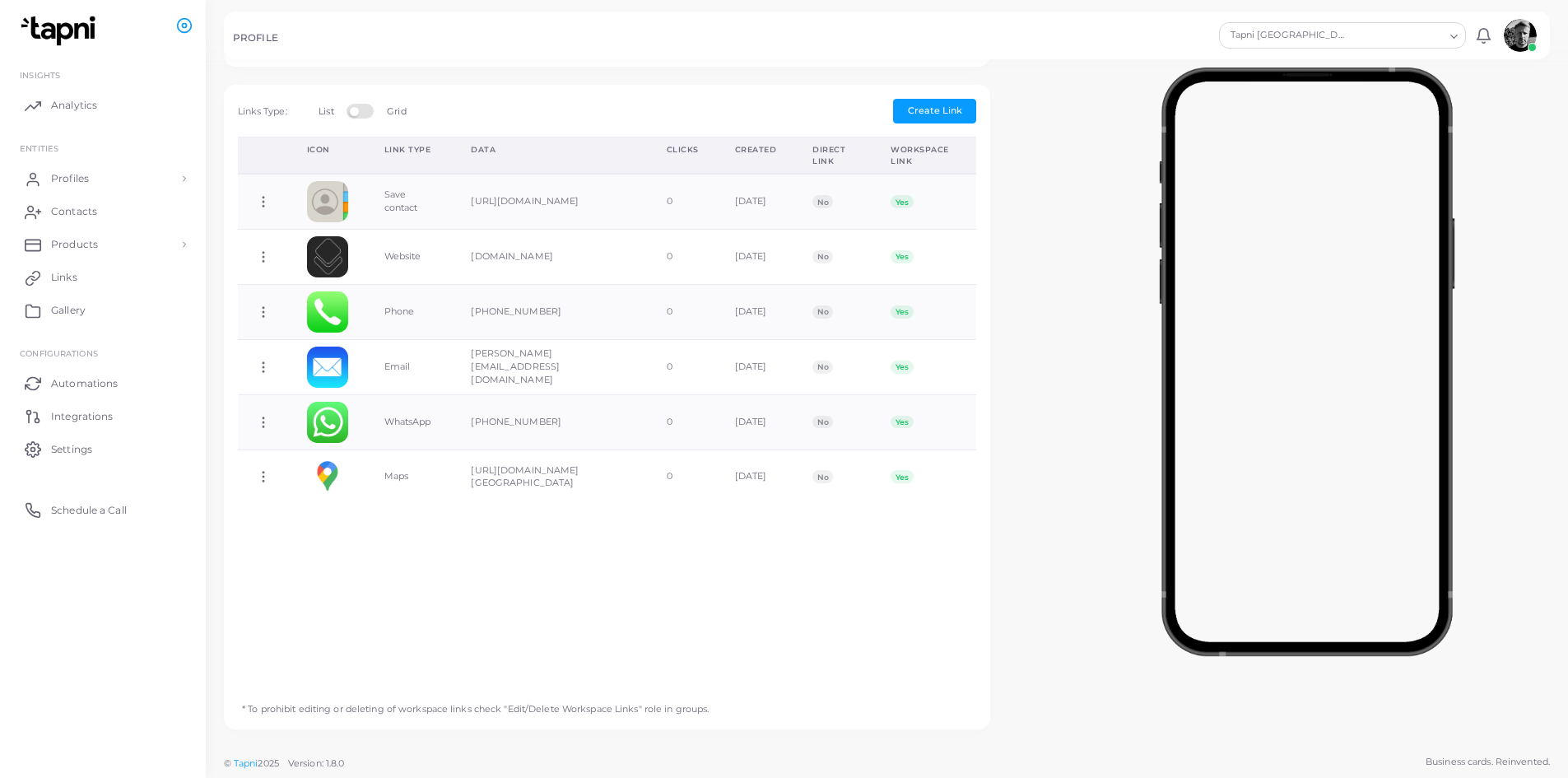
click at [1078, 561] on div at bounding box center [1306, 358] width 523 height 576
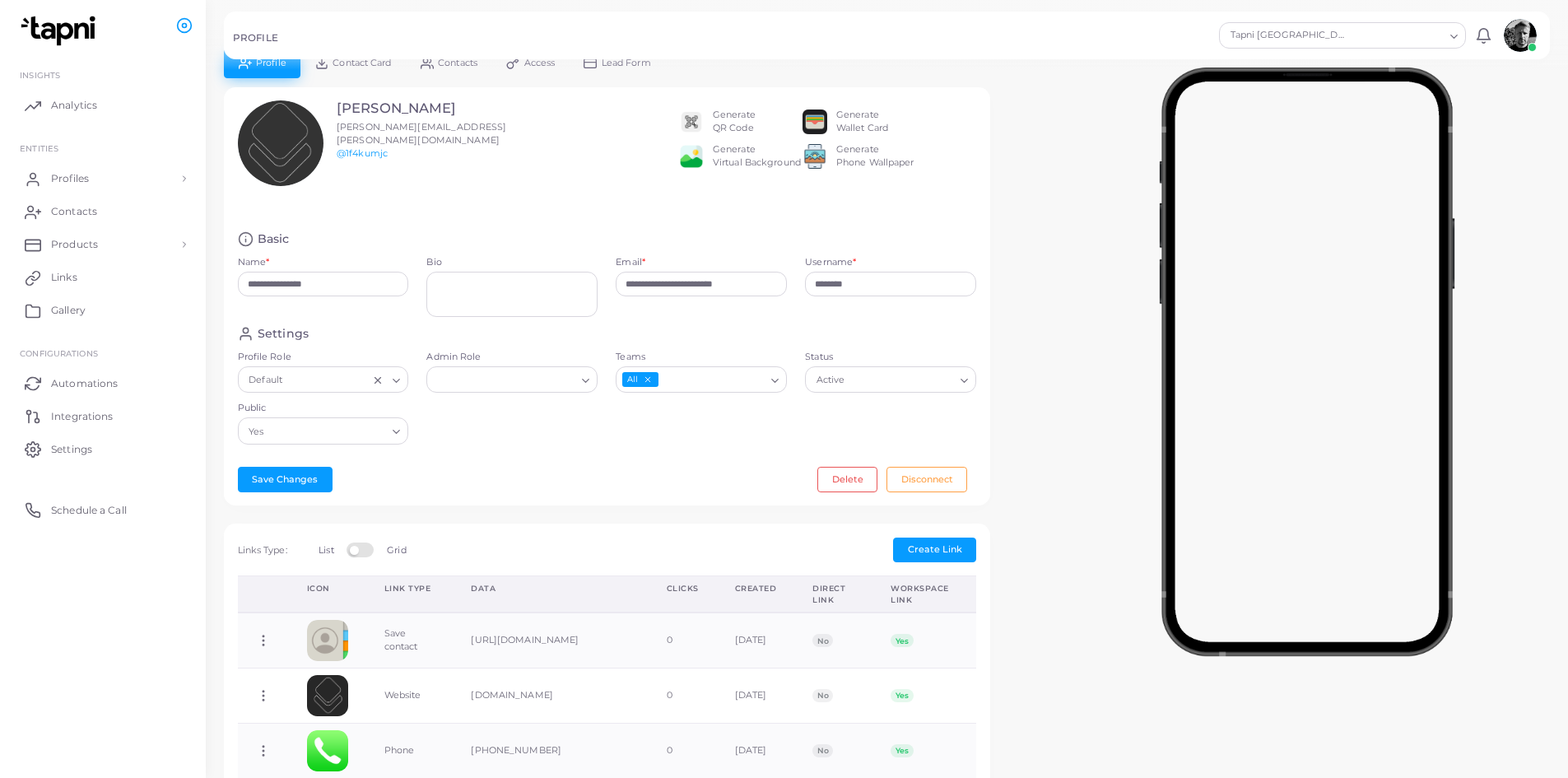
scroll to position [0, 0]
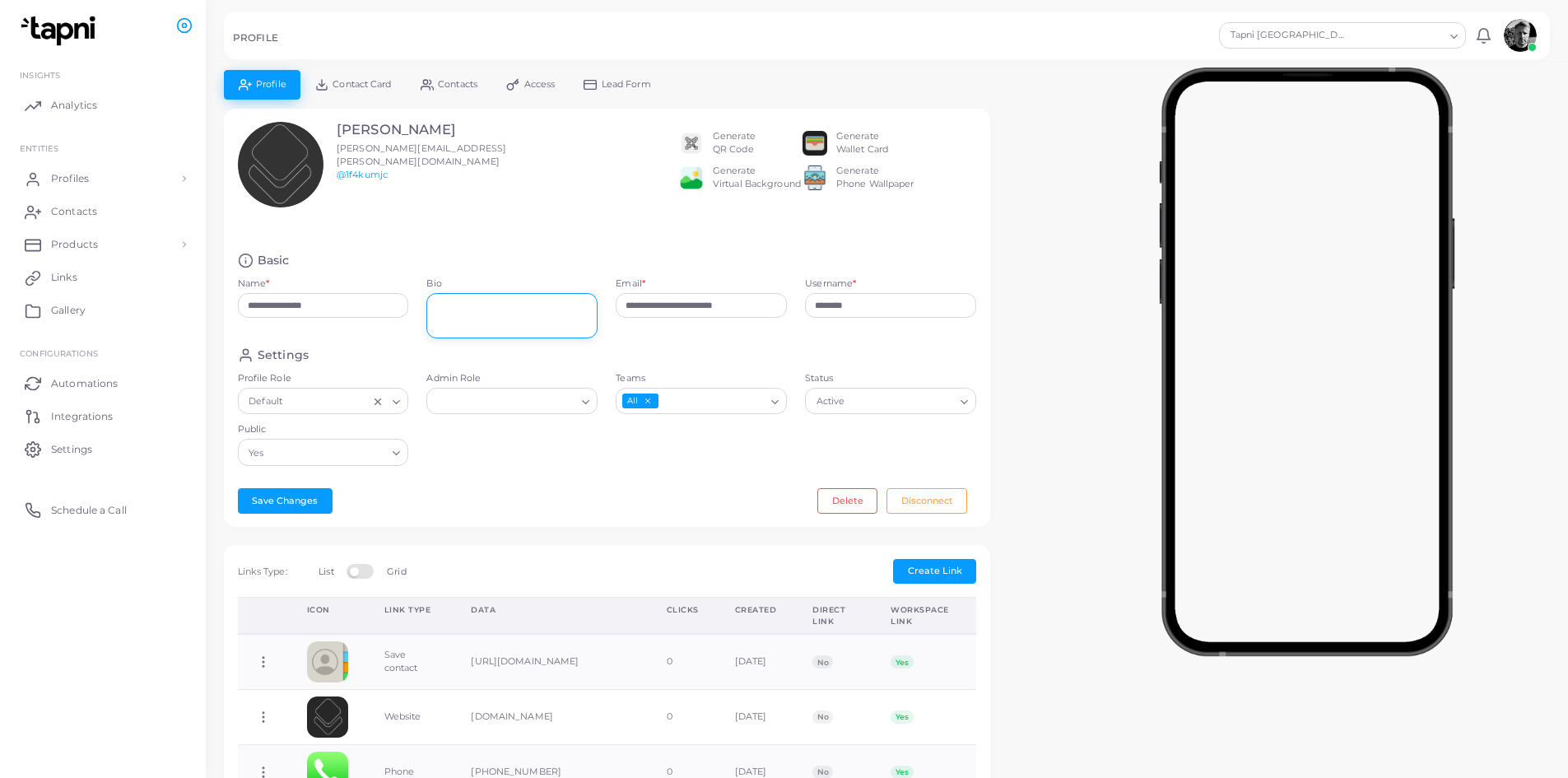
click at [437, 306] on textarea "Bio" at bounding box center [512, 315] width 171 height 46
type textarea "**********"
drag, startPoint x: 901, startPoint y: 302, endPoint x: 784, endPoint y: 296, distance: 117.2
click at [784, 296] on div "**********" at bounding box center [607, 300] width 757 height 95
click at [877, 348] on div "Settings" at bounding box center [607, 355] width 739 height 16
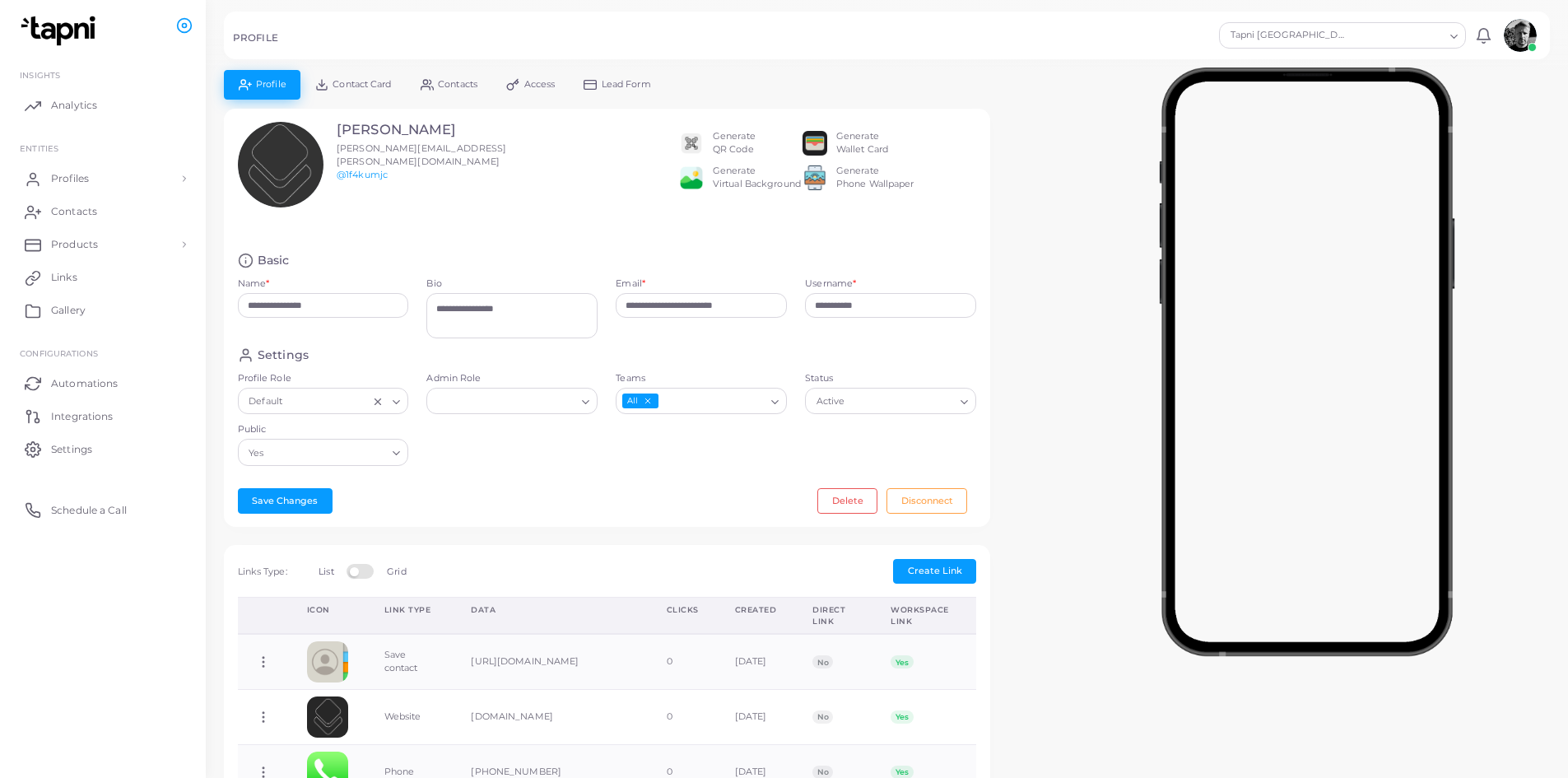
click at [775, 342] on div "**********" at bounding box center [701, 312] width 190 height 70
click at [751, 465] on div "Settings Profile Role Default Loading... Admin Role Loading... Teams All Loadin…" at bounding box center [607, 411] width 757 height 128
click at [774, 404] on icon "Search for option" at bounding box center [775, 401] width 12 height 12
click at [732, 507] on div "Save Changes Delete Disconnect" at bounding box center [607, 500] width 739 height 25
click at [837, 401] on div "Active" at bounding box center [883, 400] width 145 height 22
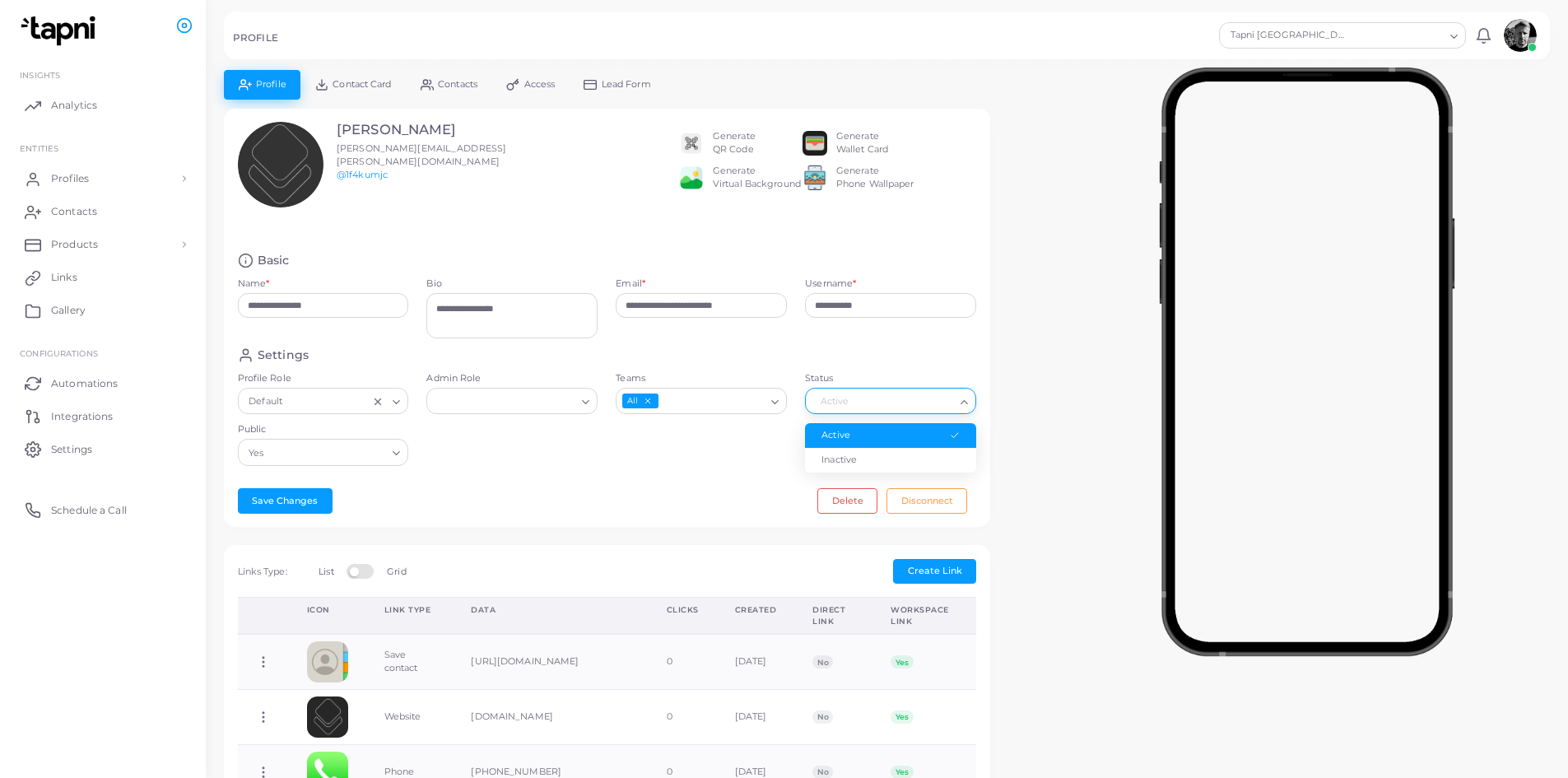
click at [731, 452] on div "Settings Profile Role Default Loading... Admin Role Loading... Teams All Loadin…" at bounding box center [607, 411] width 757 height 128
click at [585, 407] on icon "Search for option" at bounding box center [586, 401] width 12 height 12
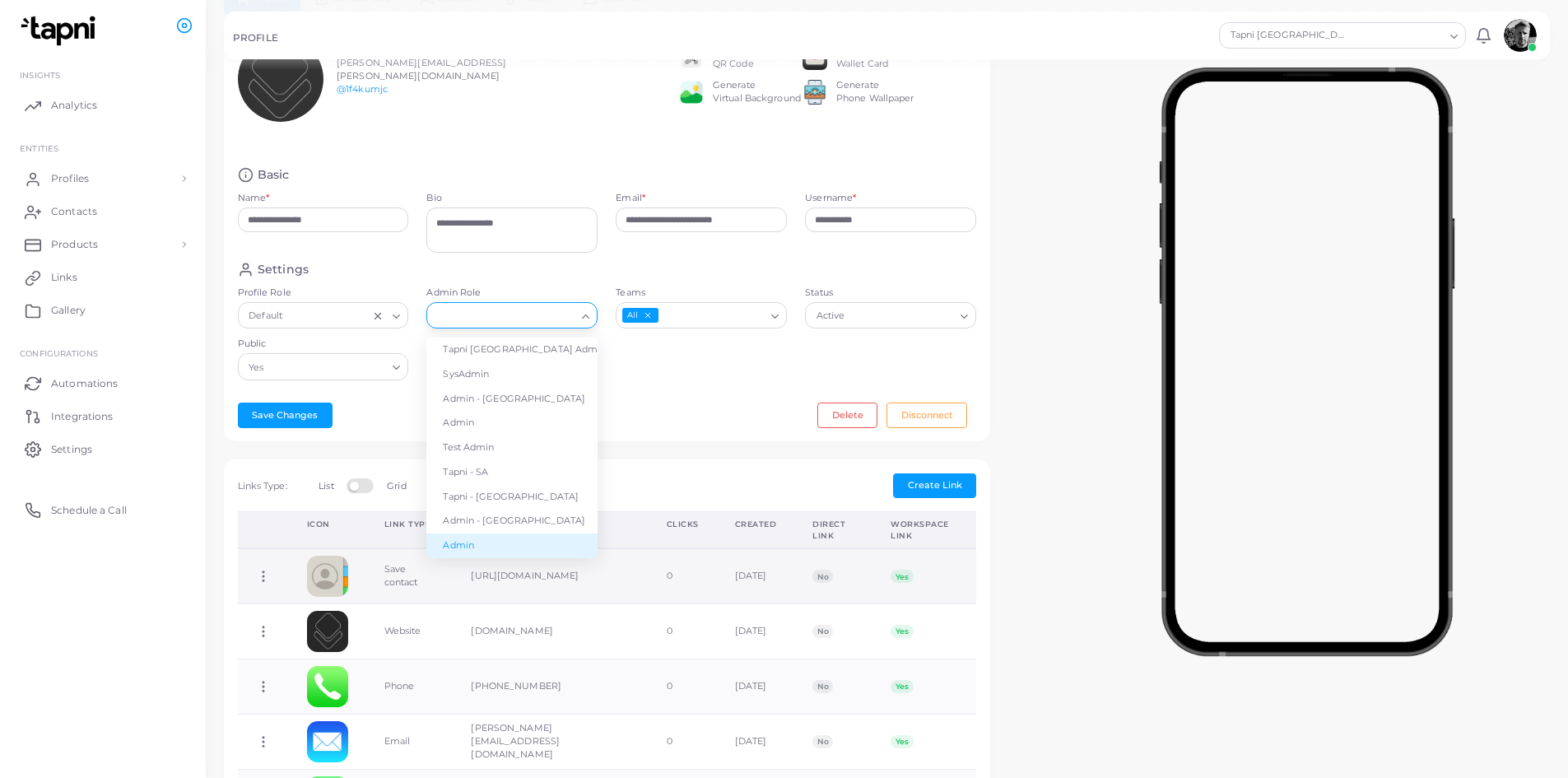
scroll to position [83, 0]
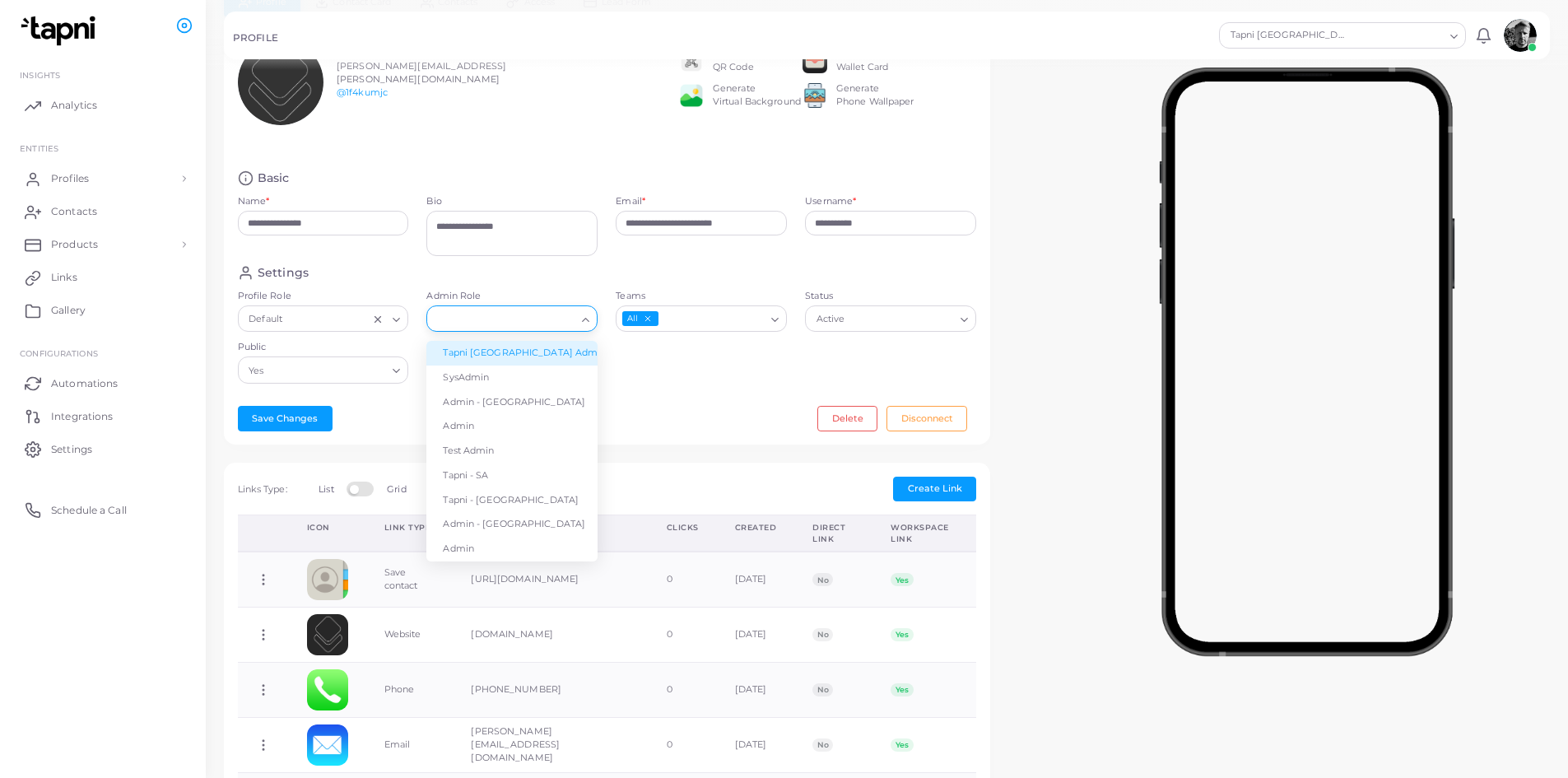
click at [527, 352] on li "Tapni [GEOGRAPHIC_DATA] Admin" at bounding box center [512, 352] width 171 height 25
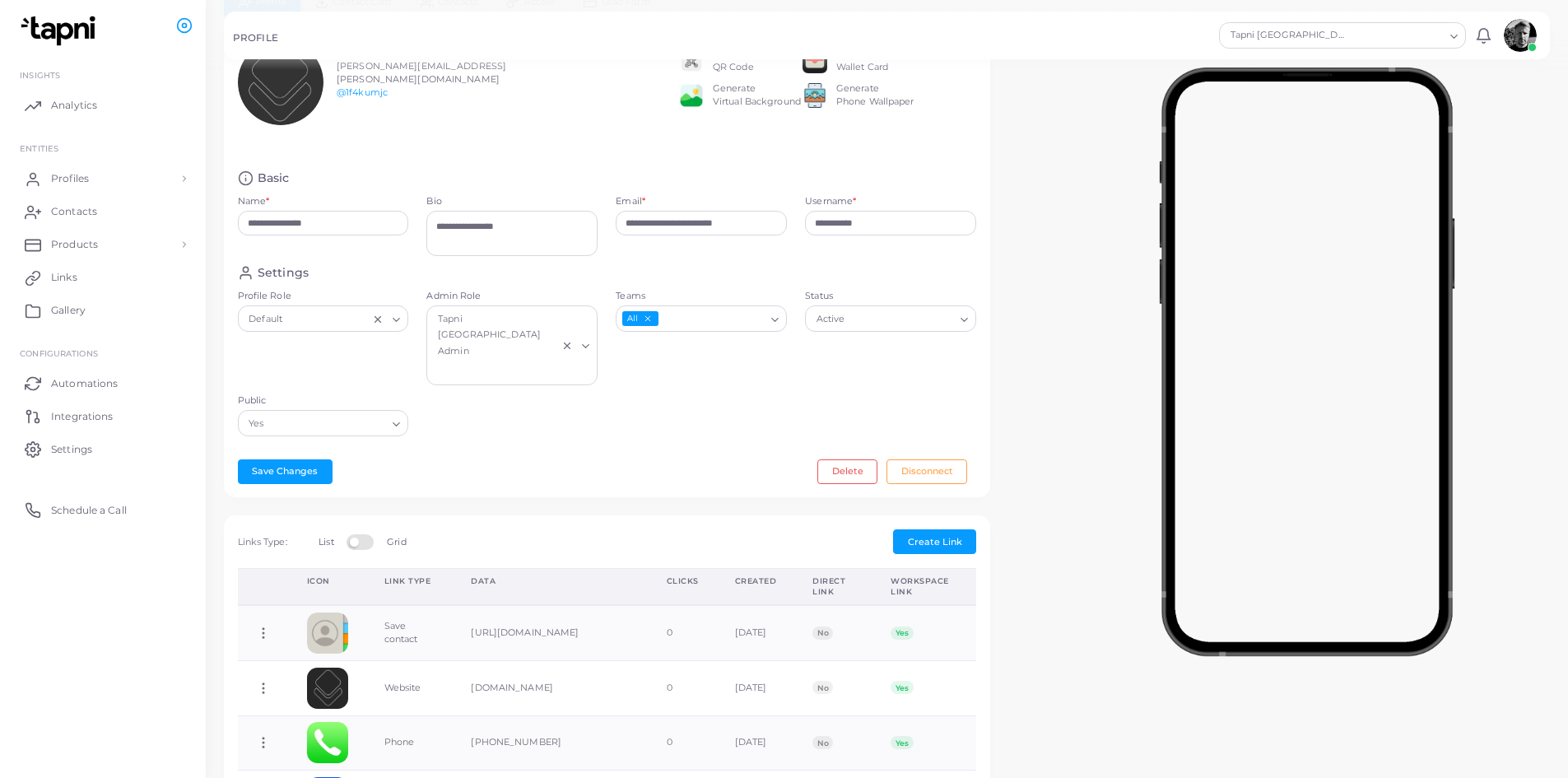
click at [612, 395] on div "**********" at bounding box center [607, 262] width 766 height 471
click at [395, 321] on polyline "Search for option" at bounding box center [397, 320] width 7 height 3
click at [329, 336] on div "Profile Role Default Loading... Default" at bounding box center [324, 341] width 190 height 104
click at [447, 371] on div "Settings Profile Role Default Loading... Admin Role Tapni [GEOGRAPHIC_DATA] Adm…" at bounding box center [607, 355] width 757 height 180
click at [397, 418] on icon "Search for option" at bounding box center [396, 424] width 12 height 12
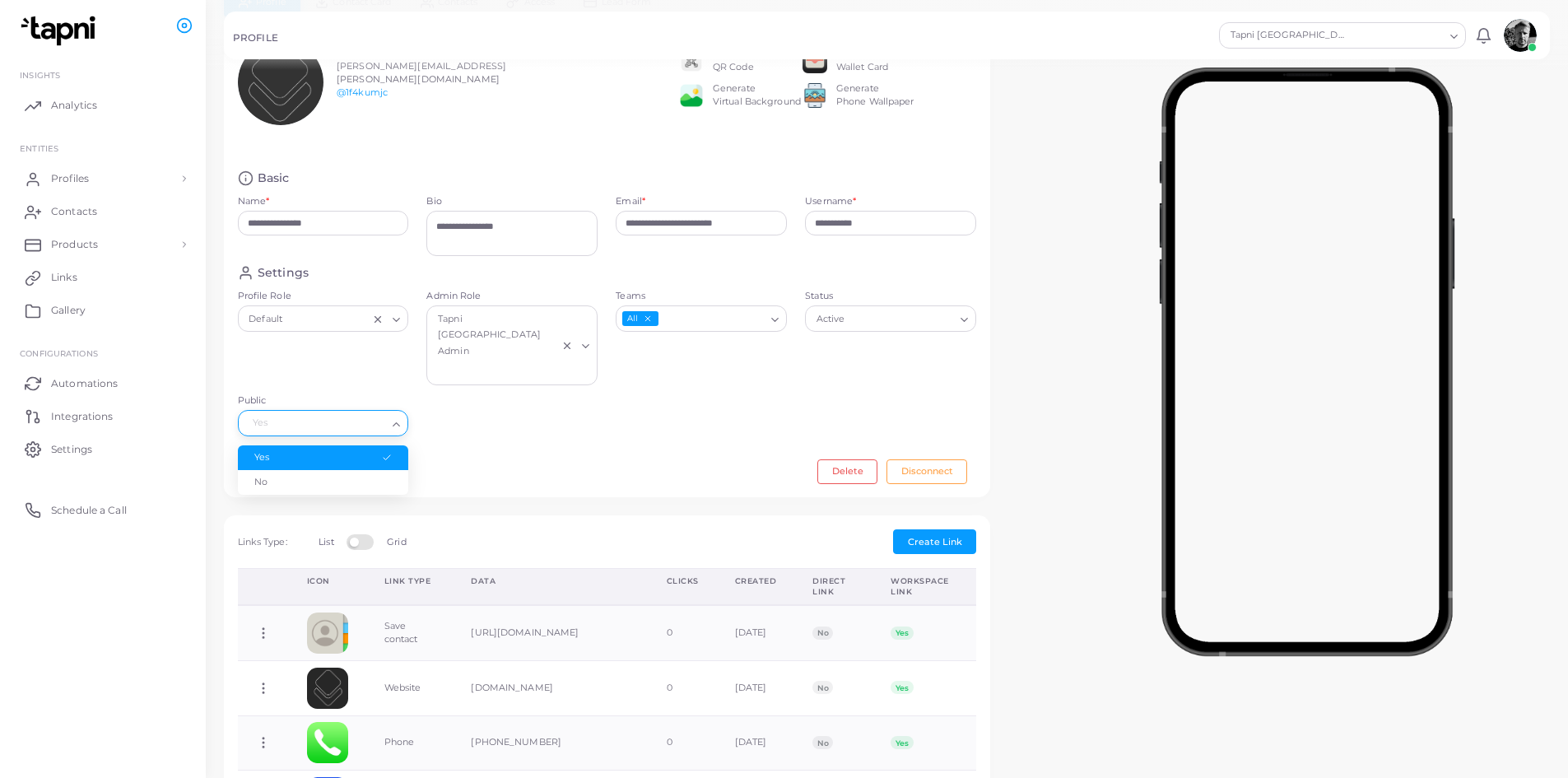
click at [397, 418] on icon "Search for option" at bounding box center [396, 424] width 12 height 12
click at [448, 379] on div "Settings Profile Role Default Loading... Admin Role Tapni [GEOGRAPHIC_DATA] Adm…" at bounding box center [607, 355] width 757 height 180
click at [271, 459] on button "Save Changes" at bounding box center [285, 471] width 95 height 25
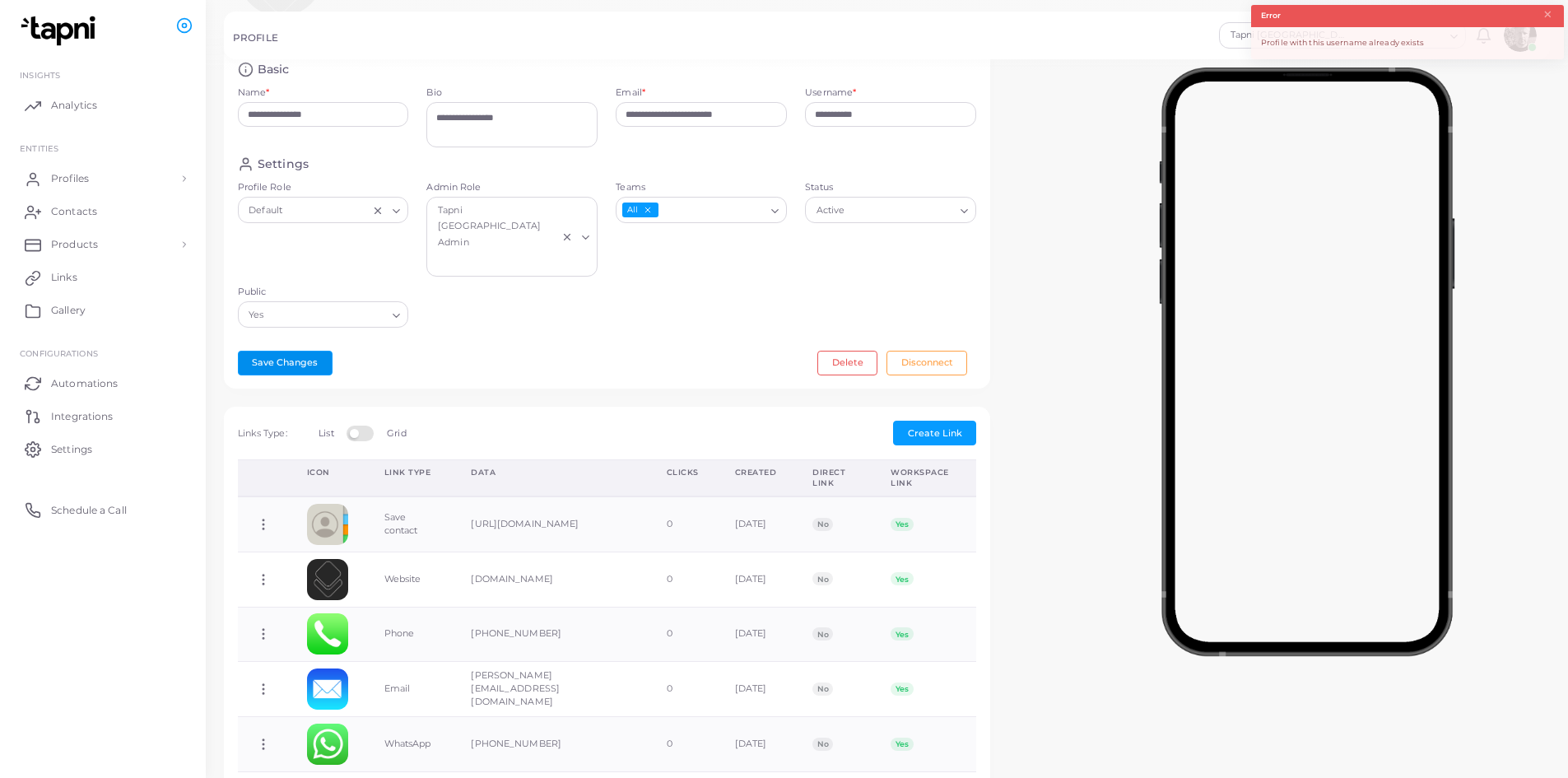
scroll to position [0, 0]
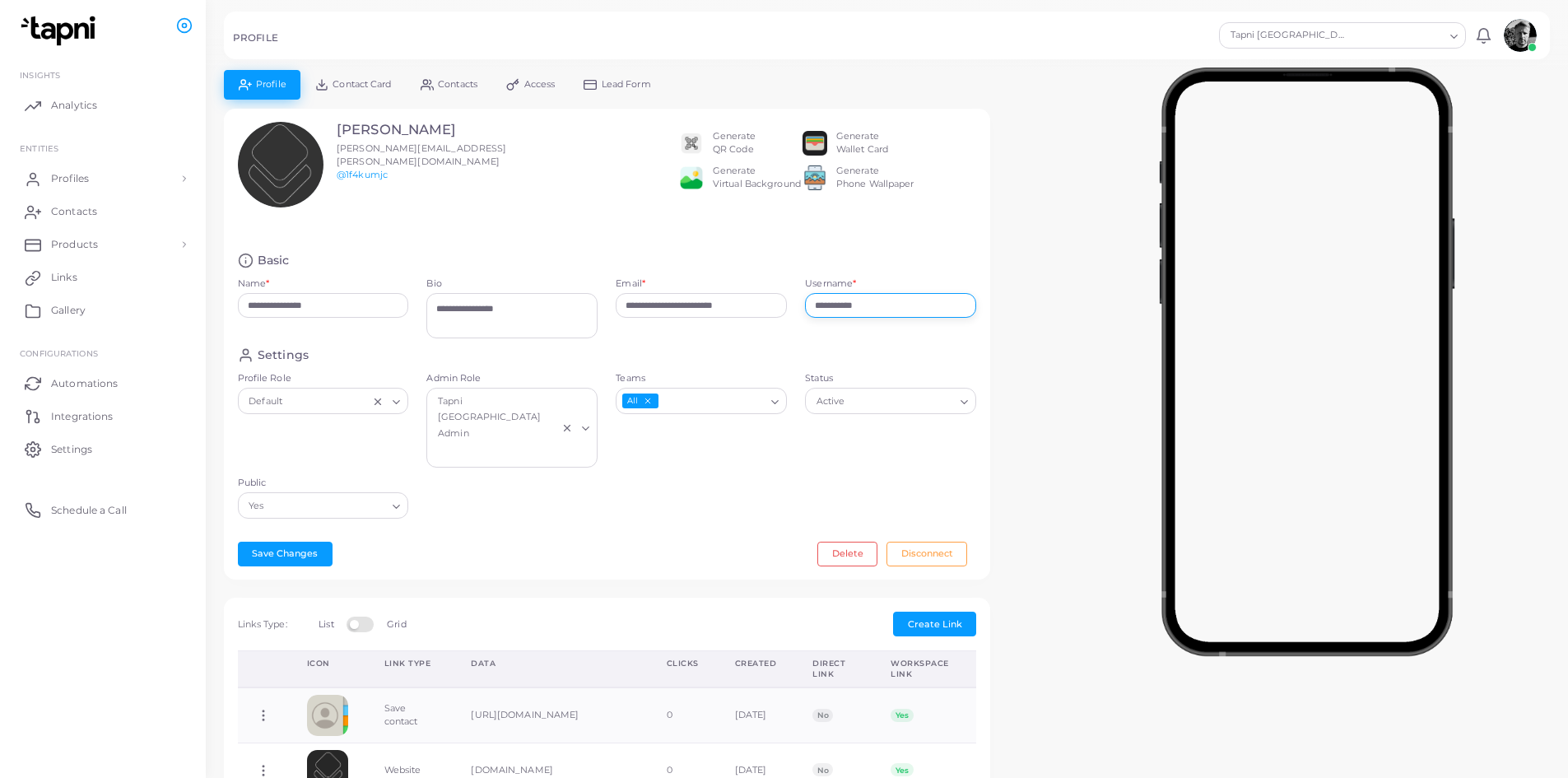
click at [899, 306] on input "**********" at bounding box center [890, 305] width 171 height 25
click at [993, 328] on div "**********" at bounding box center [607, 353] width 784 height 489
click at [280, 542] on button "Save Changes" at bounding box center [285, 554] width 95 height 25
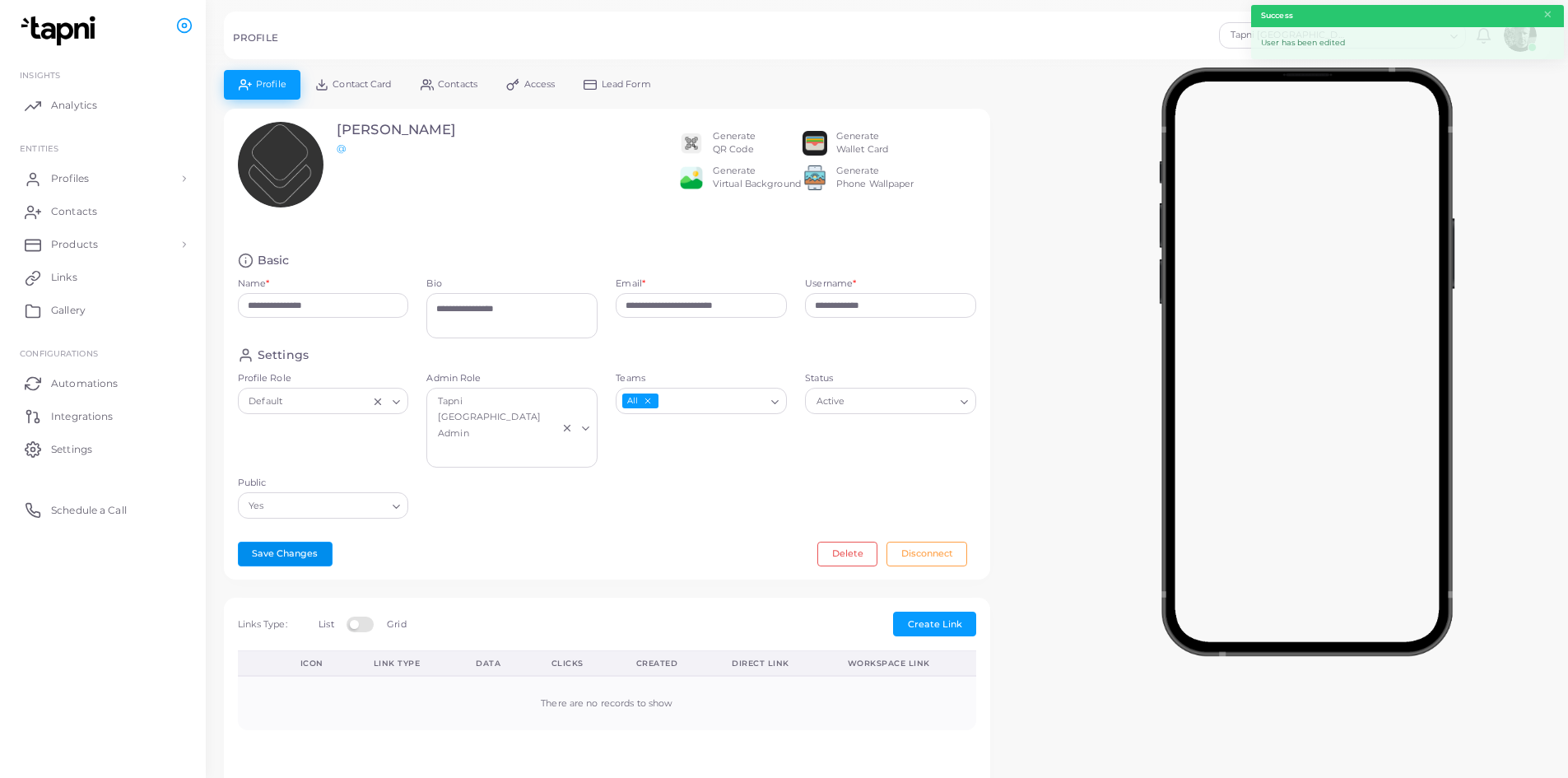
type input "**********"
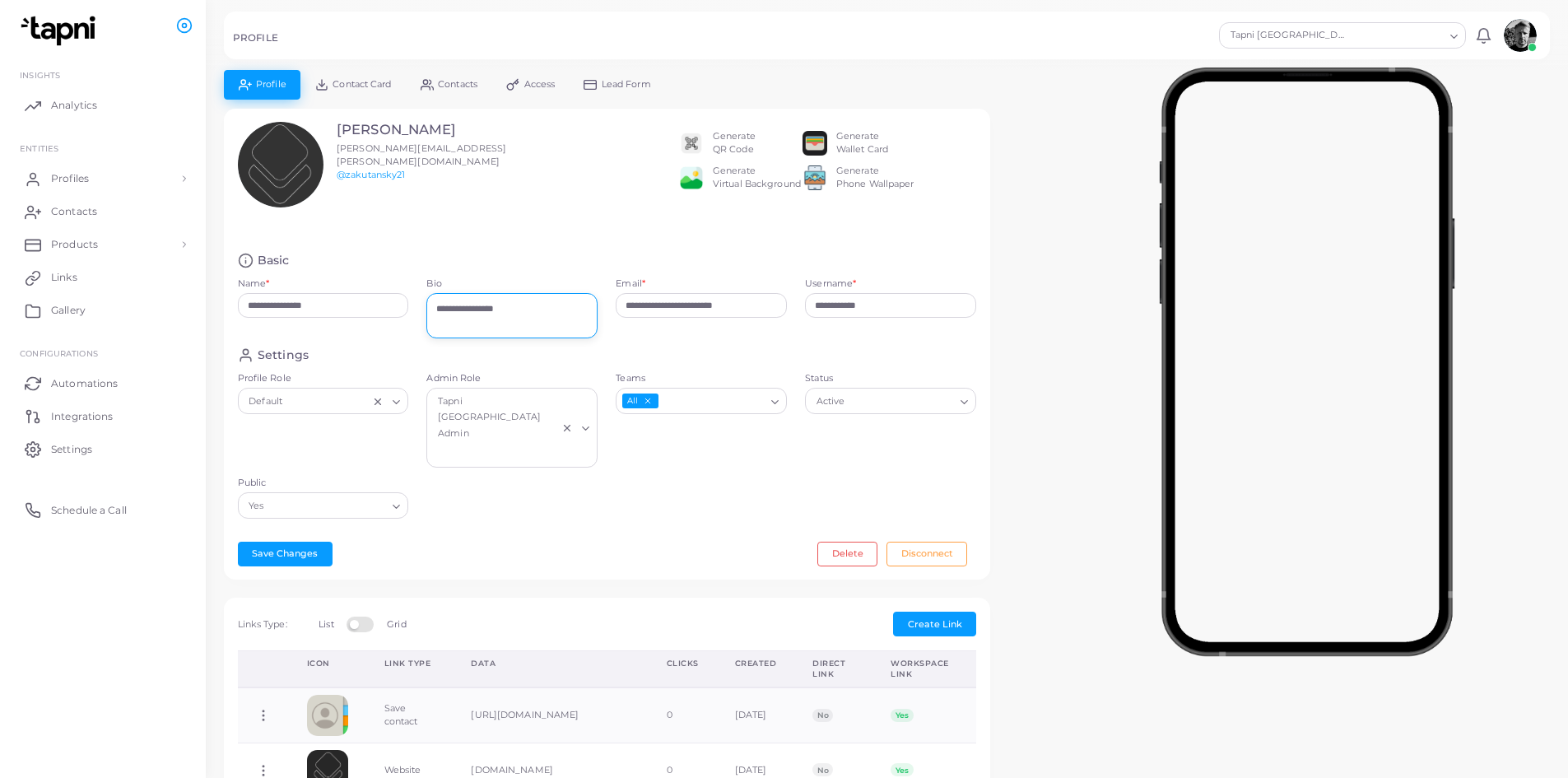
click at [537, 306] on textarea "**********" at bounding box center [512, 315] width 171 height 46
type textarea "*"
type textarea "**********"
click at [289, 542] on button "Save Changes" at bounding box center [285, 554] width 95 height 25
click at [52, 178] on link "Profiles" at bounding box center [103, 178] width 181 height 33
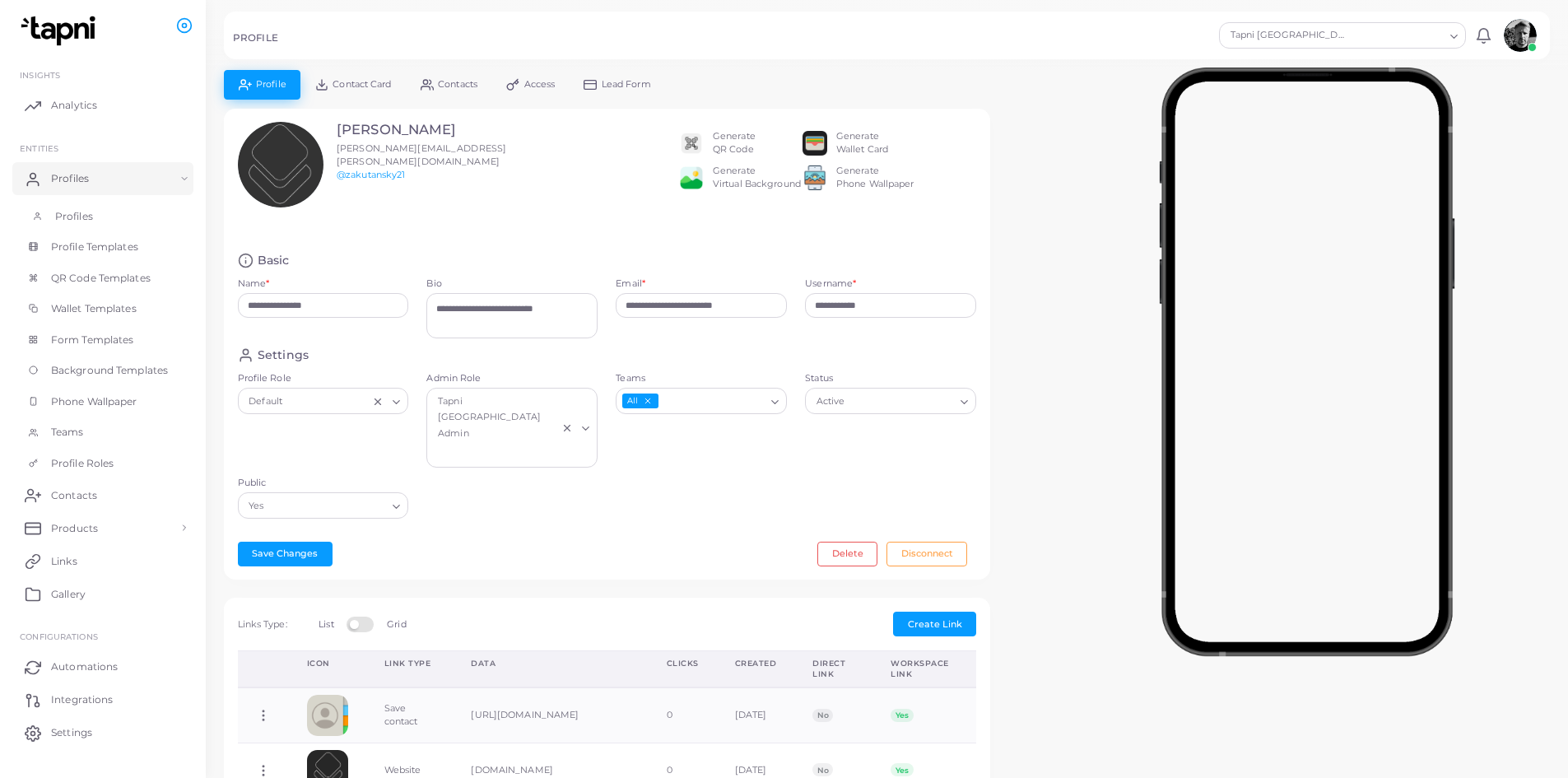
click at [78, 223] on span "Profiles" at bounding box center [74, 216] width 38 height 15
